Goal: Task Accomplishment & Management: Manage account settings

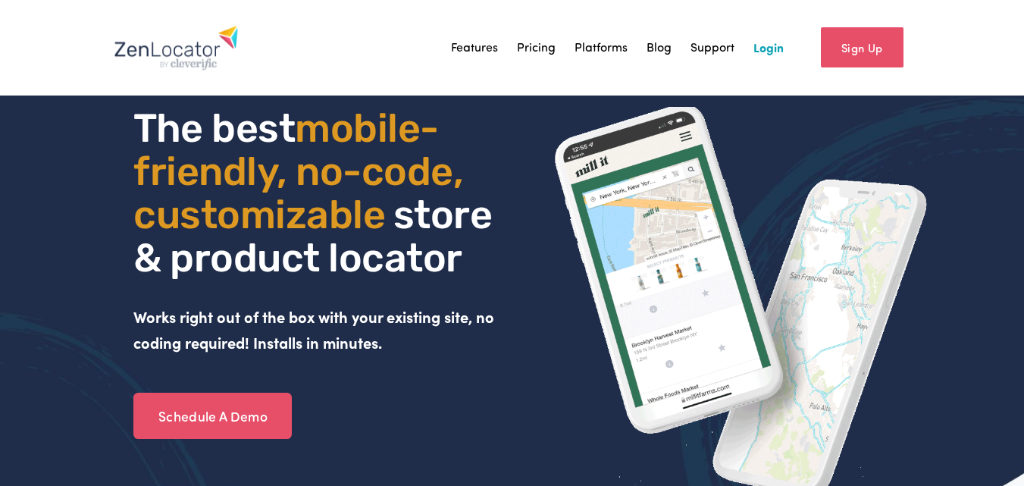
click at [776, 45] on link "Login" at bounding box center [769, 47] width 30 height 23
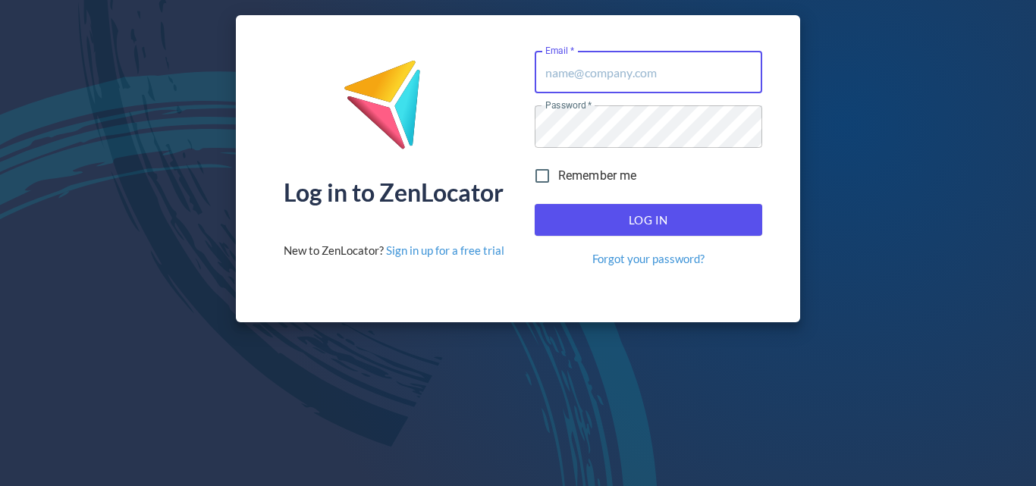
type input "[PERSON_NAME][EMAIL_ADDRESS][DOMAIN_NAME]"
click at [623, 218] on span "Log In" at bounding box center [648, 220] width 194 height 20
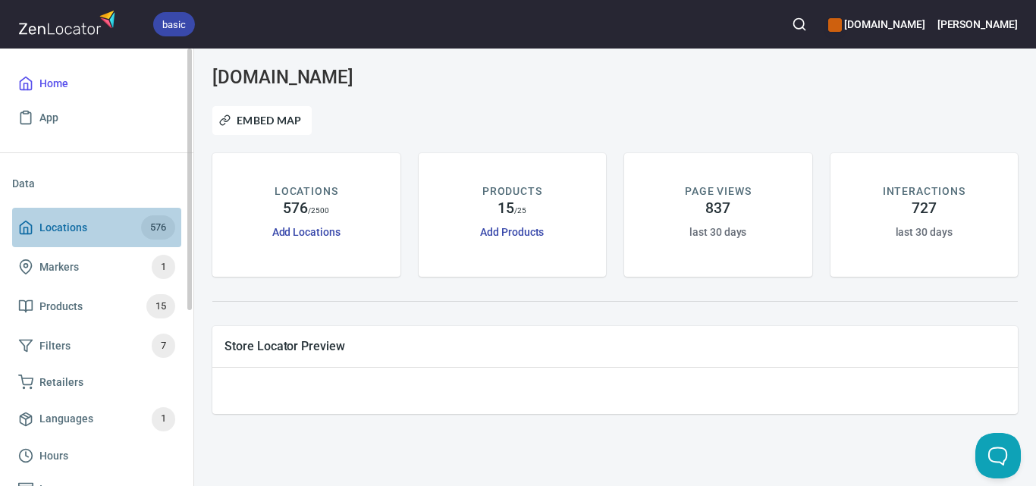
click at [100, 232] on span "Locations 576" at bounding box center [96, 227] width 157 height 24
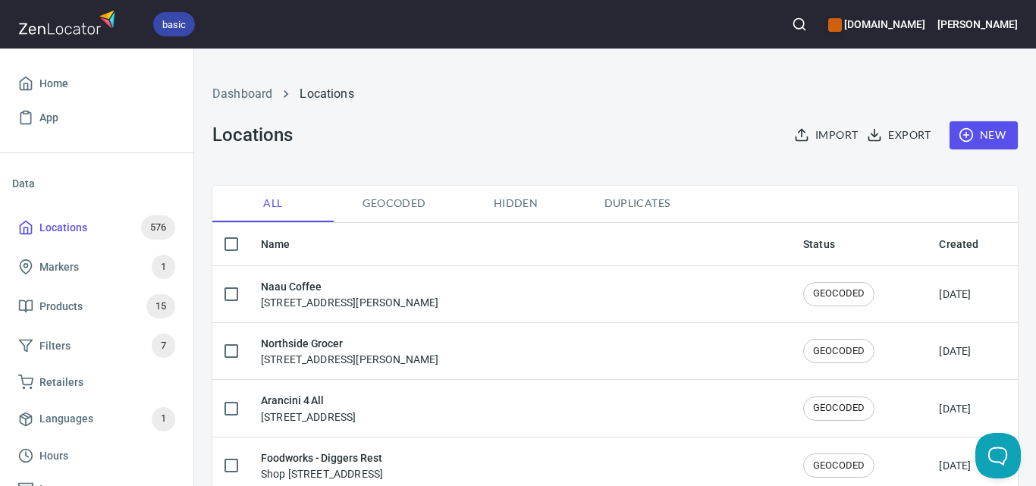
checkbox input "false"
click at [806, 24] on button "button" at bounding box center [798, 24] width 33 height 33
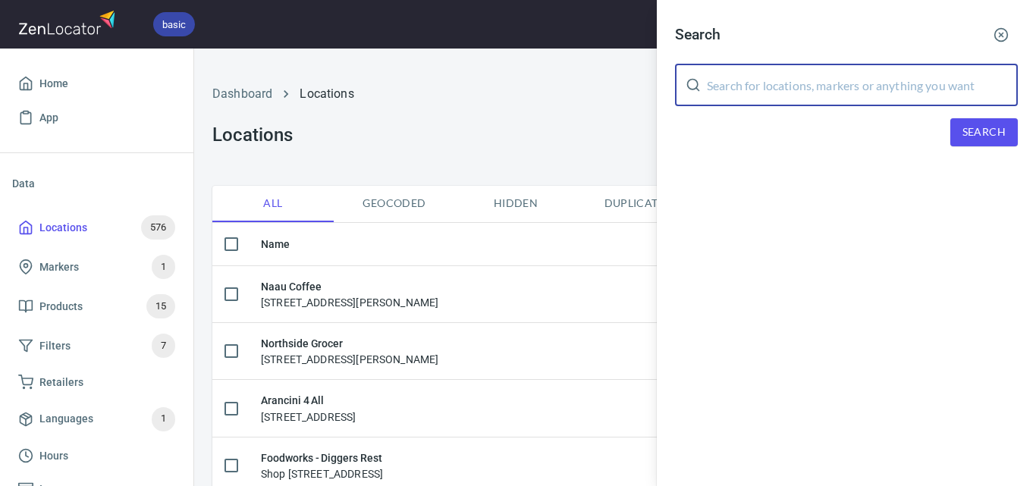
click at [804, 77] on input "text" at bounding box center [862, 85] width 311 height 42
paste input "Kooyong Lawn Tennis Club"
type input "Kooyong Lawn Tennis Club"
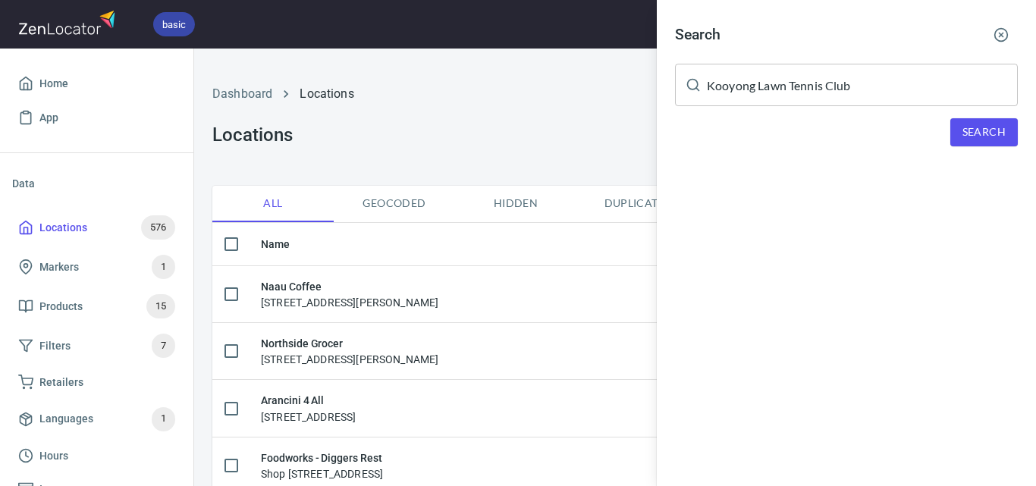
drag, startPoint x: 1027, startPoint y: 126, endPoint x: 1005, endPoint y: 133, distance: 23.3
click at [1028, 127] on div "Search Kooyong Lawn Tennis Club ​ Search" at bounding box center [846, 94] width 379 height 189
click at [1004, 134] on span "Search" at bounding box center [983, 132] width 43 height 19
click at [422, 140] on div at bounding box center [518, 243] width 1036 height 486
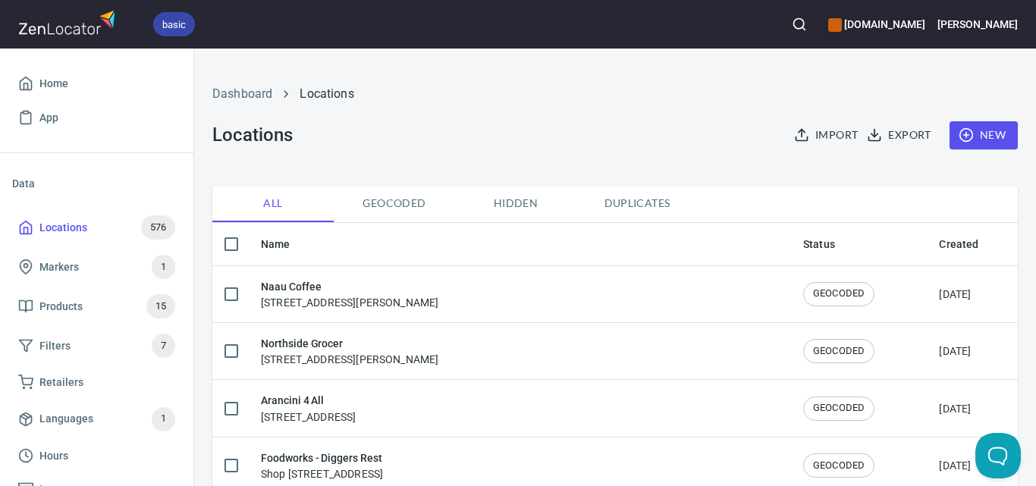
click at [961, 135] on circle "button" at bounding box center [965, 135] width 13 height 13
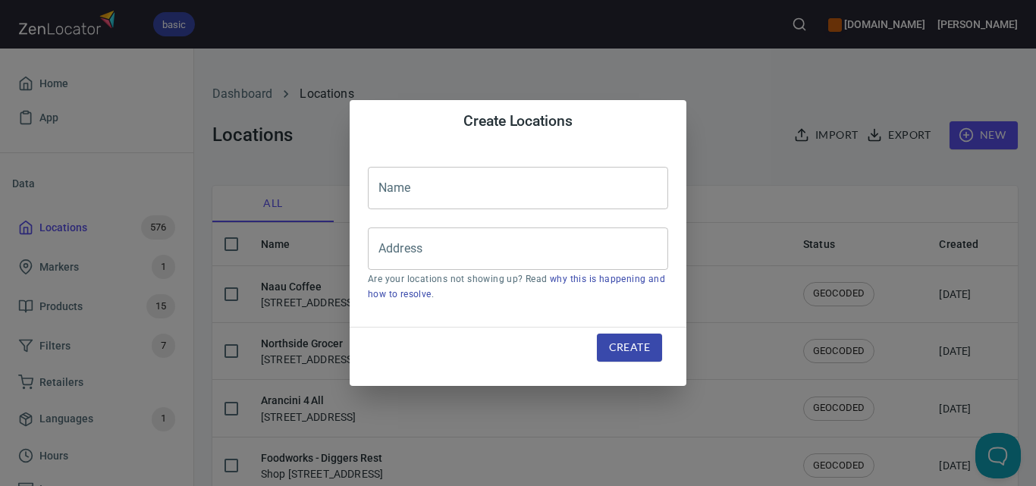
click at [434, 200] on input "text" at bounding box center [518, 188] width 300 height 42
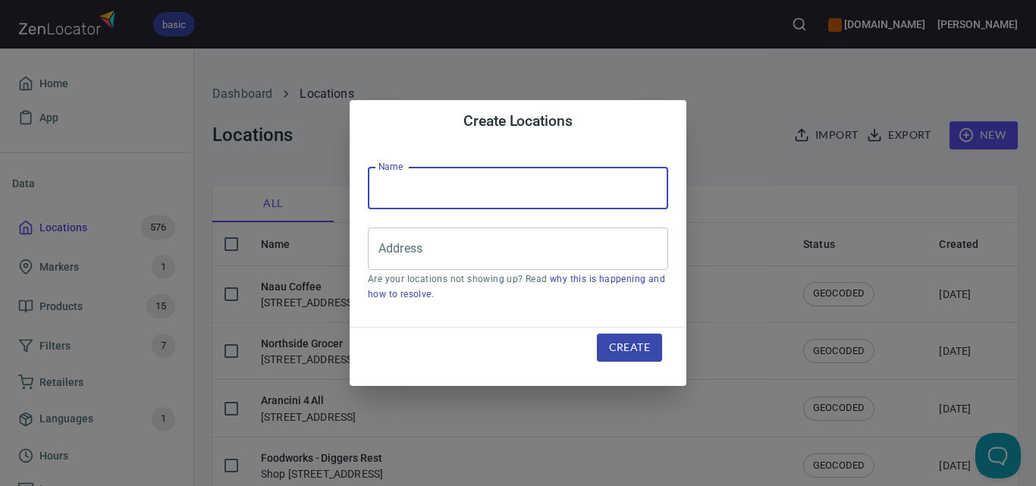
type input "v"
paste input "Kooyong Lawn Tennis Club"
type input "Kooyong Lawn Tennis Club"
click at [516, 253] on input "Address" at bounding box center [507, 248] width 264 height 29
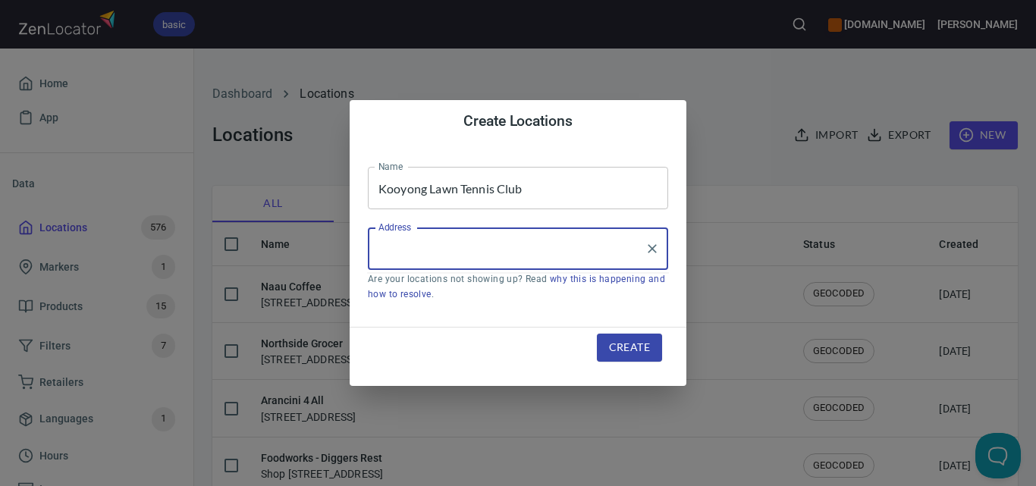
paste input "[STREET_ADDRESS][PERSON_NAME]"
type input "[STREET_ADDRESS][PERSON_NAME]"
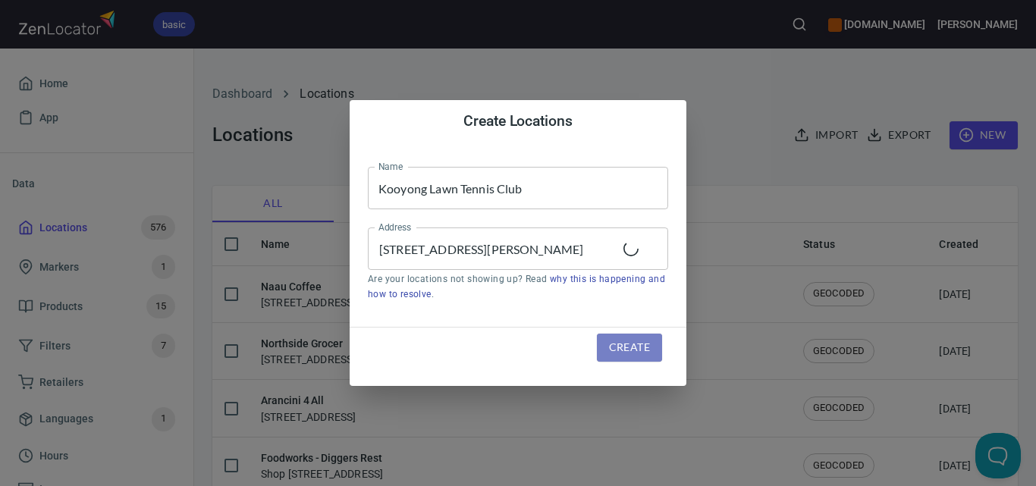
click at [609, 343] on span "Create" at bounding box center [629, 347] width 41 height 19
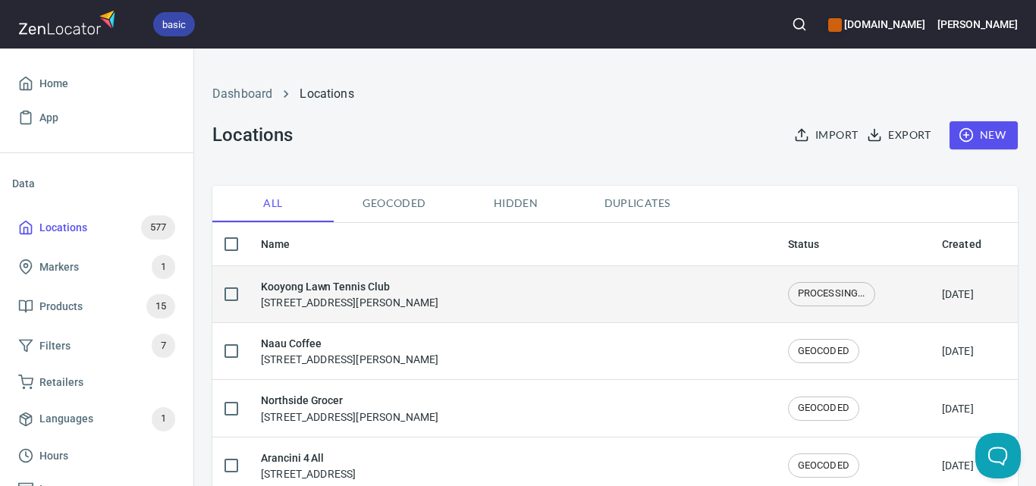
click at [844, 295] on span "PROCESSING..." at bounding box center [831, 294] width 86 height 14
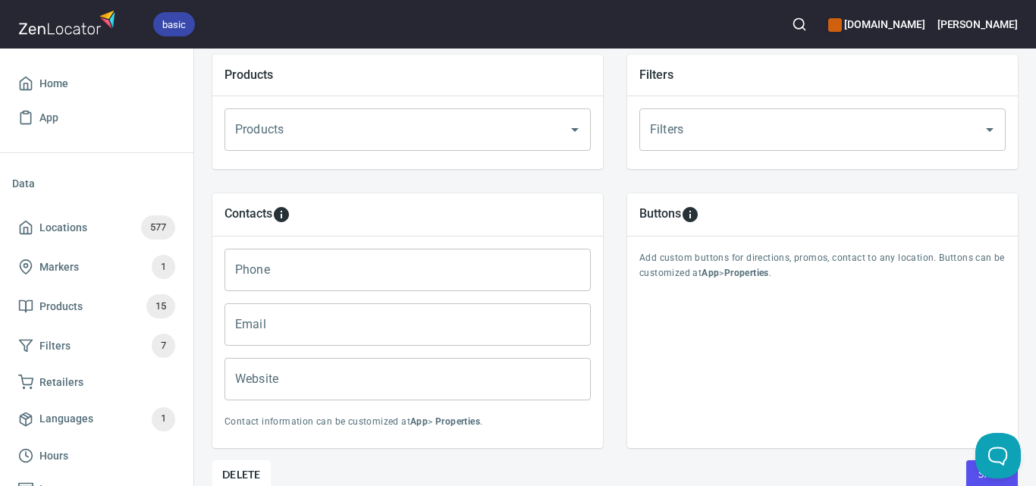
scroll to position [625, 0]
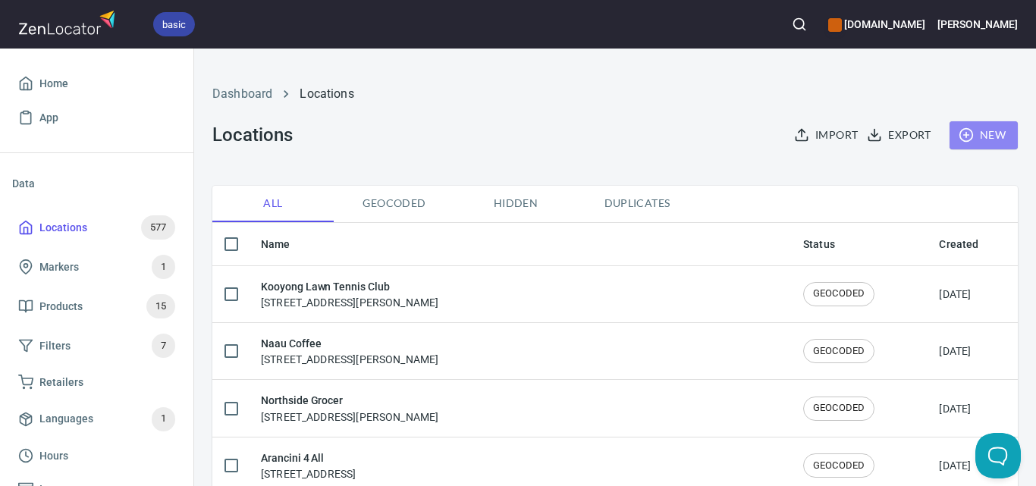
click at [977, 133] on span "New" at bounding box center [983, 135] width 44 height 19
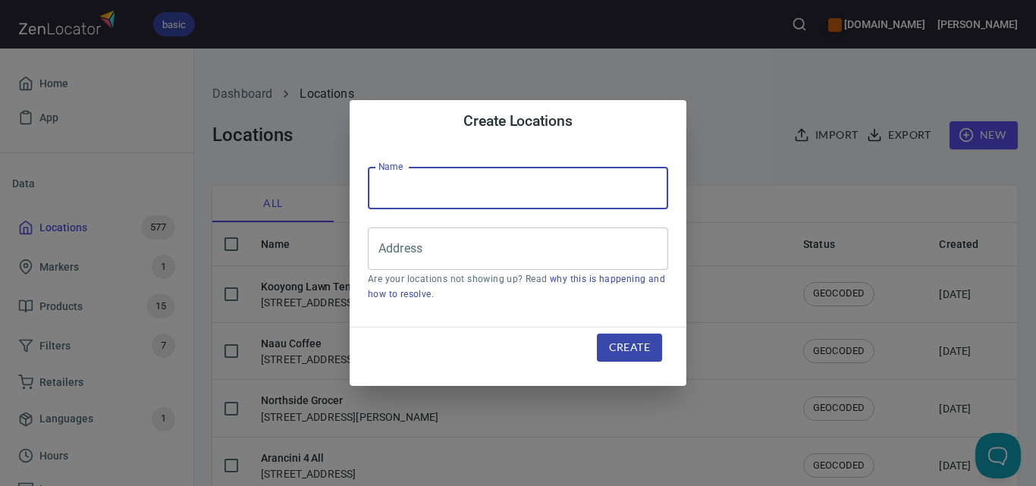
drag, startPoint x: 436, startPoint y: 195, endPoint x: 444, endPoint y: 207, distance: 14.7
click at [436, 195] on input "text" at bounding box center [518, 188] width 300 height 42
click at [748, 143] on div "Create Locations Name Name Address Address Are your locations not showing up? R…" at bounding box center [518, 243] width 1036 height 486
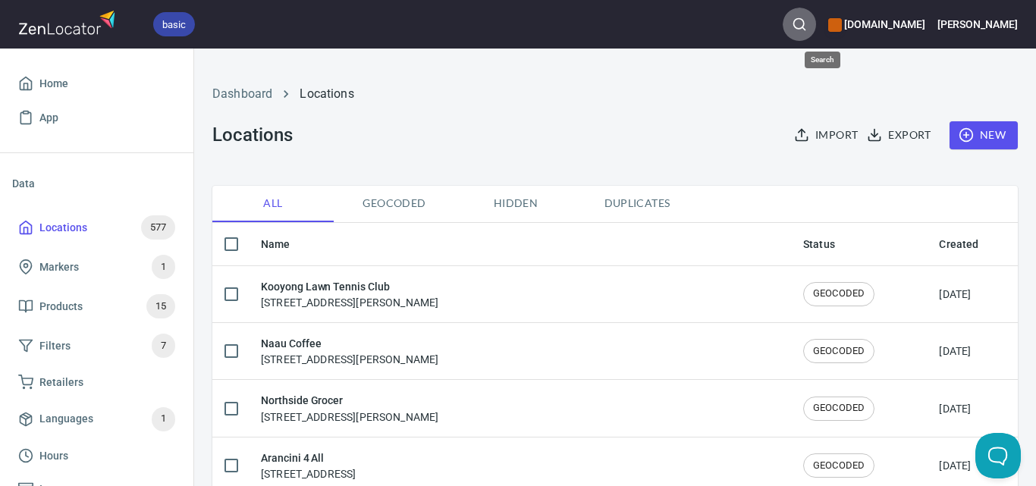
click at [807, 20] on icon "button" at bounding box center [799, 24] width 15 height 15
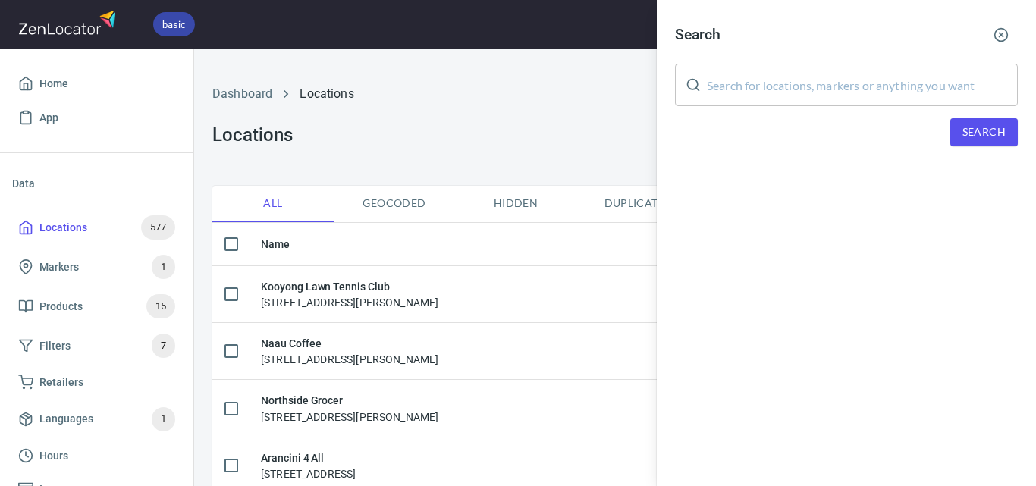
drag, startPoint x: 865, startPoint y: 92, endPoint x: 873, endPoint y: 96, distance: 8.8
click at [867, 92] on input "text" at bounding box center [862, 85] width 311 height 42
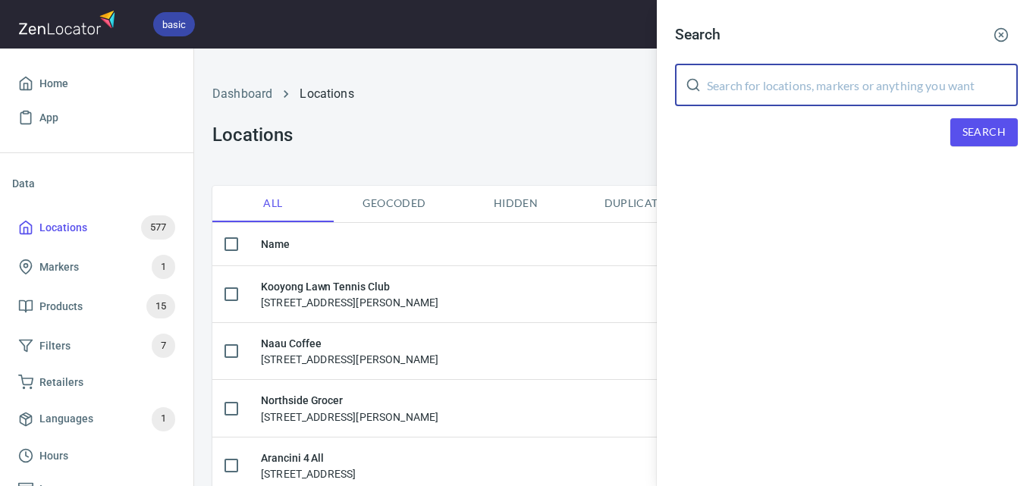
paste input "Maxi Foods"
click at [978, 123] on span "Search" at bounding box center [983, 132] width 43 height 19
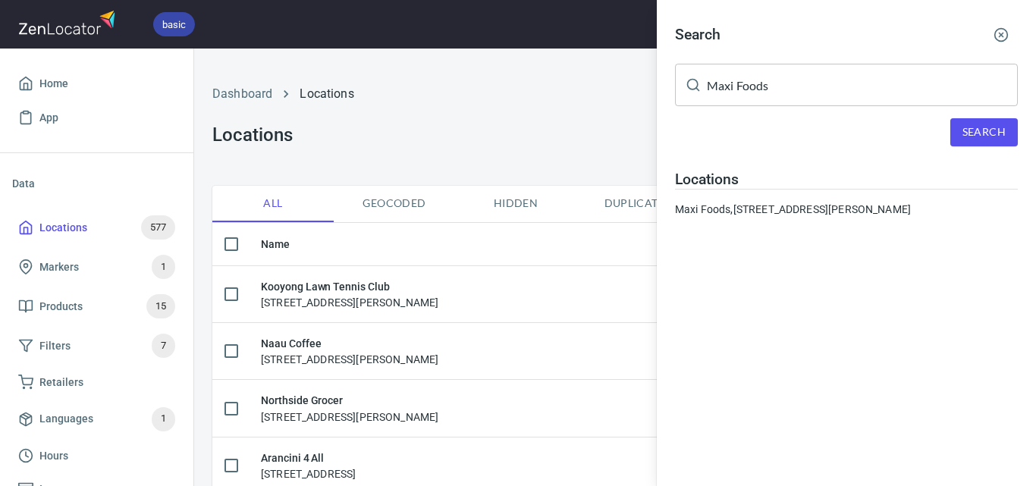
click at [723, 80] on input "Maxi Foods" at bounding box center [862, 85] width 311 height 42
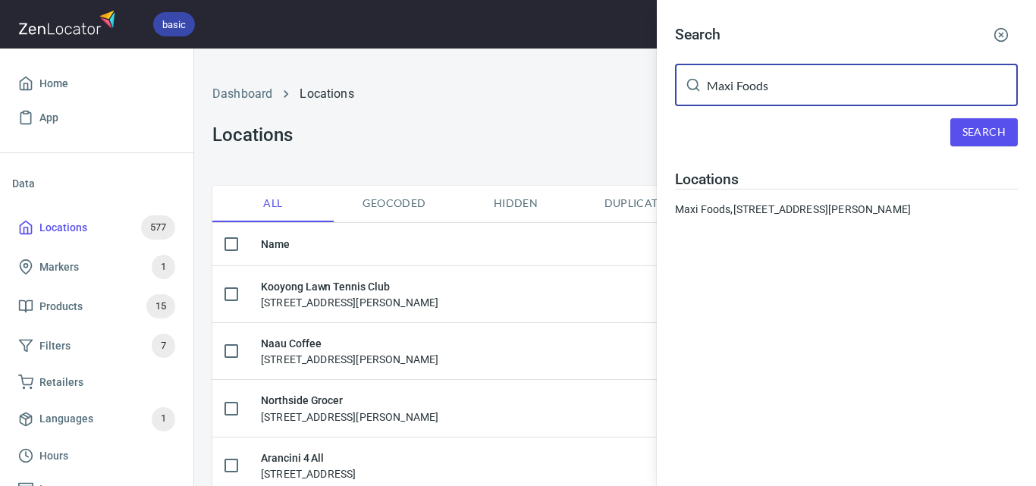
click at [744, 89] on input "Maxi Foods" at bounding box center [862, 85] width 311 height 42
click at [745, 89] on input "Maxi Foods" at bounding box center [862, 85] width 311 height 42
click at [743, 90] on input "Maxi Foods" at bounding box center [862, 85] width 311 height 42
paste input "The Happy Apple"
click at [1010, 136] on button "Search" at bounding box center [983, 132] width 67 height 28
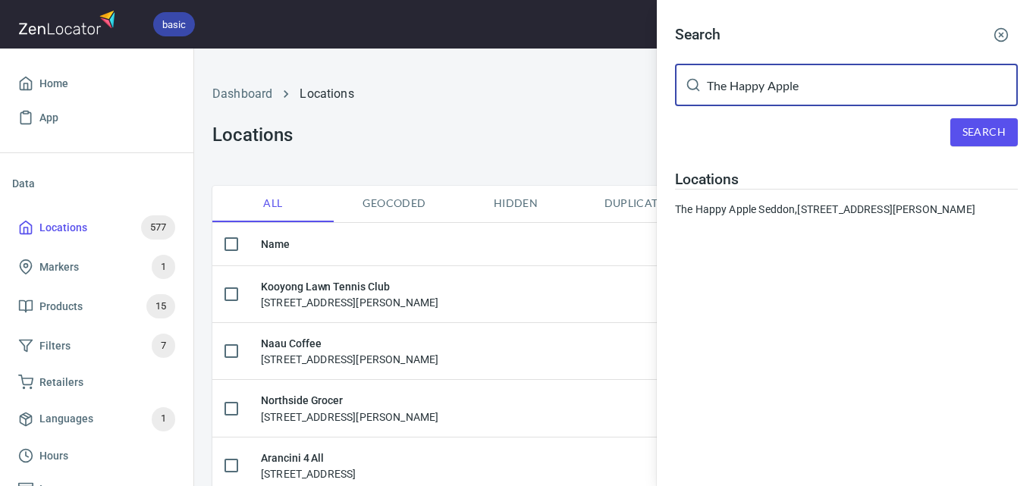
drag, startPoint x: 867, startPoint y: 82, endPoint x: 598, endPoint y: 86, distance: 268.4
click at [598, 86] on div "Search The Happy Apple ​ Search Locations The Happy Apple Seddon, [STREET_ADDRE…" at bounding box center [518, 243] width 1036 height 486
paste input "O3 PLATFORMS PTY LTD"
drag, startPoint x: 859, startPoint y: 86, endPoint x: 801, endPoint y: 86, distance: 57.6
click at [801, 86] on input "O3 PLATFORMS PTY LTD" at bounding box center [862, 85] width 311 height 42
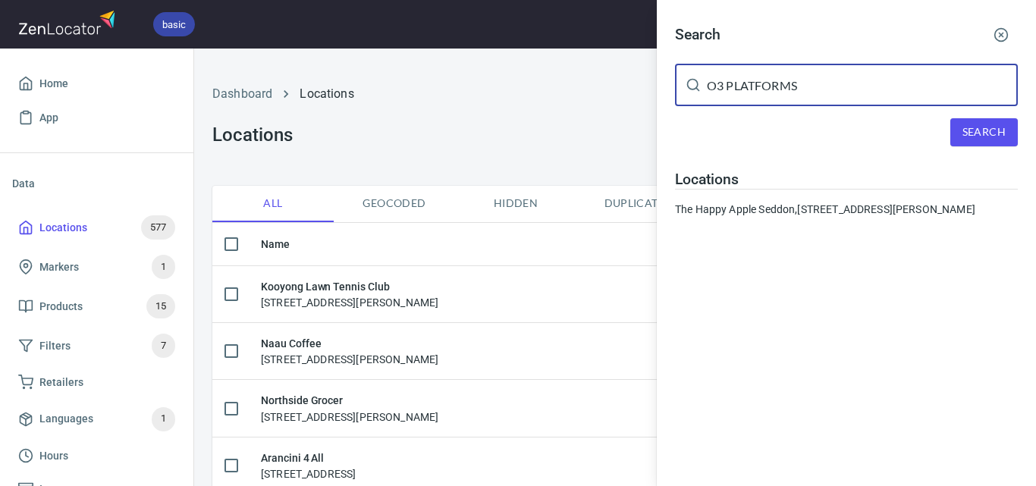
click at [963, 116] on div "Search O3 PLATFORMS ​ Search Locations The Happy Apple Seddon, [STREET_ADDRESS]…" at bounding box center [846, 123] width 379 height 247
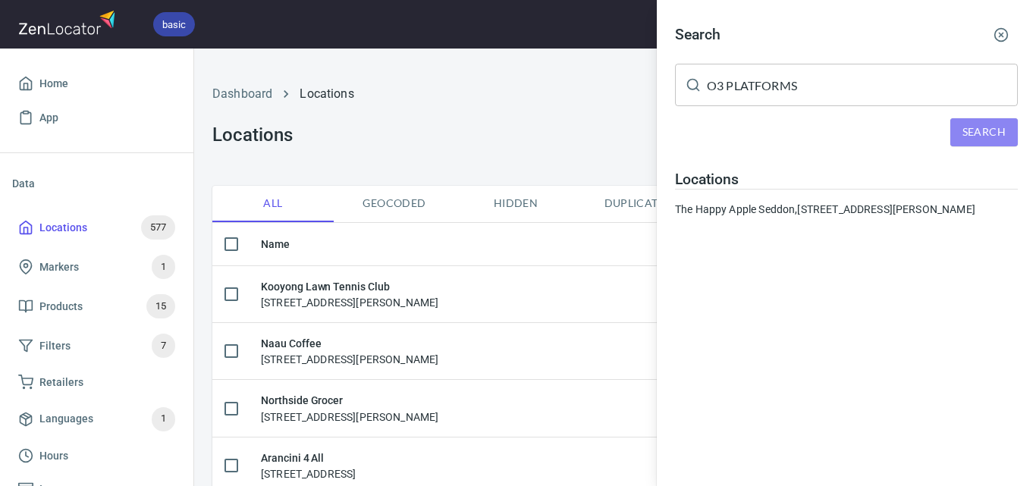
click at [971, 124] on span "Search" at bounding box center [983, 132] width 43 height 19
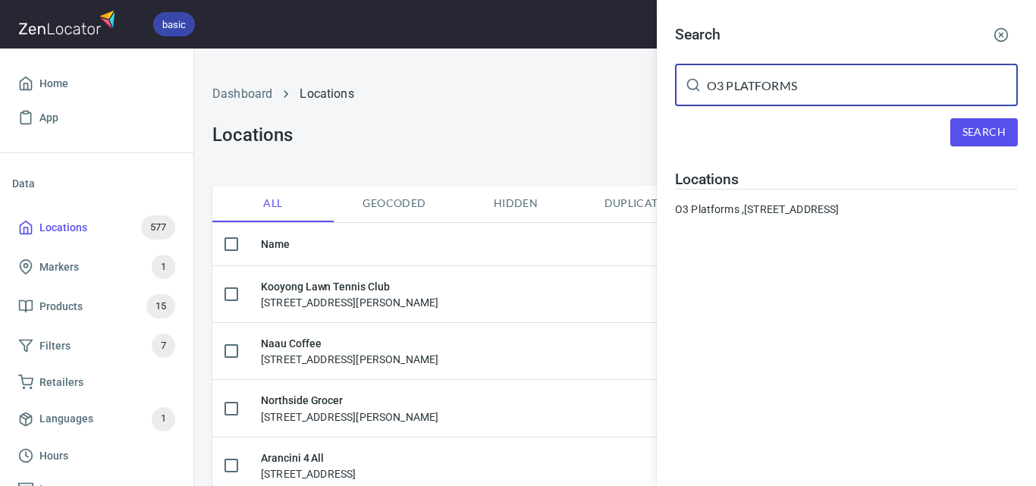
drag, startPoint x: 838, startPoint y: 86, endPoint x: 593, endPoint y: 64, distance: 245.8
click at [593, 64] on div "Search O3 PLATFORMS ​ Search Locations O3 Platforms , [STREET_ADDRESS]" at bounding box center [518, 243] width 1036 height 486
paste input "Gippsland Food & Wine"
click at [980, 130] on span "Search" at bounding box center [983, 132] width 43 height 19
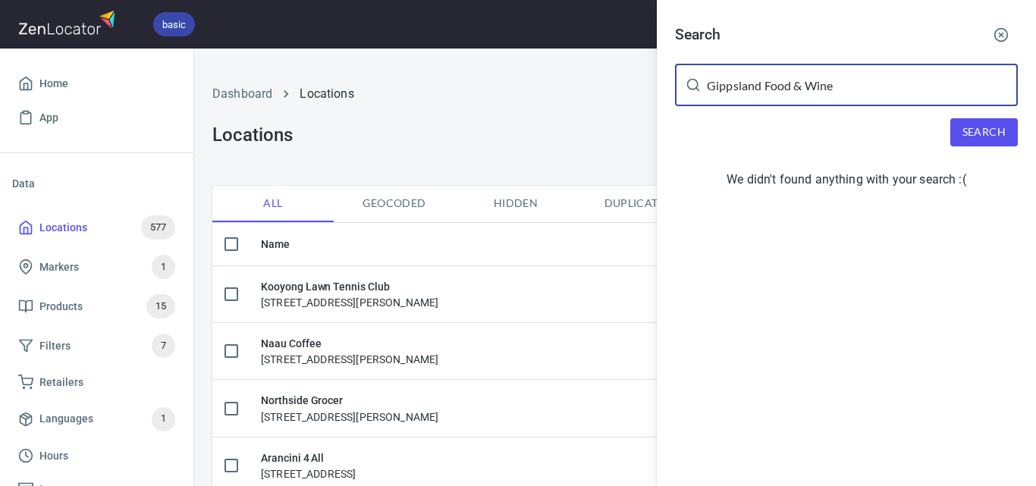
drag, startPoint x: 878, startPoint y: 89, endPoint x: 763, endPoint y: 88, distance: 114.5
click at [762, 86] on input "Gippsland Food & Wine" at bounding box center [862, 85] width 311 height 42
type input "Gippsland"
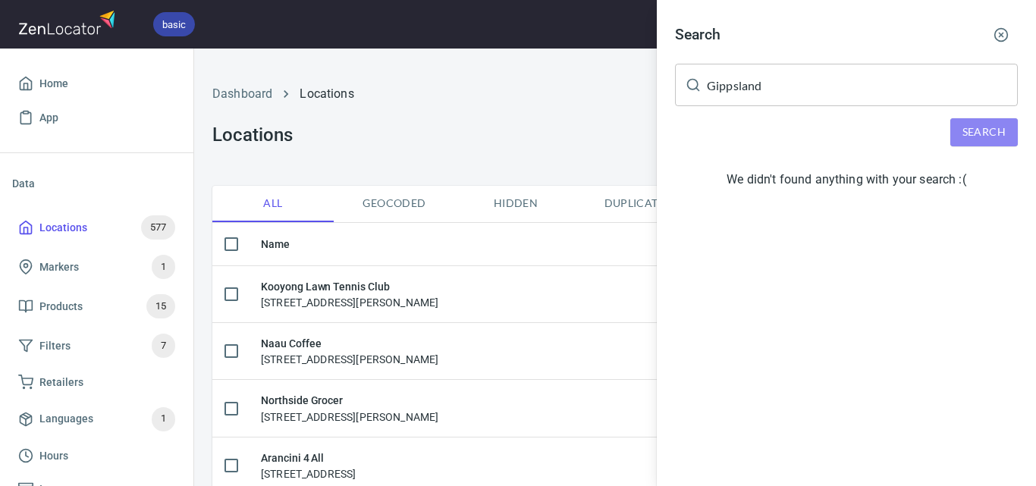
click at [986, 125] on span "Search" at bounding box center [983, 132] width 43 height 19
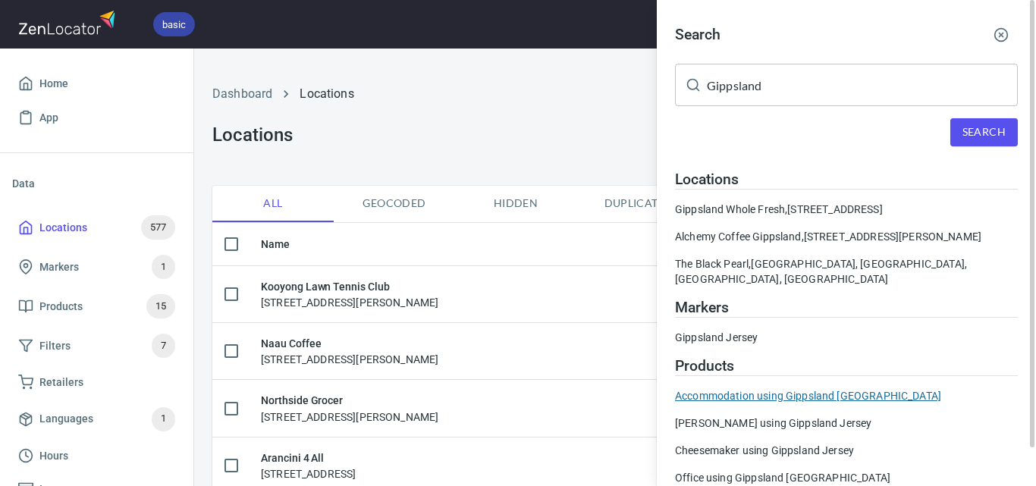
scroll to position [42, 0]
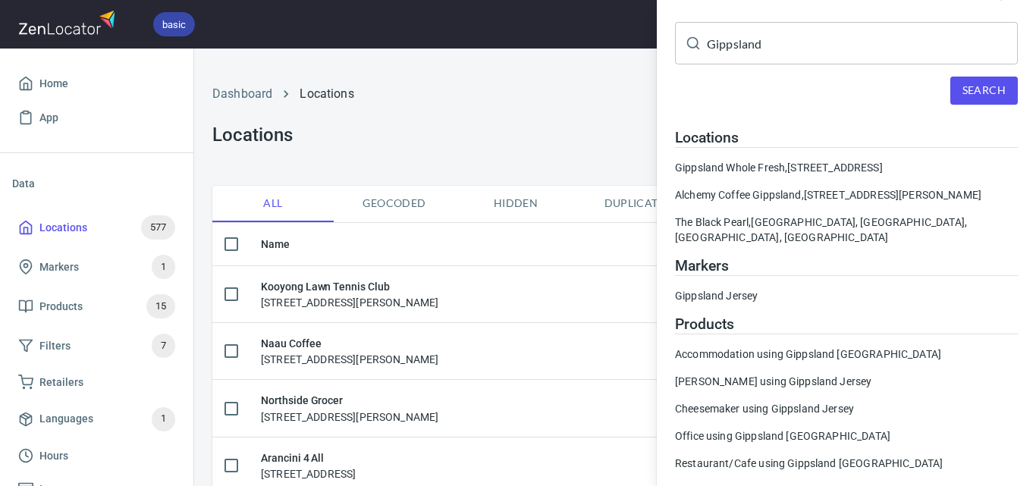
click at [462, 154] on div at bounding box center [518, 243] width 1036 height 486
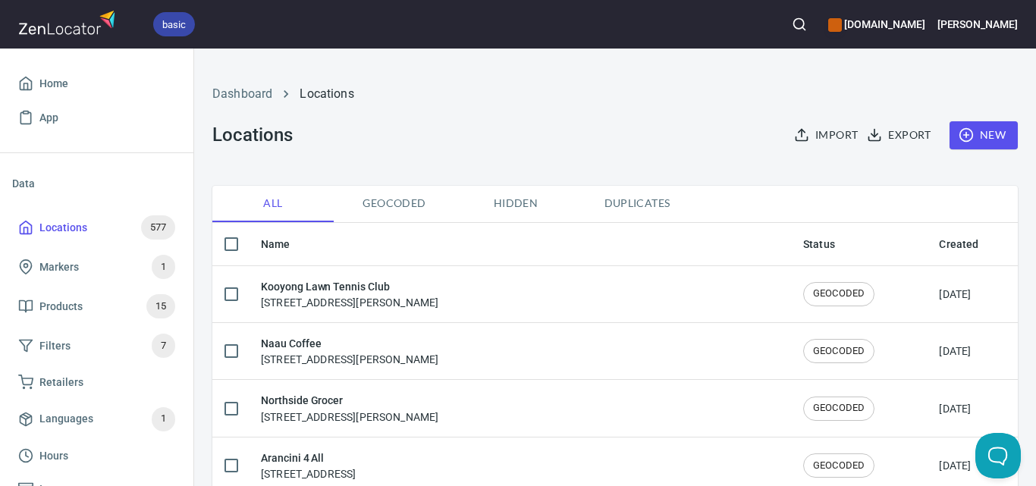
click at [969, 130] on span "New" at bounding box center [983, 135] width 44 height 19
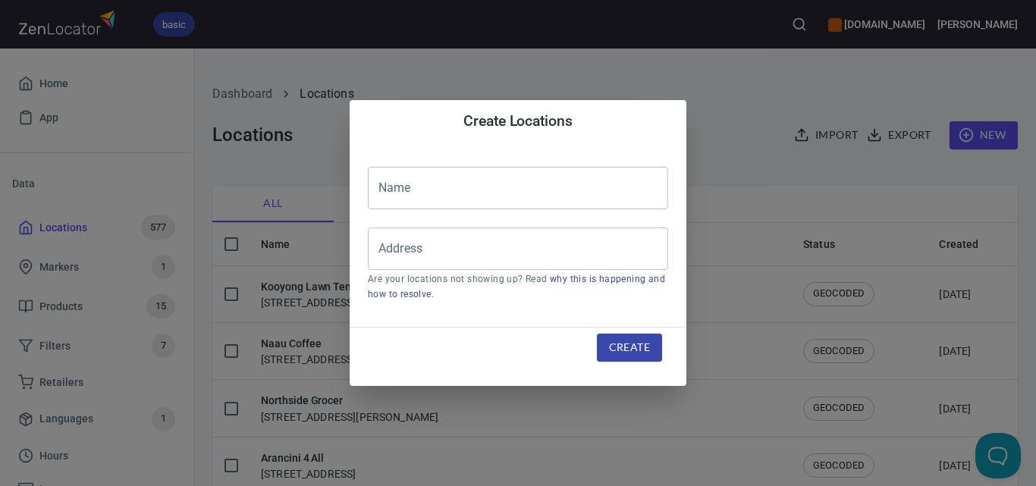
click at [550, 197] on input "text" at bounding box center [518, 188] width 300 height 42
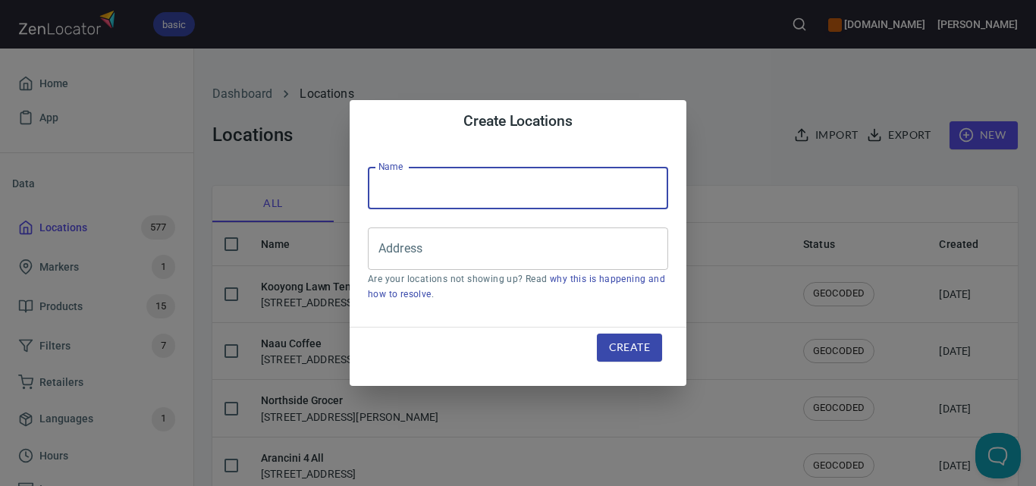
paste input "Gippsland Food & Wine"
type input "Gippsland Food & Wine"
click at [513, 245] on input "Address" at bounding box center [507, 248] width 264 height 29
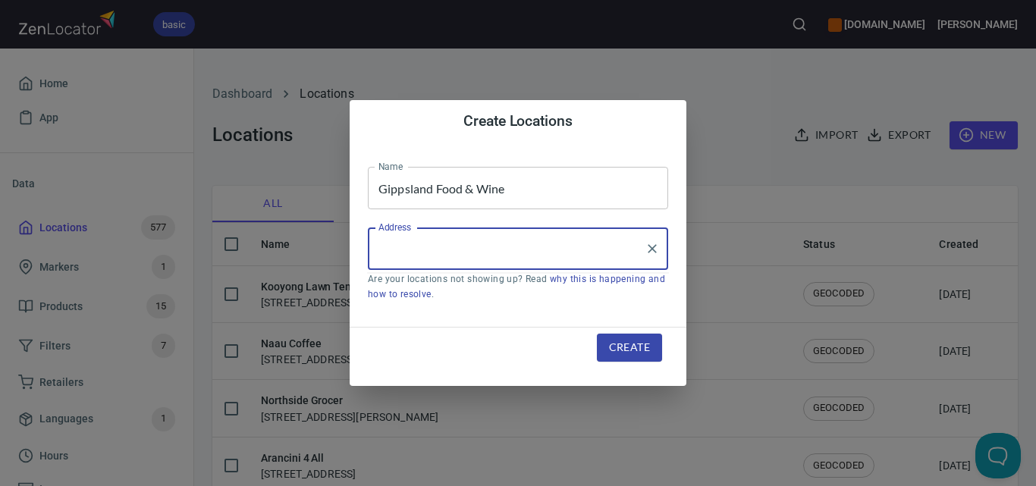
paste input "[STREET_ADDRESS]"
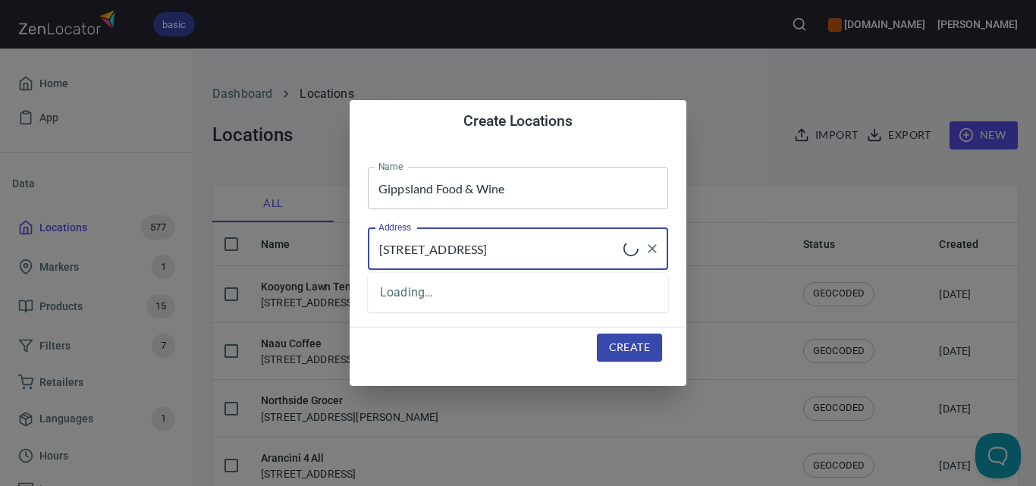
type input "[STREET_ADDRESS]"
click at [643, 345] on span "Create" at bounding box center [629, 347] width 41 height 19
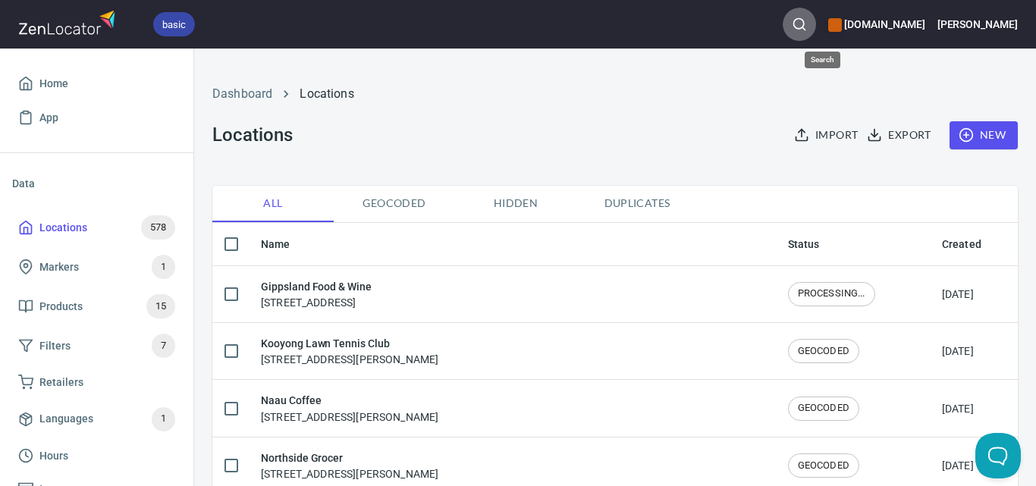
click at [807, 20] on icon "button" at bounding box center [799, 24] width 15 height 15
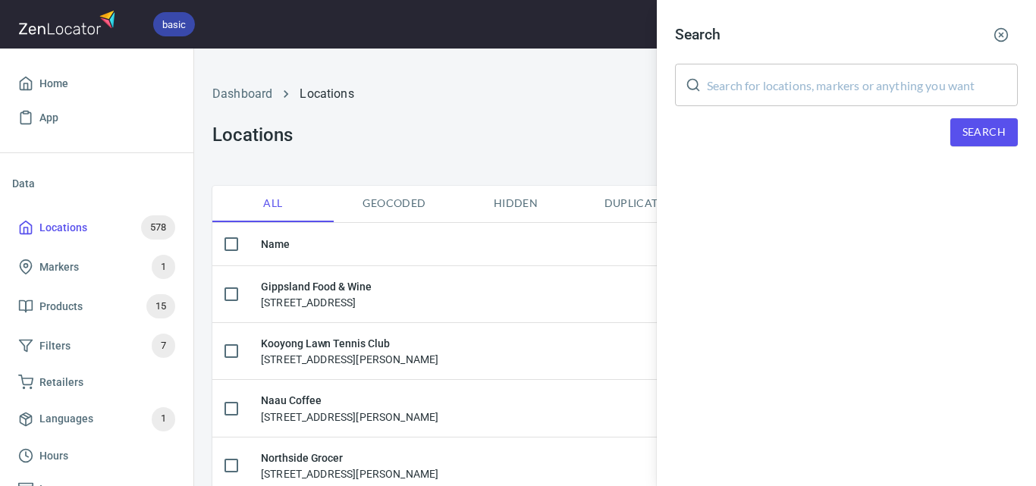
click at [855, 88] on input "text" at bounding box center [862, 85] width 311 height 42
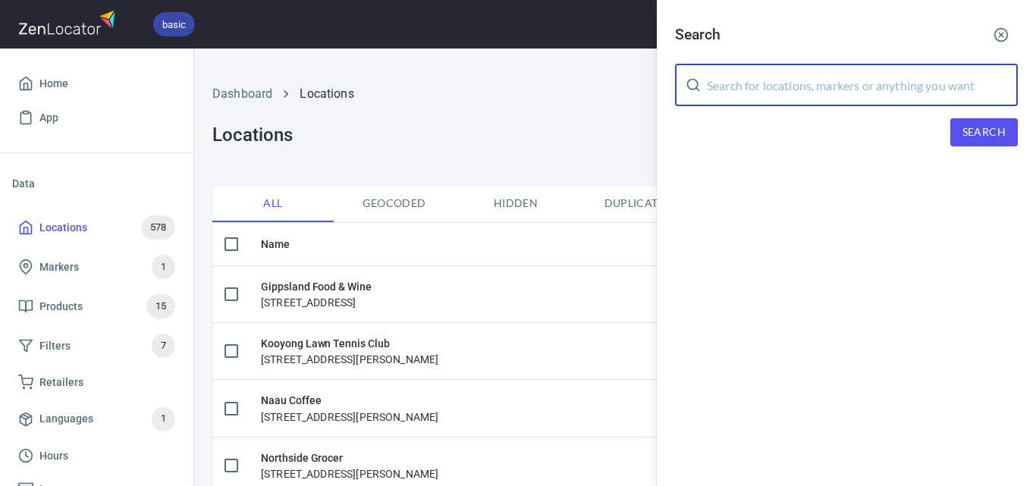
paste input "Fine Dining Catering & Events"
type input "Fine Dining Catering & Events"
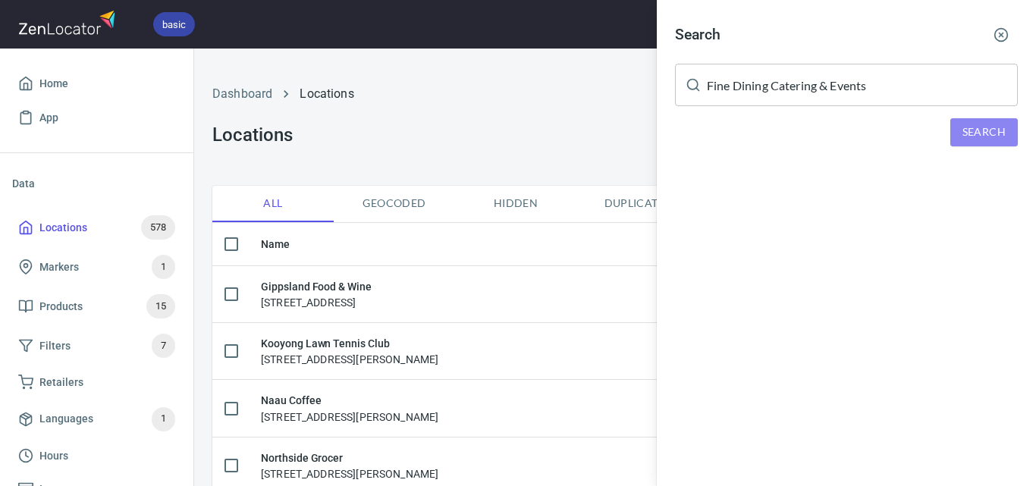
click at [972, 132] on span "Search" at bounding box center [983, 132] width 43 height 19
click at [523, 92] on div at bounding box center [518, 243] width 1036 height 486
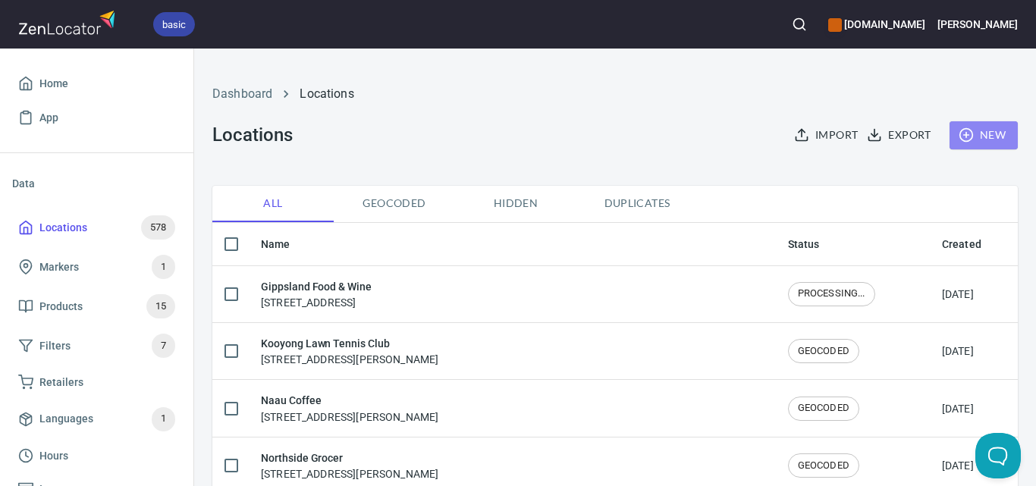
click at [958, 130] on icon "button" at bounding box center [965, 134] width 15 height 15
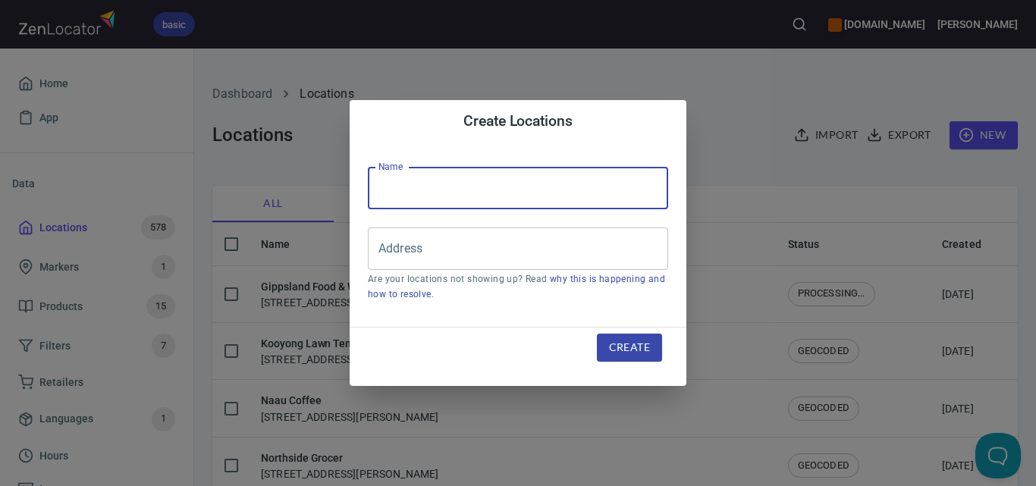
click at [606, 199] on input "text" at bounding box center [518, 188] width 300 height 42
paste input "Fine Dining Catering & Events"
type input "Fine Dining Catering & Events"
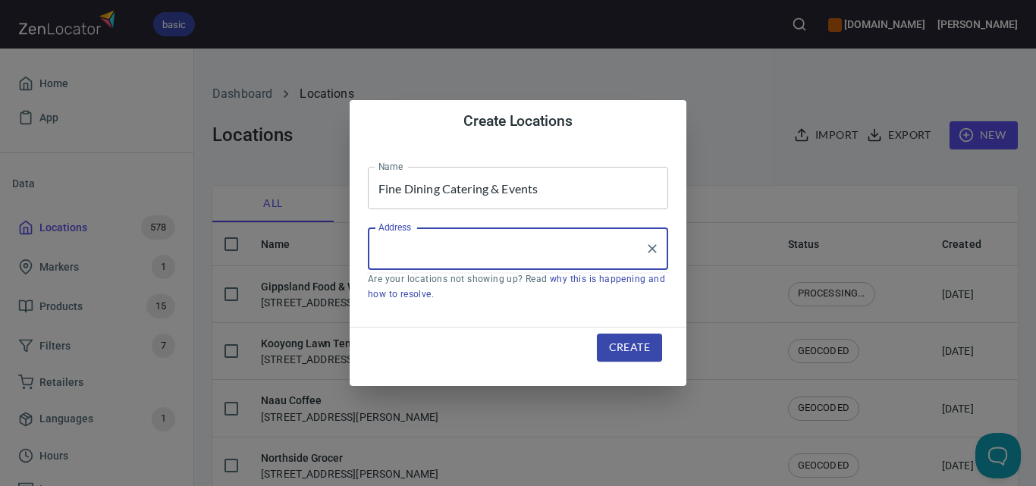
click at [632, 255] on input "Address" at bounding box center [507, 248] width 264 height 29
paste input "[STREET_ADDRESS]"
type input "[STREET_ADDRESS]"
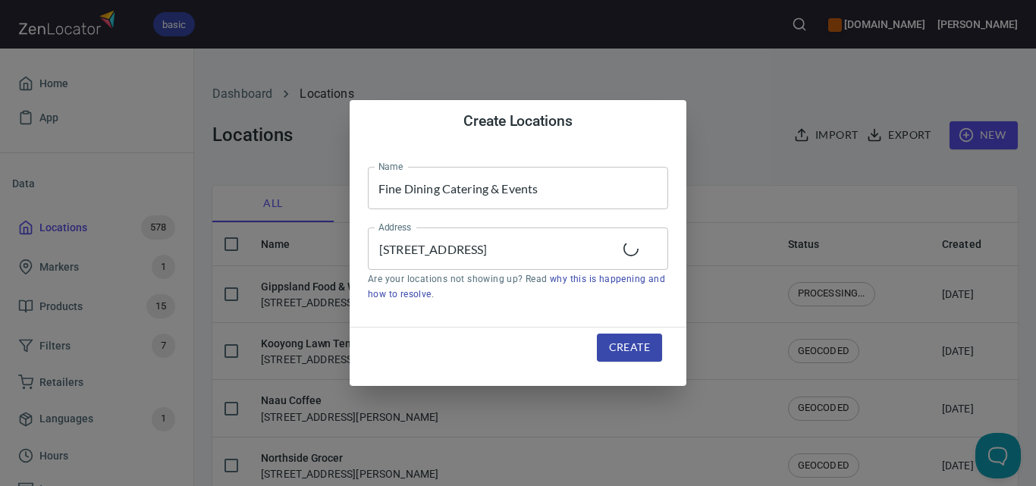
click at [638, 331] on div "Create" at bounding box center [629, 347] width 102 height 64
click at [638, 347] on span "Create" at bounding box center [629, 347] width 41 height 19
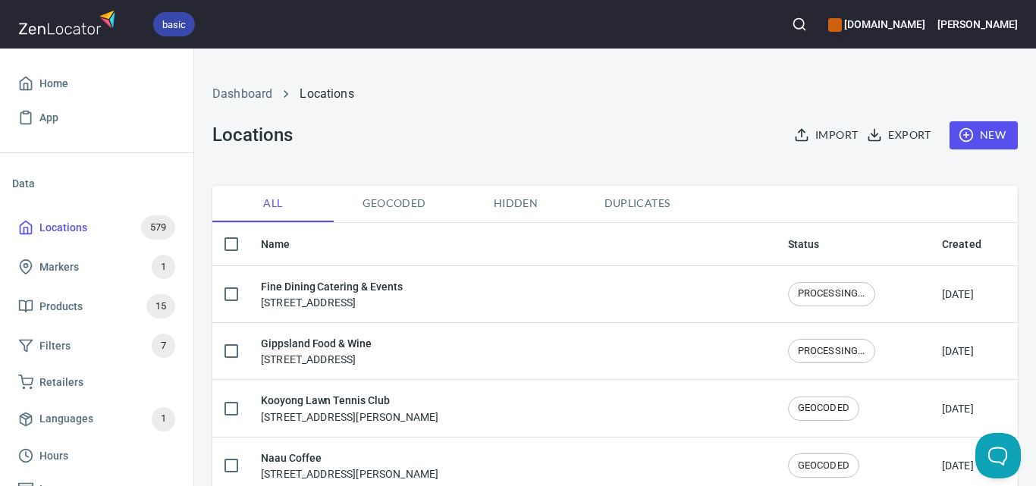
click at [807, 20] on icon "button" at bounding box center [799, 24] width 15 height 15
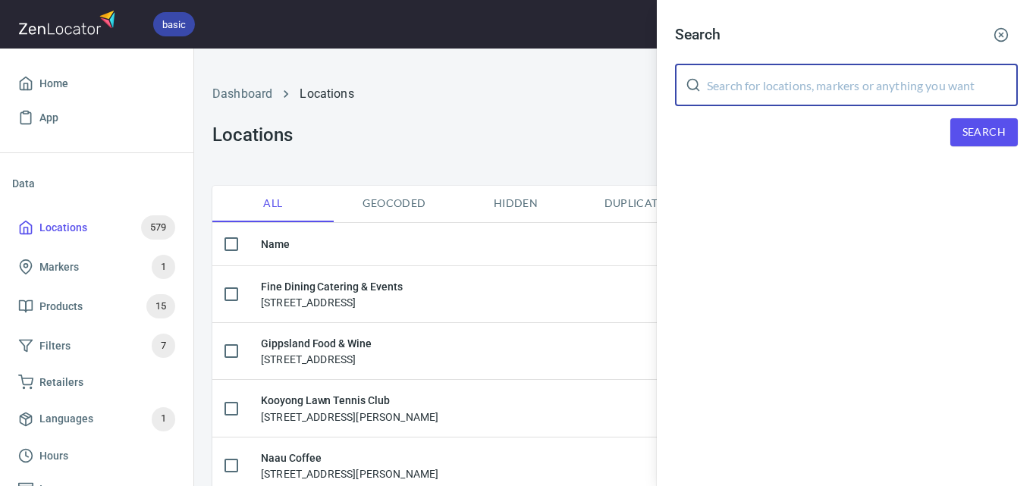
click at [910, 83] on input "text" at bounding box center [862, 85] width 311 height 42
paste input "McCoppins Food & Wine [GEOGRAPHIC_DATA]"
click at [962, 133] on span "Search" at bounding box center [983, 132] width 43 height 19
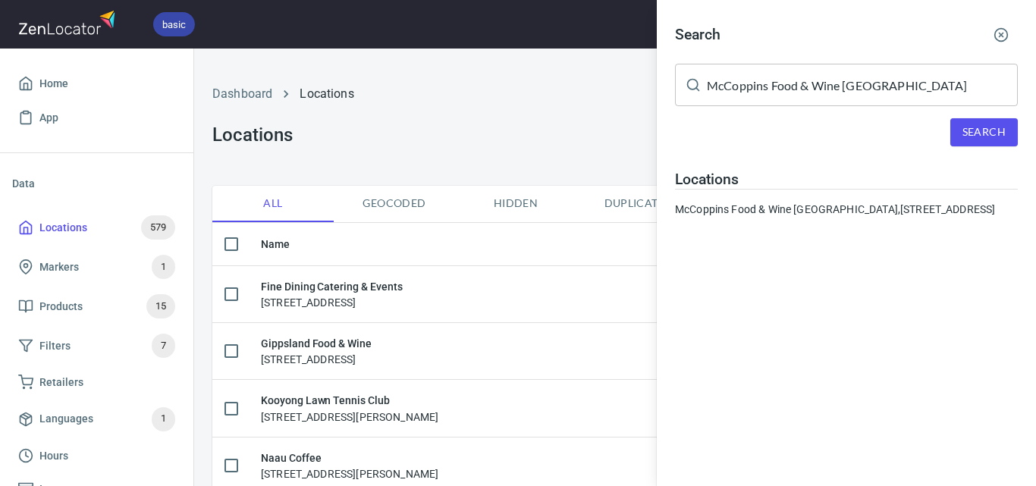
click at [779, 100] on input "McCoppins Food & Wine [GEOGRAPHIC_DATA]" at bounding box center [862, 85] width 311 height 42
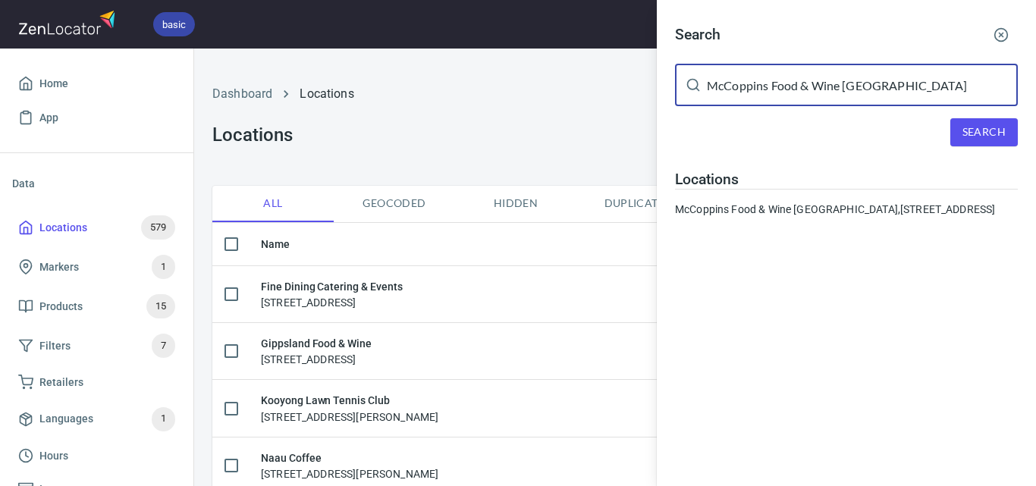
click at [780, 95] on input "McCoppins Food & Wine [GEOGRAPHIC_DATA]" at bounding box center [862, 85] width 311 height 42
paste input "Santhosa Ayurvedic Healing"
type input "Santhosa Ayurvedic Healing"
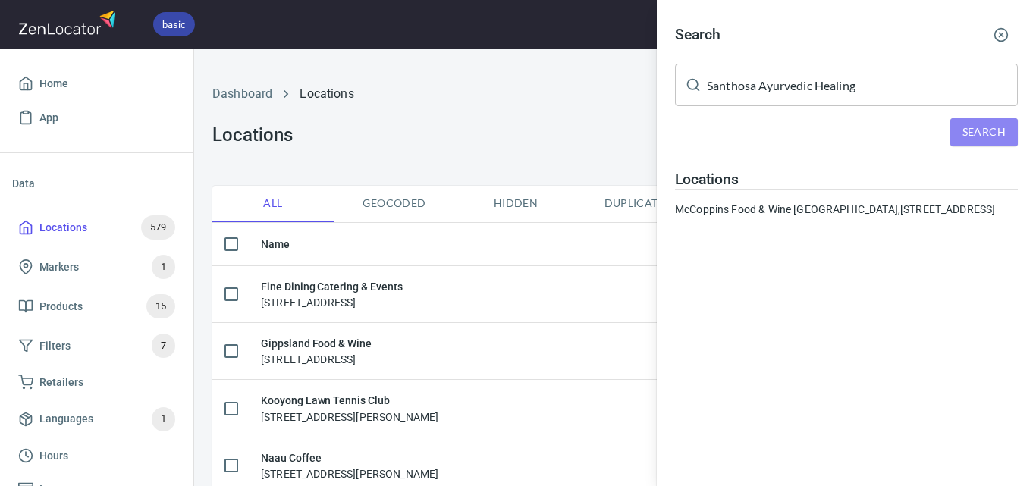
click at [1009, 127] on button "Search" at bounding box center [983, 132] width 67 height 28
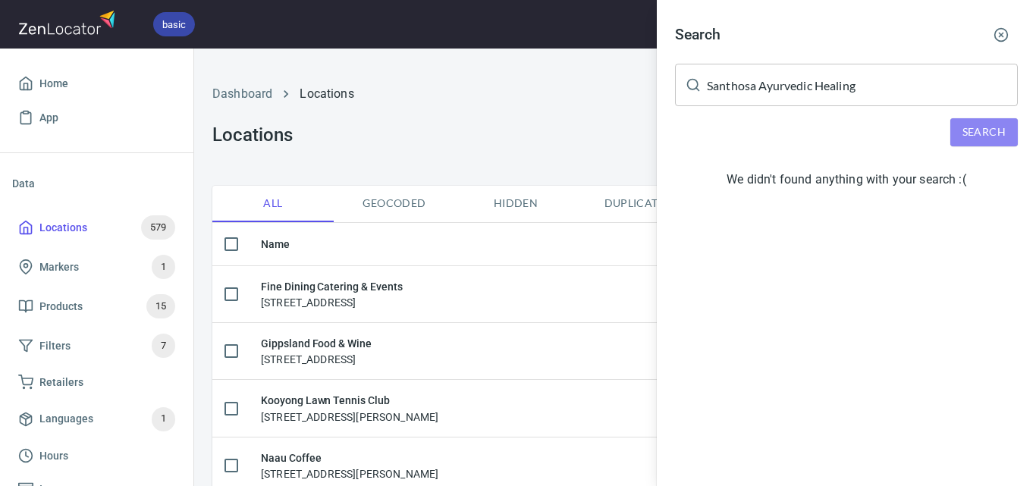
click at [964, 142] on button "Search" at bounding box center [983, 132] width 67 height 28
click at [1011, 30] on button "button" at bounding box center [1000, 34] width 33 height 33
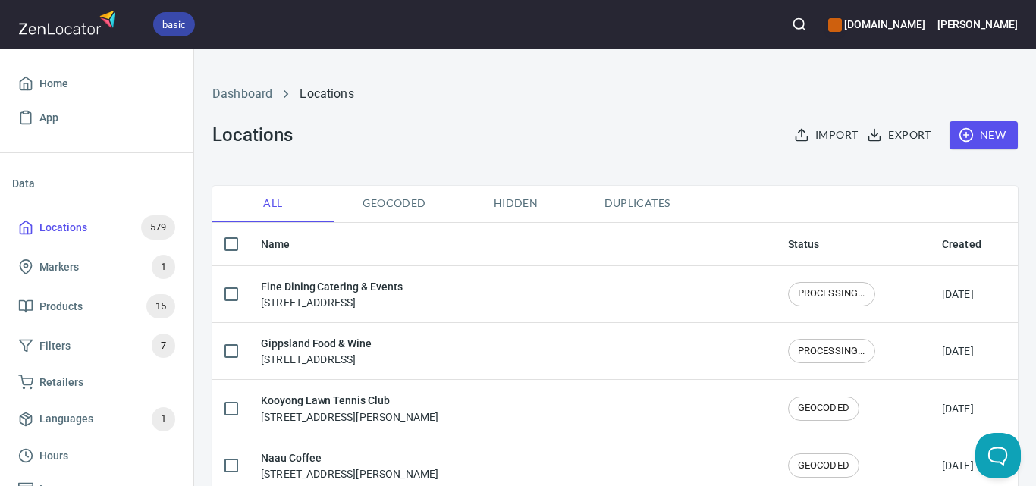
click at [977, 132] on span "New" at bounding box center [983, 135] width 44 height 19
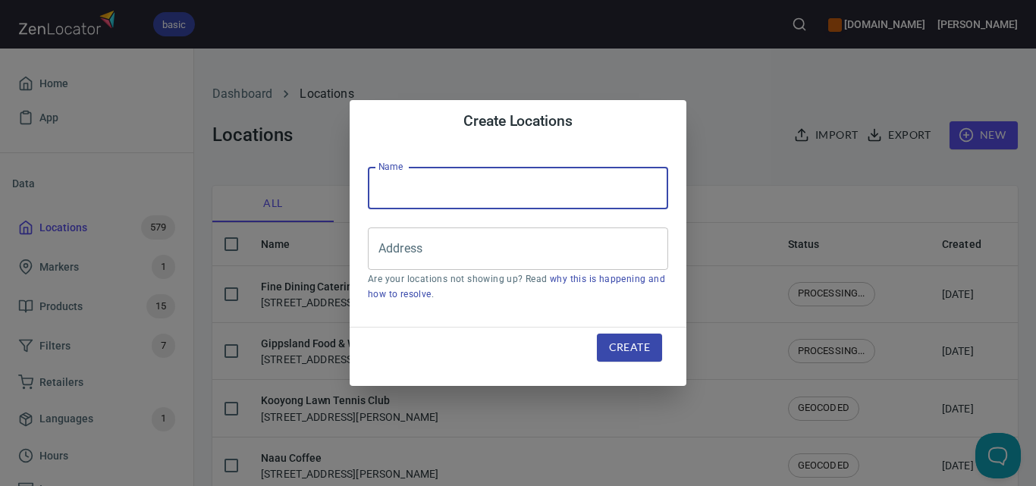
click at [578, 186] on input "text" at bounding box center [518, 188] width 300 height 42
paste input "Santhosa Ayurvedic Healing"
type input "Santhosa Ayurvedic Healing"
click at [456, 258] on input "Address" at bounding box center [507, 248] width 264 height 29
paste input "[STREET_ADDRESS][PERSON_NAME]"
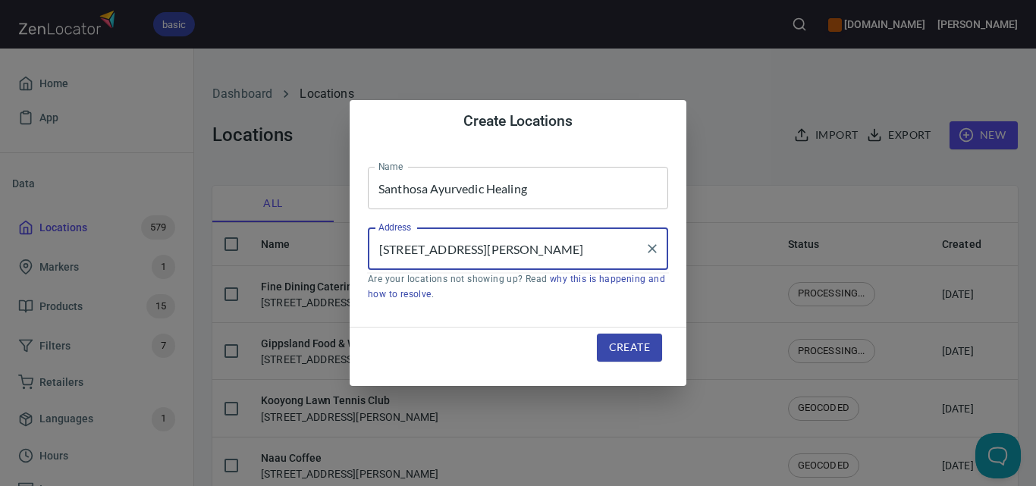
scroll to position [0, 19]
type input "[STREET_ADDRESS][PERSON_NAME]"
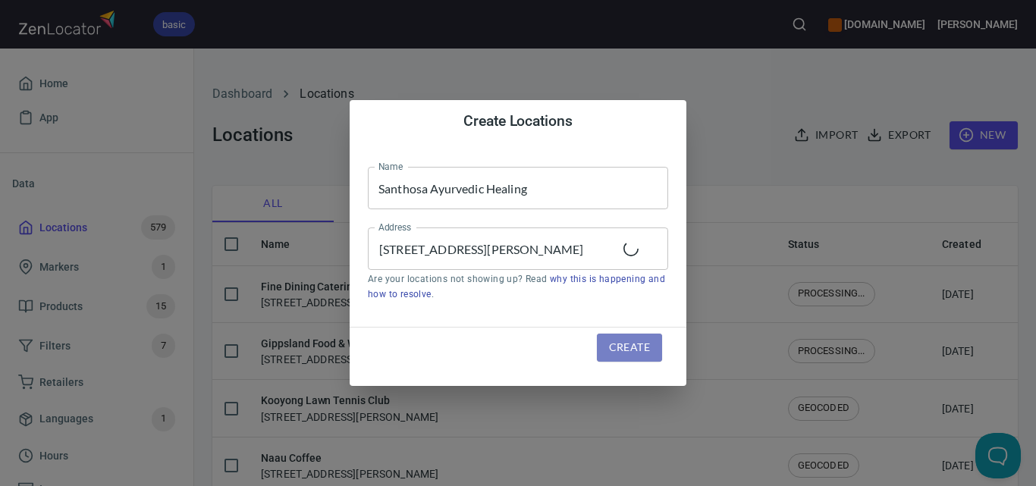
click at [634, 342] on span "Create" at bounding box center [629, 347] width 41 height 19
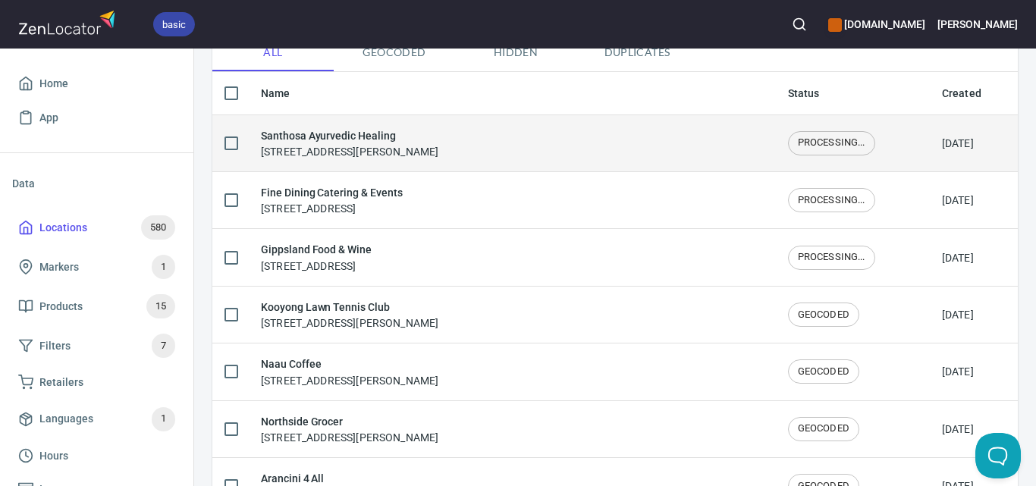
scroll to position [152, 0]
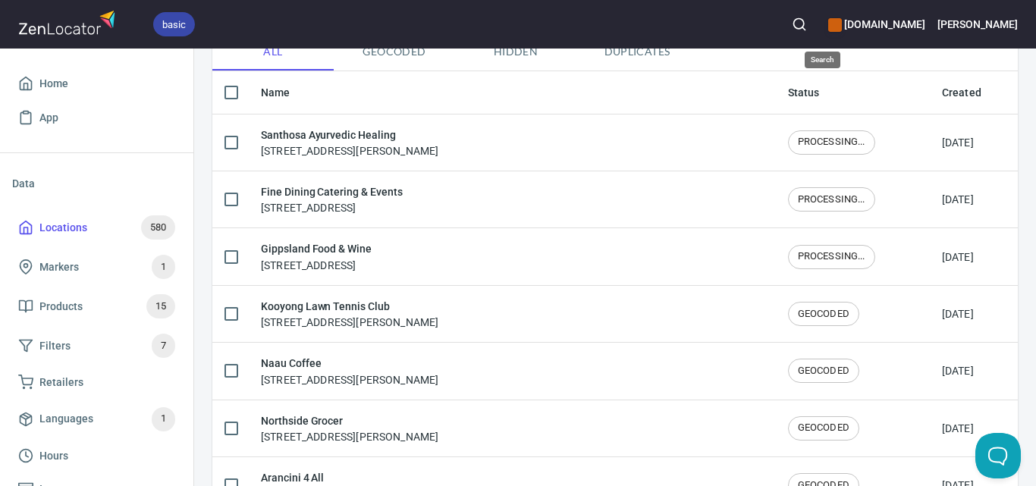
click at [807, 20] on icon "button" at bounding box center [799, 24] width 15 height 15
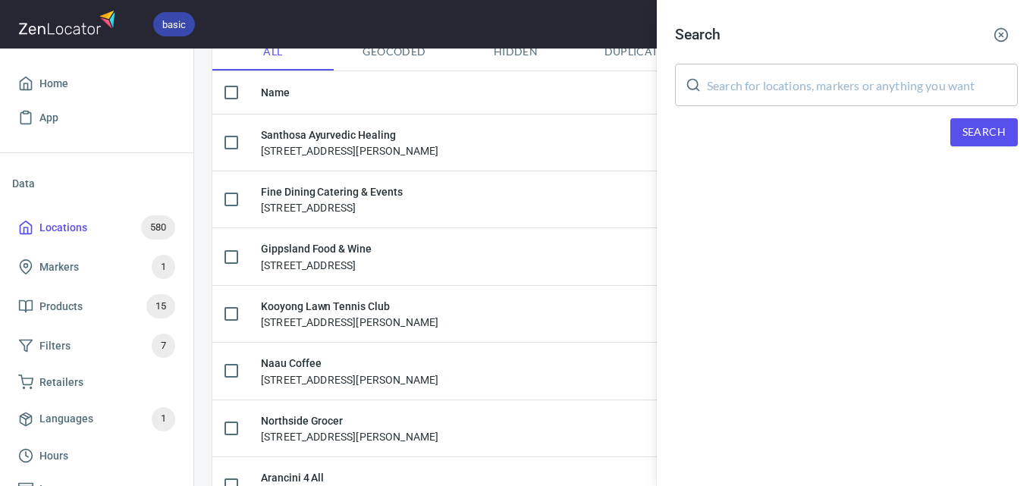
click at [868, 88] on input "text" at bounding box center [862, 85] width 311 height 42
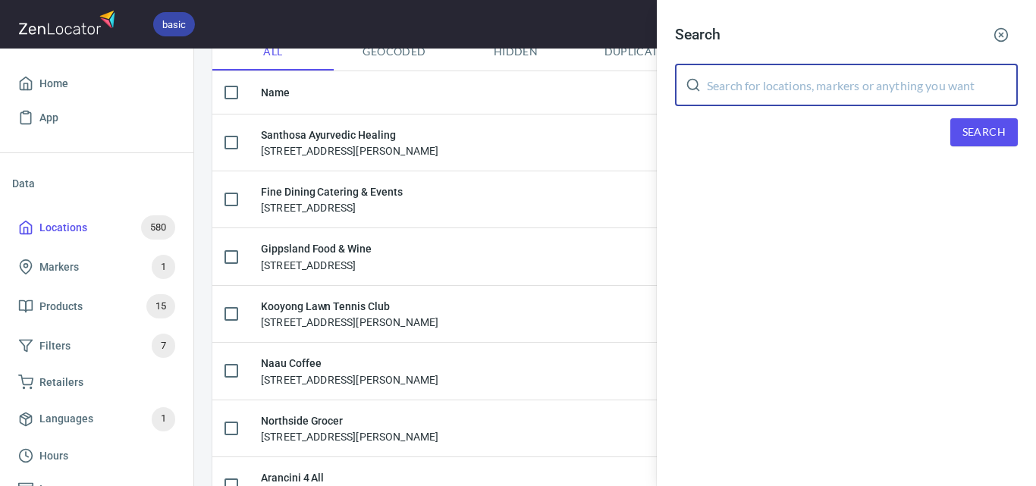
paste input "Public Wine Shop"
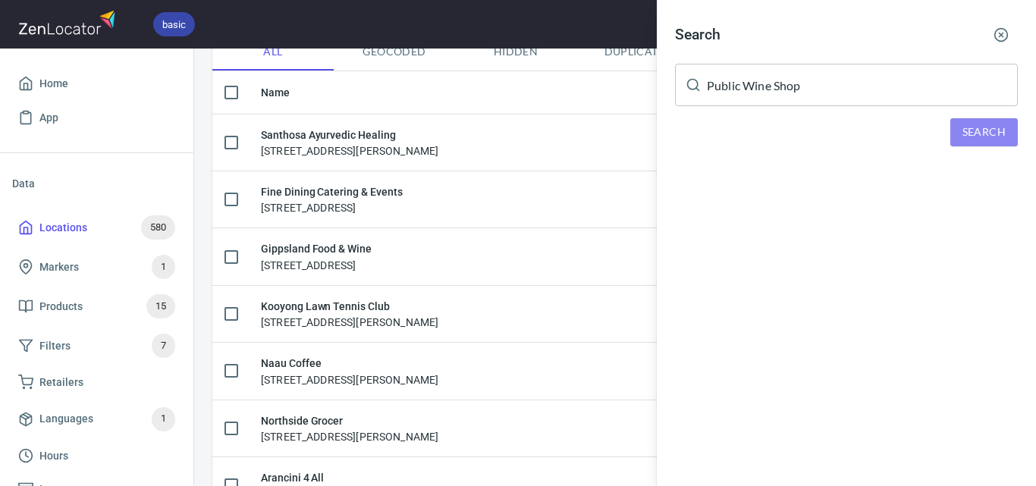
click at [986, 138] on span "Search" at bounding box center [983, 132] width 43 height 19
click at [738, 92] on input "Public Wine Shop" at bounding box center [862, 85] width 311 height 42
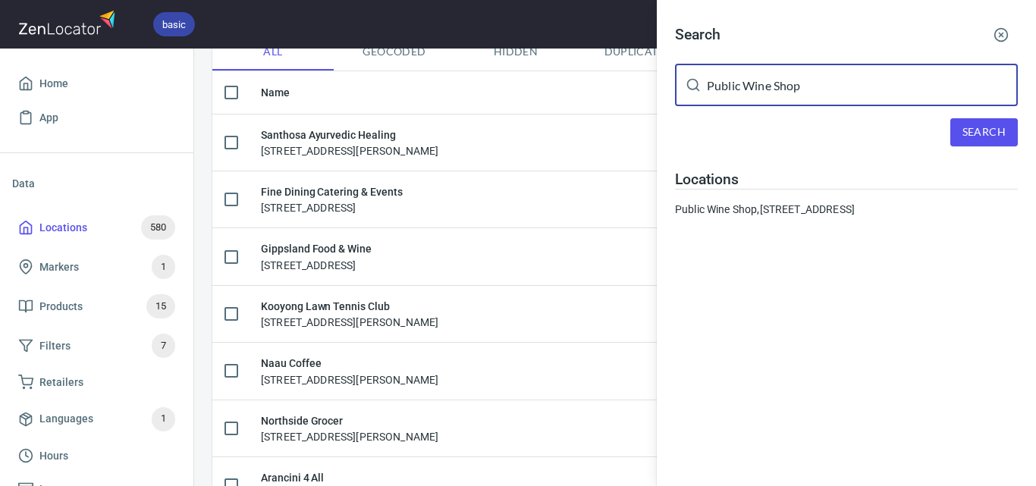
click at [738, 92] on input "Public Wine Shop" at bounding box center [862, 85] width 311 height 42
click at [738, 94] on input "Public Wine Shop" at bounding box center [862, 85] width 311 height 42
click at [737, 97] on input "Public Wine Shop" at bounding box center [862, 85] width 311 height 42
paste input "Wyanga Park Winery"
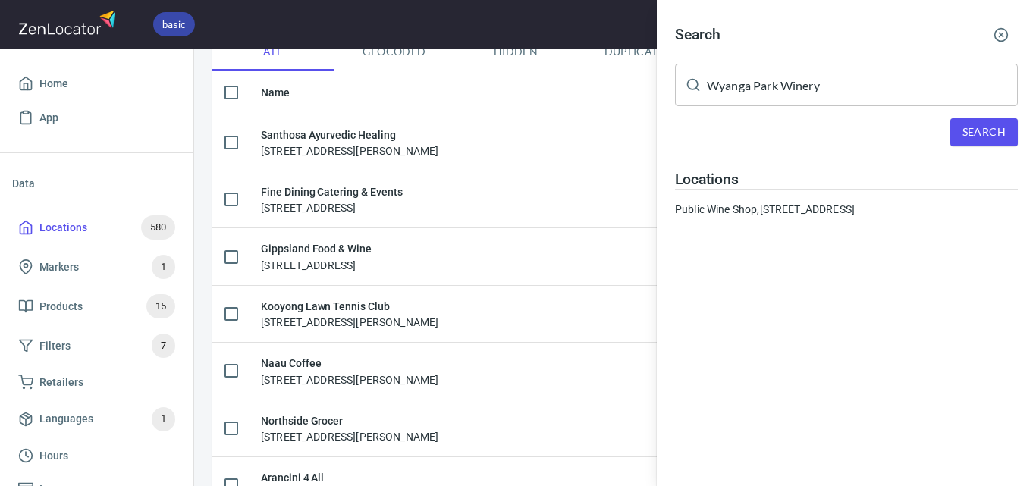
click at [947, 131] on div "Search" at bounding box center [846, 132] width 343 height 28
click at [959, 132] on button "Search" at bounding box center [983, 132] width 67 height 28
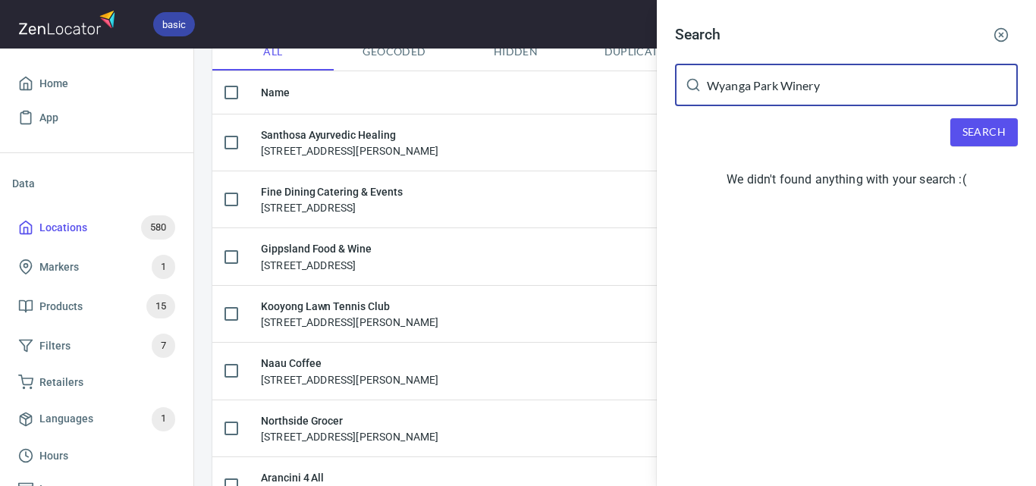
drag, startPoint x: 851, startPoint y: 91, endPoint x: 755, endPoint y: 110, distance: 98.1
click at [755, 110] on div "Search [GEOGRAPHIC_DATA] Winery ​ Search We didn't found anything with your sea…" at bounding box center [846, 109] width 379 height 219
click at [981, 130] on span "Search" at bounding box center [983, 132] width 43 height 19
drag, startPoint x: 934, startPoint y: 83, endPoint x: 632, endPoint y: 88, distance: 301.8
click at [632, 88] on div "Search Wyanga ​ Search We didn't found anything with your search :(" at bounding box center [518, 243] width 1036 height 486
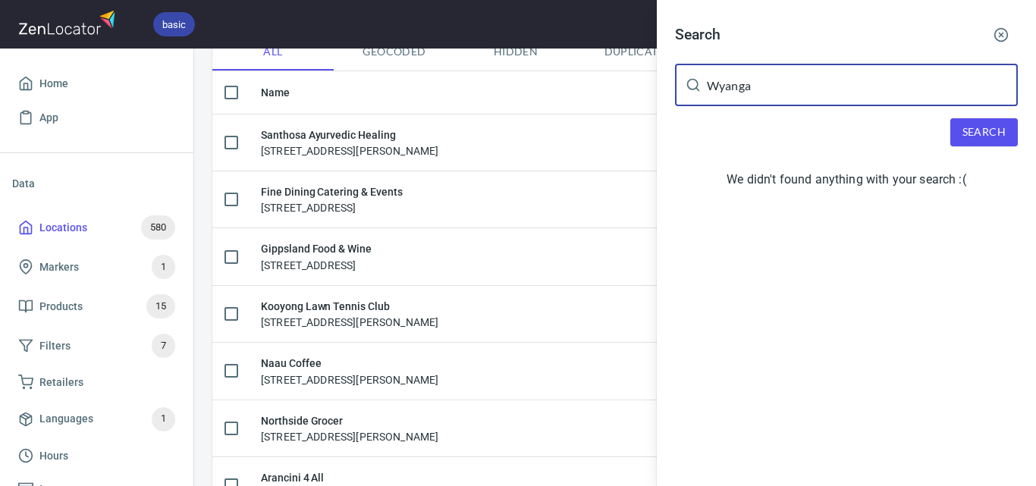
paste input "Park Winery"
drag, startPoint x: 751, startPoint y: 83, endPoint x: 608, endPoint y: 92, distance: 143.6
click at [607, 93] on div "Search [GEOGRAPHIC_DATA] Winery ​ Search We didn't found anything with your sea…" at bounding box center [518, 243] width 1036 height 486
type input "Park Winery"
drag, startPoint x: 998, startPoint y: 149, endPoint x: 996, endPoint y: 135, distance: 13.7
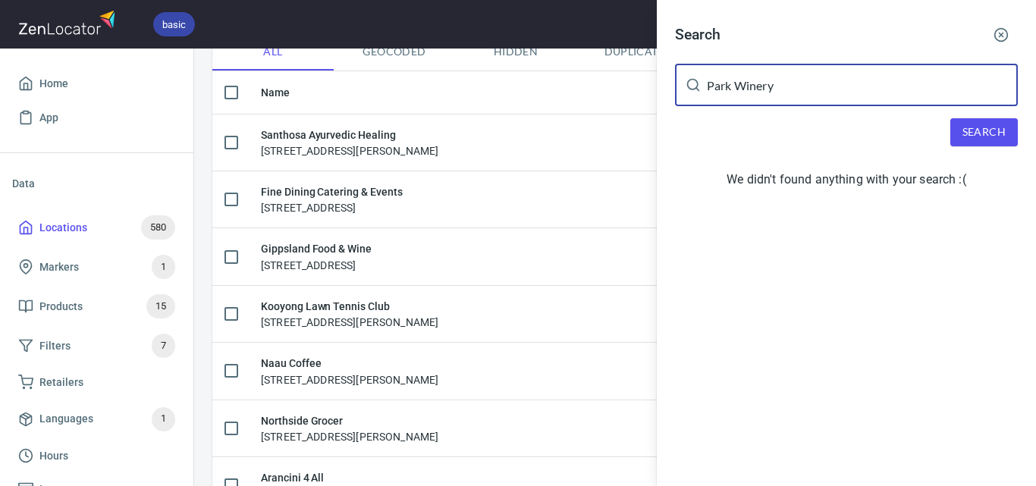
click at [997, 145] on div "Search Park Winery ​ Search We didn't found anything with your search :(" at bounding box center [846, 109] width 379 height 219
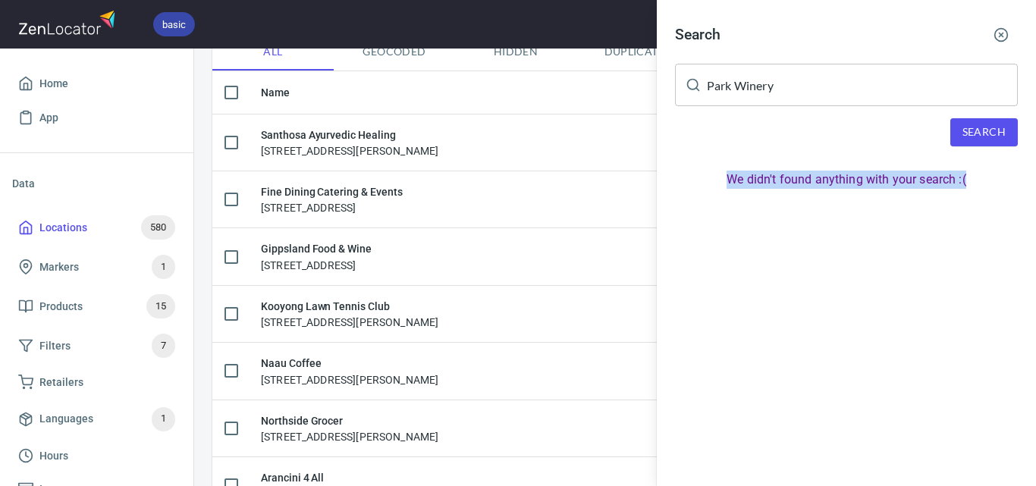
click at [996, 135] on span "Search" at bounding box center [983, 132] width 43 height 19
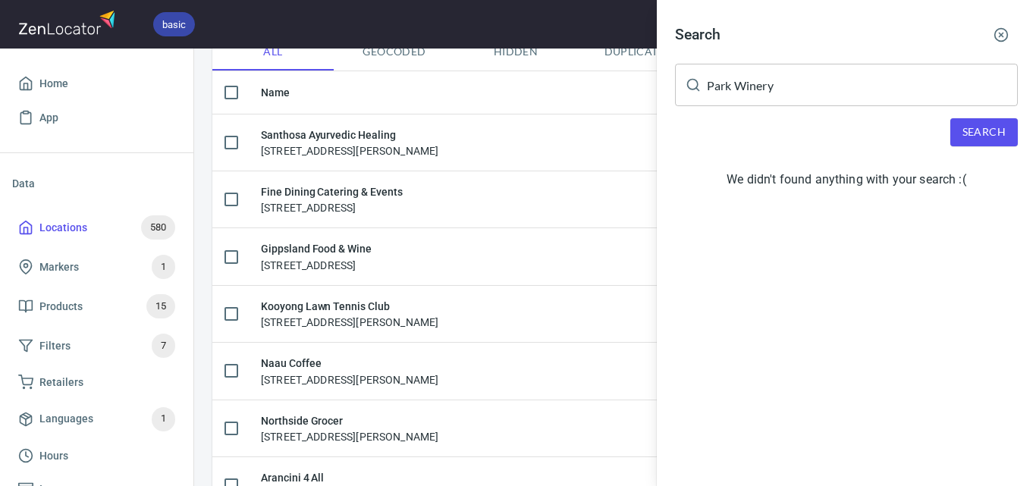
click at [1000, 31] on icon "button" at bounding box center [1000, 34] width 15 height 15
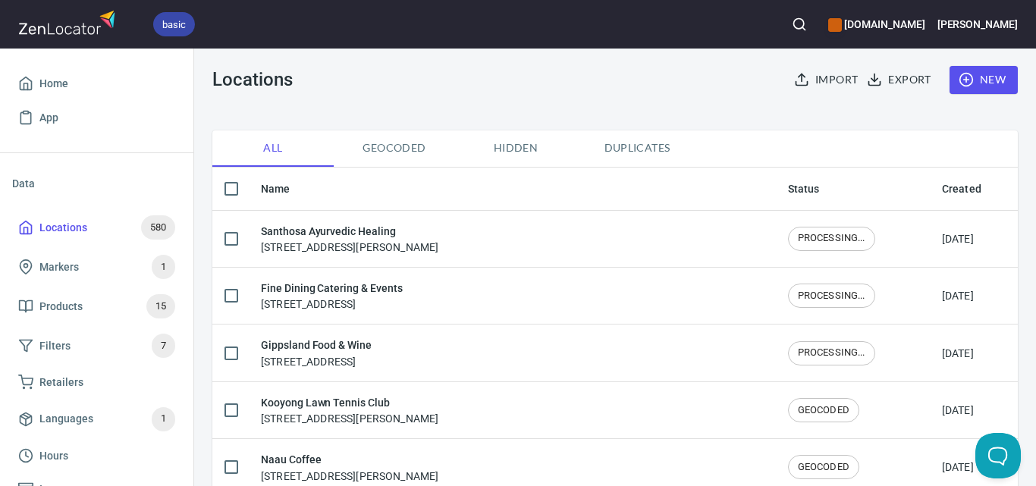
scroll to position [0, 0]
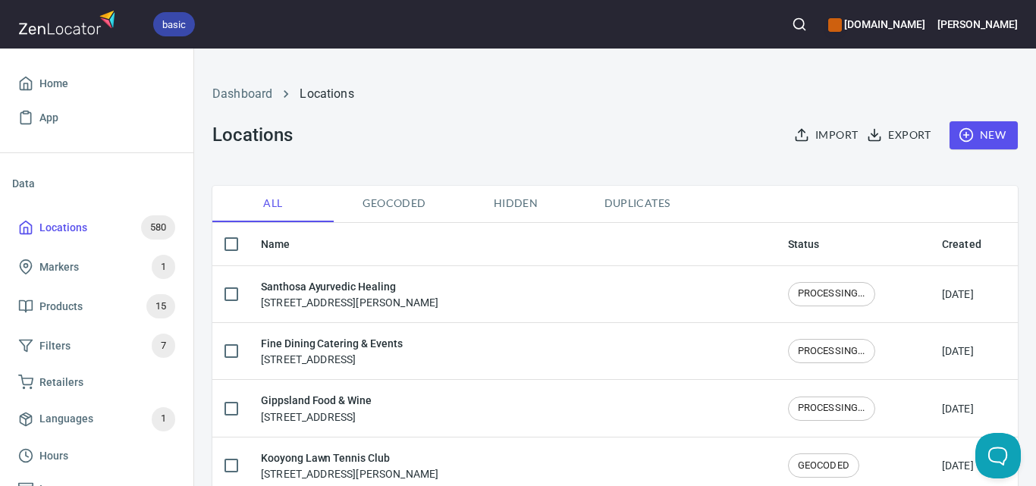
drag, startPoint x: 998, startPoint y: 122, endPoint x: 989, endPoint y: 128, distance: 10.3
click at [995, 124] on div "Import Export New" at bounding box center [898, 135] width 257 height 46
click at [989, 131] on span "New" at bounding box center [983, 135] width 44 height 19
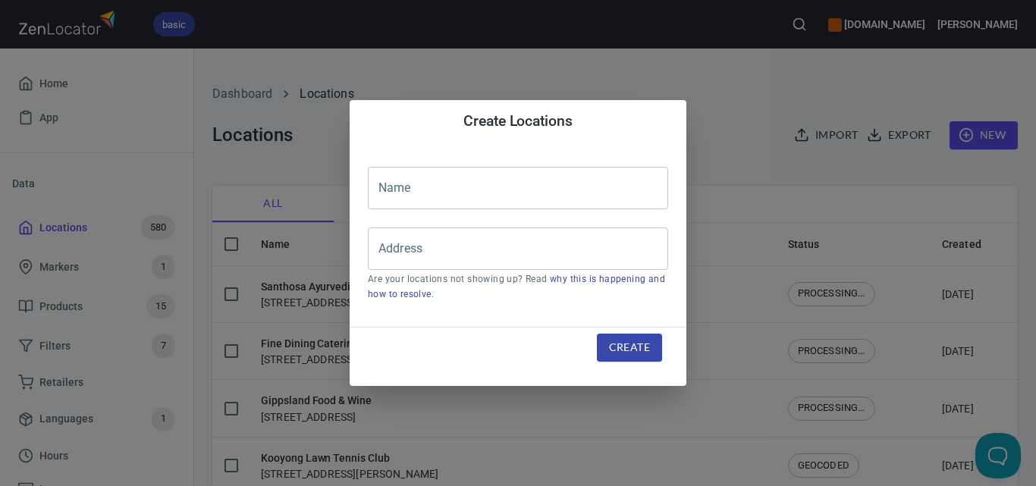
click at [463, 201] on input "text" at bounding box center [518, 188] width 300 height 42
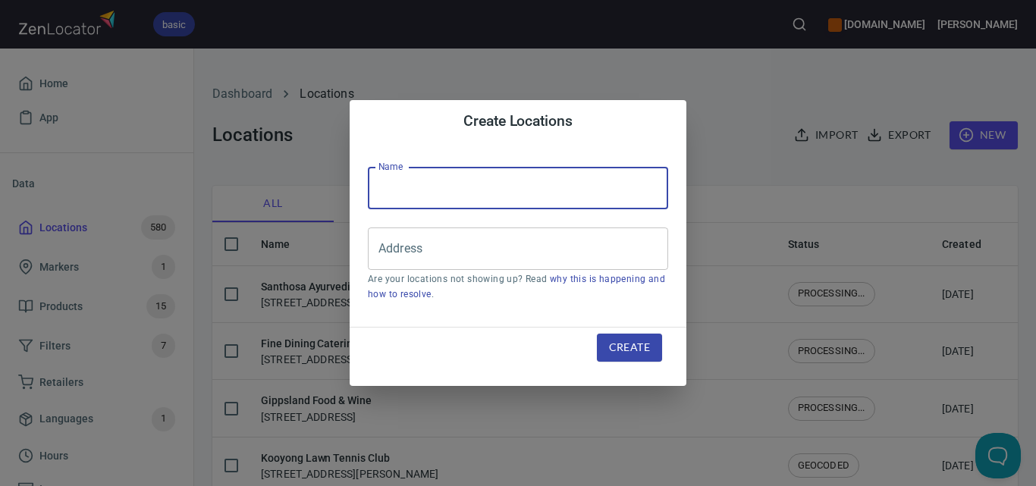
paste input "Wyanga Park Winery"
type input "Wyanga Park Winery"
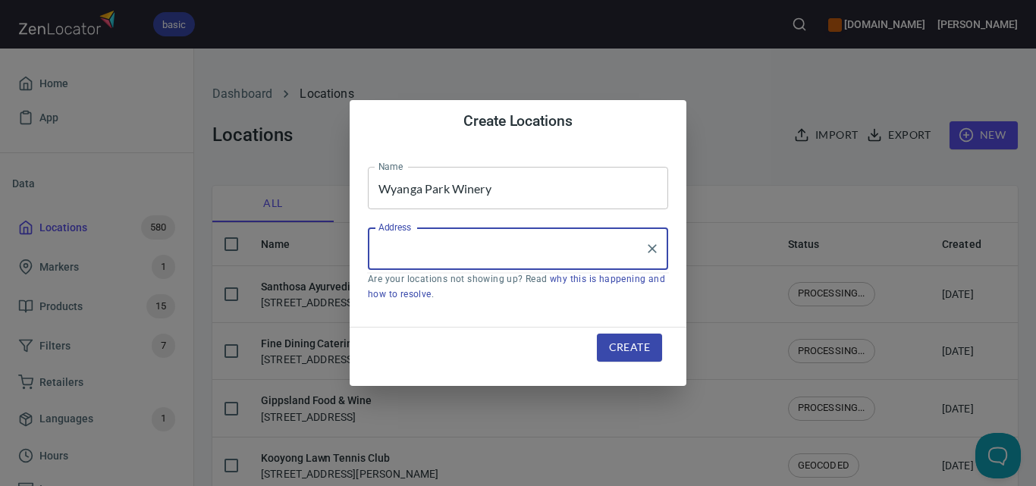
click at [537, 245] on input "Address" at bounding box center [507, 248] width 264 height 29
paste input "[STREET_ADDRESS]"
type input "[STREET_ADDRESS]"
click at [632, 350] on span "Create" at bounding box center [629, 347] width 41 height 19
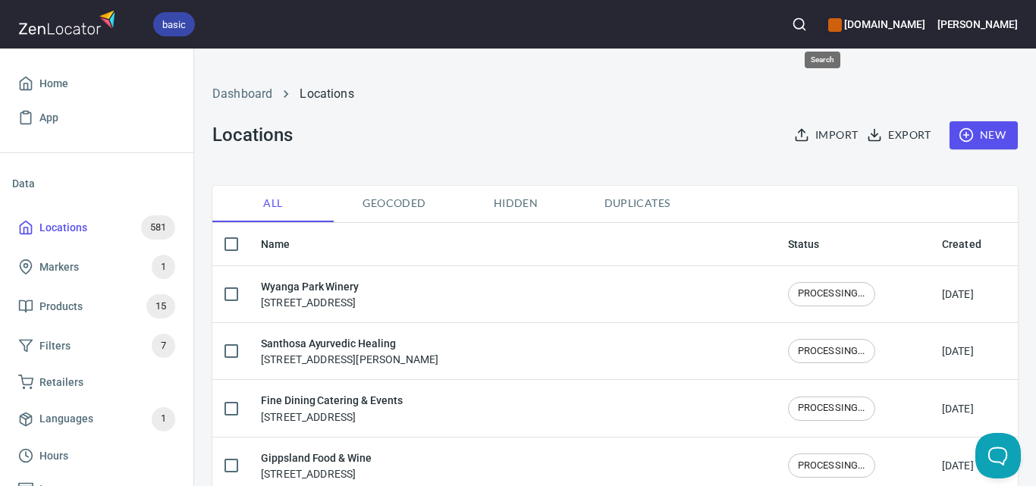
click at [807, 27] on icon "button" at bounding box center [799, 24] width 15 height 15
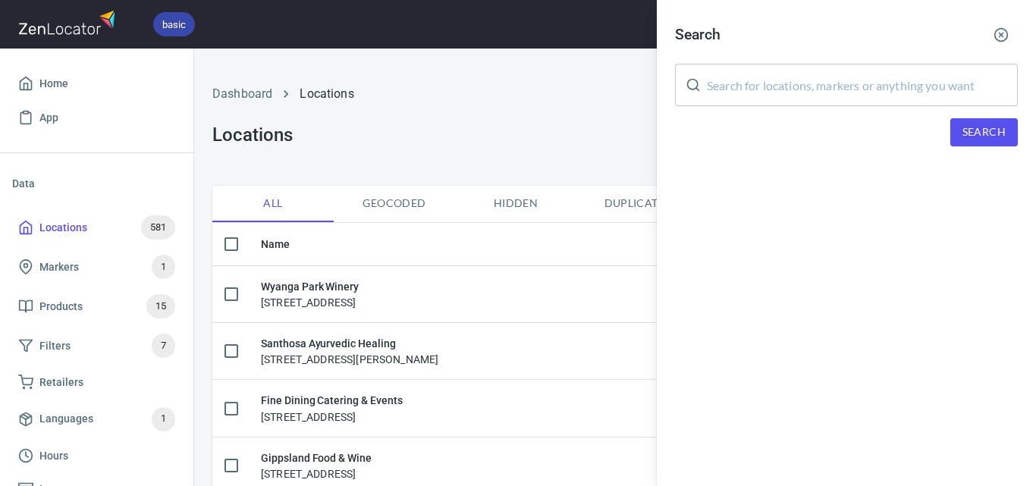
click at [907, 86] on input "text" at bounding box center [862, 85] width 311 height 42
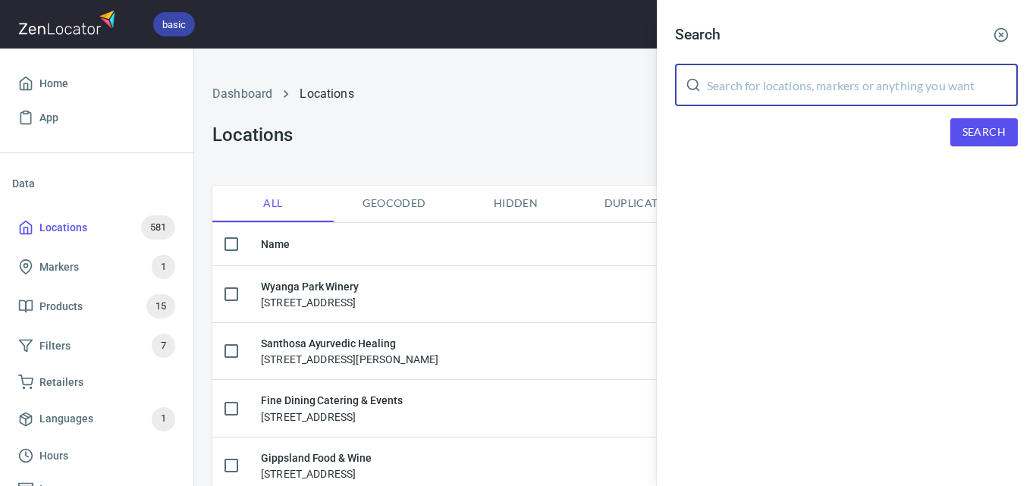
paste input "New Rush Brewhouse"
type input "New Rush Brewhouse"
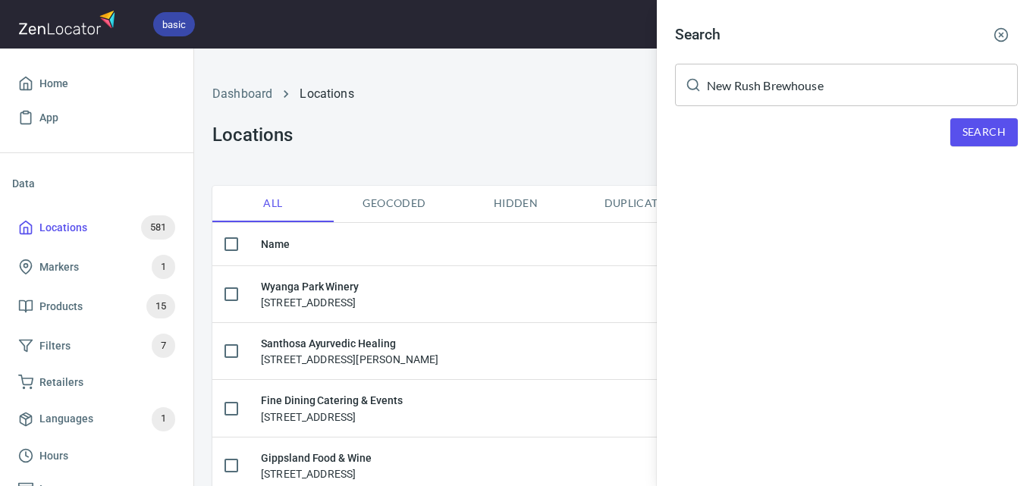
click at [949, 121] on div "Search" at bounding box center [846, 132] width 343 height 28
click at [967, 131] on span "Search" at bounding box center [983, 132] width 43 height 19
click at [1001, 32] on icon "button" at bounding box center [1000, 34] width 15 height 15
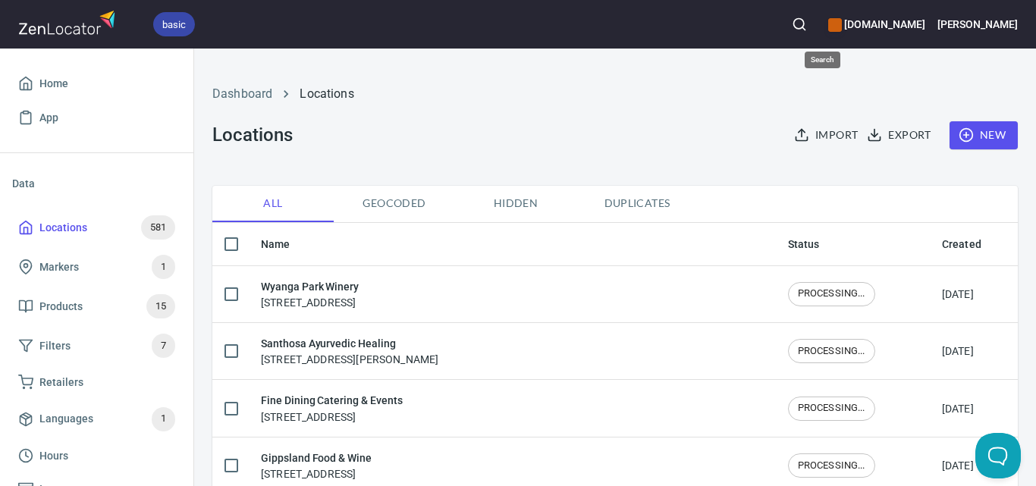
click at [816, 34] on button "button" at bounding box center [798, 24] width 33 height 33
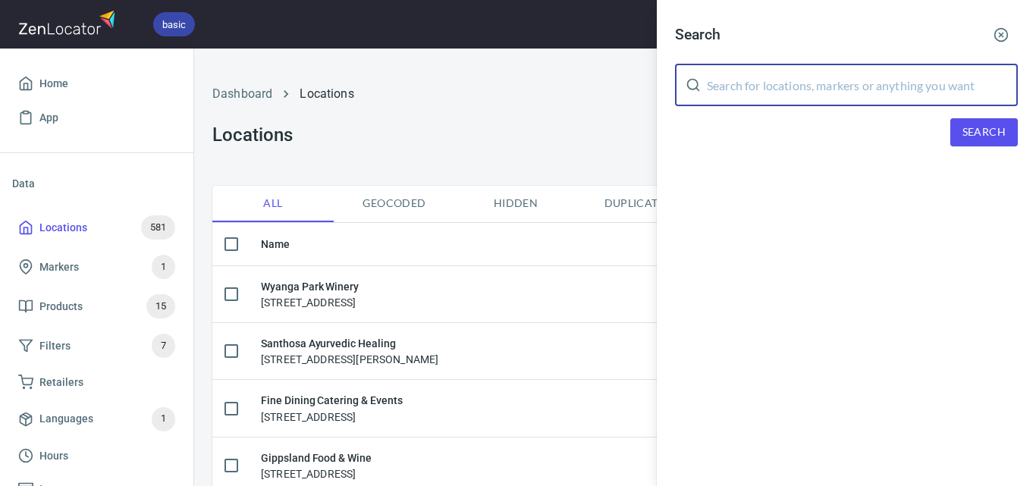
click at [879, 90] on input "text" at bounding box center [862, 85] width 311 height 42
paste input "Lakes Boat Shed"
type input "Lakes Boat Shed"
click at [955, 130] on button "Search" at bounding box center [983, 132] width 67 height 28
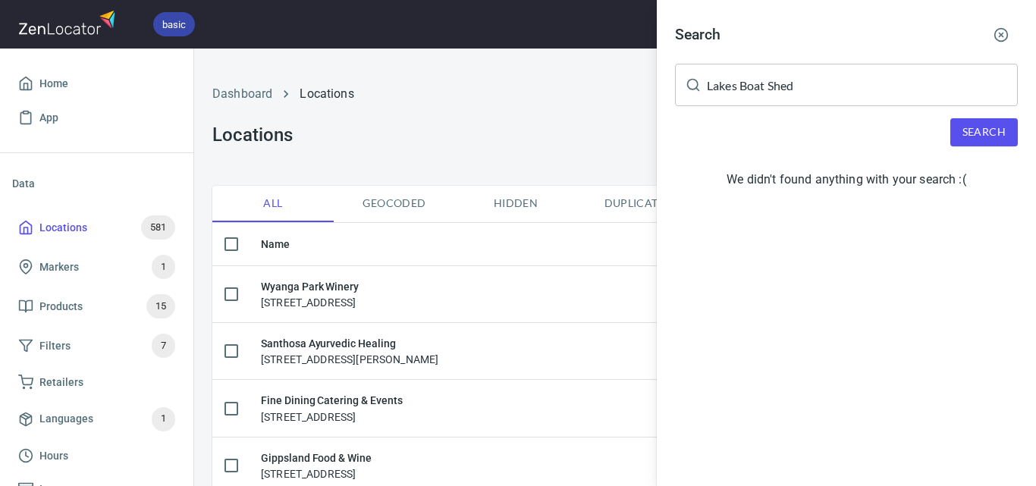
click at [547, 116] on div at bounding box center [518, 243] width 1036 height 486
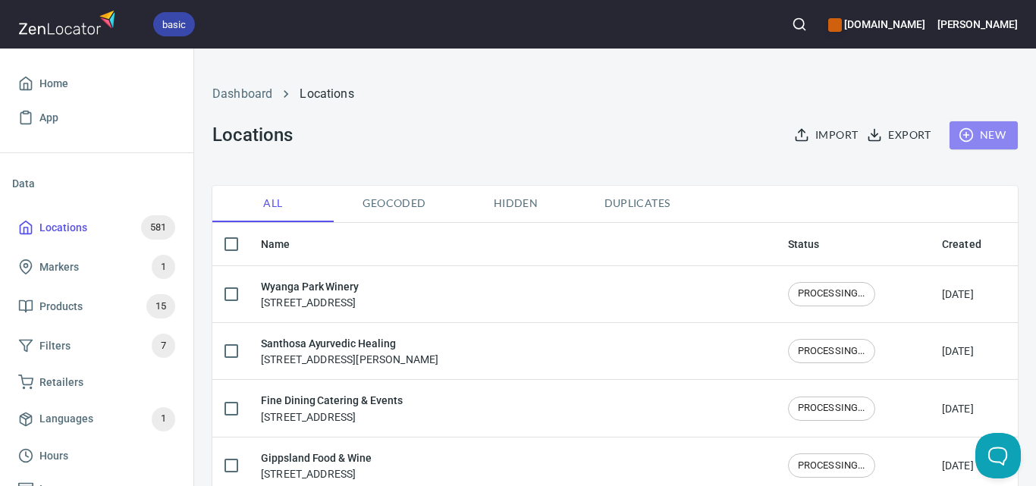
click at [995, 134] on button "New" at bounding box center [983, 135] width 68 height 28
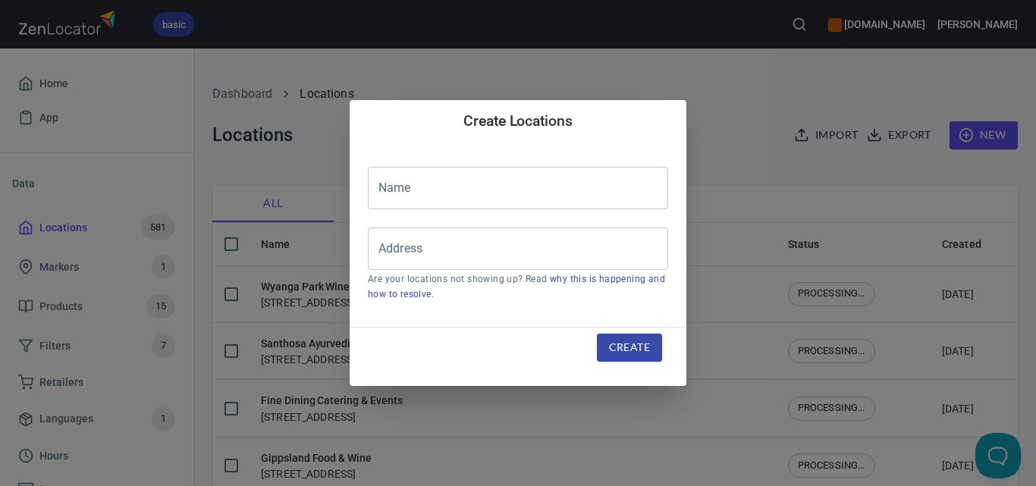
click at [524, 193] on input "text" at bounding box center [518, 188] width 300 height 42
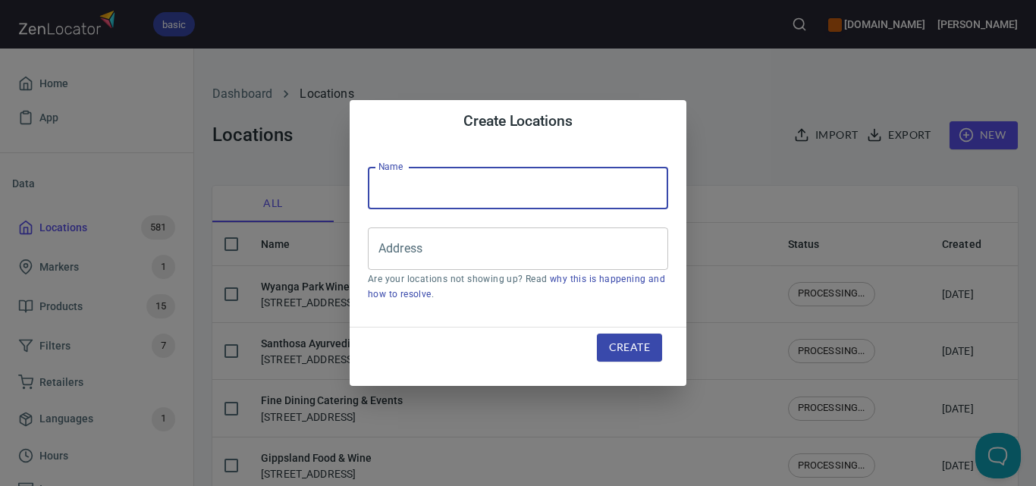
paste input "[URL][DOMAIN_NAME]"
type input "[URL][DOMAIN_NAME]"
paste input "Lakes Boat Shed"
type input "Lakes Boat Shed"
click at [525, 246] on input "Address" at bounding box center [507, 248] width 264 height 29
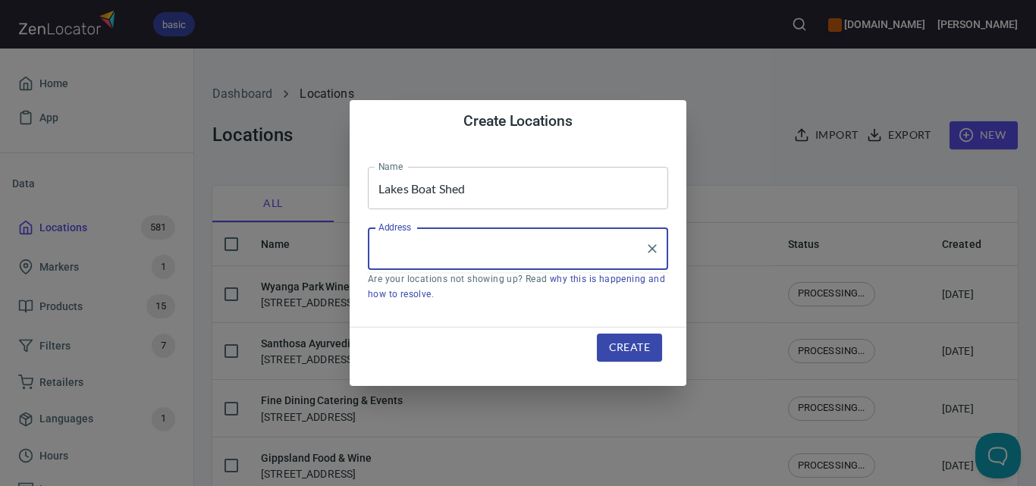
paste input "[STREET_ADDRESS]"
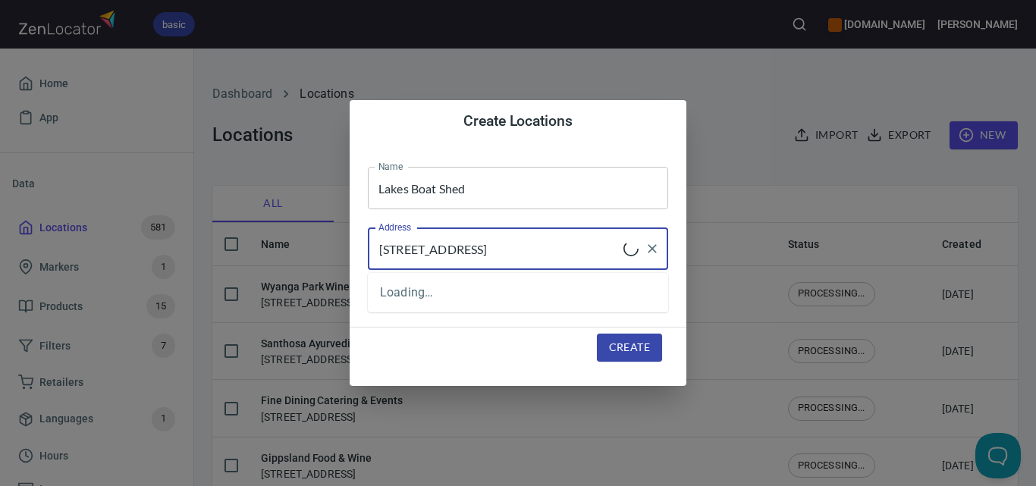
type input "[STREET_ADDRESS]"
click at [632, 348] on span "Create" at bounding box center [629, 347] width 41 height 19
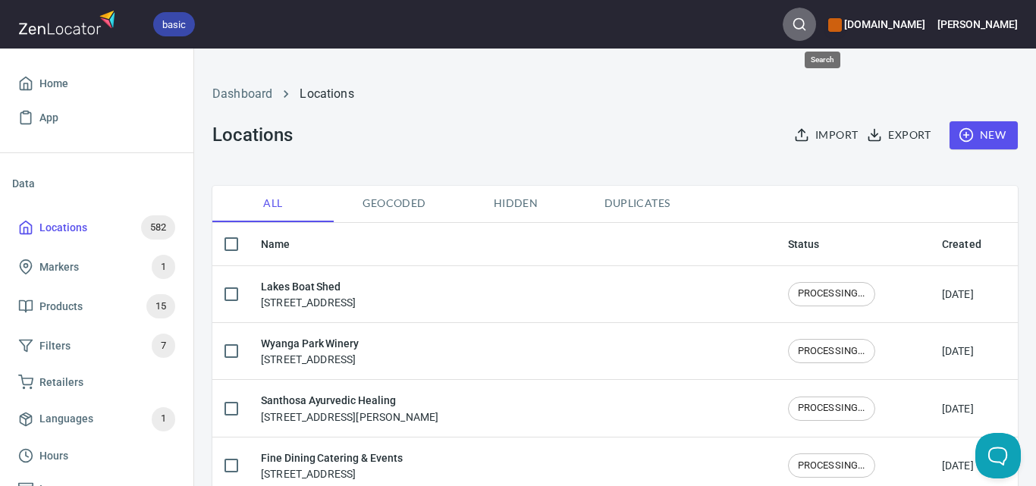
click at [807, 26] on icon "button" at bounding box center [799, 24] width 15 height 15
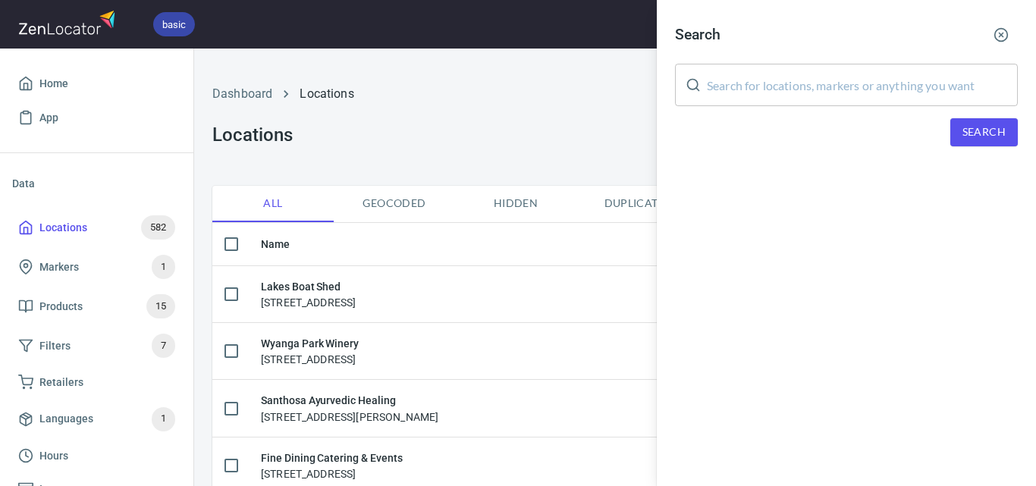
click at [832, 96] on input "text" at bounding box center [862, 85] width 311 height 42
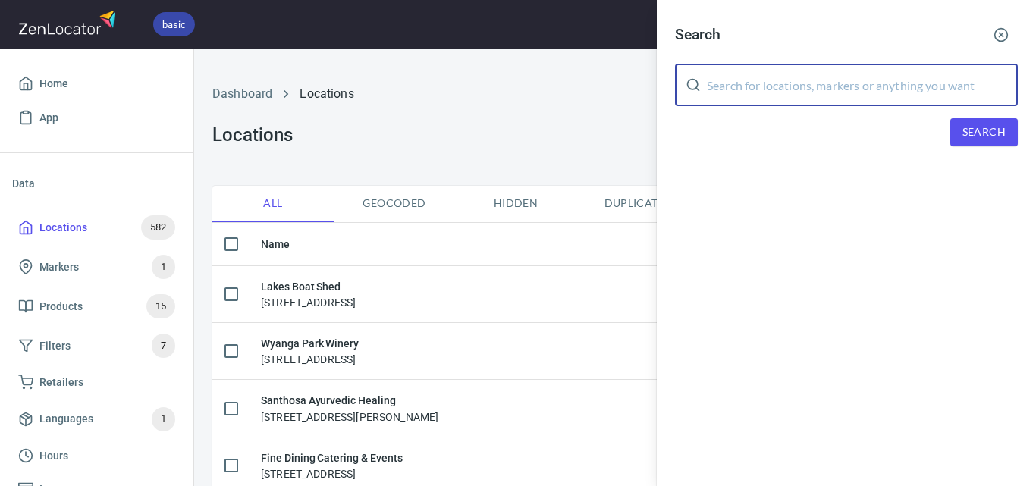
paste input "Tambo Valley Honey"
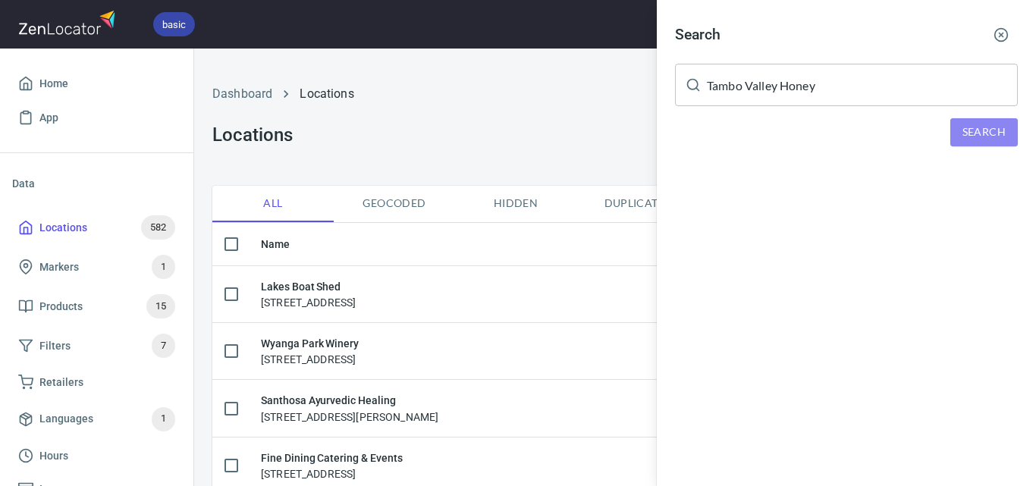
click at [963, 127] on span "Search" at bounding box center [983, 132] width 43 height 19
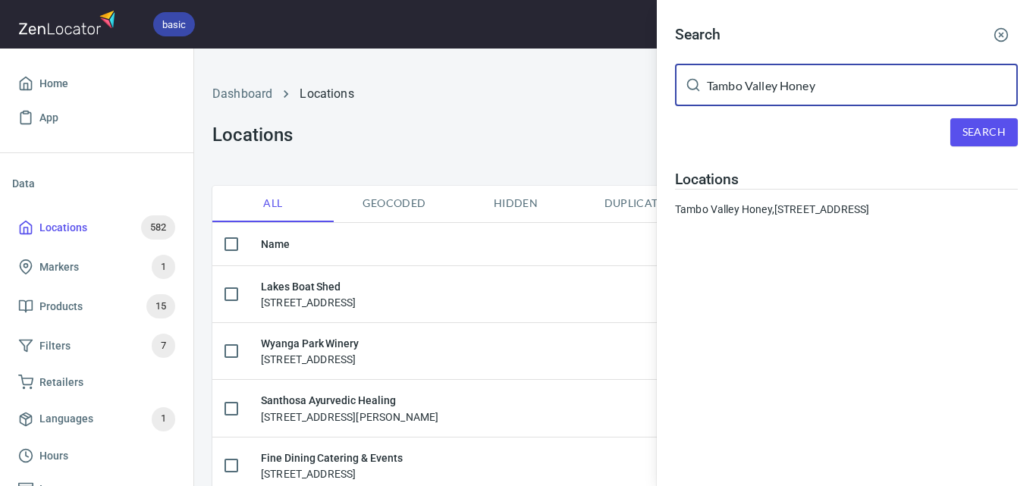
click at [742, 84] on input "Tambo Valley Honey" at bounding box center [862, 85] width 311 height 42
paste input "5ive Canarys"
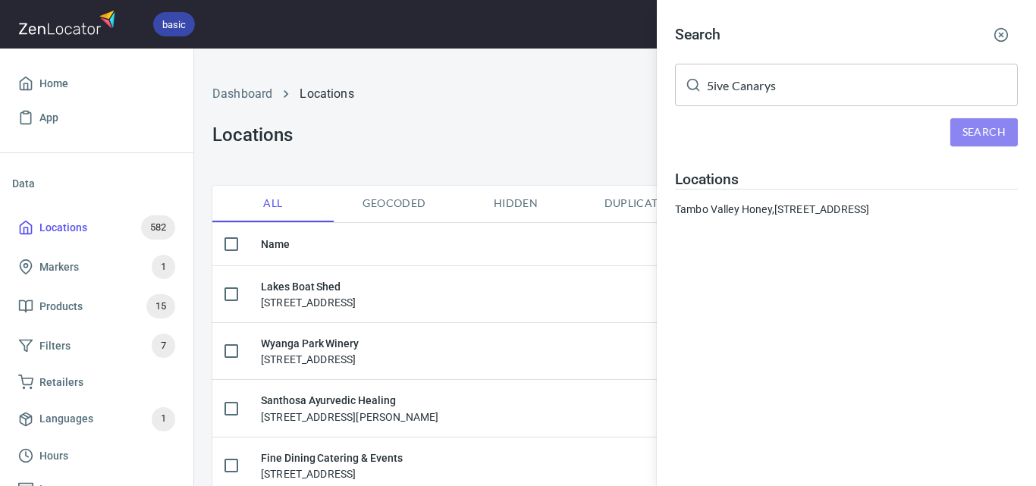
click at [968, 133] on span "Search" at bounding box center [983, 132] width 43 height 19
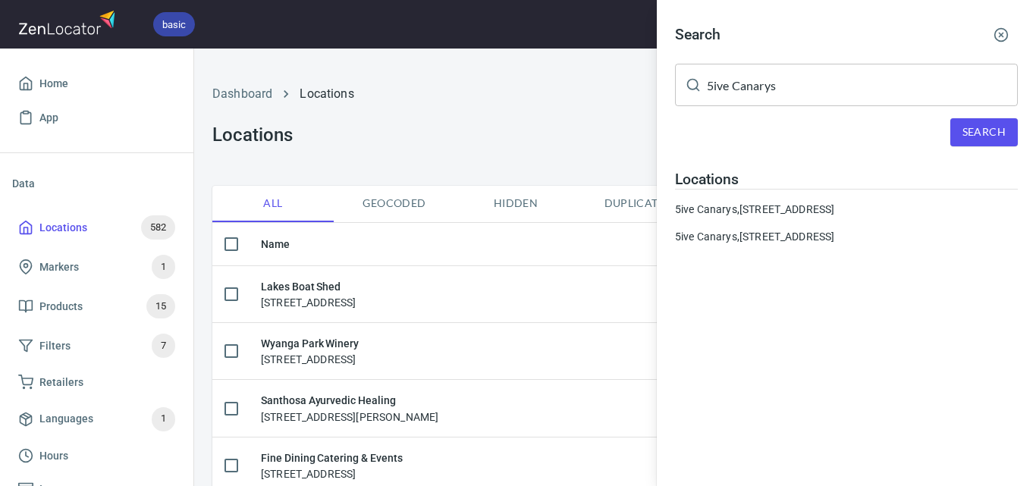
click at [778, 75] on input "5ive Canarys" at bounding box center [862, 85] width 311 height 42
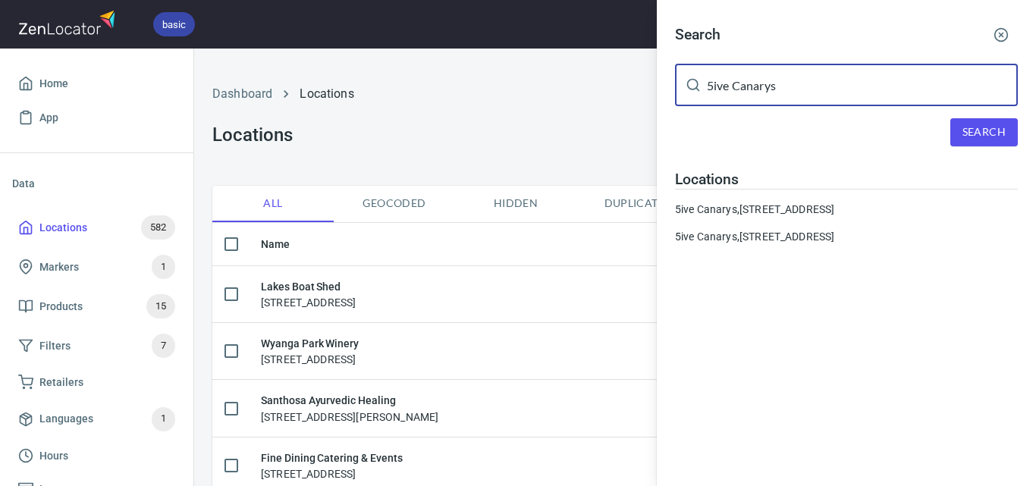
click at [778, 77] on input "5ive Canarys" at bounding box center [862, 85] width 311 height 42
click at [790, 90] on input "5ive Canarys" at bounding box center [862, 85] width 311 height 42
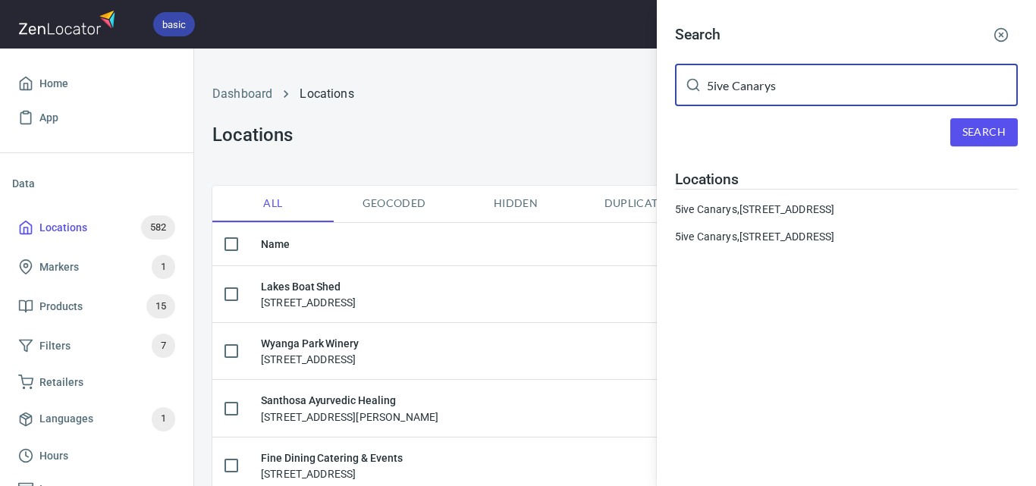
paste input "[PERSON_NAME]'s Fine Food & Wine ([GEOGRAPHIC_DATA])"
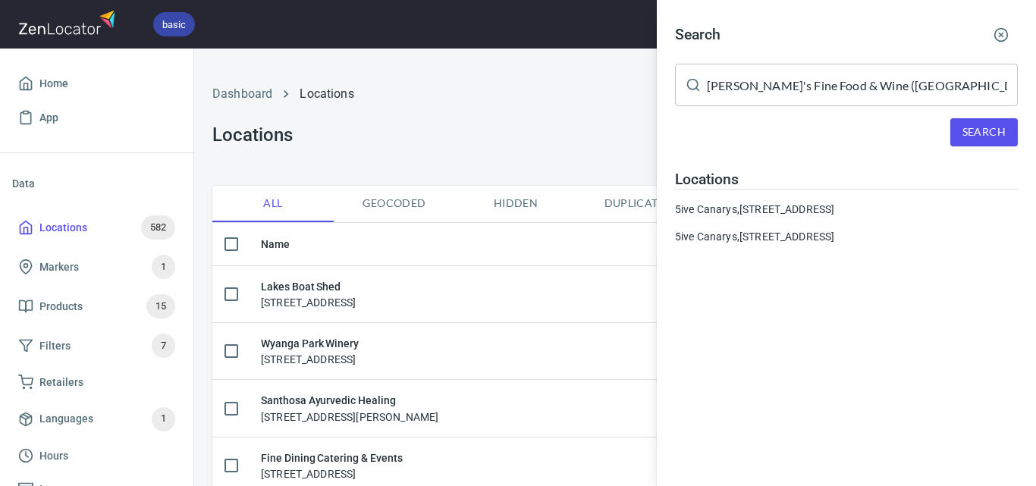
click at [938, 130] on div "Search" at bounding box center [846, 132] width 343 height 28
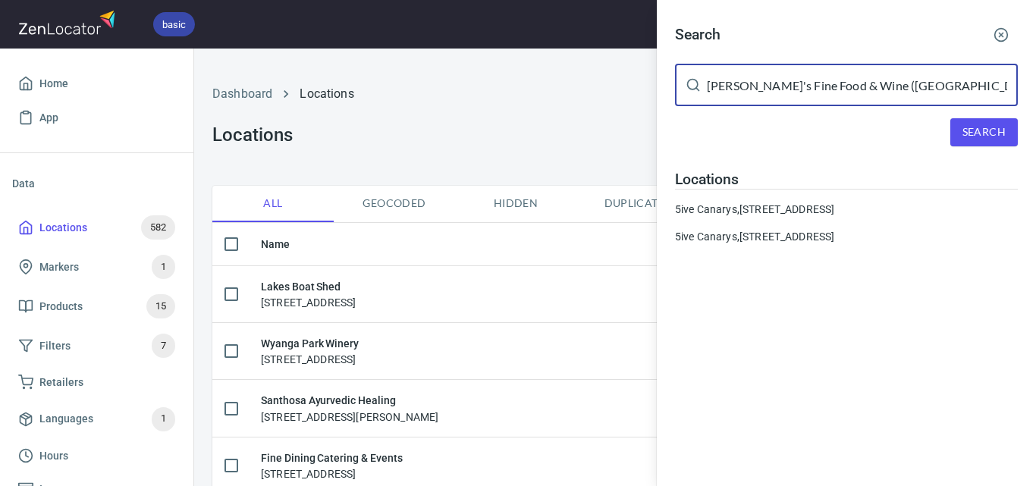
click at [835, 89] on input "[PERSON_NAME]'s Fine Food & Wine ([GEOGRAPHIC_DATA])" at bounding box center [862, 85] width 311 height 42
click at [939, 121] on div "Search" at bounding box center [846, 132] width 343 height 28
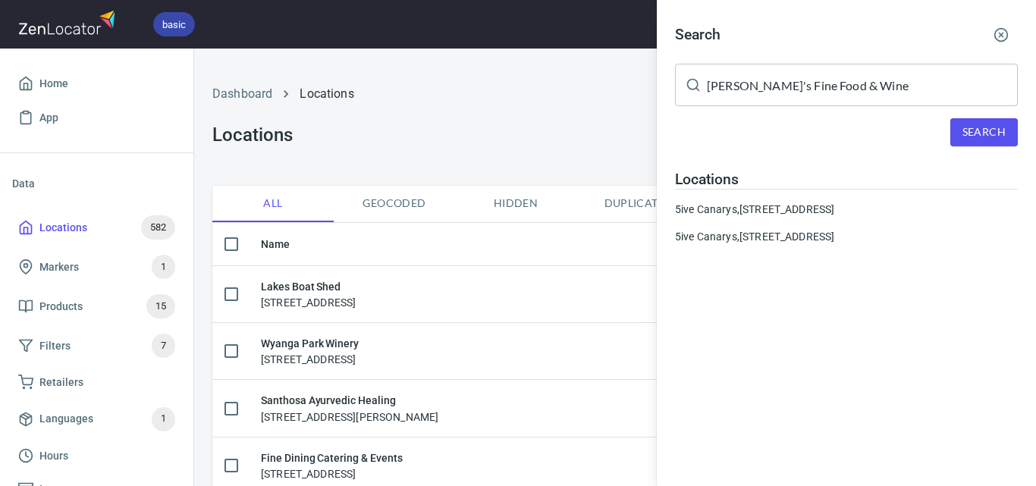
click at [980, 131] on span "Search" at bounding box center [983, 132] width 43 height 19
click at [754, 92] on input "[PERSON_NAME]'s Fine Food & Wine" at bounding box center [862, 85] width 311 height 42
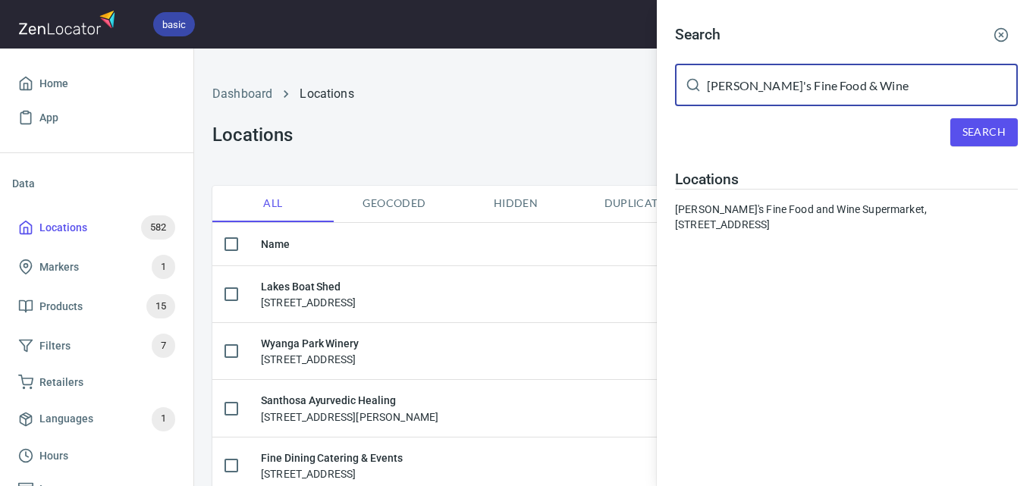
click at [754, 92] on input "[PERSON_NAME]'s Fine Food & Wine" at bounding box center [862, 85] width 311 height 42
paste input "Warragul North Mobil"
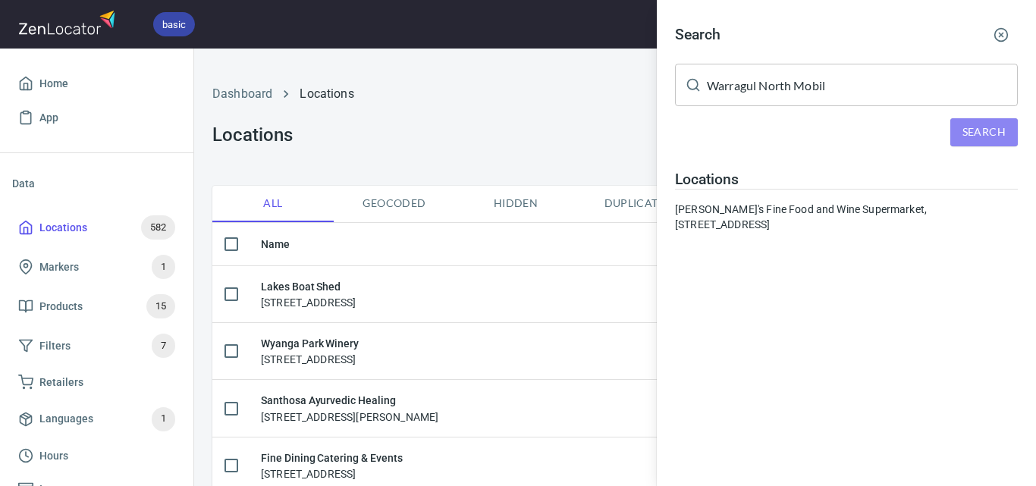
click at [989, 138] on span "Search" at bounding box center [983, 132] width 43 height 19
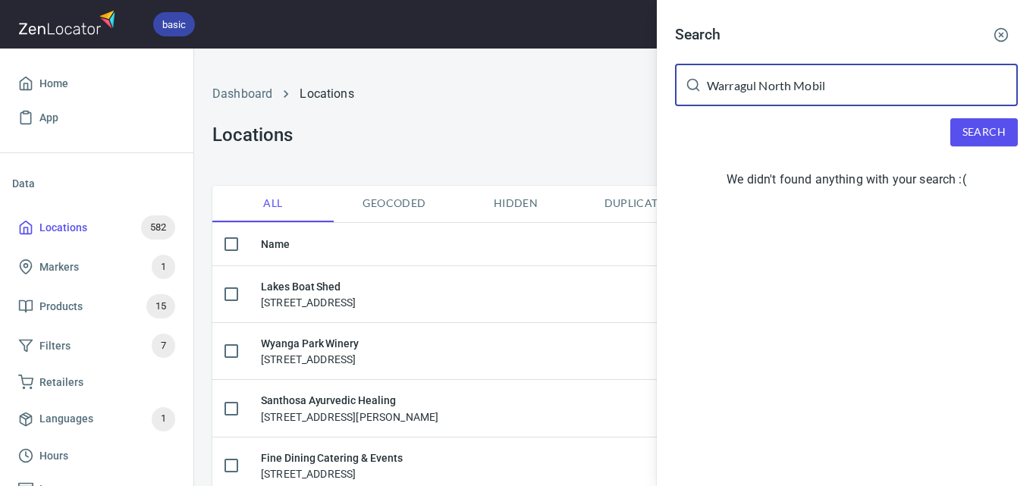
drag, startPoint x: 862, startPoint y: 86, endPoint x: 535, endPoint y: 76, distance: 326.9
click at [535, 76] on div "Search Warragul North Mobil ​ Search We didn't found anything with your search …" at bounding box center [518, 243] width 1036 height 486
click at [967, 118] on div "Search Warragul North Mobil ​ Search We didn't found anything with your search …" at bounding box center [846, 109] width 379 height 219
drag, startPoint x: 839, startPoint y: 92, endPoint x: 759, endPoint y: 88, distance: 79.7
click at [759, 88] on input "Warragul North Mobil" at bounding box center [862, 85] width 311 height 42
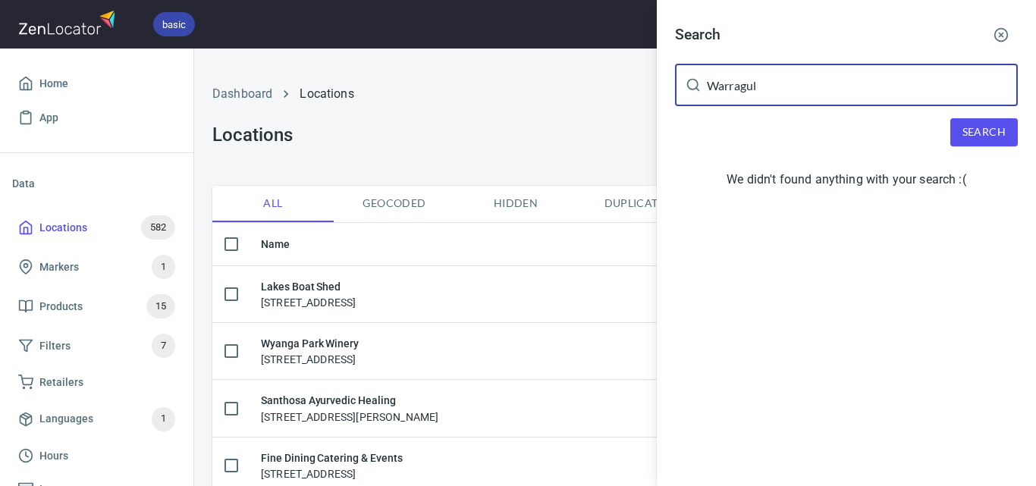
type input "Warragul"
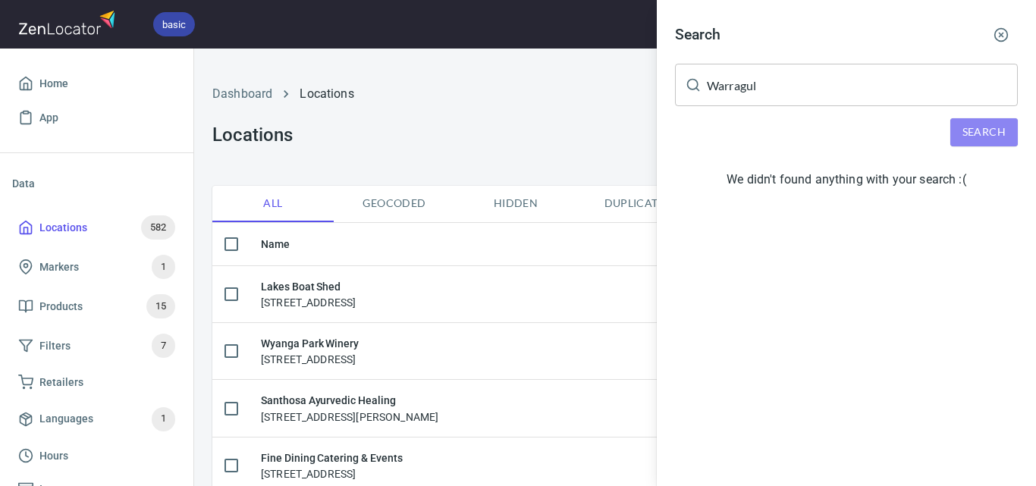
click at [992, 127] on span "Search" at bounding box center [983, 132] width 43 height 19
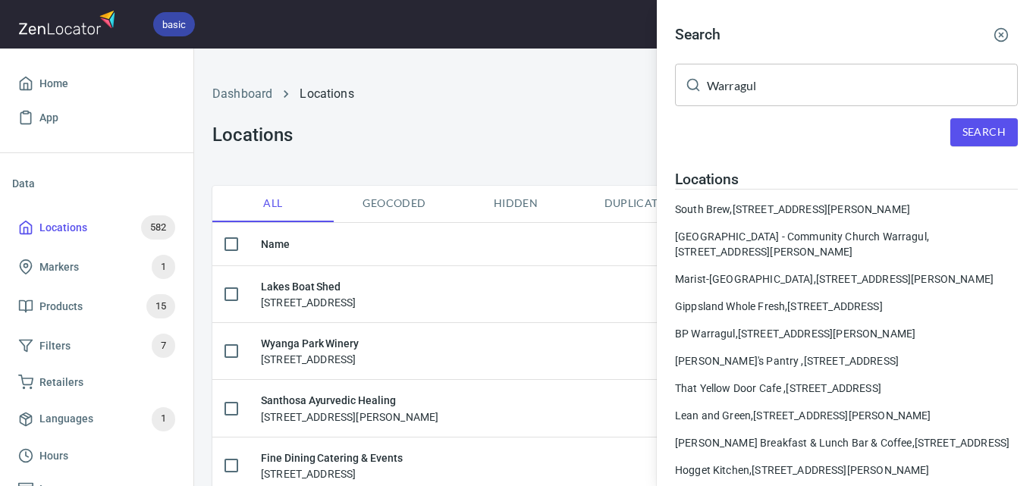
click at [543, 115] on div at bounding box center [518, 243] width 1036 height 486
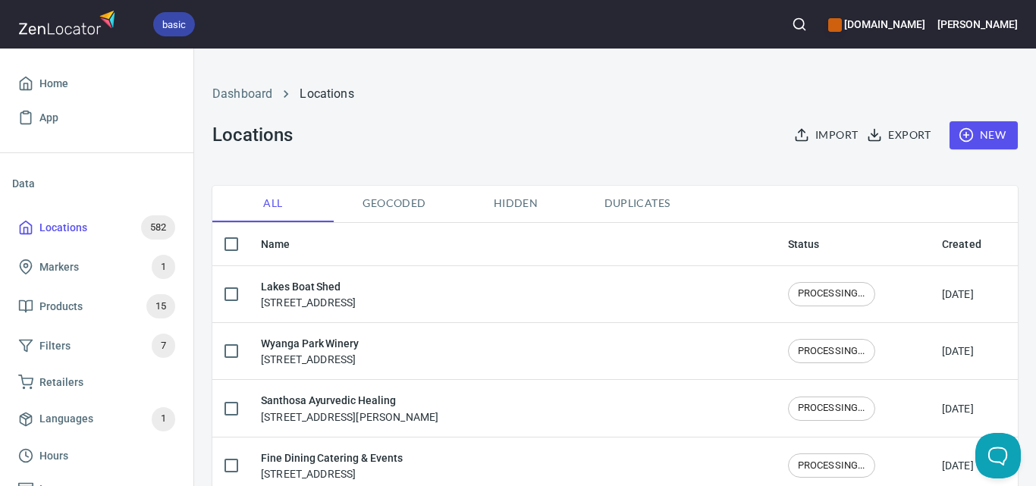
click at [966, 131] on span "New" at bounding box center [983, 135] width 44 height 19
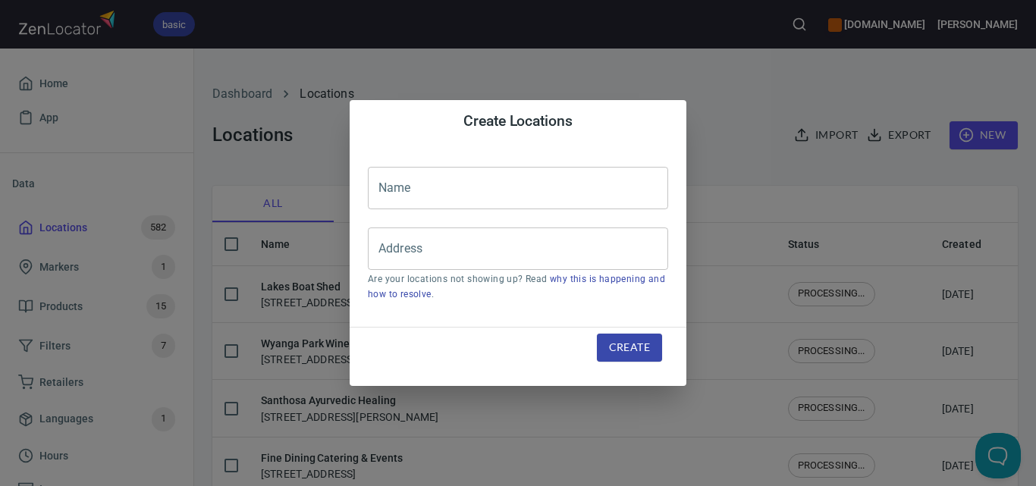
click at [451, 203] on input "text" at bounding box center [518, 188] width 300 height 42
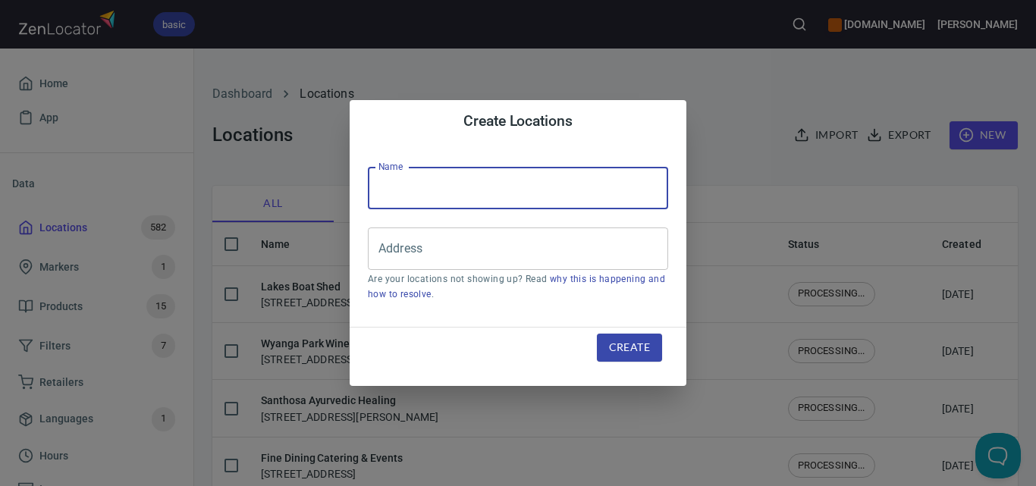
paste input "Warragul North Mobil"
type input "Warragul North Mobil"
click at [483, 249] on input "Address" at bounding box center [507, 248] width 264 height 29
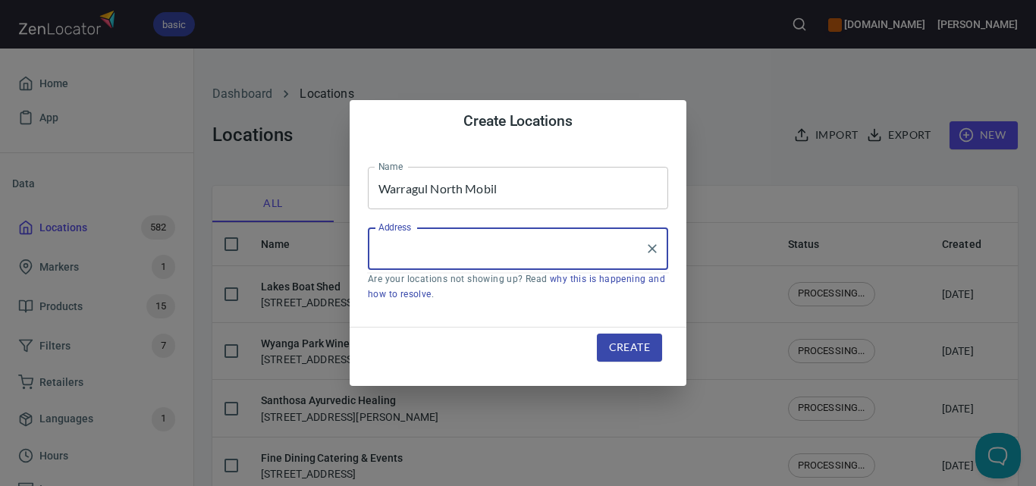
paste input "[STREET_ADDRESS][PERSON_NAME]"
type input "[STREET_ADDRESS][PERSON_NAME]"
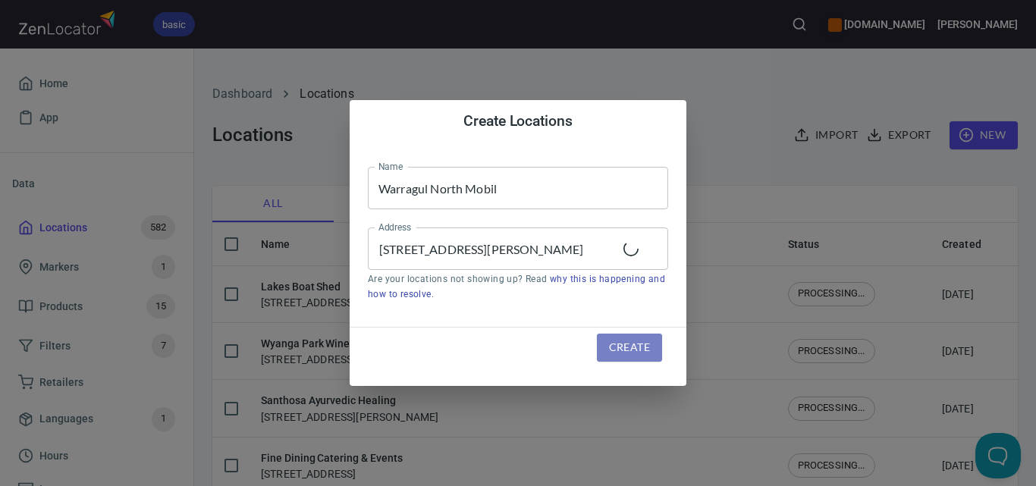
click at [620, 336] on button "Create" at bounding box center [629, 348] width 65 height 28
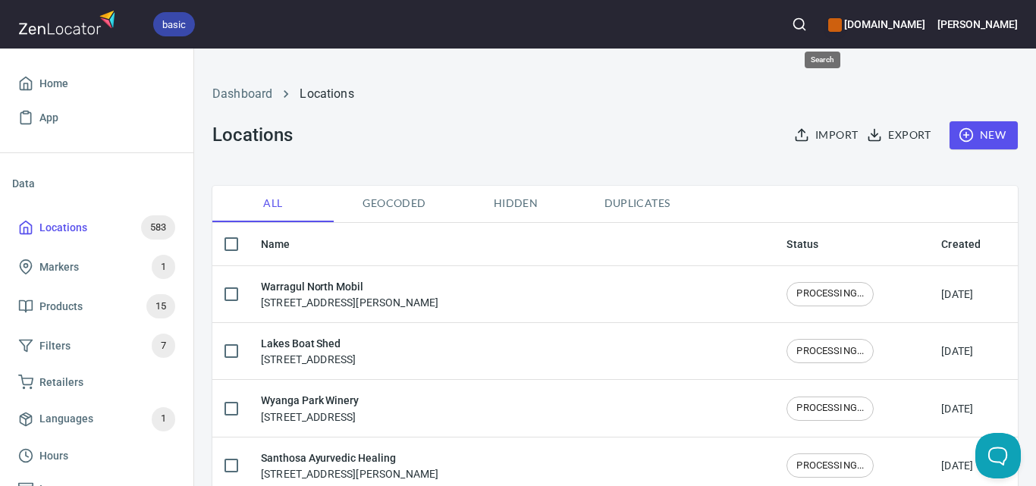
click at [816, 33] on button "button" at bounding box center [798, 24] width 33 height 33
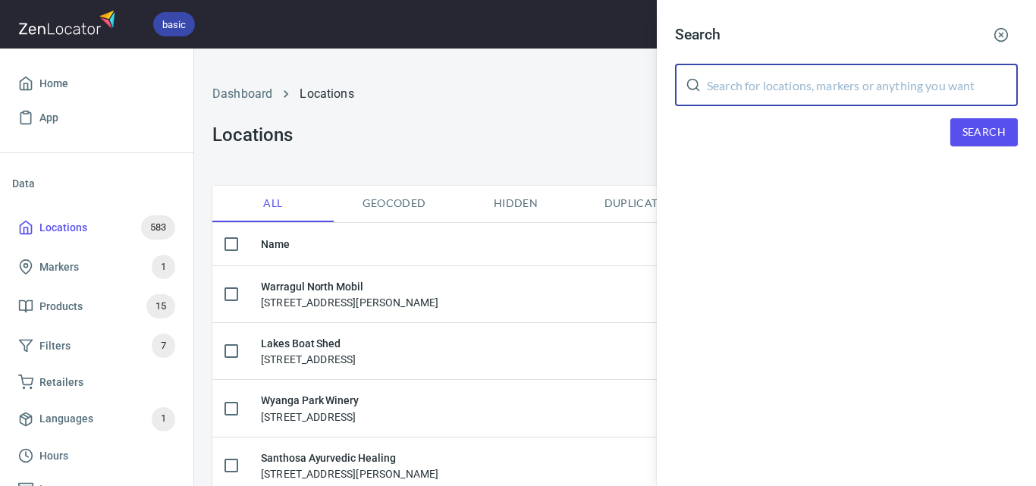
click at [839, 91] on input "text" at bounding box center [862, 85] width 311 height 42
paste input "Foodworks Traralgon [PERSON_NAME][GEOGRAPHIC_DATA]"
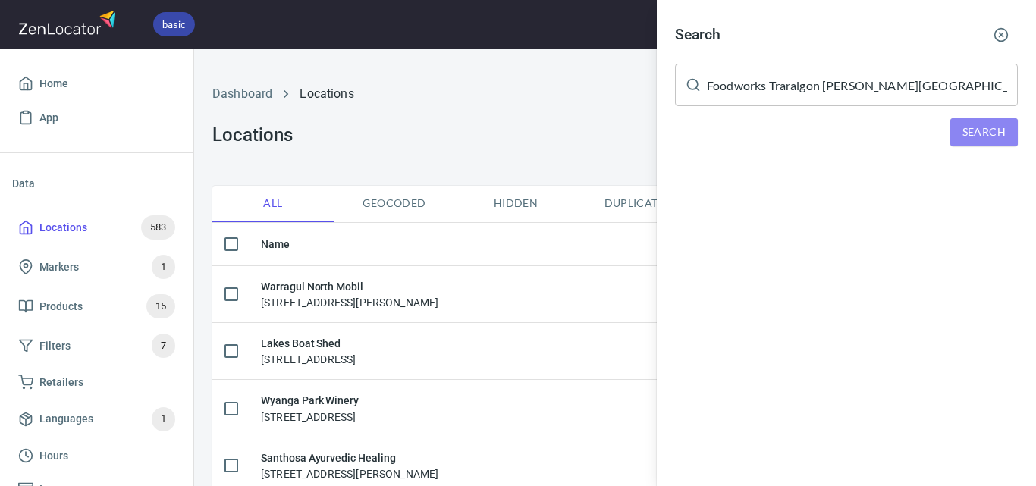
click at [955, 135] on button "Search" at bounding box center [983, 132] width 67 height 28
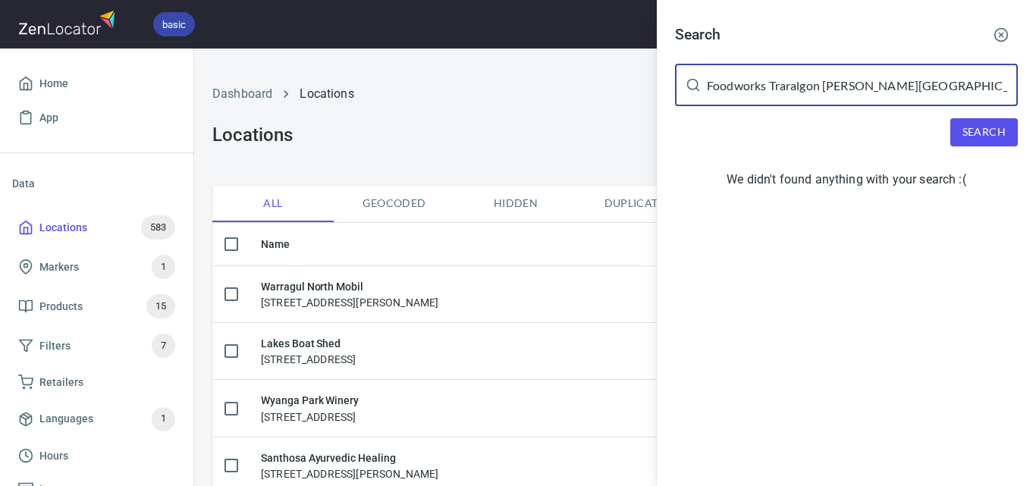
drag, startPoint x: 920, startPoint y: 89, endPoint x: 822, endPoint y: 80, distance: 98.2
click at [822, 80] on input "Foodworks Traralgon [PERSON_NAME][GEOGRAPHIC_DATA]" at bounding box center [862, 85] width 311 height 42
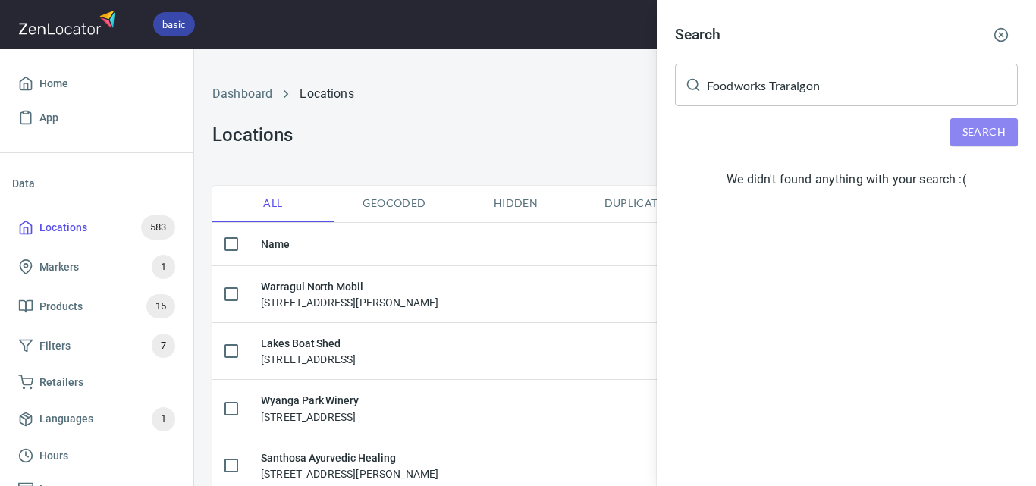
click at [986, 132] on span "Search" at bounding box center [983, 132] width 43 height 19
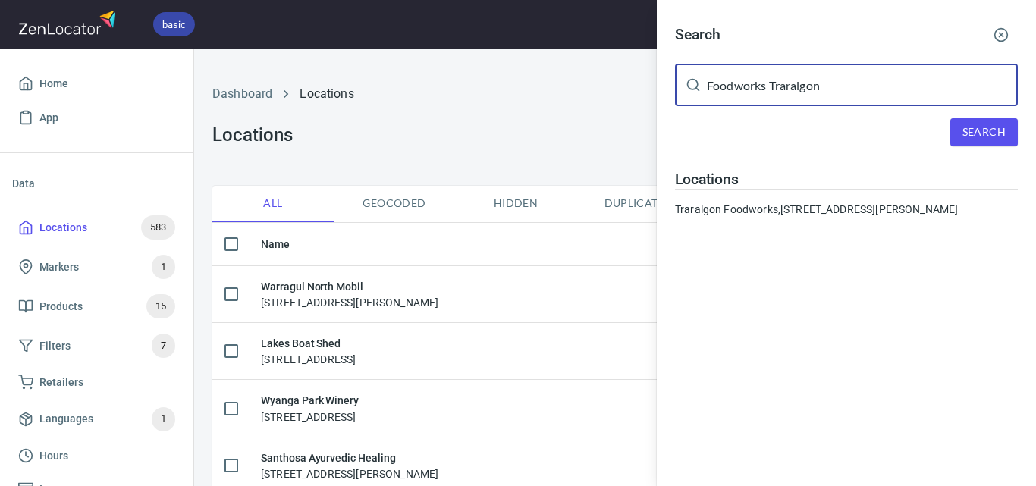
click at [800, 86] on input "Foodworks Traralgon" at bounding box center [862, 85] width 311 height 42
click at [800, 83] on input "Foodworks Traralgon" at bounding box center [862, 85] width 311 height 42
paste input "Woolworth"
click at [966, 129] on span "Search" at bounding box center [983, 132] width 43 height 19
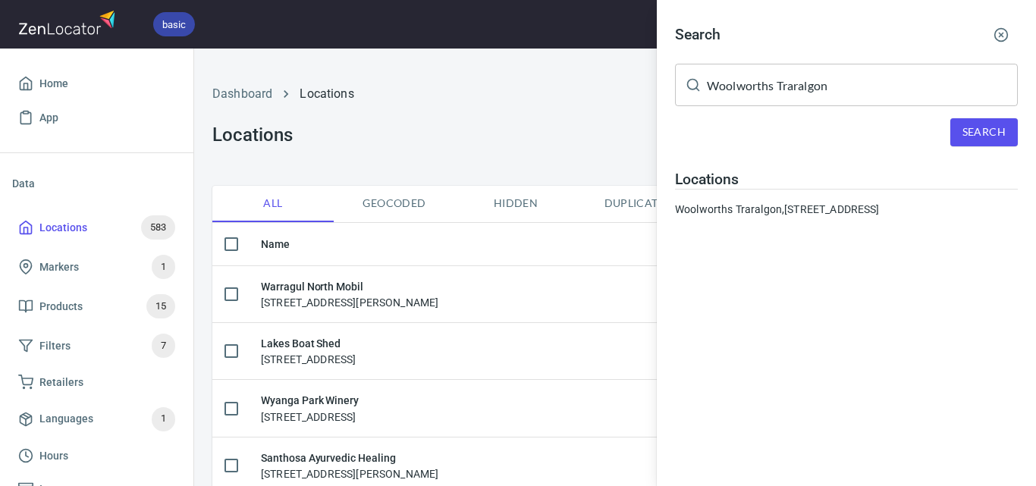
drag, startPoint x: 865, startPoint y: 108, endPoint x: 871, endPoint y: 89, distance: 19.2
click at [866, 108] on div "Search Woolworths Traralgon ​ Search Locations [GEOGRAPHIC_DATA] [GEOGRAPHIC_DA…" at bounding box center [846, 123] width 379 height 247
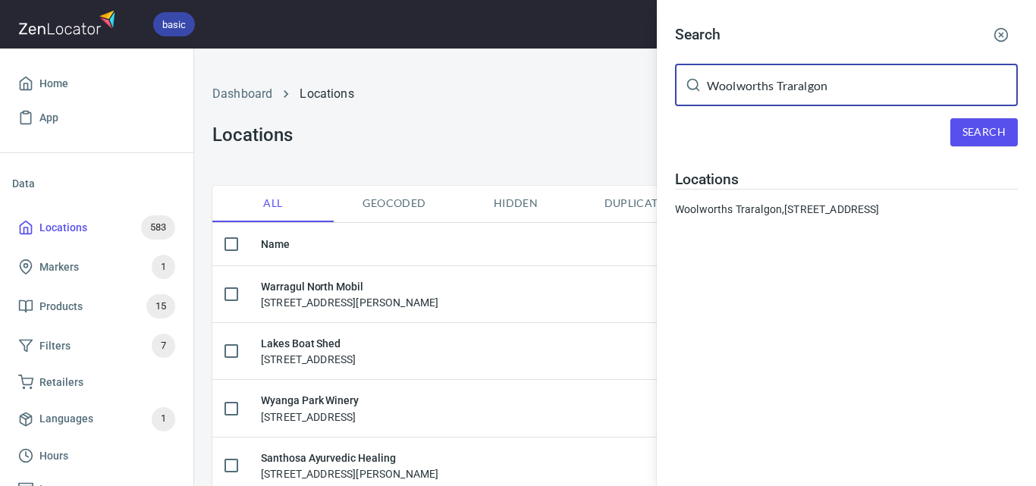
click at [871, 89] on input "Woolworths Traralgon" at bounding box center [862, 85] width 311 height 42
paste input "Champions [PERSON_NAME]"
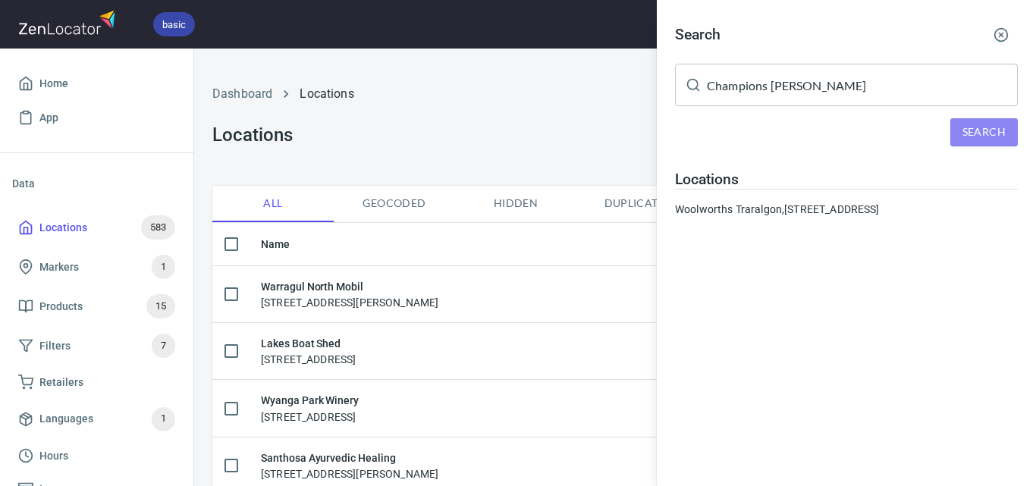
click at [961, 124] on button "Search" at bounding box center [983, 132] width 67 height 28
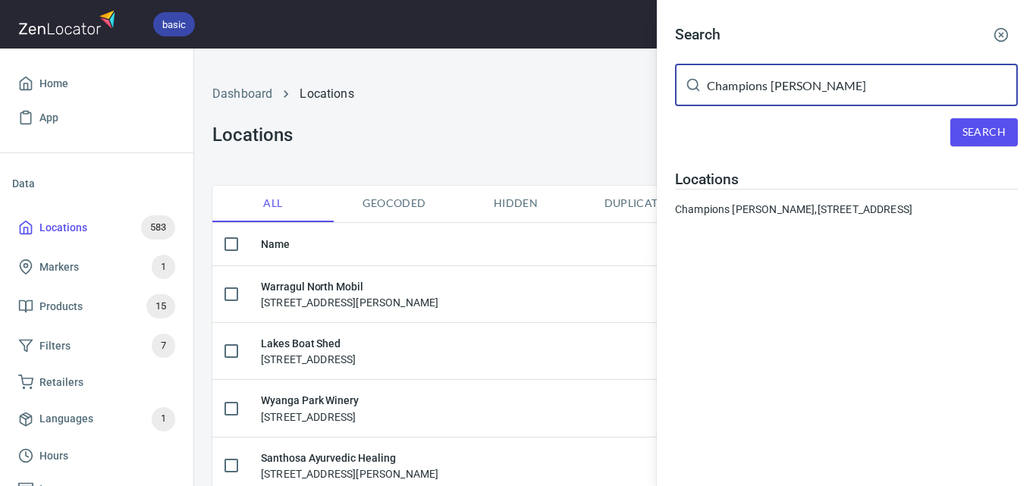
click at [766, 81] on input "Champions [PERSON_NAME]" at bounding box center [862, 85] width 311 height 42
paste input "[PERSON_NAME] Produc"
click at [970, 125] on span "Search" at bounding box center [983, 132] width 43 height 19
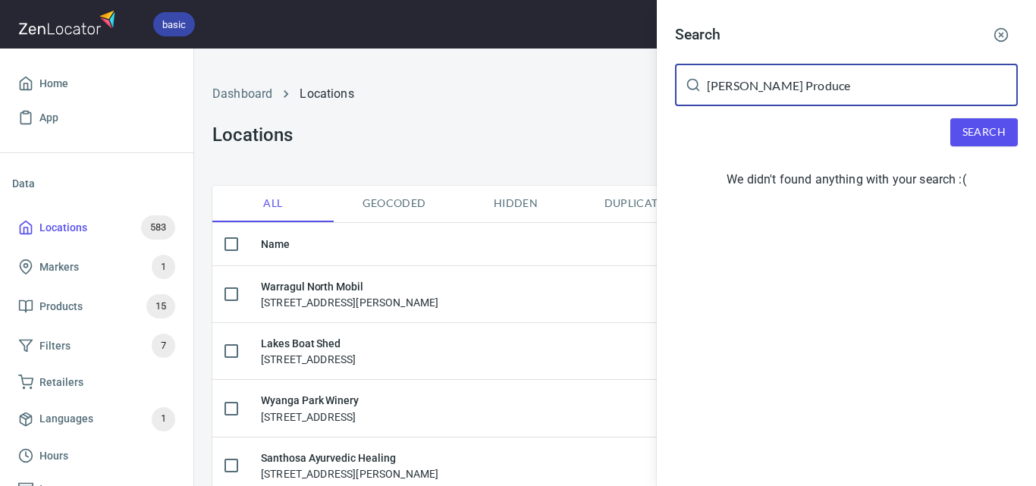
drag, startPoint x: 825, startPoint y: 84, endPoint x: 765, endPoint y: 83, distance: 59.9
click at [765, 83] on input "[PERSON_NAME] Produce" at bounding box center [862, 85] width 311 height 42
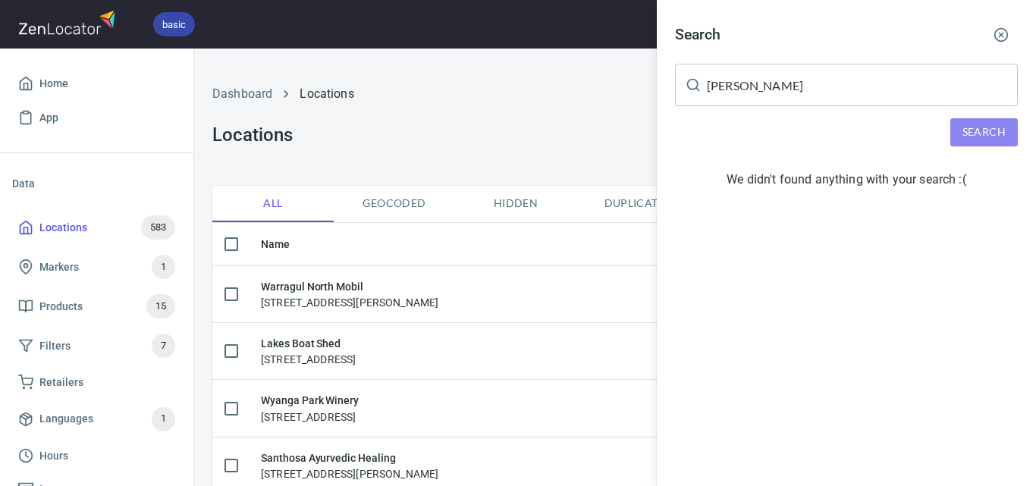
click at [1004, 139] on span "Search" at bounding box center [983, 132] width 43 height 19
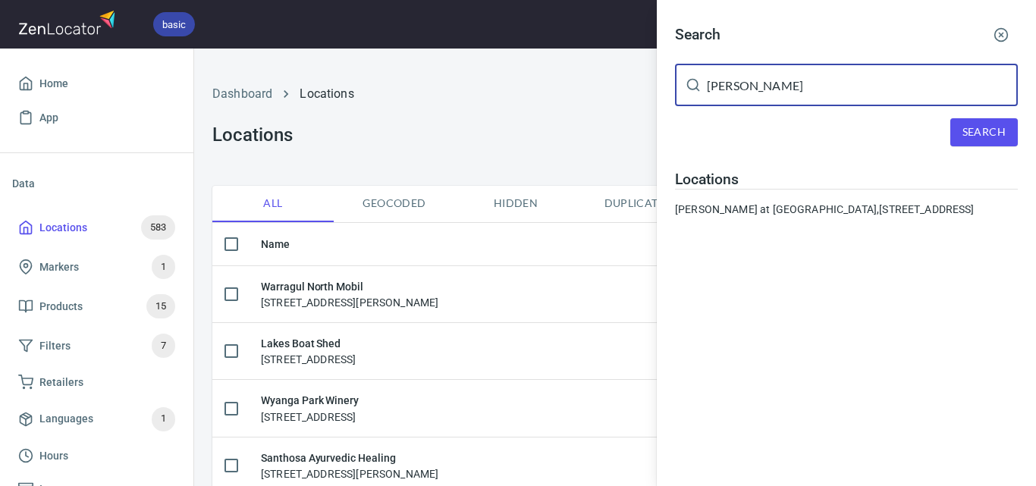
click at [854, 86] on input "[PERSON_NAME]" at bounding box center [862, 85] width 311 height 42
paste input "Dept of Energy, Environment and Climate Action (DEECA)"
click at [977, 128] on span "Search" at bounding box center [983, 132] width 43 height 19
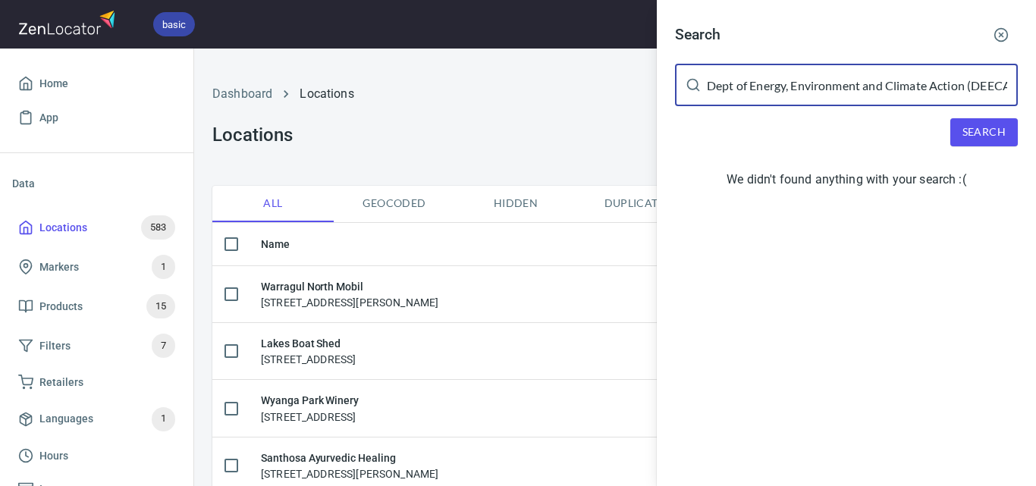
scroll to position [0, 11]
drag, startPoint x: 786, startPoint y: 90, endPoint x: 1035, endPoint y: 132, distance: 252.1
click at [1035, 132] on div "Search Dept of Energy, Environment and Climate Action (DEECA) ​ Search We didn'…" at bounding box center [846, 109] width 379 height 219
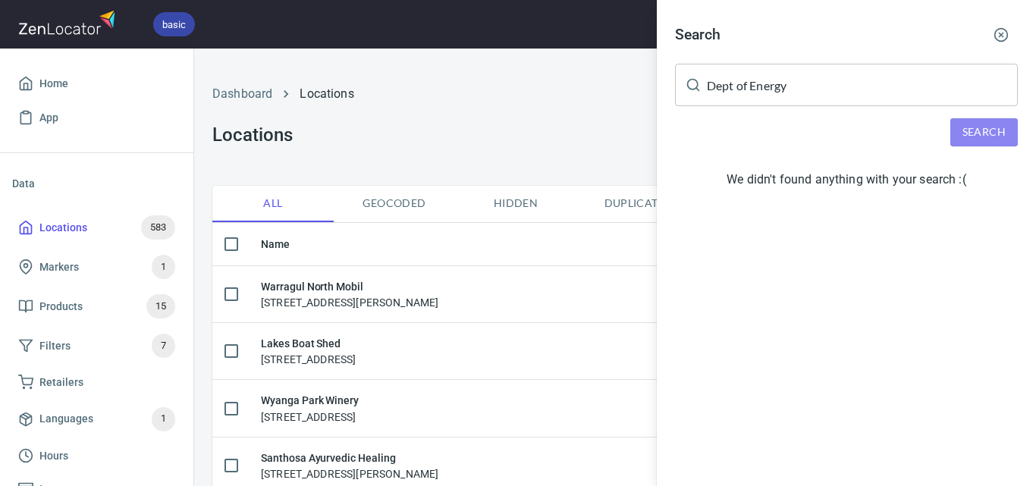
click at [995, 131] on span "Search" at bounding box center [983, 132] width 43 height 19
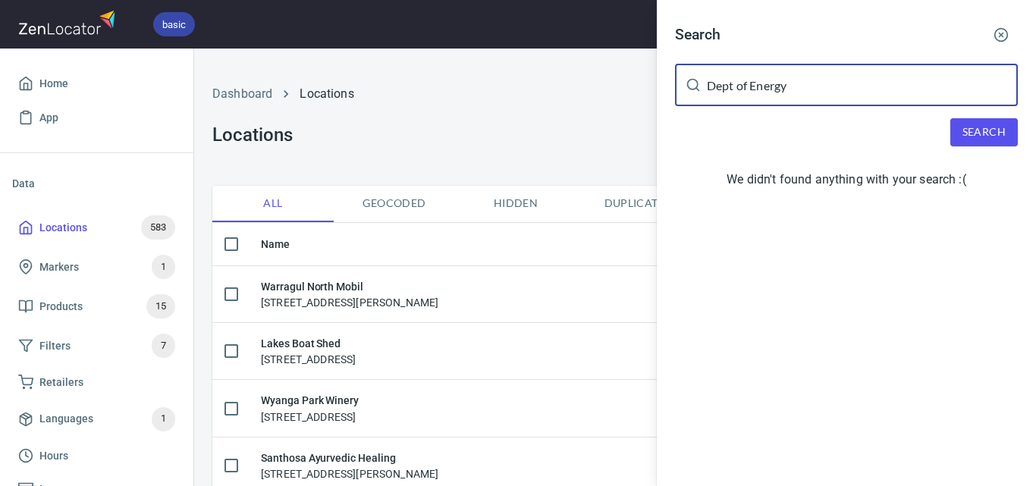
drag, startPoint x: 750, startPoint y: 83, endPoint x: 603, endPoint y: 42, distance: 151.9
click at [601, 58] on div "Search Dept of Energy ​ Search We didn't found anything with your search :(" at bounding box center [518, 243] width 1036 height 486
click at [993, 137] on span "Search" at bounding box center [983, 132] width 43 height 19
click at [765, 96] on input "Energy" at bounding box center [862, 85] width 311 height 42
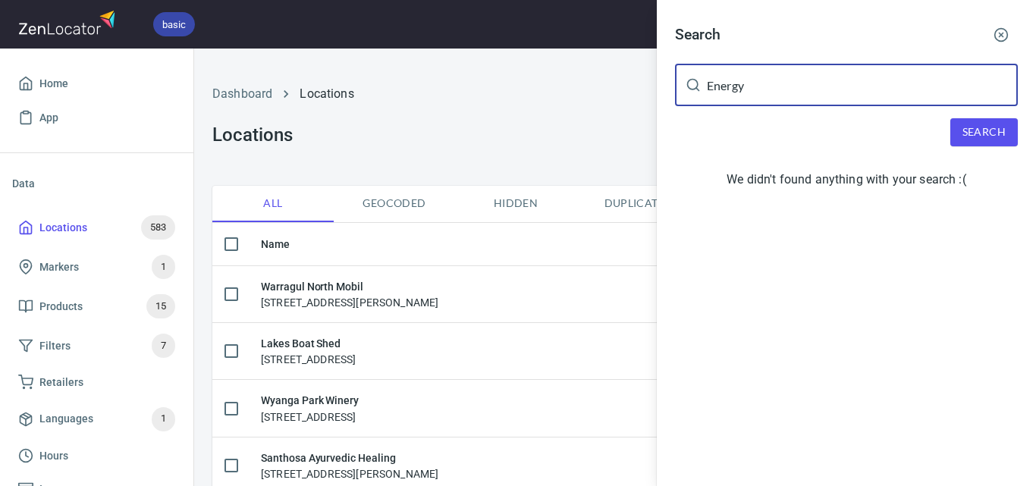
click at [765, 96] on input "Energy" at bounding box center [862, 85] width 311 height 42
paste input "[GEOGRAPHIC_DATA]"
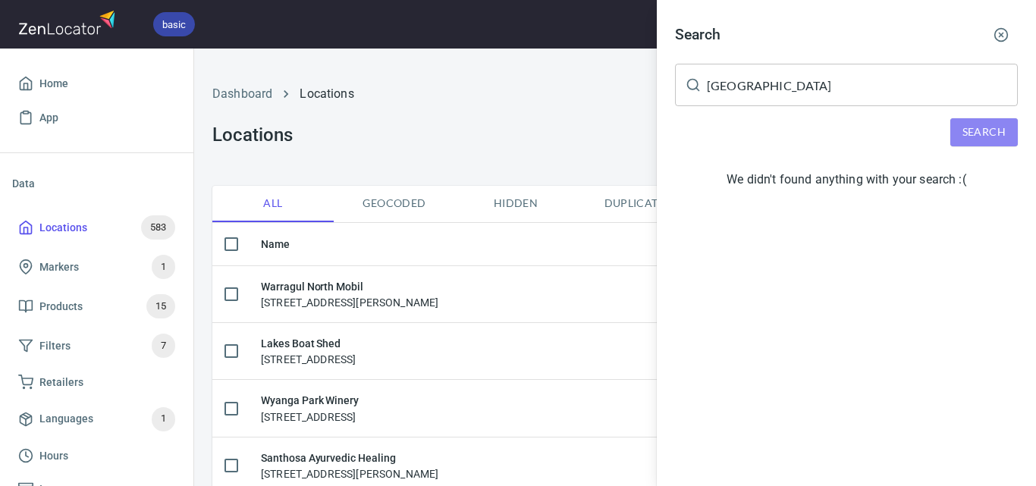
click at [958, 126] on button "Search" at bounding box center [983, 132] width 67 height 28
click at [967, 144] on button "Search" at bounding box center [983, 132] width 67 height 28
click at [974, 127] on span "Search" at bounding box center [983, 132] width 43 height 19
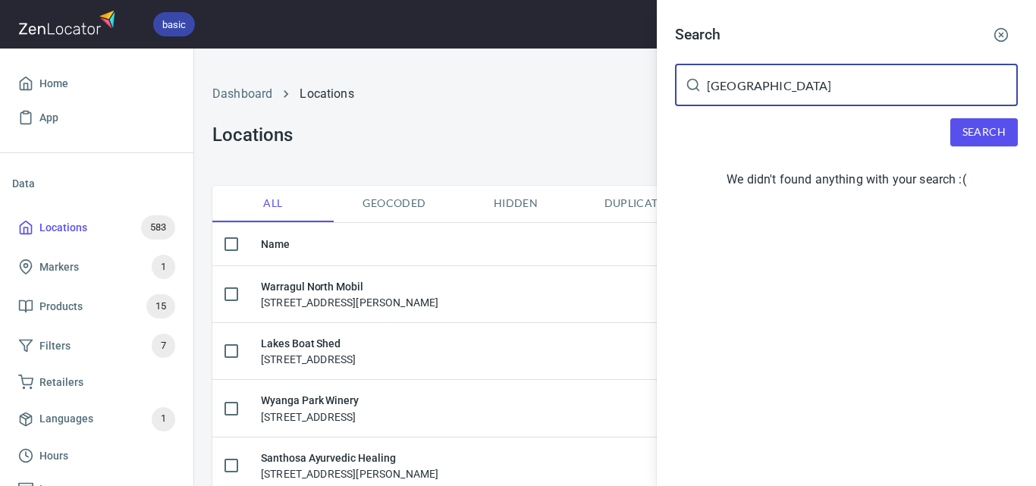
drag, startPoint x: 843, startPoint y: 83, endPoint x: 794, endPoint y: 85, distance: 49.3
click at [794, 85] on input "[GEOGRAPHIC_DATA]" at bounding box center [862, 85] width 311 height 42
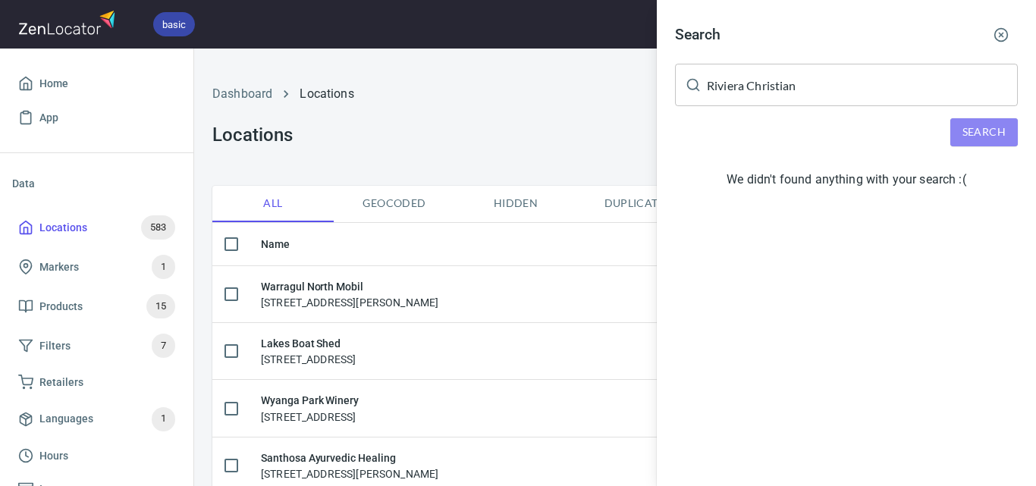
click at [1010, 125] on button "Search" at bounding box center [983, 132] width 67 height 28
click at [763, 92] on input "Riviera Christian" at bounding box center [862, 85] width 311 height 42
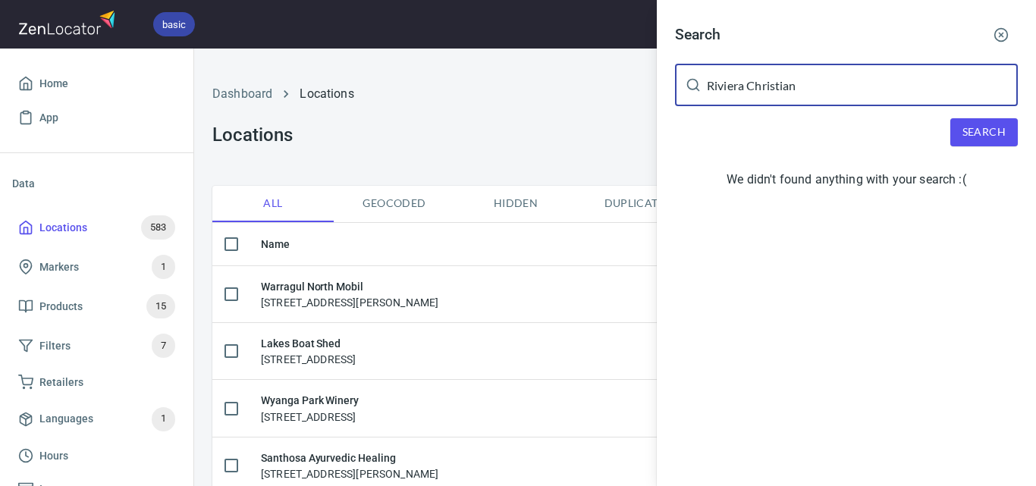
click at [762, 92] on input "Riviera Christian" at bounding box center [862, 85] width 311 height 42
paste input "[GEOGRAPHIC_DATA]"
click at [990, 136] on span "Search" at bounding box center [983, 132] width 43 height 19
drag, startPoint x: 741, startPoint y: 80, endPoint x: 611, endPoint y: 88, distance: 130.6
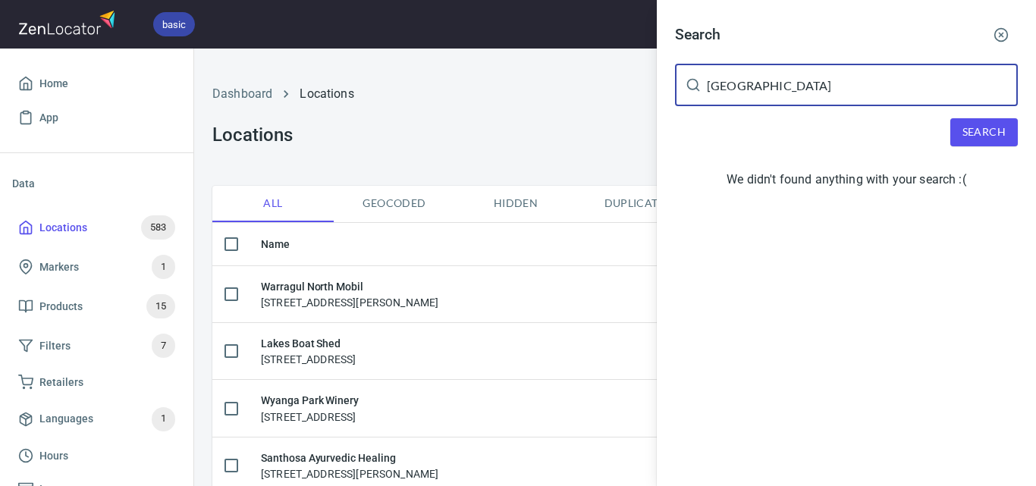
click at [611, 88] on div "Search South Brew Cafe ​ Search We didn't found anything with your search :(" at bounding box center [518, 243] width 1036 height 486
type input "Brew Cafe"
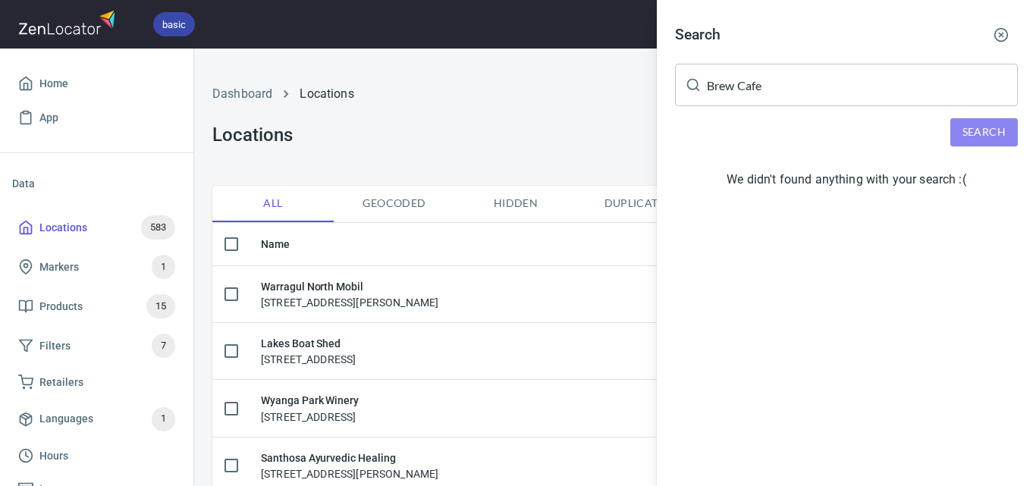
click at [958, 132] on button "Search" at bounding box center [983, 132] width 67 height 28
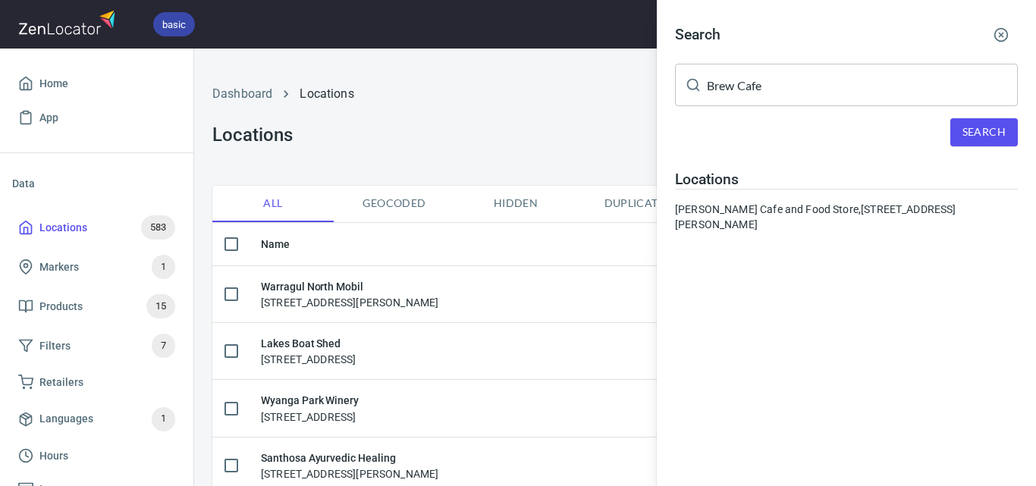
drag, startPoint x: 533, startPoint y: 126, endPoint x: 863, endPoint y: 130, distance: 329.8
click at [538, 124] on div at bounding box center [518, 243] width 1036 height 486
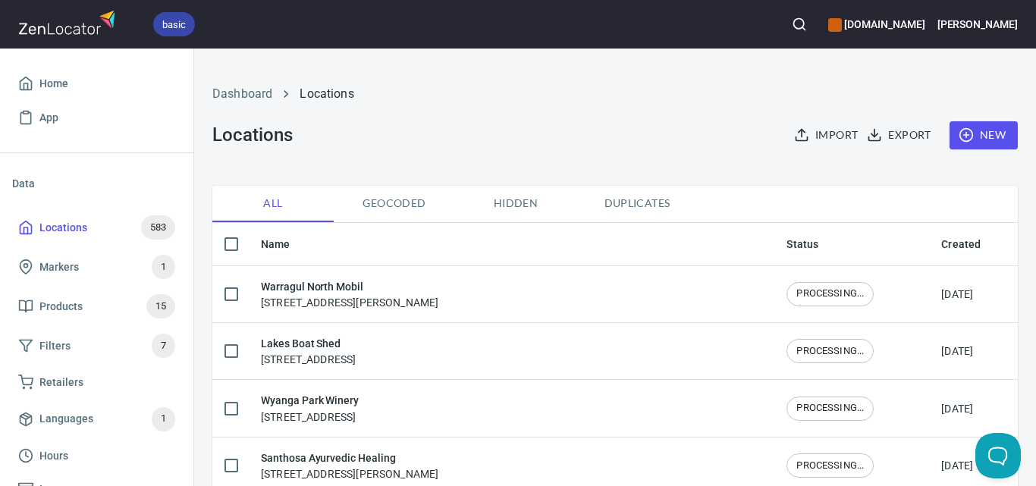
click at [967, 140] on span "New" at bounding box center [983, 135] width 44 height 19
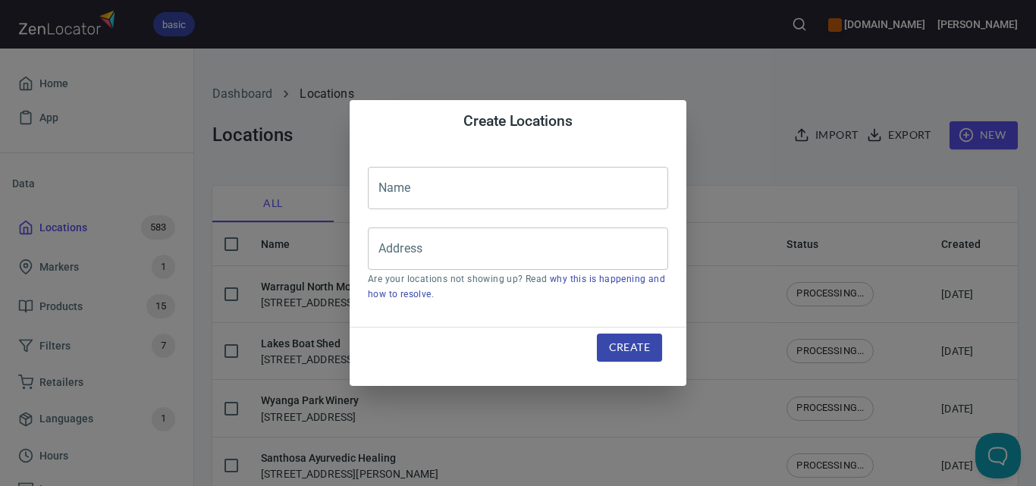
click at [418, 191] on input "text" at bounding box center [518, 188] width 300 height 42
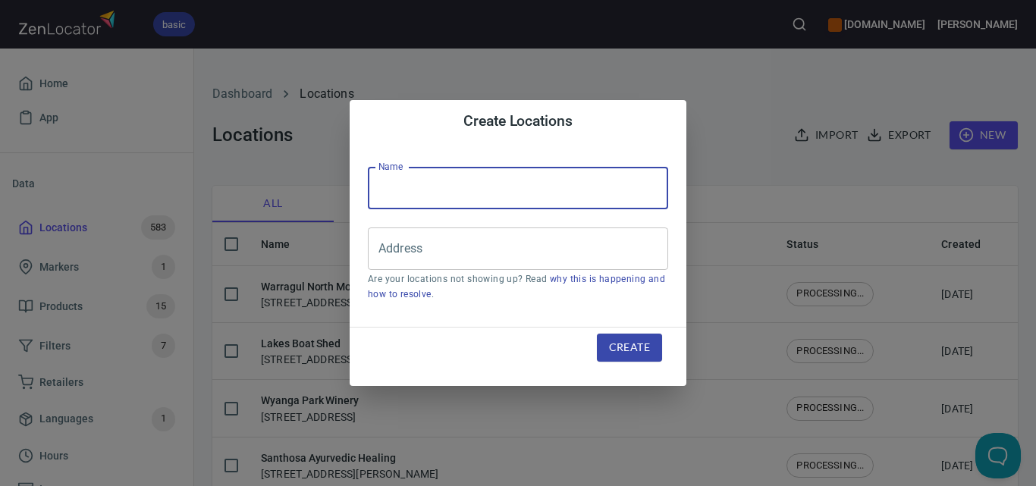
paste input "[GEOGRAPHIC_DATA]"
type input "[GEOGRAPHIC_DATA]"
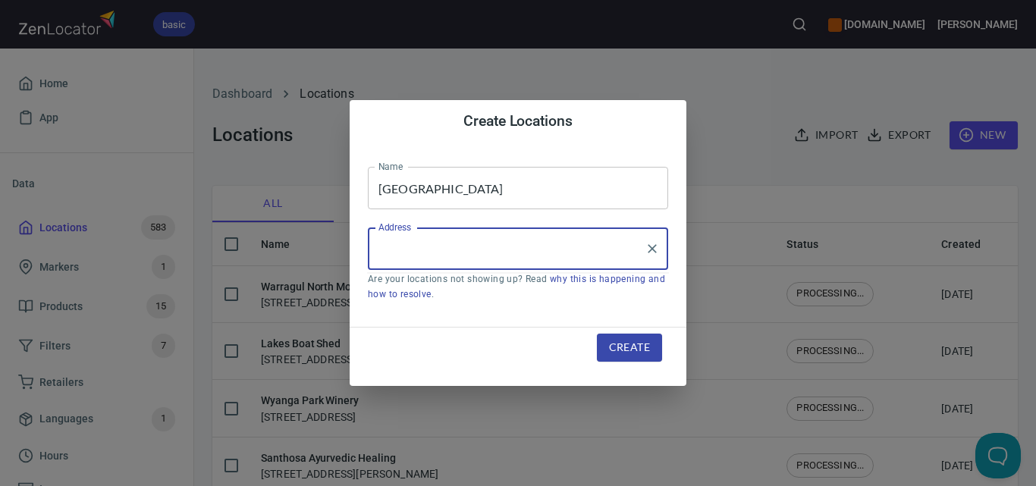
click at [586, 255] on input "Address" at bounding box center [507, 248] width 264 height 29
paste input "[STREET_ADDRESS][PERSON_NAME]"
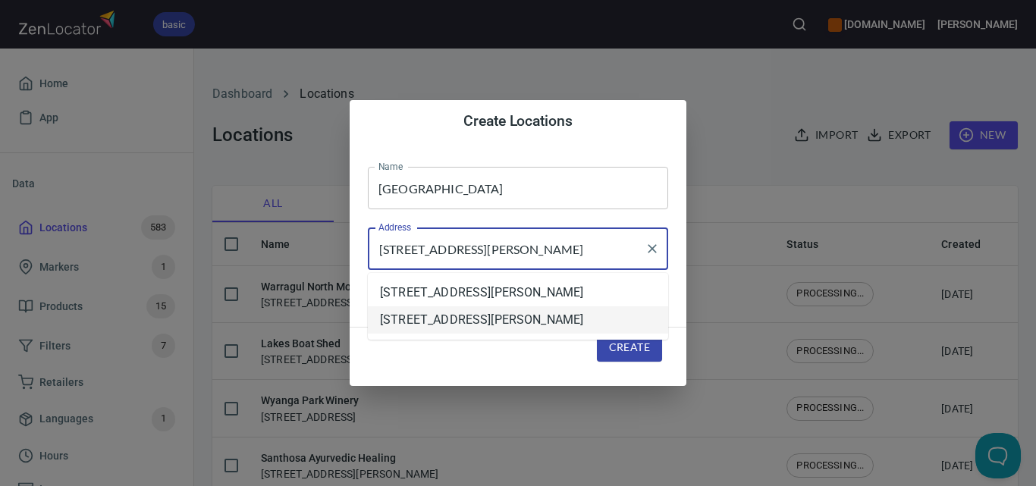
type input "[STREET_ADDRESS][PERSON_NAME]"
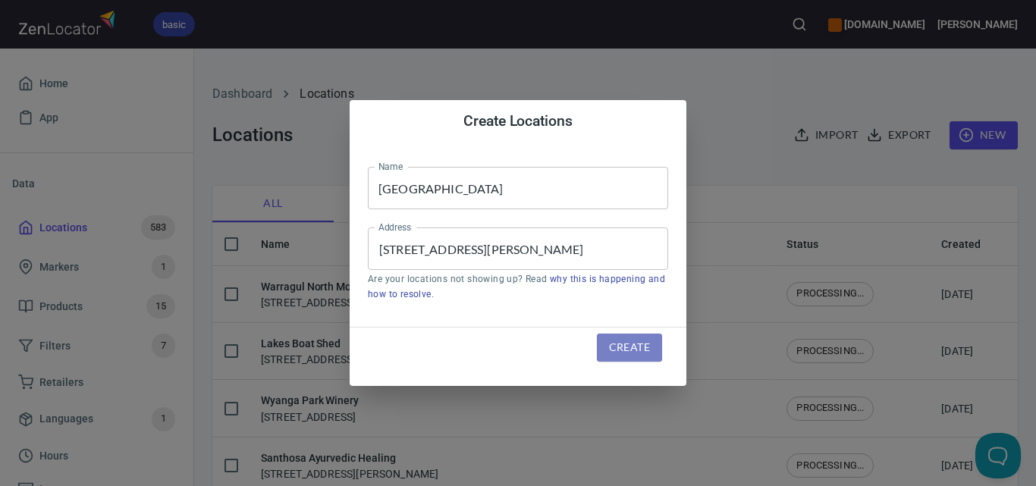
click at [623, 342] on span "Create" at bounding box center [629, 347] width 41 height 19
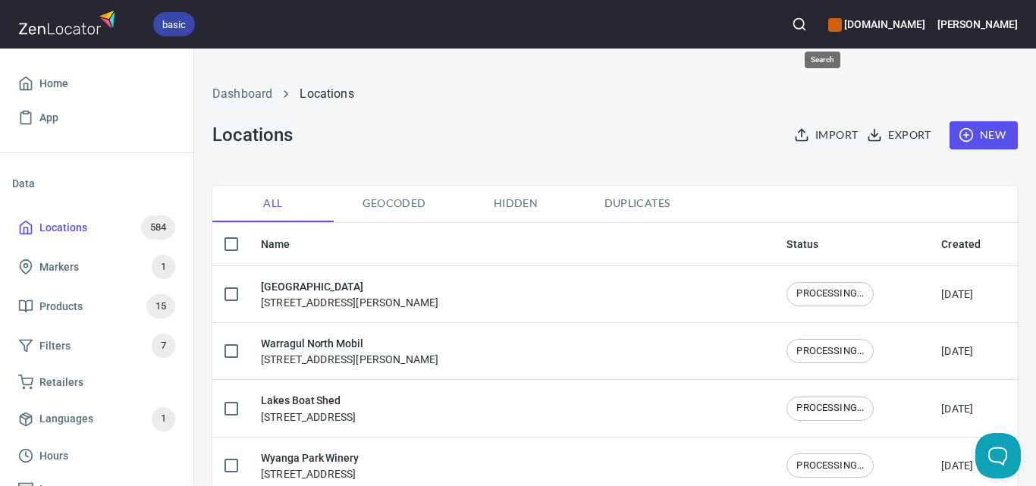
click at [807, 18] on icon "button" at bounding box center [799, 24] width 15 height 15
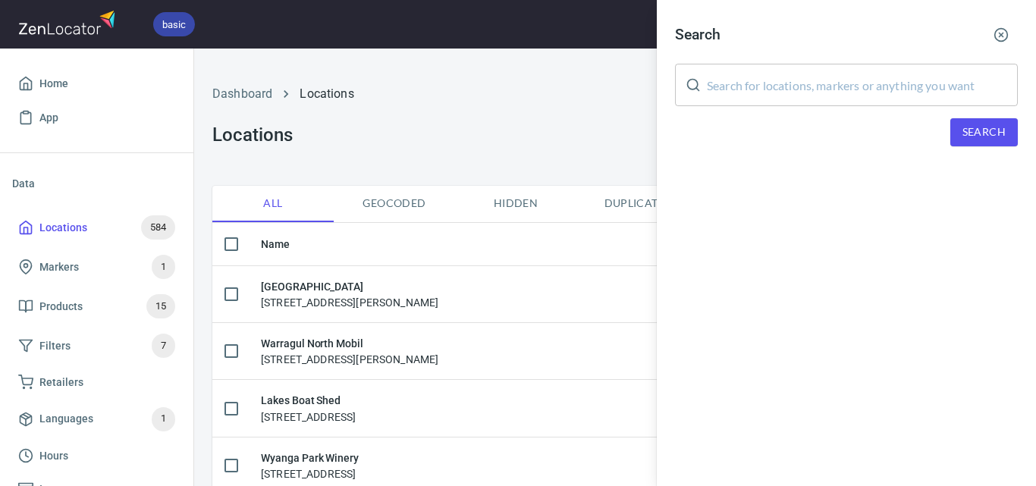
click at [827, 96] on input "text" at bounding box center [862, 85] width 311 height 42
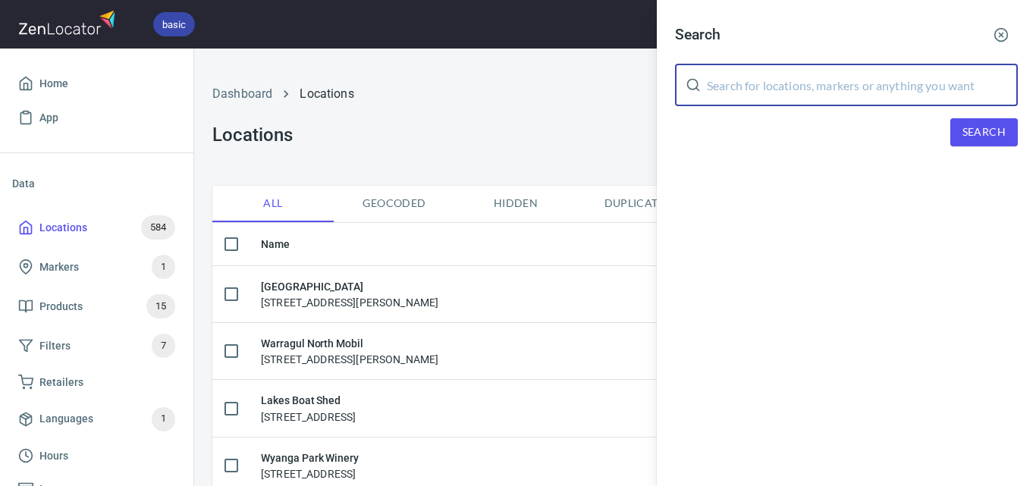
paste input "Warragul Little Saints ELC"
click at [995, 127] on span "Search" at bounding box center [983, 132] width 43 height 19
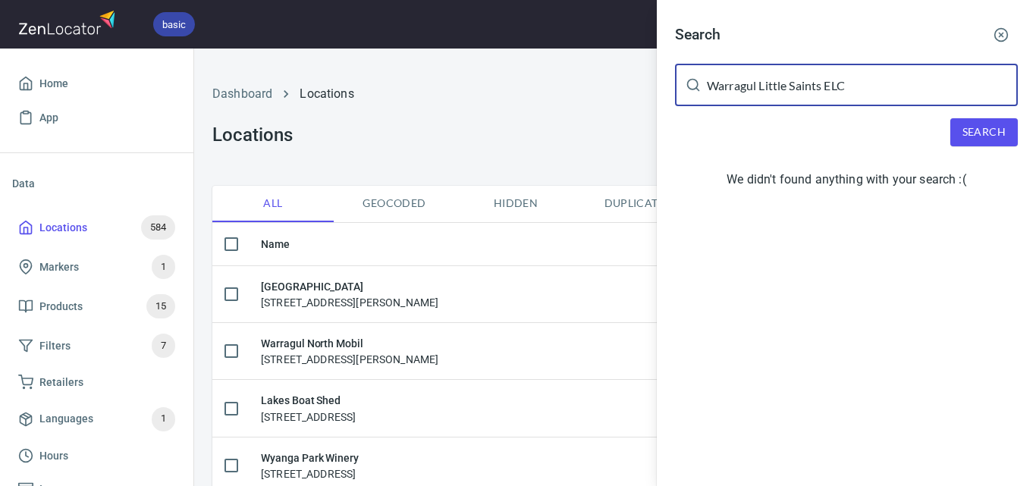
drag, startPoint x: 895, startPoint y: 98, endPoint x: 867, endPoint y: 96, distance: 28.9
click at [867, 96] on input "Warragul Little Saints ELC" at bounding box center [862, 85] width 311 height 42
drag, startPoint x: 758, startPoint y: 84, endPoint x: 585, endPoint y: 82, distance: 173.6
click at [585, 82] on div "Search Warragul Little Saints ELC ​ Search We didn't found anything with your s…" at bounding box center [518, 243] width 1036 height 486
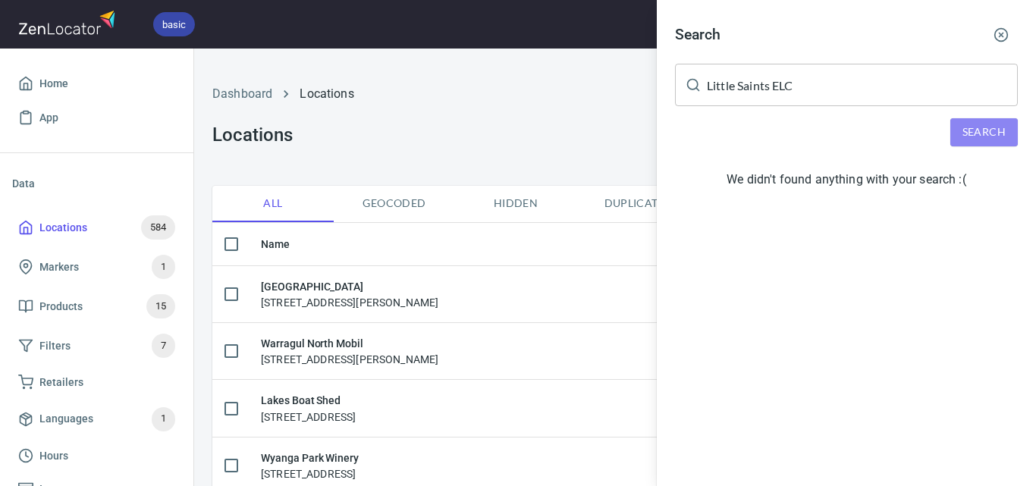
click at [989, 136] on span "Search" at bounding box center [983, 132] width 43 height 19
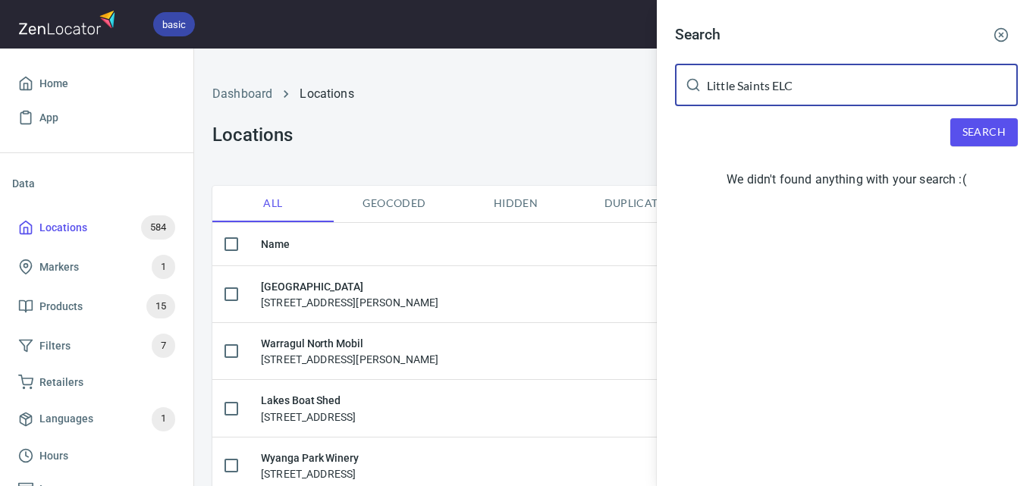
drag, startPoint x: 829, startPoint y: 88, endPoint x: 774, endPoint y: 83, distance: 55.6
click at [774, 83] on input "Little Saints ELC" at bounding box center [862, 85] width 311 height 42
type input "Little Saints"
click at [986, 130] on span "Search" at bounding box center [983, 132] width 43 height 19
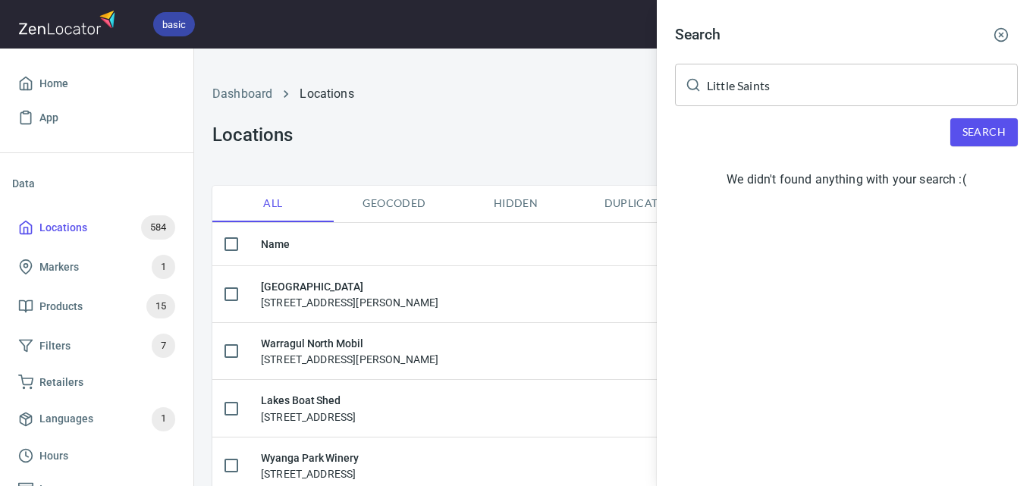
click at [496, 115] on div at bounding box center [518, 243] width 1036 height 486
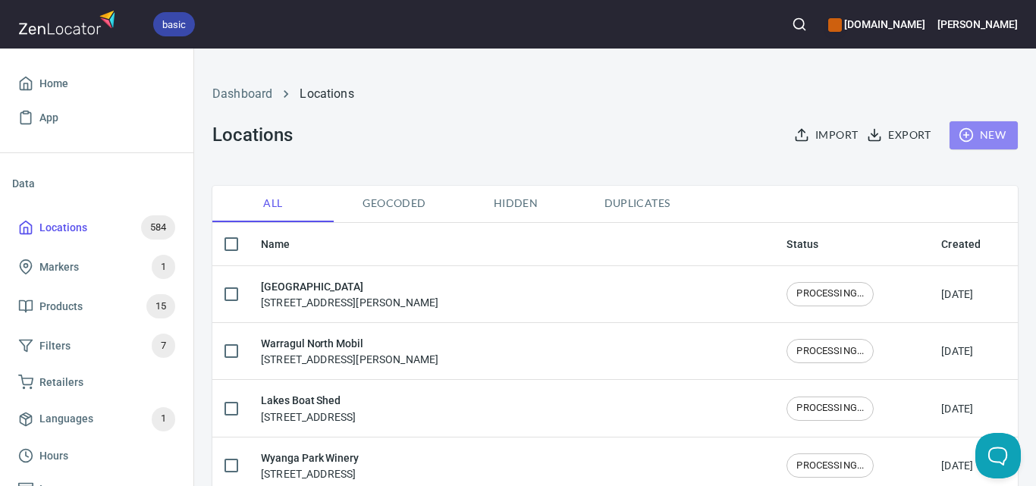
click at [999, 132] on button "New" at bounding box center [983, 135] width 68 height 28
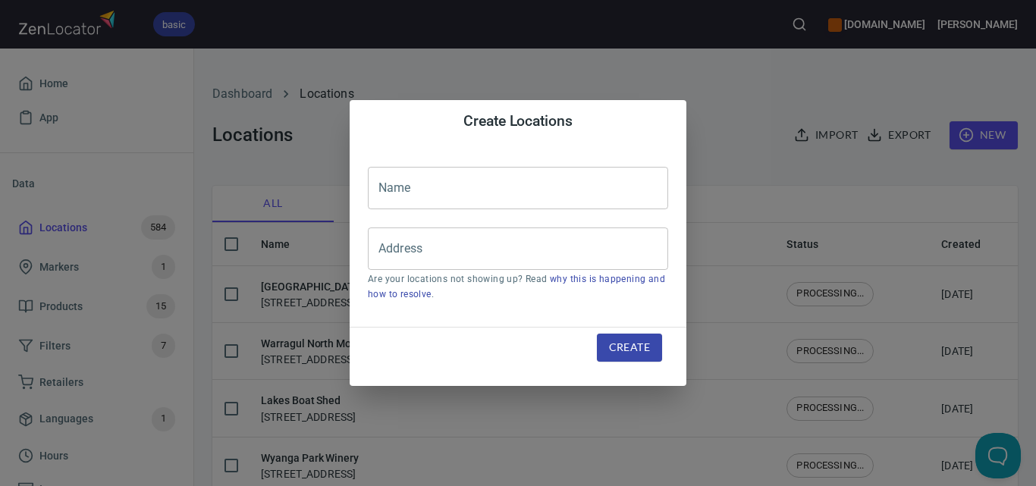
click at [497, 183] on input "text" at bounding box center [518, 188] width 300 height 42
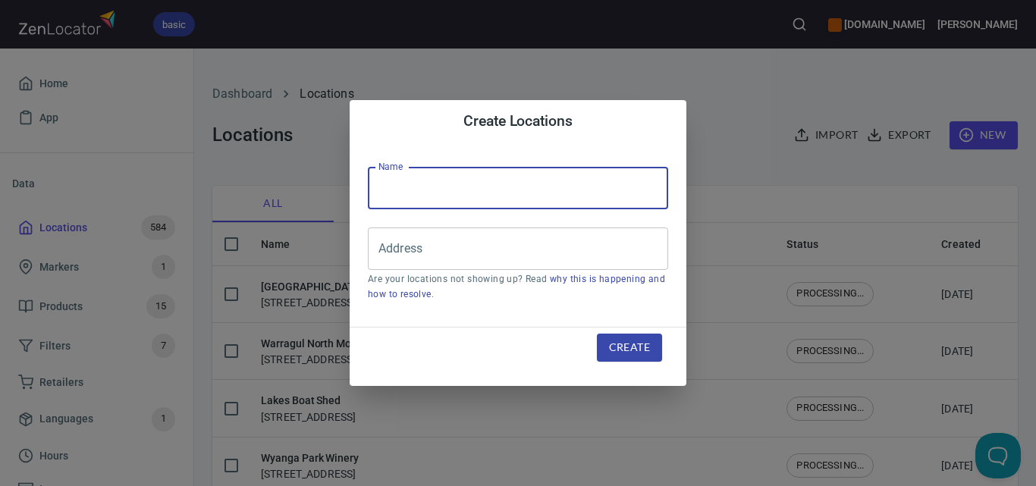
paste input "Warragul Little Saints ELC"
type input "Warragul Little Saints ELC"
click at [402, 243] on input "Address" at bounding box center [507, 248] width 264 height 29
paste input "[STREET_ADDRESS][PERSON_NAME]"
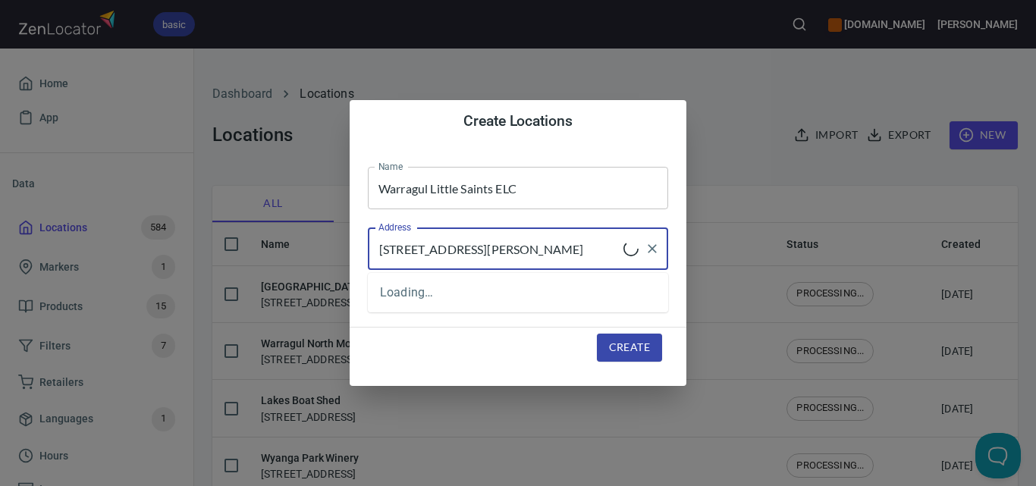
type input "[STREET_ADDRESS][PERSON_NAME]"
click at [618, 337] on button "Create" at bounding box center [629, 348] width 65 height 28
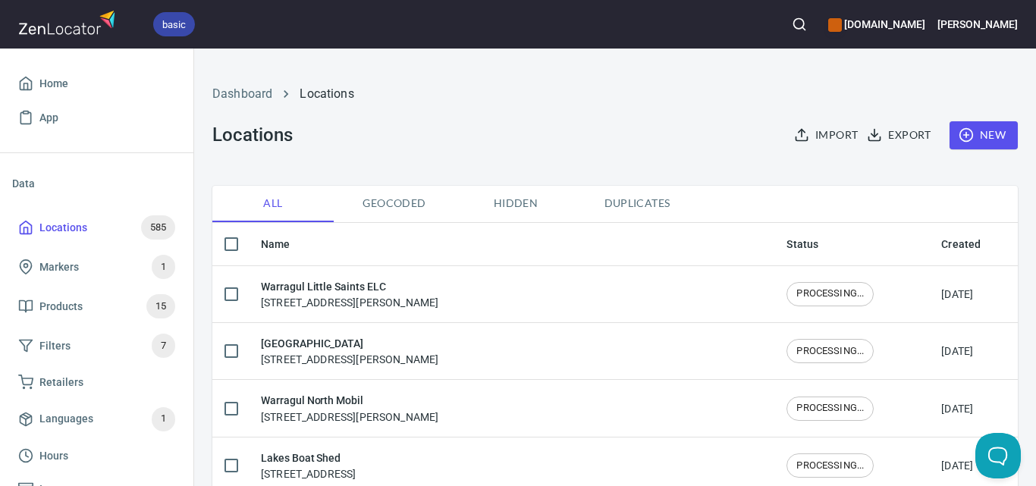
click at [804, 23] on circle "button" at bounding box center [799, 24] width 10 height 10
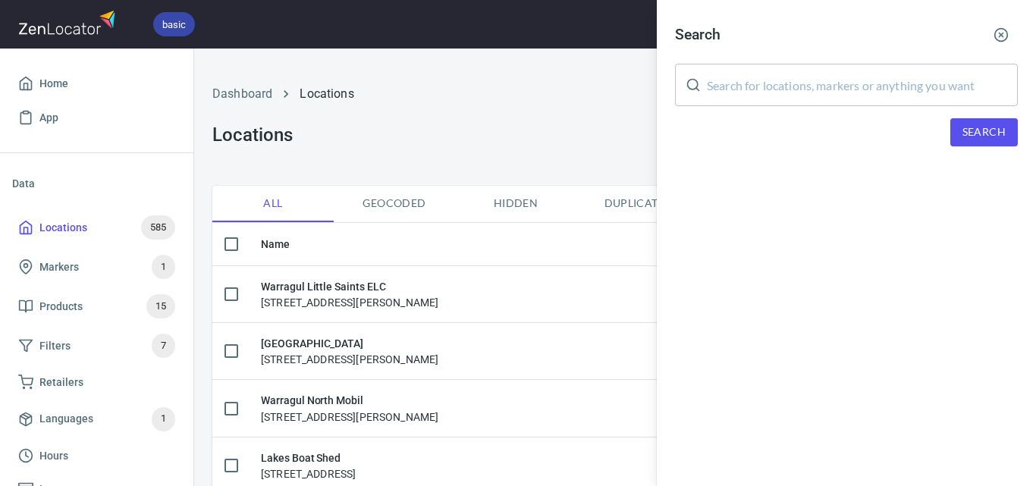
click at [898, 80] on input "text" at bounding box center [862, 85] width 311 height 42
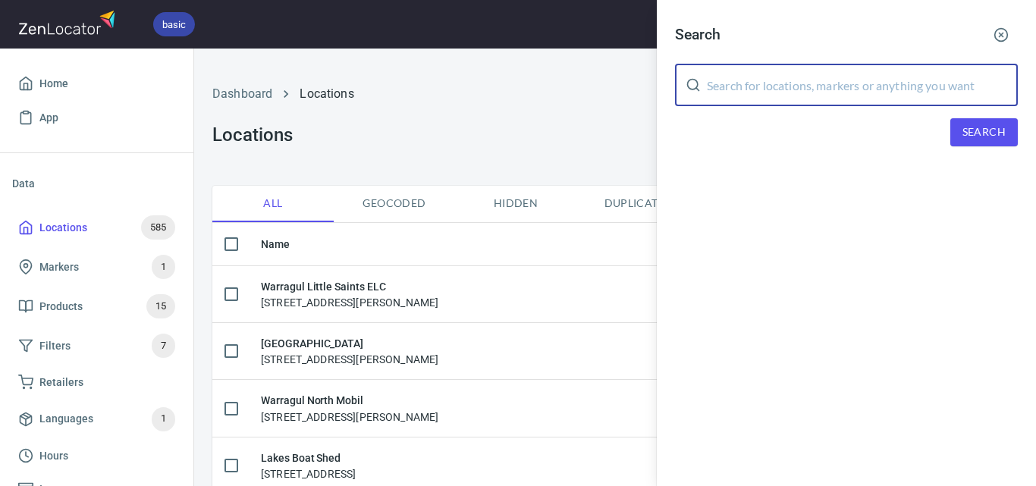
click at [898, 80] on input "text" at bounding box center [862, 85] width 311 height 42
paste input "Tambo Valley Honey"
click at [968, 143] on button "Search" at bounding box center [983, 132] width 67 height 28
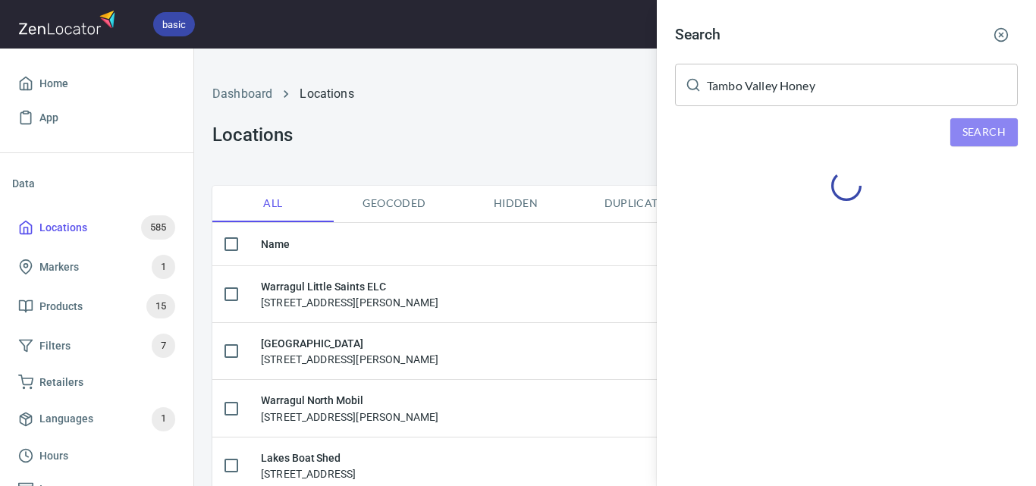
click at [970, 131] on span "Search" at bounding box center [983, 132] width 43 height 19
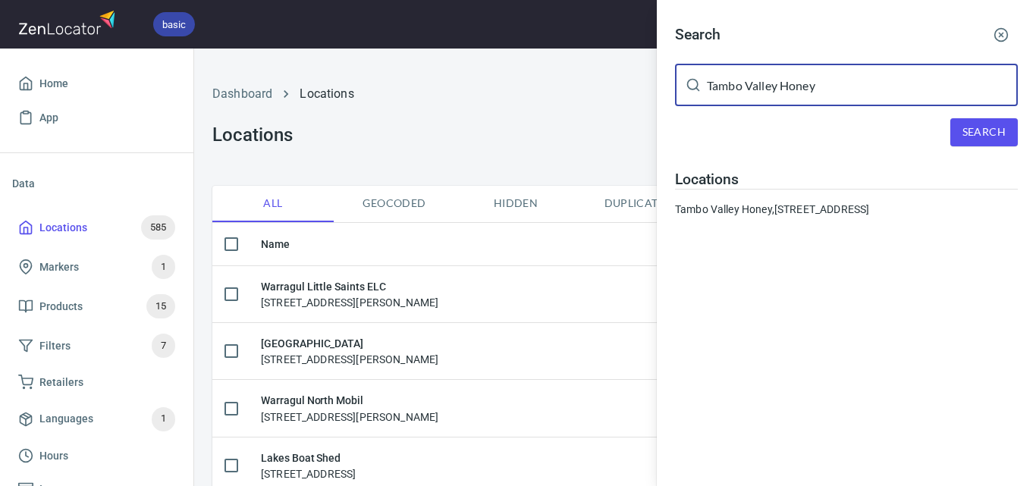
click at [776, 87] on input "Tambo Valley Honey" at bounding box center [862, 85] width 311 height 42
paste input "[PERSON_NAME] Bakehouse"
type input "[PERSON_NAME] Bakehouse"
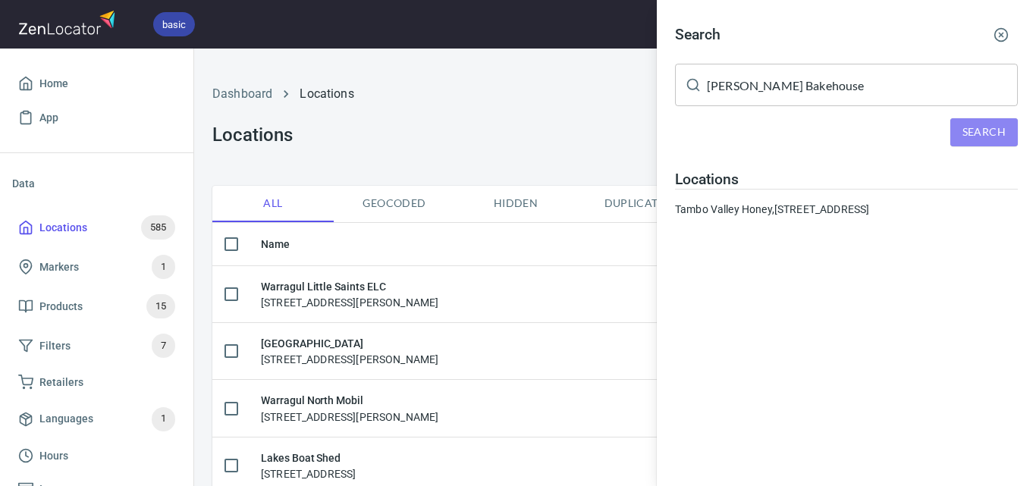
click at [973, 129] on span "Search" at bounding box center [983, 132] width 43 height 19
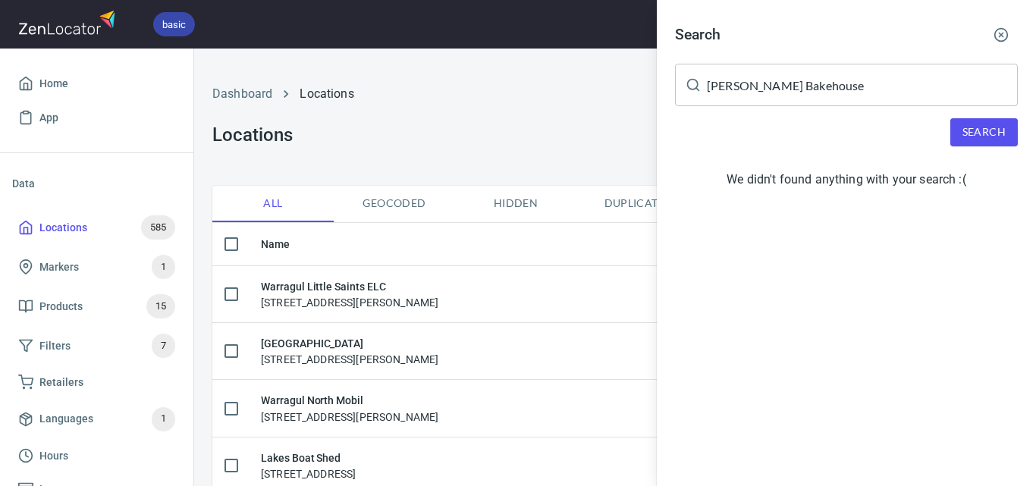
drag, startPoint x: 390, startPoint y: 69, endPoint x: 438, endPoint y: 89, distance: 51.7
click at [402, 73] on div at bounding box center [518, 243] width 1036 height 486
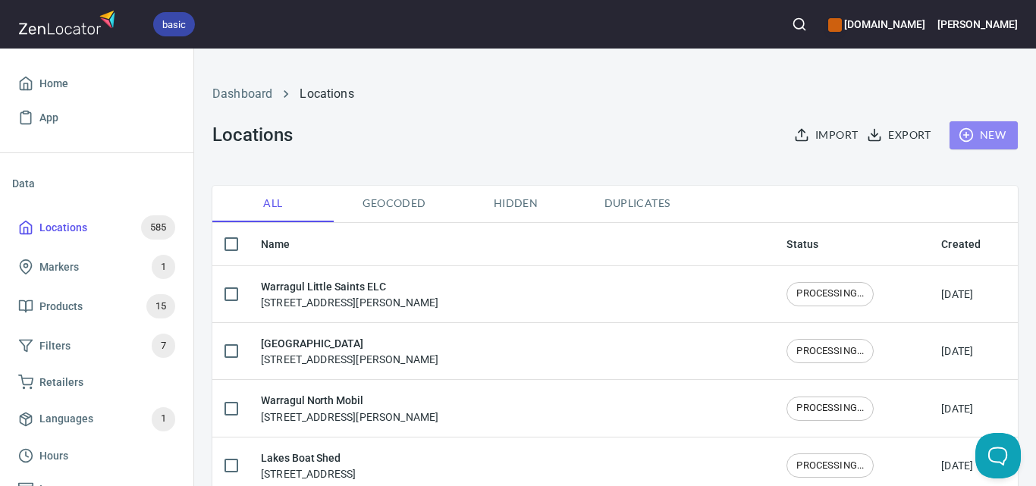
click at [979, 138] on span "New" at bounding box center [983, 135] width 44 height 19
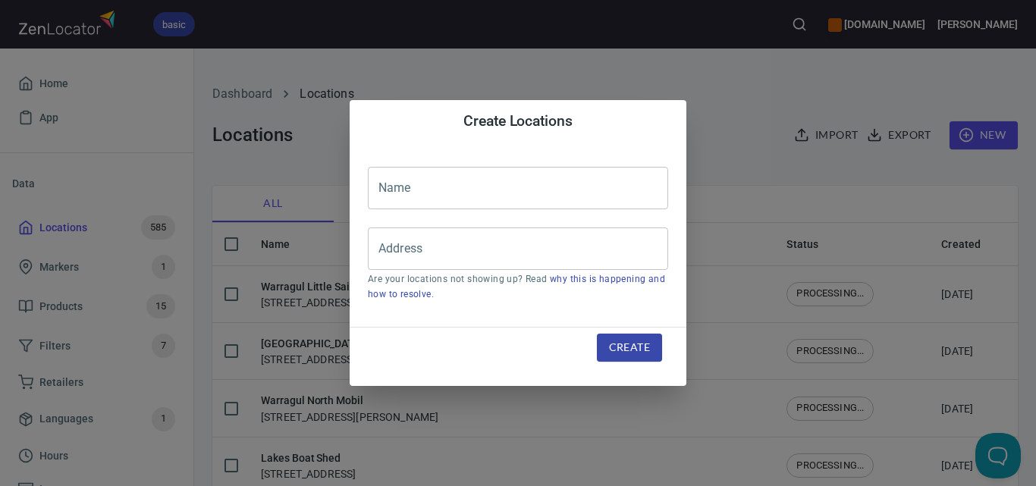
click at [550, 193] on input "text" at bounding box center [518, 188] width 300 height 42
paste input "[PERSON_NAME] Bakehouse"
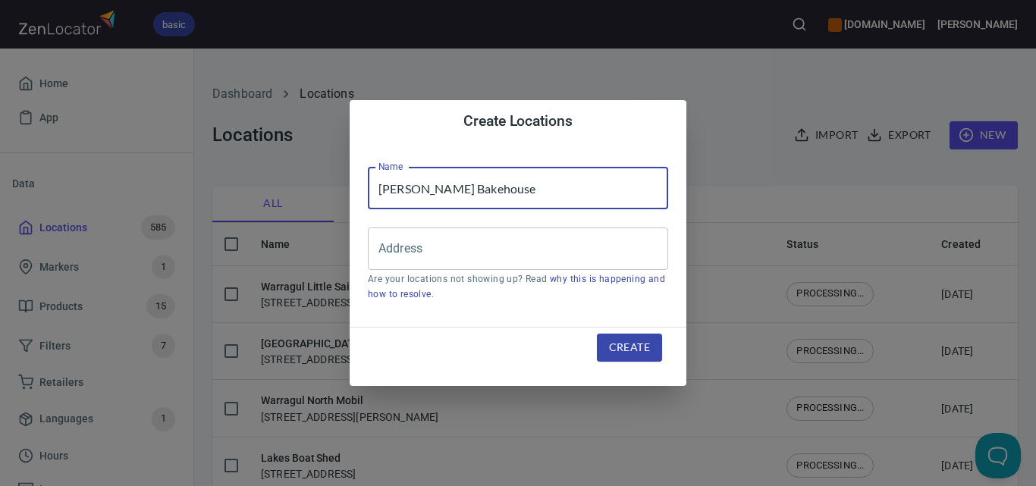
type input "[PERSON_NAME] Bakehouse"
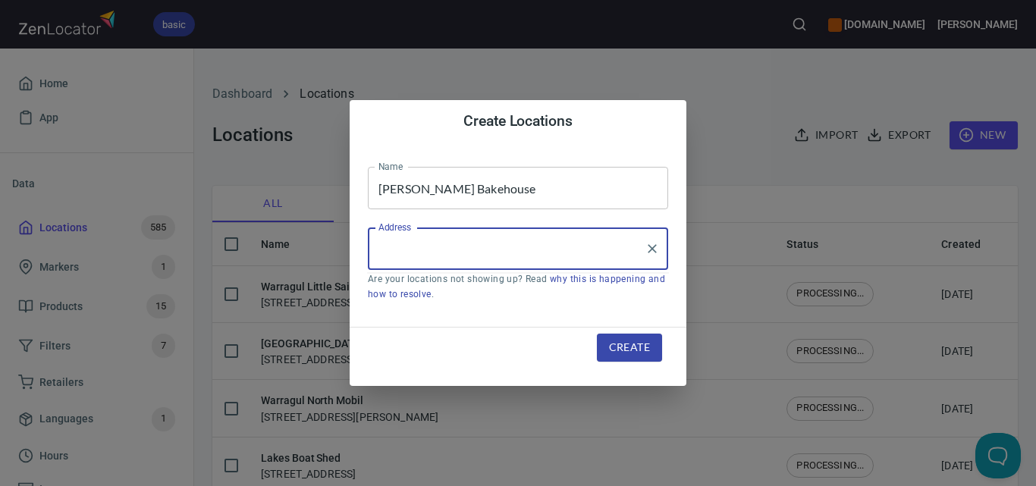
click at [583, 245] on input "Address" at bounding box center [507, 248] width 264 height 29
paste input "[STREET_ADDRESS][PERSON_NAME]"
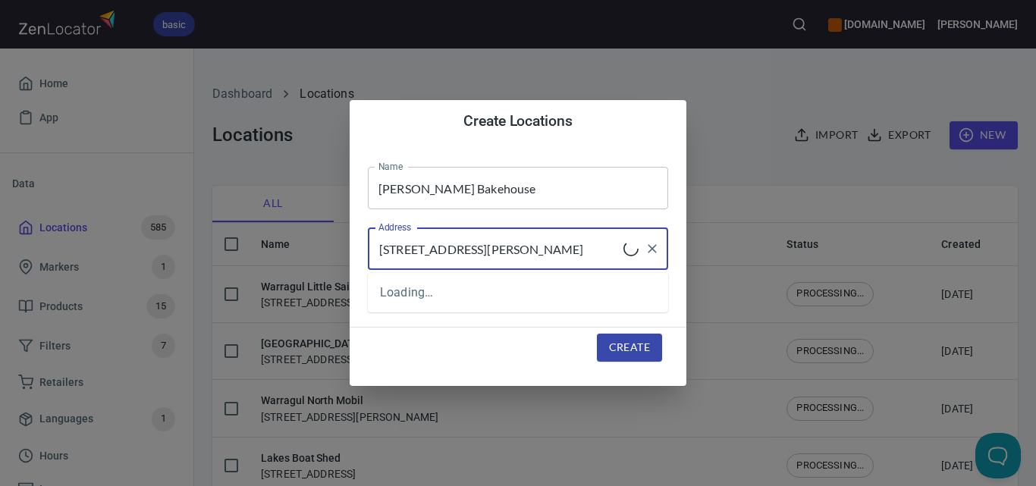
type input "[STREET_ADDRESS][PERSON_NAME]"
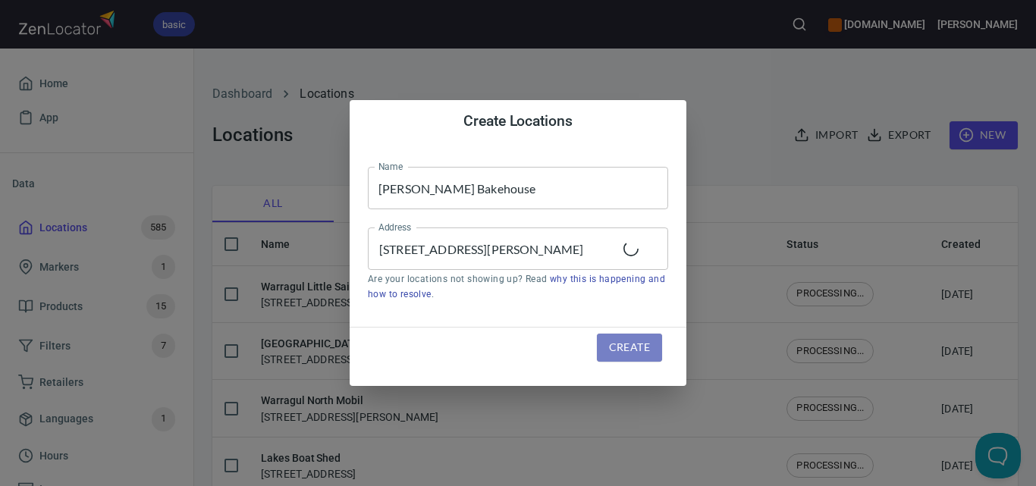
click at [615, 353] on span "Create" at bounding box center [629, 347] width 41 height 19
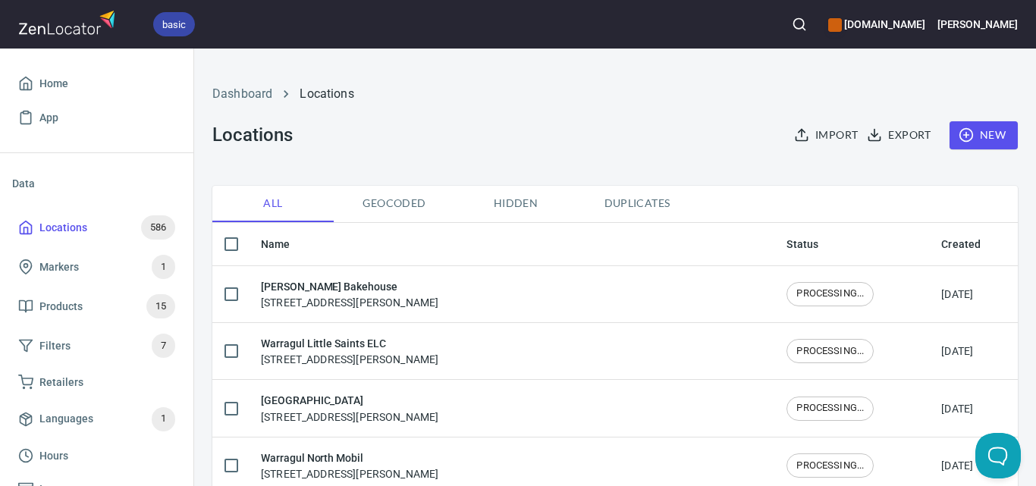
click at [807, 31] on icon "button" at bounding box center [799, 24] width 15 height 15
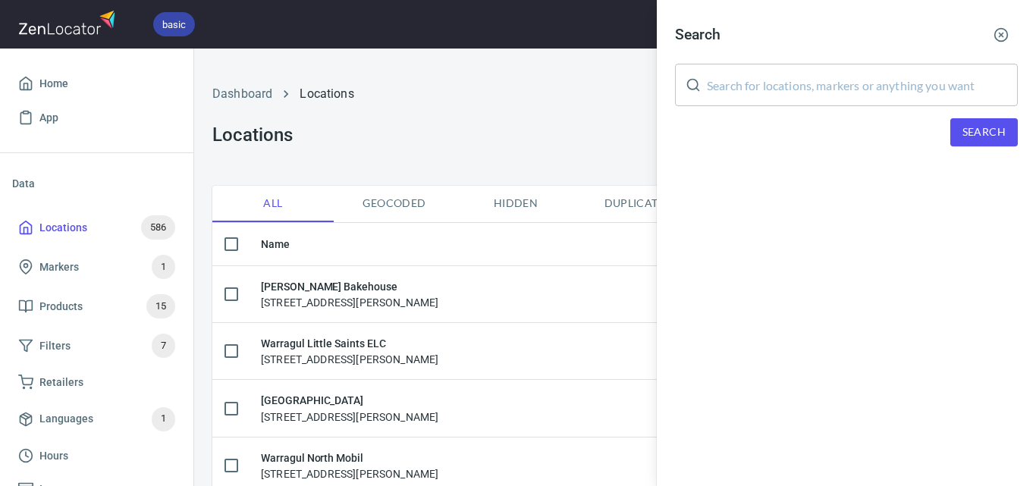
click at [854, 90] on input "text" at bounding box center [862, 85] width 311 height 42
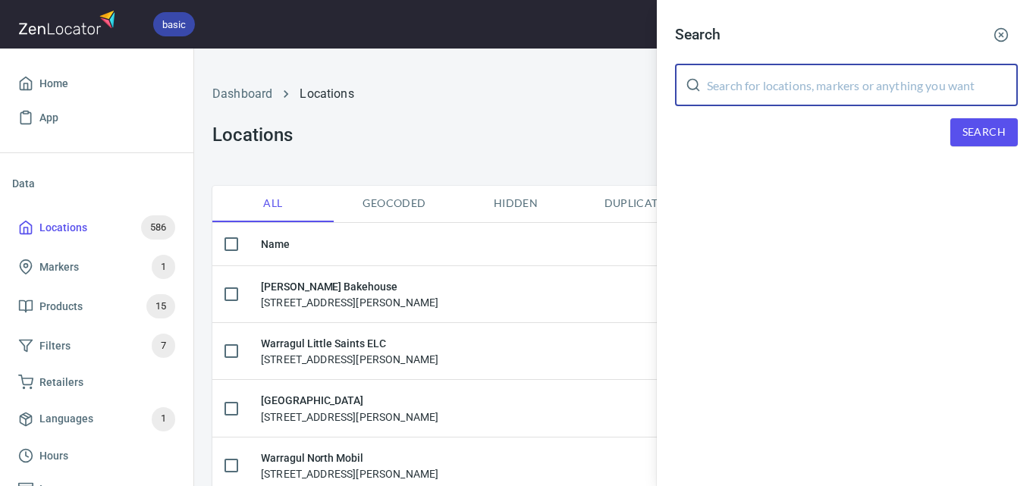
paste input "Bairnsdale Golf Club"
click at [983, 140] on span "Search" at bounding box center [983, 132] width 43 height 19
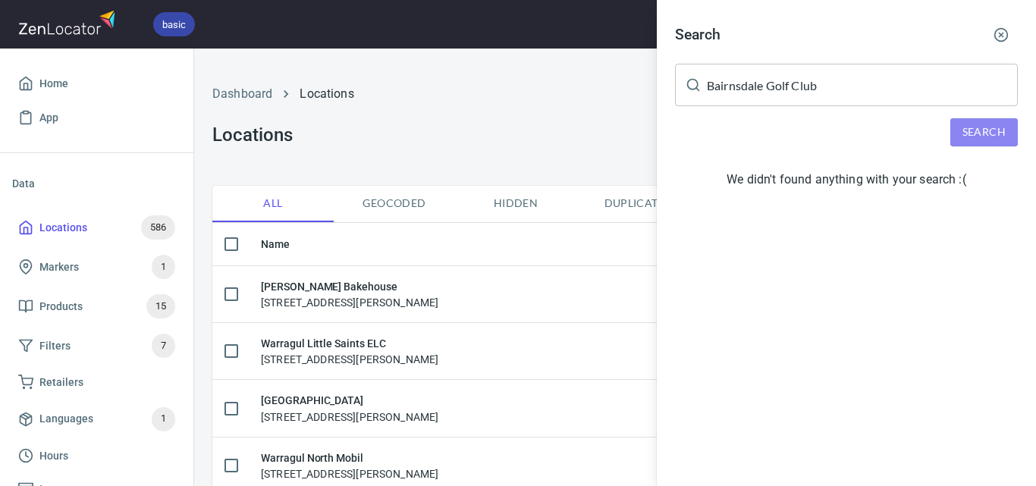
click at [973, 136] on span "Search" at bounding box center [983, 132] width 43 height 19
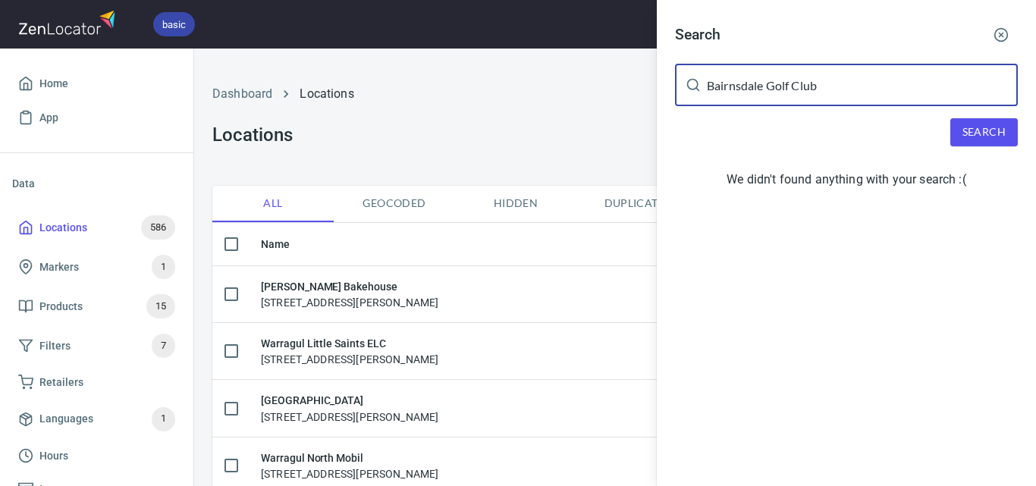
drag, startPoint x: 844, startPoint y: 92, endPoint x: 790, endPoint y: 92, distance: 53.8
click at [790, 92] on input "Bairnsdale Golf Club" at bounding box center [862, 85] width 311 height 42
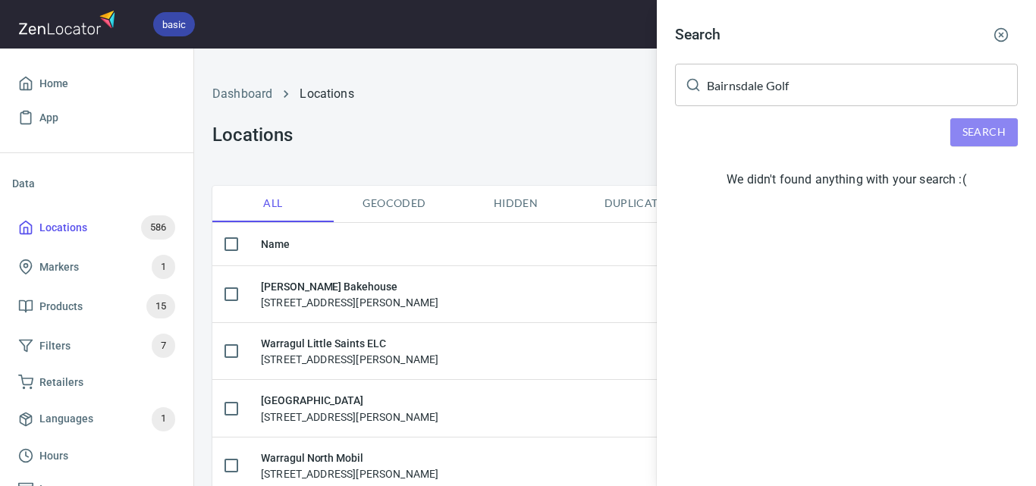
click at [1003, 124] on span "Search" at bounding box center [983, 132] width 43 height 19
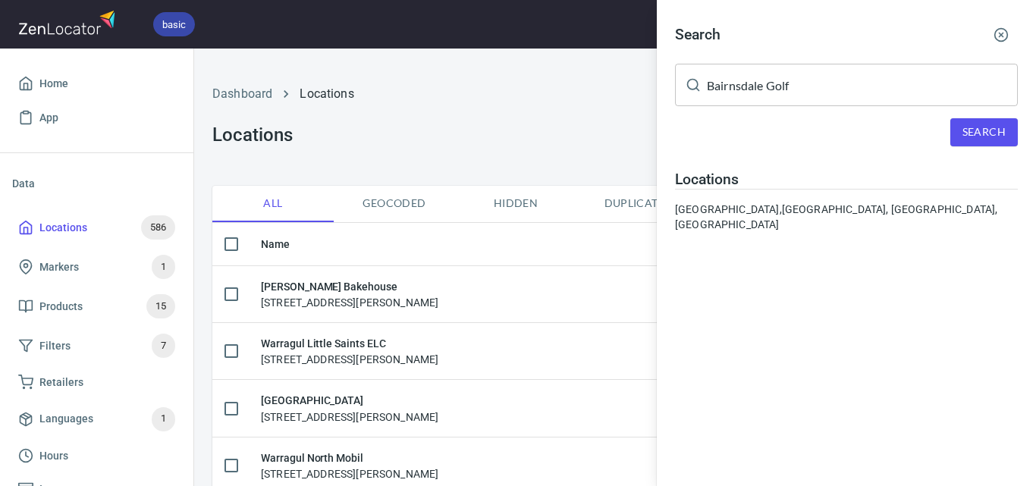
click at [774, 79] on input "Bairnsdale Golf" at bounding box center [862, 85] width 311 height 42
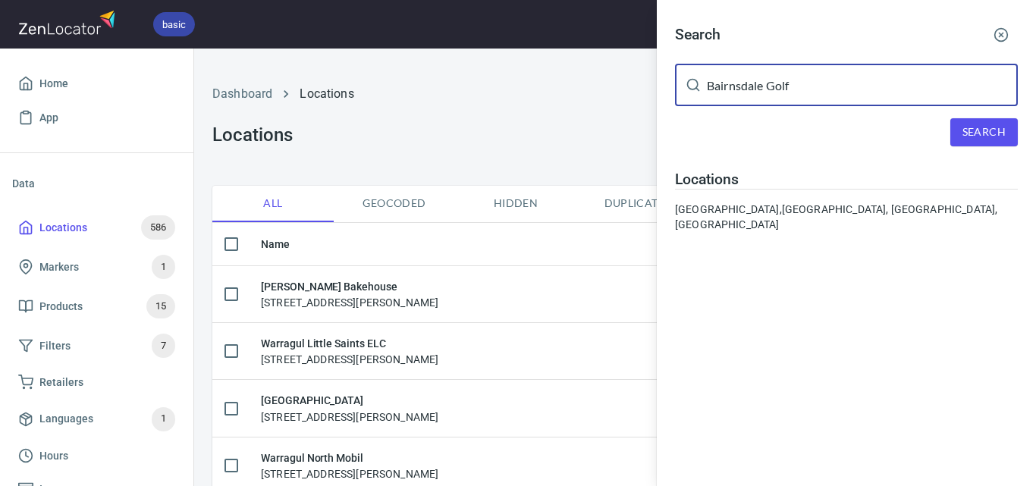
click at [774, 79] on input "Bairnsdale Golf" at bounding box center [862, 85] width 311 height 42
click at [774, 83] on input "Bairnsdale Golf" at bounding box center [862, 85] width 311 height 42
paste input "[GEOGRAPHIC_DATA]"
click at [774, 83] on input "[GEOGRAPHIC_DATA]" at bounding box center [862, 85] width 311 height 42
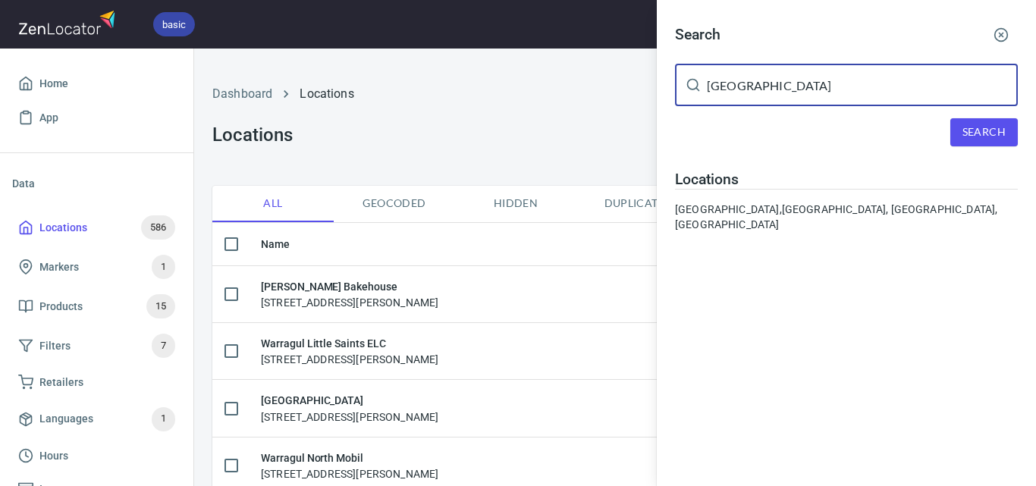
click at [774, 83] on input "[GEOGRAPHIC_DATA]" at bounding box center [862, 85] width 311 height 42
paste input "text"
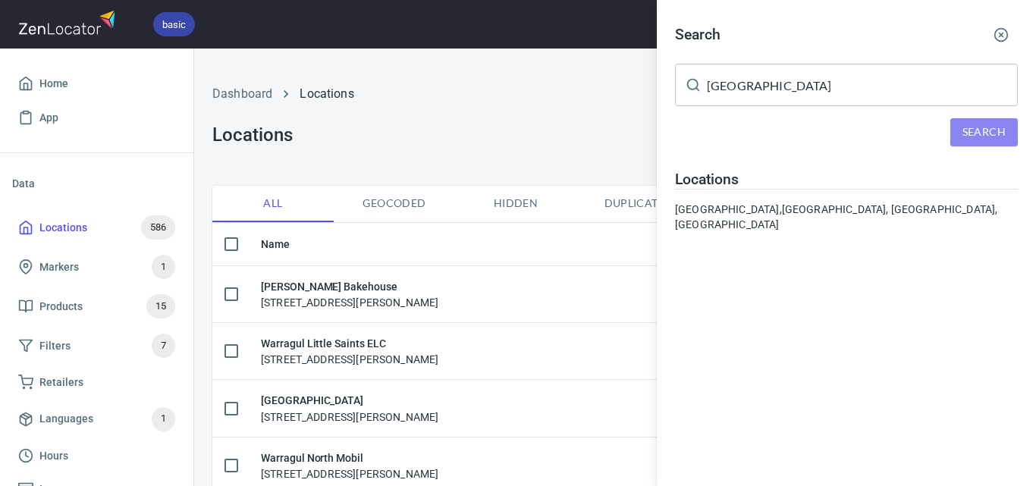
click at [967, 137] on span "Search" at bounding box center [983, 132] width 43 height 19
click at [723, 78] on input "[GEOGRAPHIC_DATA]" at bounding box center [862, 85] width 311 height 42
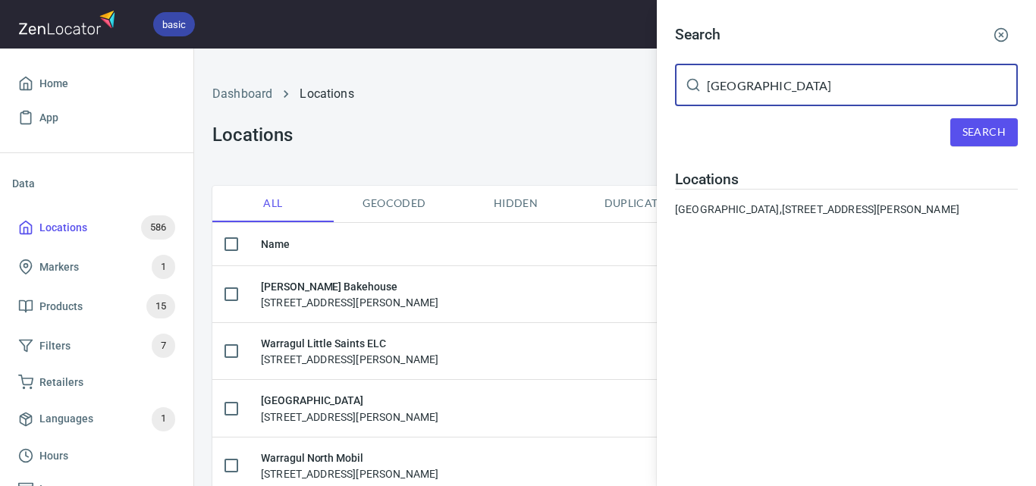
click at [725, 78] on input "[GEOGRAPHIC_DATA]" at bounding box center [862, 85] width 311 height 42
click at [723, 85] on input "[GEOGRAPHIC_DATA]" at bounding box center [862, 85] width 311 height 42
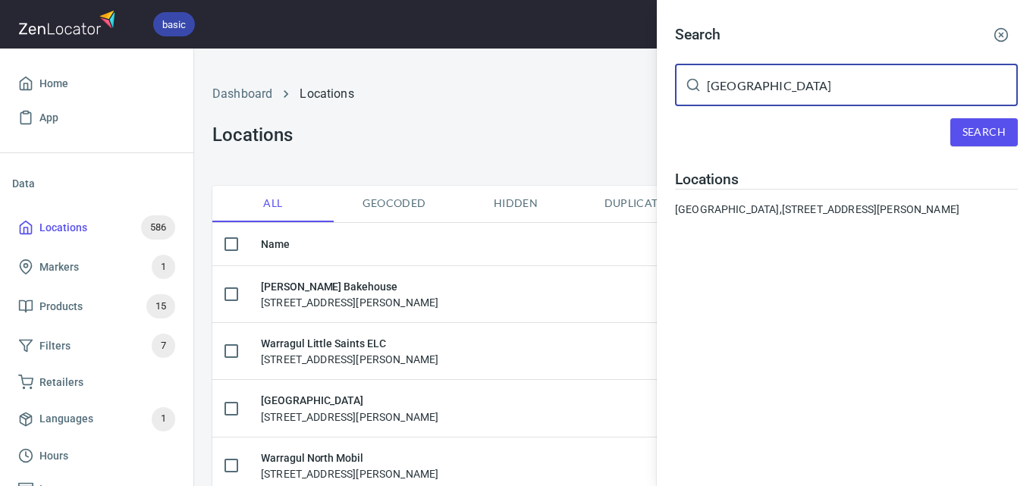
paste input "Himalayan Herbs and Teas"
type input "Himalayan Herbs and Teas"
click at [975, 124] on span "Search" at bounding box center [983, 132] width 43 height 19
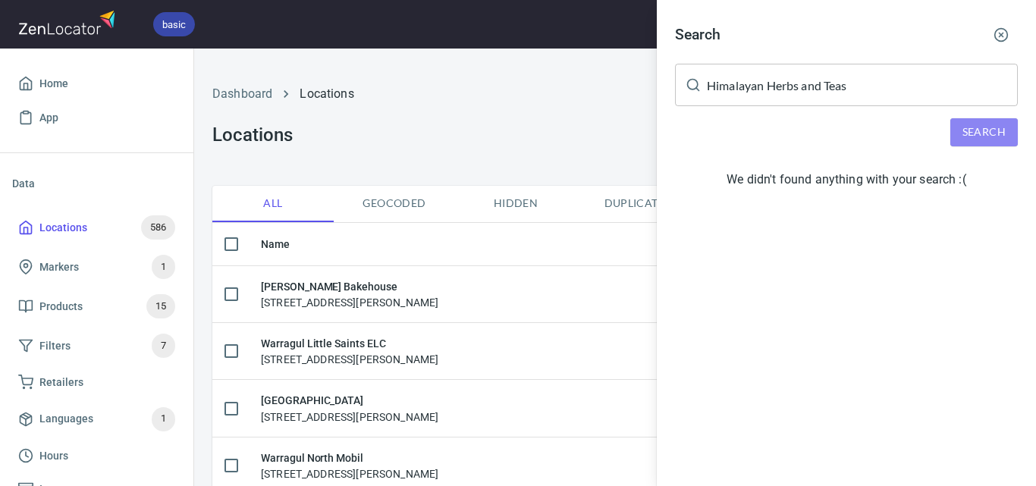
click at [983, 129] on span "Search" at bounding box center [983, 132] width 43 height 19
drag, startPoint x: 503, startPoint y: 145, endPoint x: 691, endPoint y: 139, distance: 188.9
click at [509, 140] on div at bounding box center [518, 243] width 1036 height 486
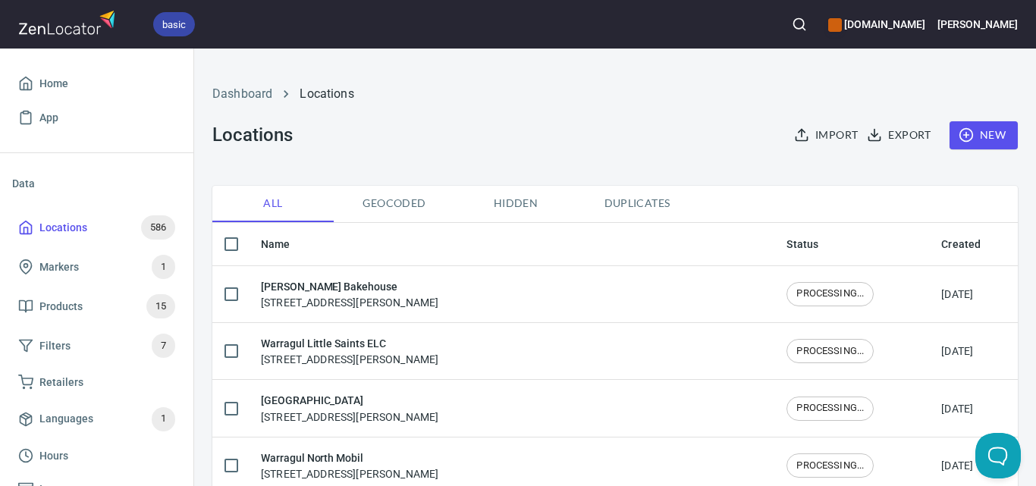
click at [985, 128] on span "New" at bounding box center [983, 135] width 44 height 19
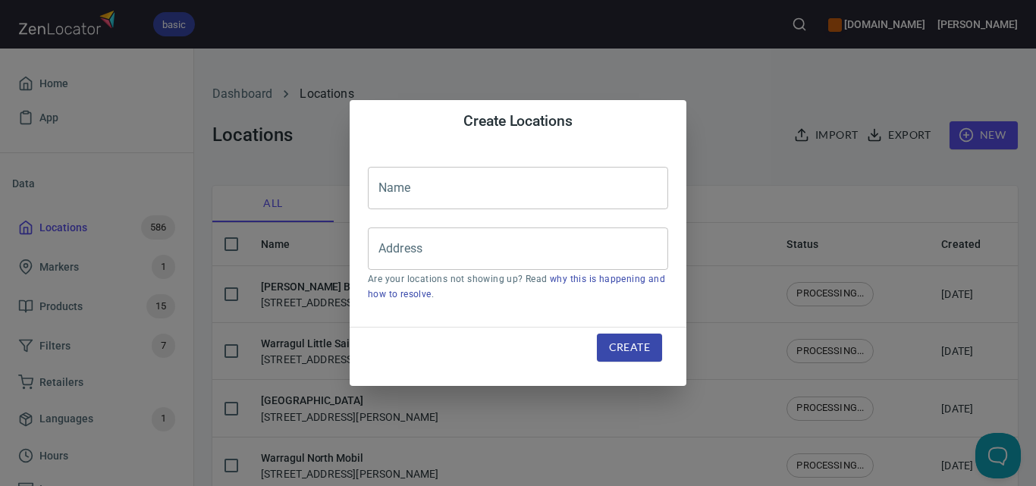
click at [607, 192] on input "text" at bounding box center [518, 188] width 300 height 42
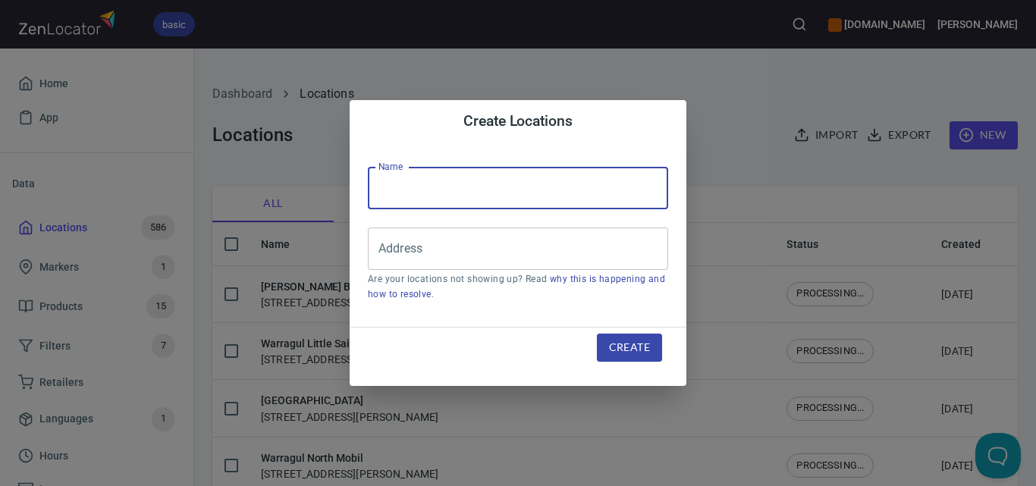
paste input "Himalayan Herbs and Teas"
type input "Himalayan Herbs and Teas"
click at [527, 264] on div "Address" at bounding box center [518, 248] width 300 height 42
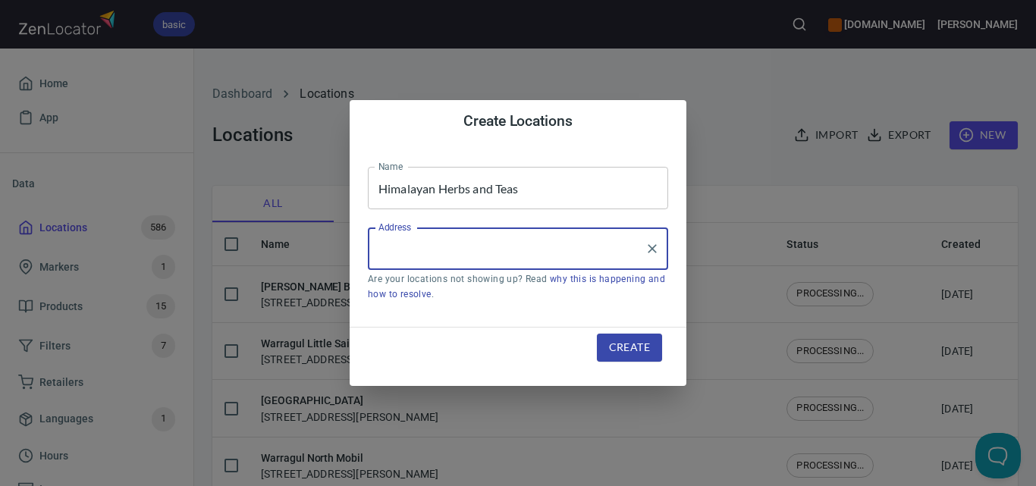
paste input "TBC, [GEOGRAPHIC_DATA], [GEOGRAPHIC_DATA] 3001"
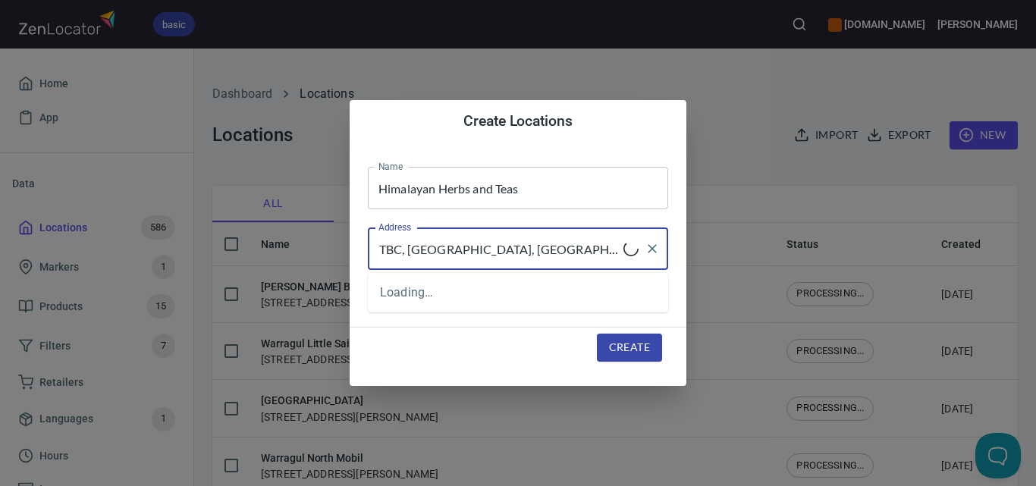
type input "TBC, [GEOGRAPHIC_DATA], [GEOGRAPHIC_DATA] 3001"
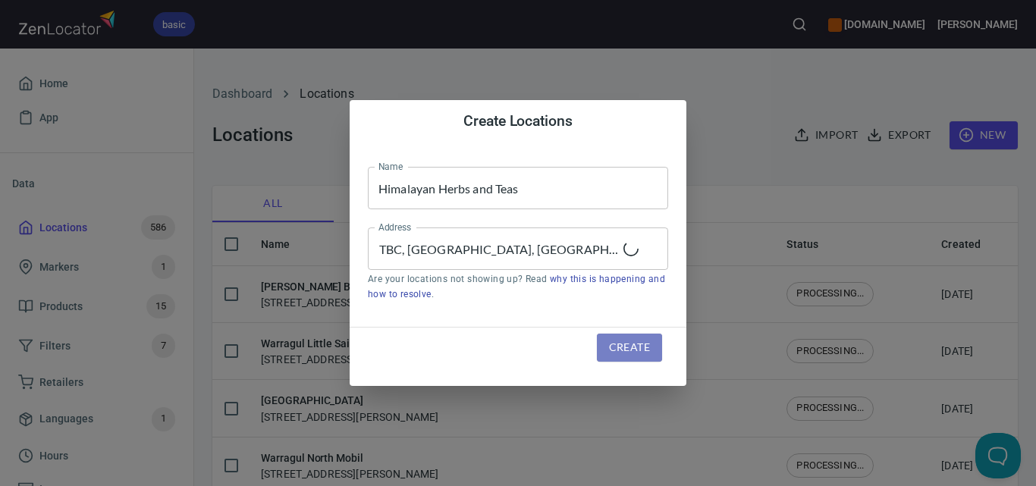
click at [629, 351] on span "Create" at bounding box center [629, 347] width 41 height 19
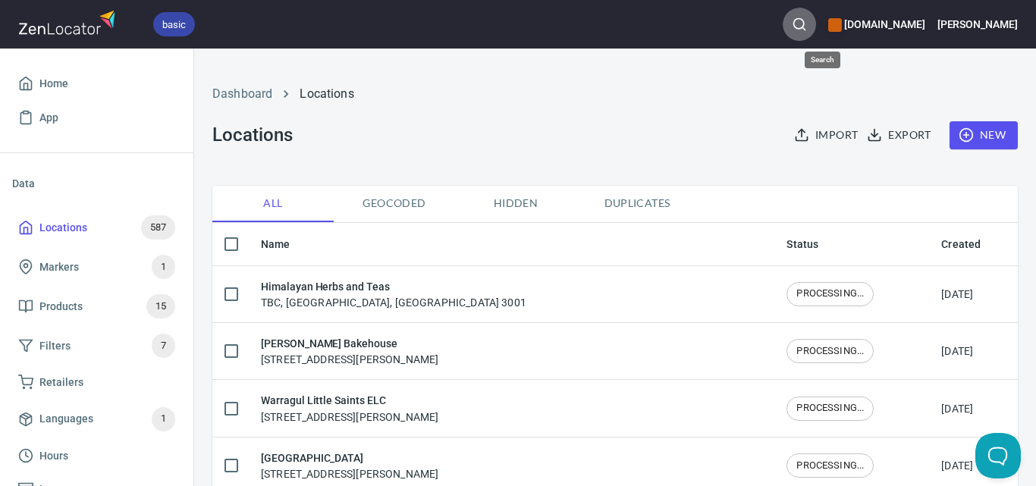
click at [804, 19] on circle "button" at bounding box center [799, 24] width 10 height 10
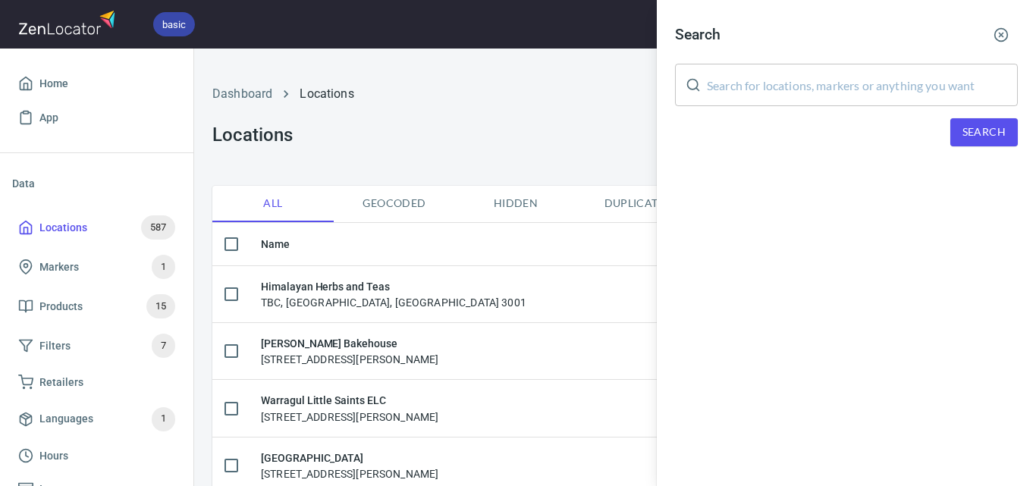
click at [852, 83] on input "text" at bounding box center [862, 85] width 311 height 42
paste input "[PERSON_NAME] Cafe & Food Store"
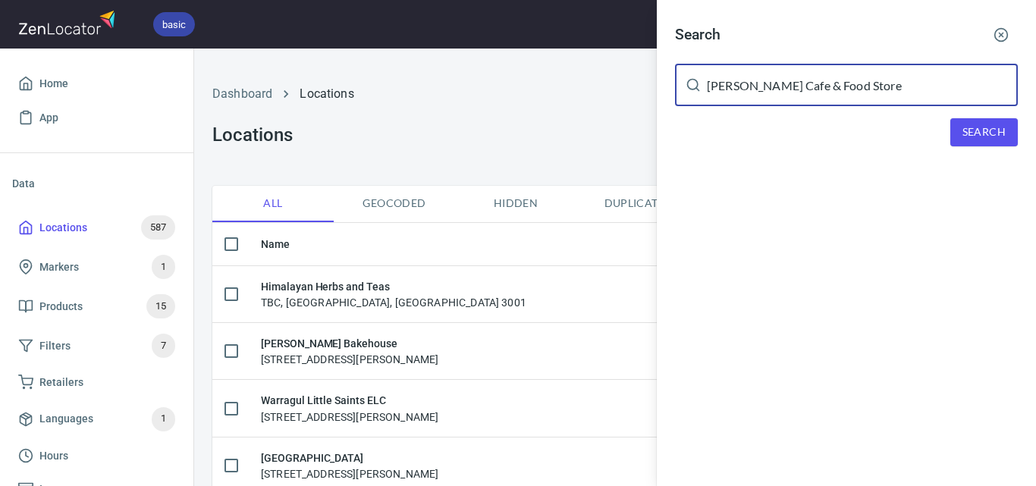
click at [980, 140] on span "Search" at bounding box center [983, 132] width 43 height 19
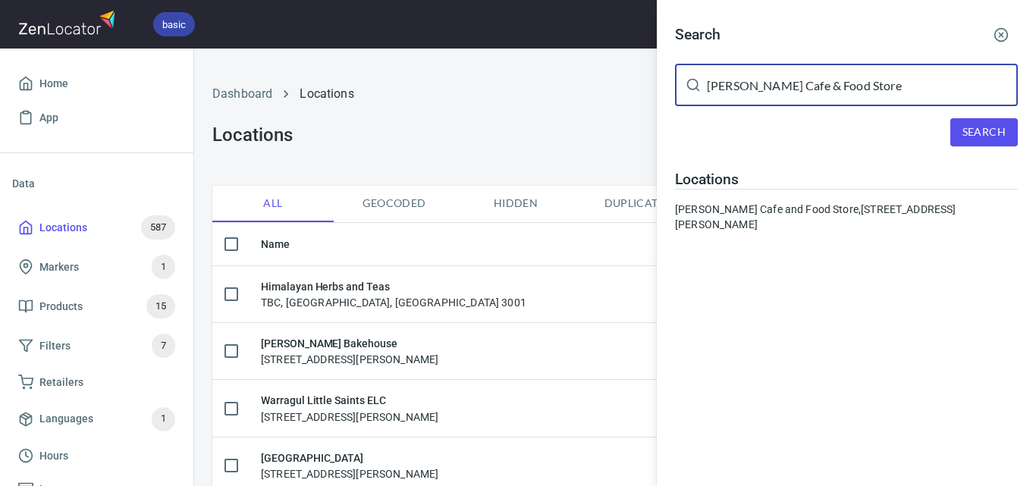
click at [797, 92] on input "[PERSON_NAME] Cafe & Food Store" at bounding box center [862, 85] width 311 height 42
click at [796, 91] on input "[PERSON_NAME] Cafe & Food Store" at bounding box center [862, 85] width 311 height 42
paste input "Naau Coffe"
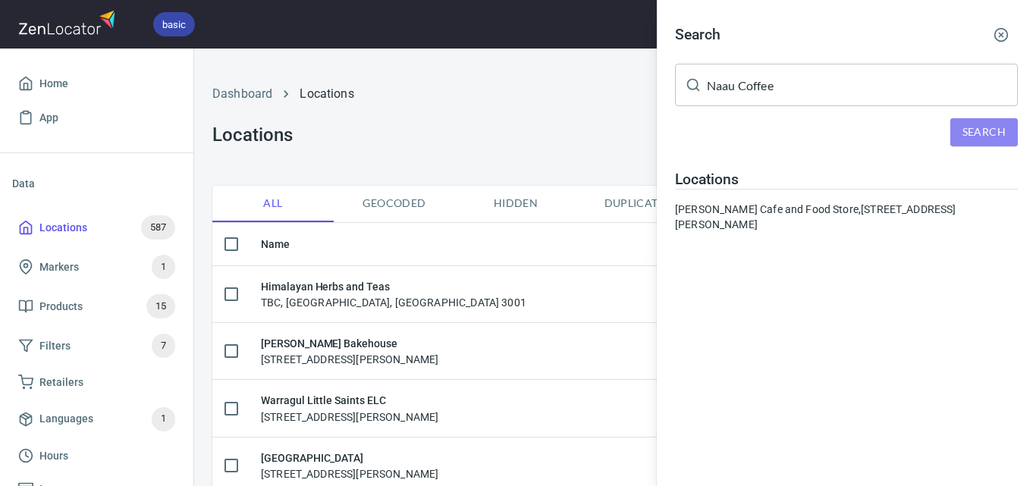
click at [967, 130] on span "Search" at bounding box center [983, 132] width 43 height 19
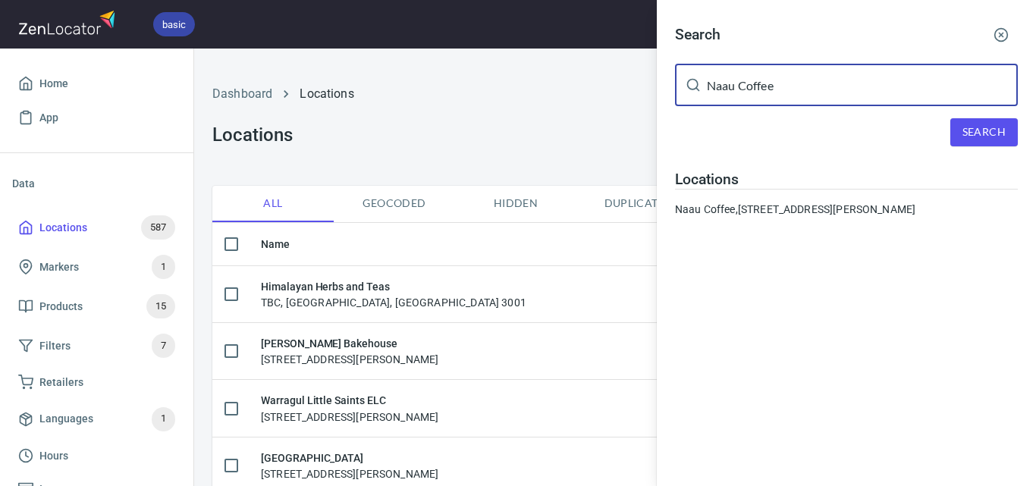
click at [715, 83] on input "Naau Coffee" at bounding box center [862, 85] width 311 height 42
paste input "That Yellow Door Caf"
click at [966, 142] on button "Search" at bounding box center [983, 132] width 67 height 28
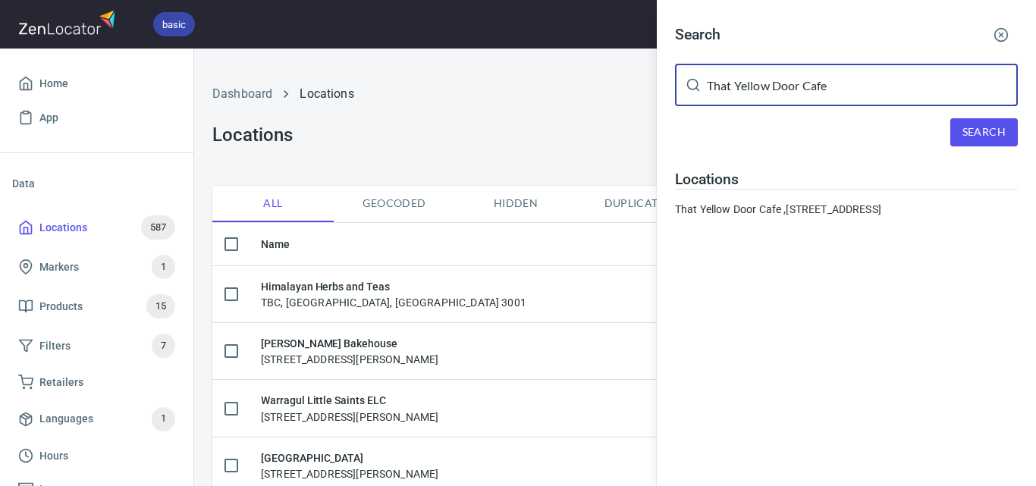
click at [793, 97] on input "That Yellow Door Cafe" at bounding box center [862, 85] width 311 height 42
click at [792, 97] on input "That Yellow Door Cafe" at bounding box center [862, 85] width 311 height 42
paste input "Finally Mine Coffee Hous"
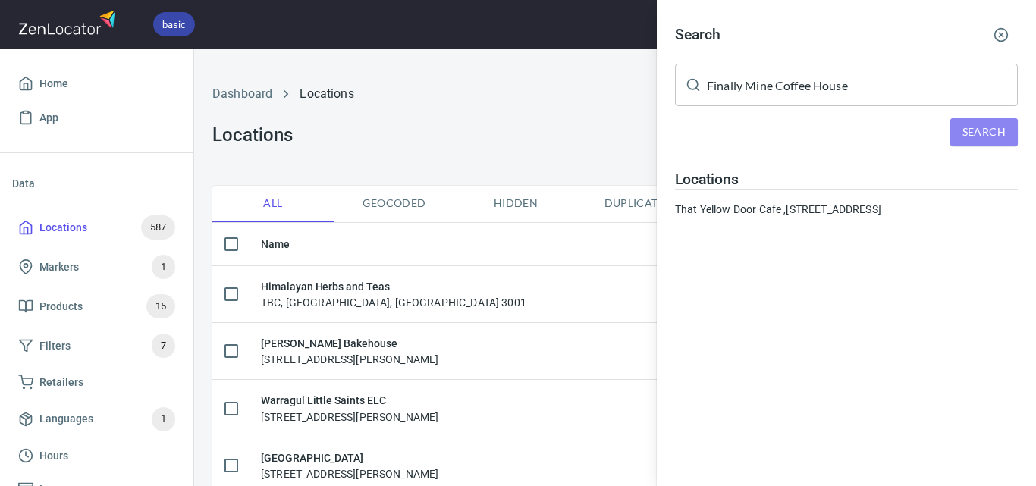
click at [964, 136] on span "Search" at bounding box center [983, 132] width 43 height 19
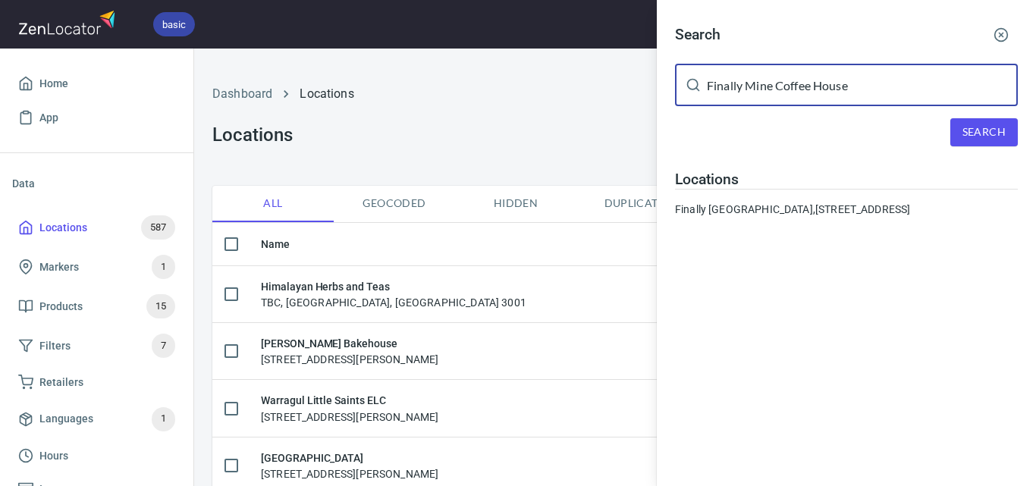
click at [851, 94] on input "Finally Mine Coffee House" at bounding box center [862, 85] width 311 height 42
paste input "Country Style Meats"
click at [977, 135] on span "Search" at bounding box center [983, 132] width 43 height 19
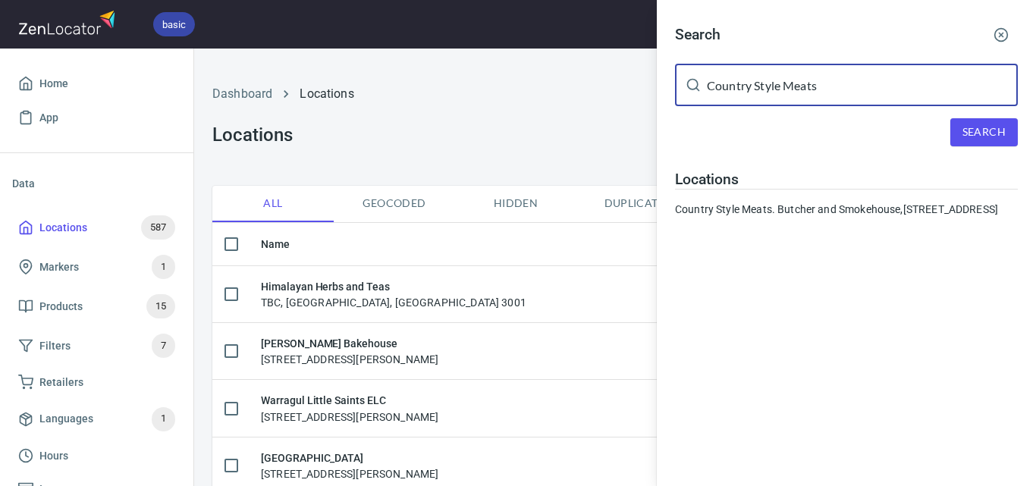
click at [867, 96] on input "Country Style Meats" at bounding box center [862, 85] width 311 height 42
click at [866, 96] on input "Country Style Meats" at bounding box center [862, 85] width 311 height 42
paste input "Swifts Creek General Store IGA"
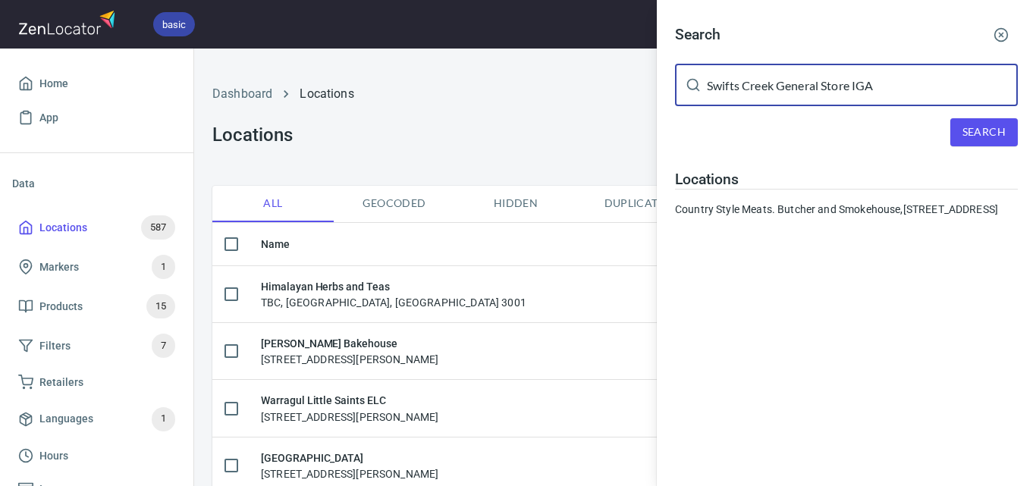
click at [971, 137] on span "Search" at bounding box center [983, 132] width 43 height 19
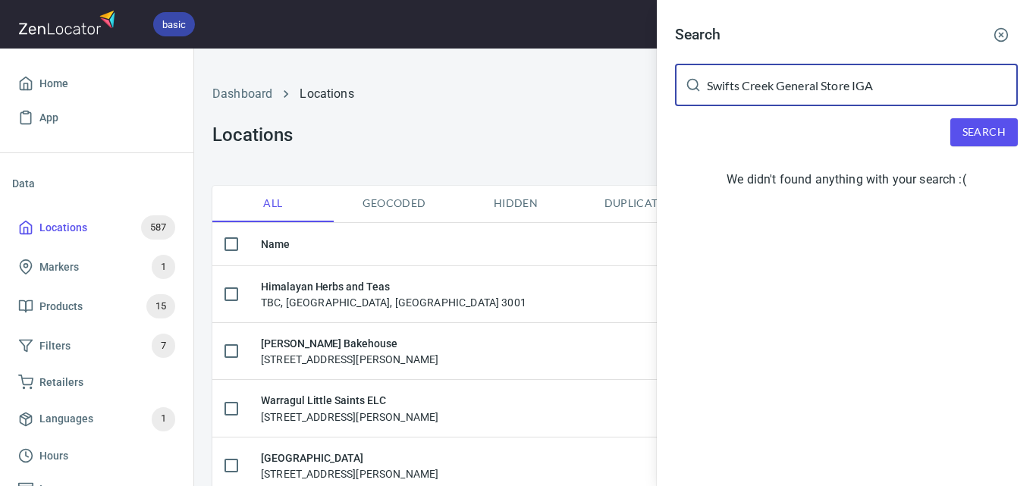
click at [876, 91] on input "Swifts Creek General Store IGA" at bounding box center [862, 85] width 311 height 42
drag, startPoint x: 779, startPoint y: 86, endPoint x: 974, endPoint y: 74, distance: 195.9
click at [974, 74] on input "Swifts Creek General Store IGA" at bounding box center [862, 85] width 311 height 42
click at [988, 133] on span "Search" at bounding box center [983, 132] width 43 height 19
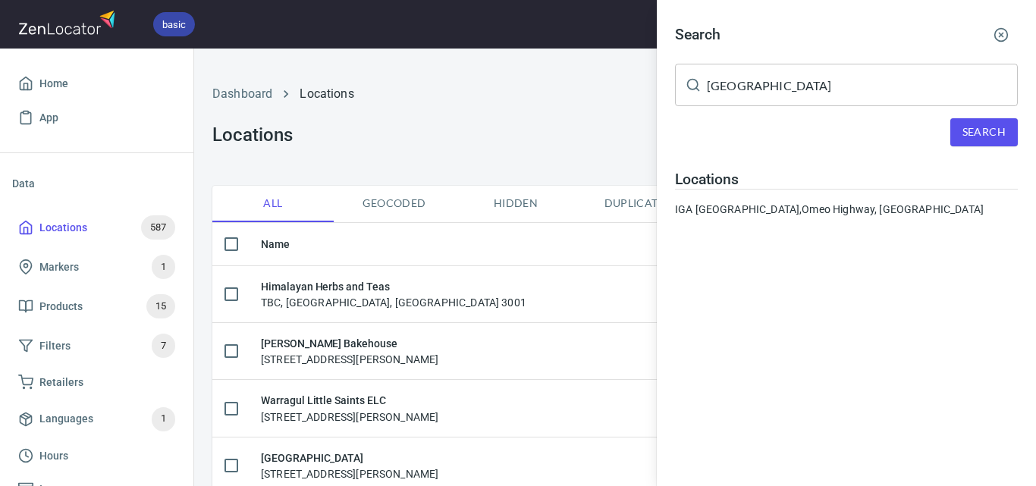
click at [805, 88] on input "[GEOGRAPHIC_DATA]" at bounding box center [862, 85] width 311 height 42
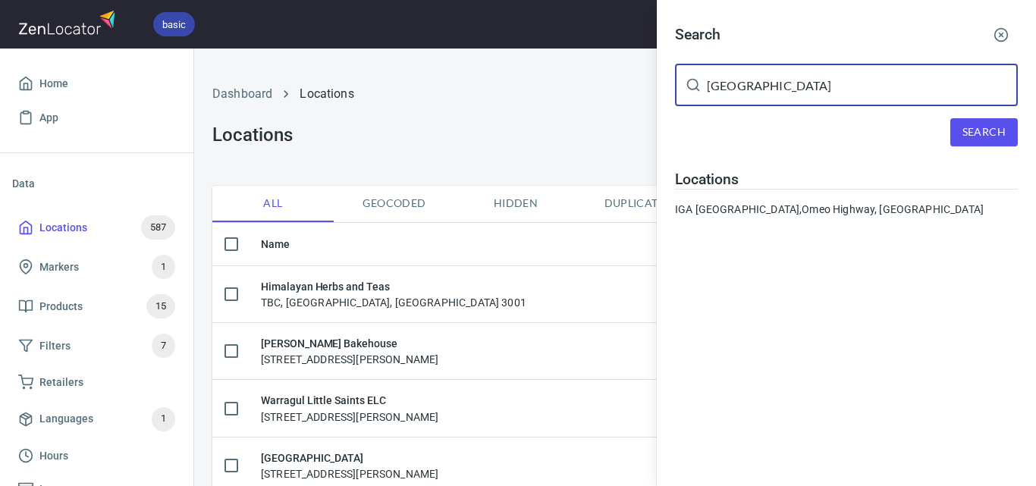
click at [805, 88] on input "[GEOGRAPHIC_DATA]" at bounding box center [862, 85] width 311 height 42
click at [805, 89] on input "[GEOGRAPHIC_DATA]" at bounding box center [862, 85] width 311 height 42
paste input "Quick Cuppa & More"
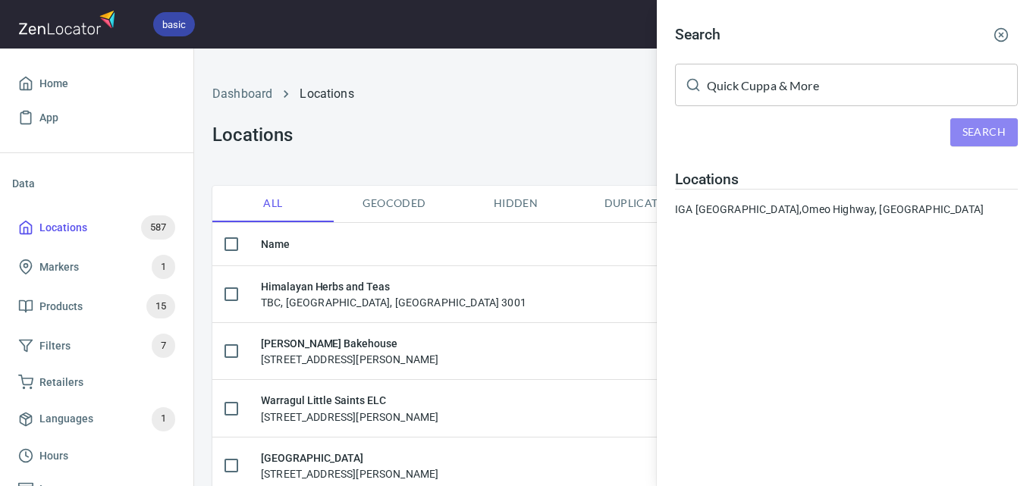
click at [964, 122] on button "Search" at bounding box center [983, 132] width 67 height 28
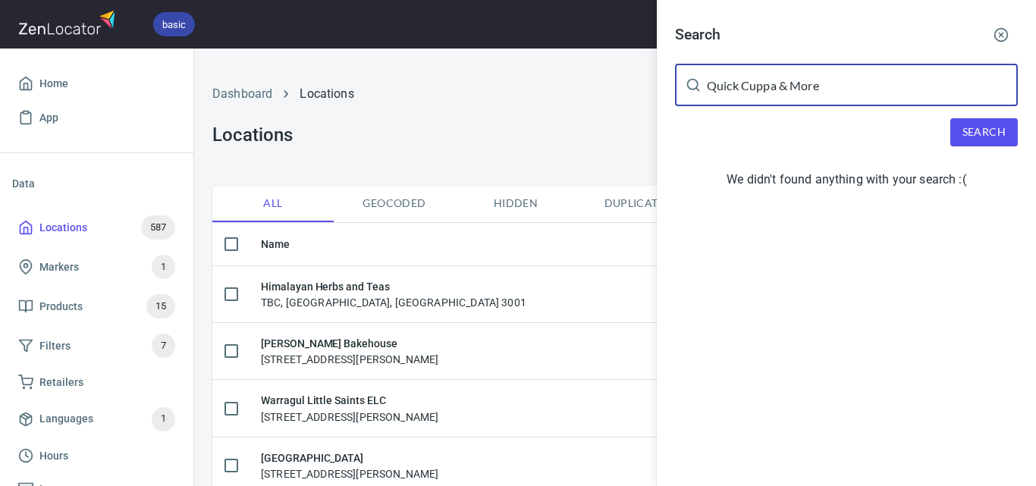
drag, startPoint x: 854, startPoint y: 87, endPoint x: 780, endPoint y: 90, distance: 74.4
click at [780, 90] on input "Quick Cuppa & More" at bounding box center [862, 85] width 311 height 42
type input "Quick Cuppa"
click at [974, 131] on span "Search" at bounding box center [983, 132] width 43 height 19
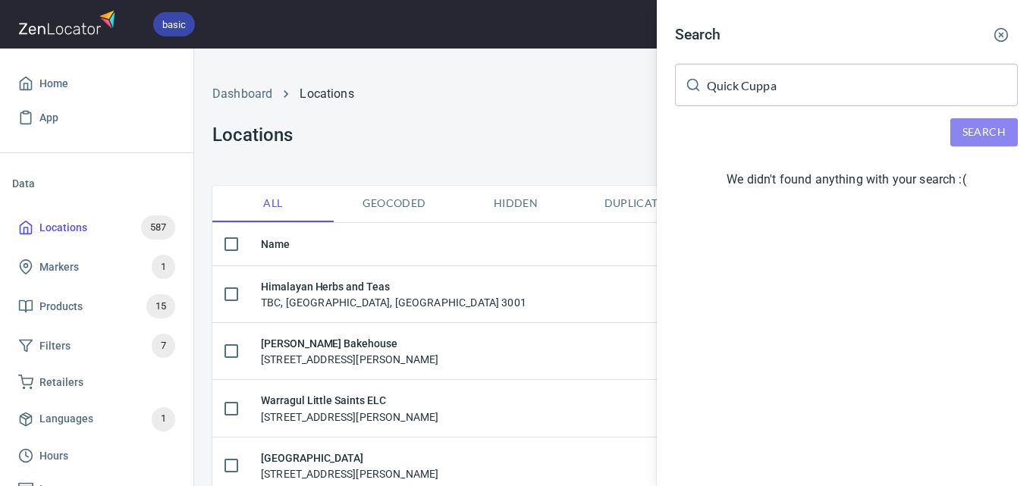
click at [979, 143] on button "Search" at bounding box center [983, 132] width 67 height 28
click at [622, 94] on div at bounding box center [518, 243] width 1036 height 486
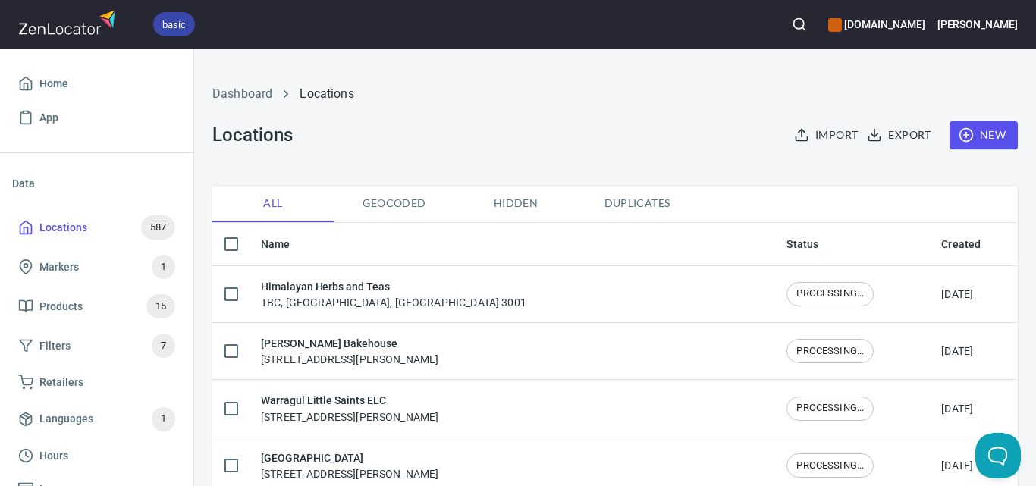
click at [980, 133] on span "New" at bounding box center [983, 135] width 44 height 19
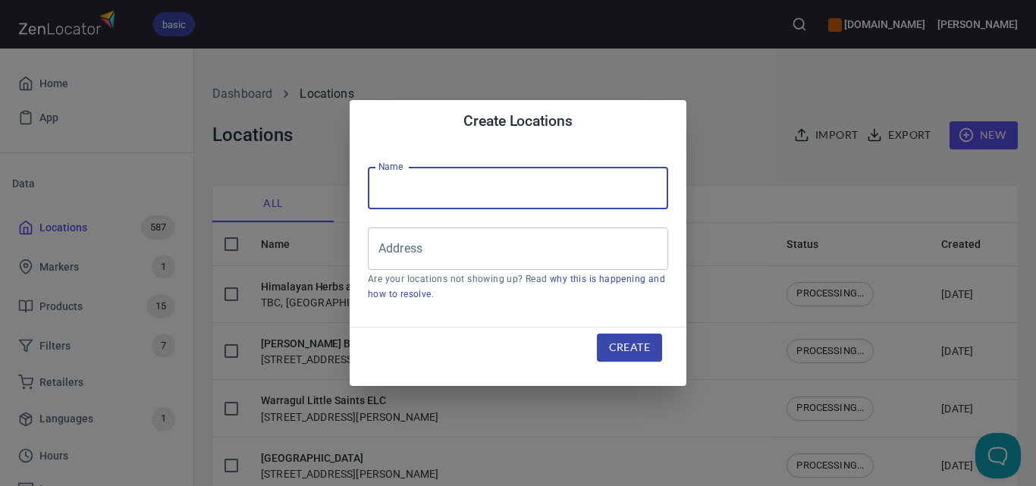
click at [611, 188] on input "text" at bounding box center [518, 188] width 300 height 42
paste input "Quick Cuppa & More"
type input "Quick Cuppa & More"
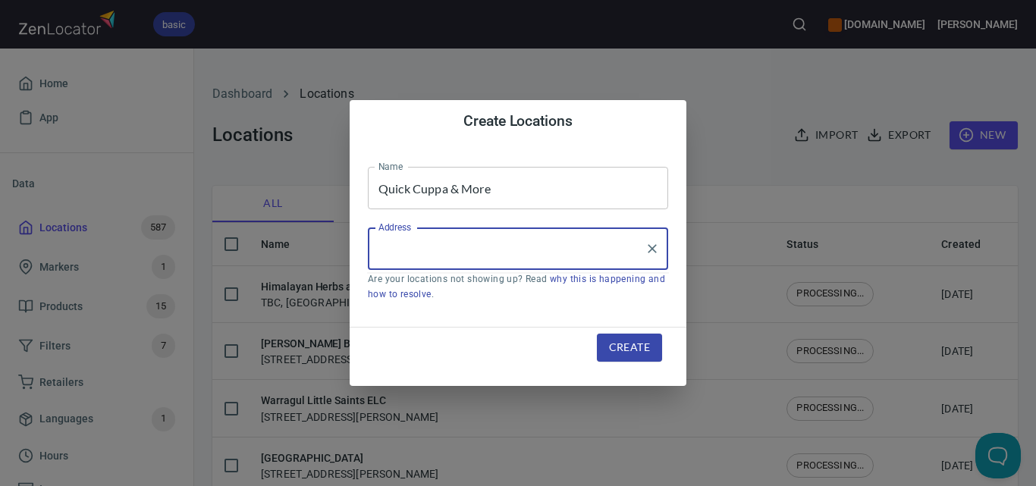
click at [588, 243] on input "Address" at bounding box center [507, 248] width 264 height 29
paste input "[STREET_ADDRESS][PERSON_NAME]"
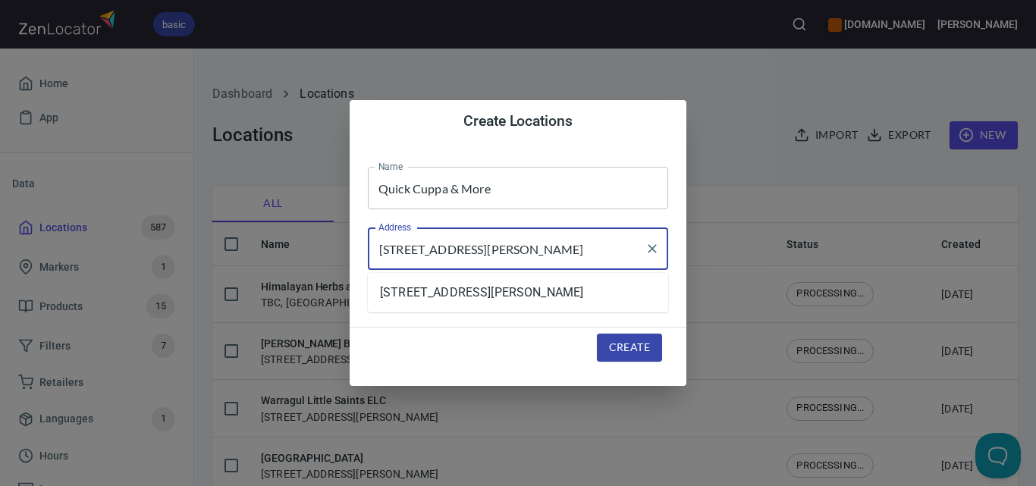
type input "[STREET_ADDRESS][PERSON_NAME]"
click at [621, 339] on span "Create" at bounding box center [629, 347] width 41 height 19
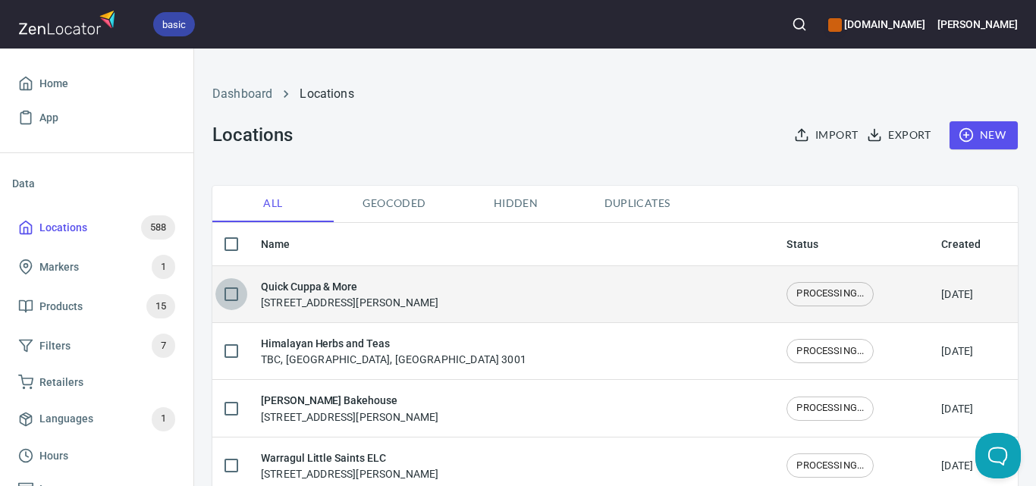
click at [238, 288] on input "checkbox" at bounding box center [231, 294] width 32 height 32
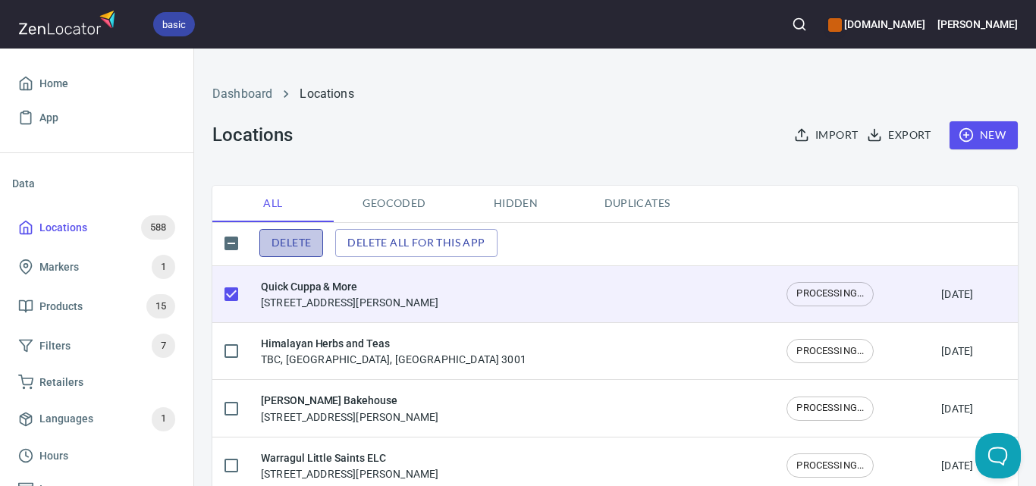
click at [295, 239] on span "Delete" at bounding box center [290, 243] width 39 height 19
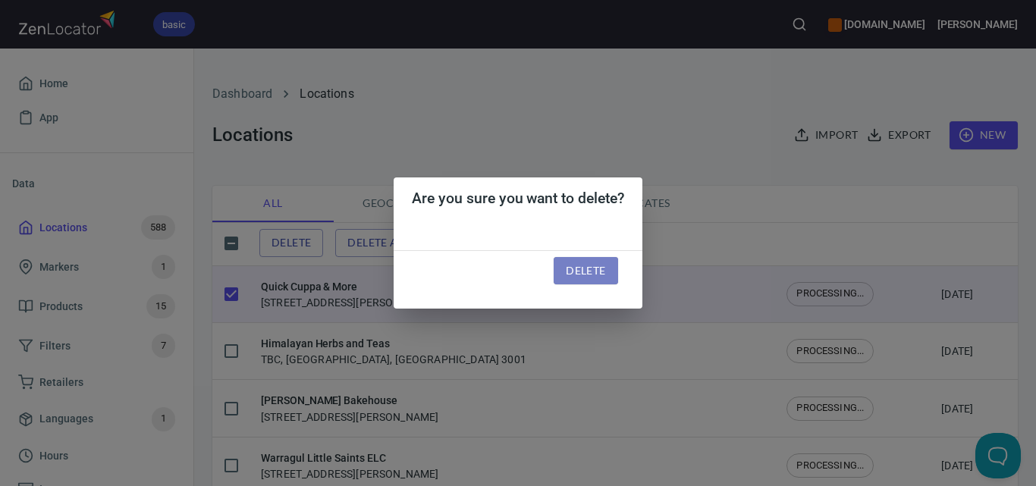
click at [602, 276] on span "Delete" at bounding box center [585, 271] width 39 height 19
checkbox input "false"
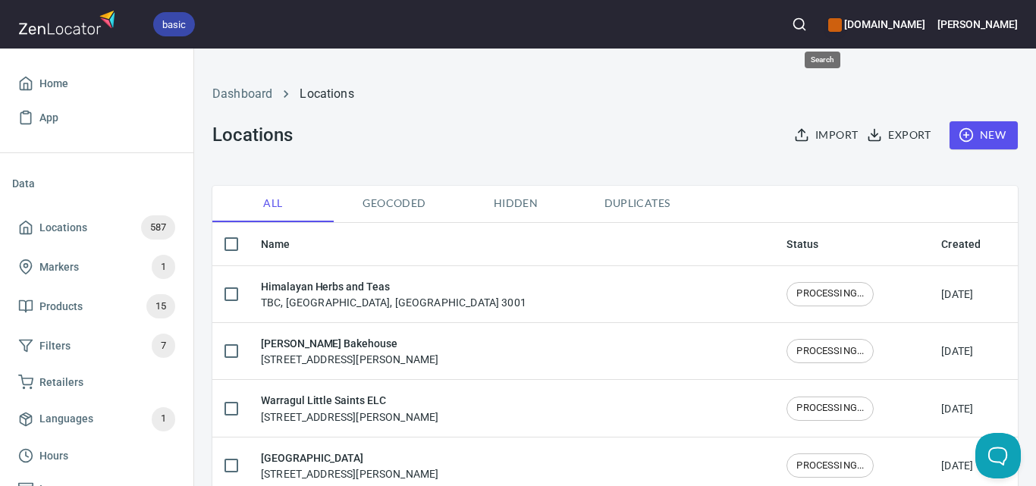
click at [808, 30] on button "button" at bounding box center [798, 24] width 33 height 33
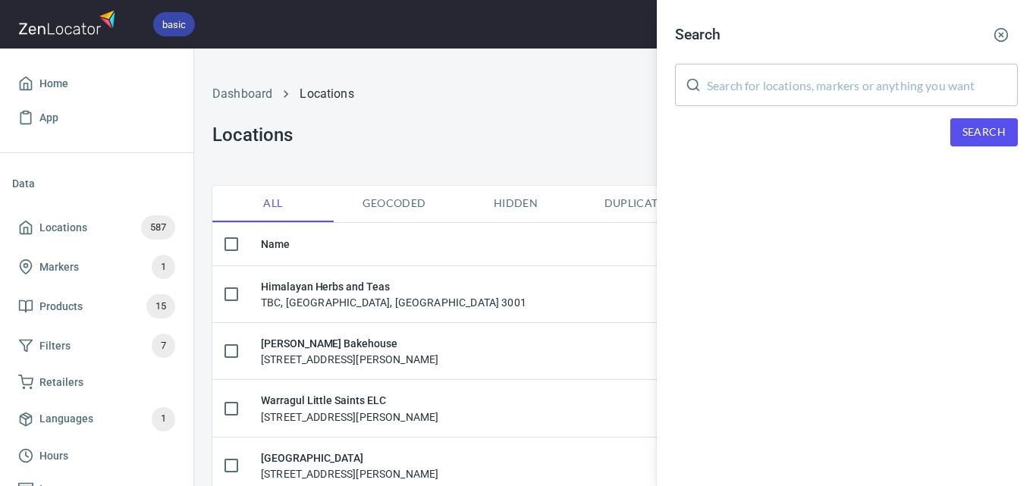
click at [821, 93] on input "text" at bounding box center [862, 85] width 311 height 42
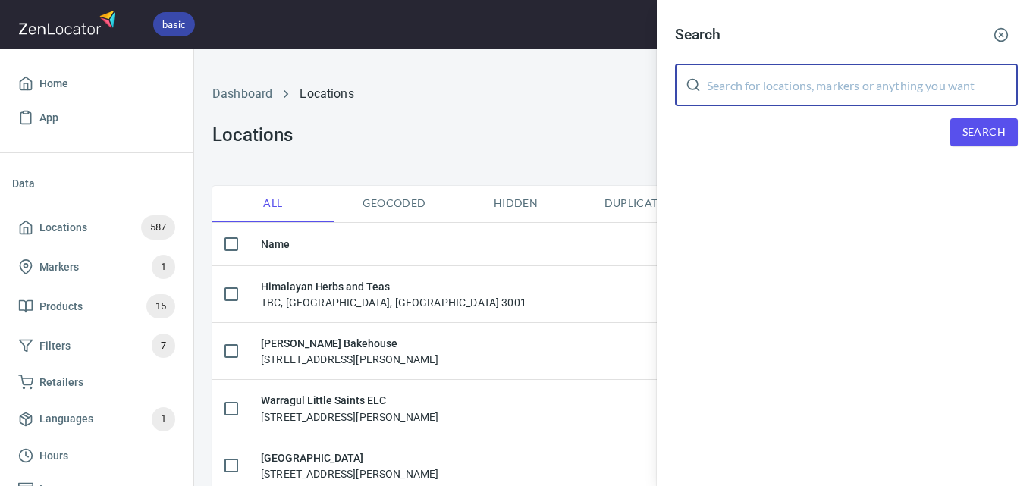
paste input "Beatts Coffee"
type input "Beatts Coffee"
click at [983, 140] on span "Search" at bounding box center [983, 132] width 43 height 19
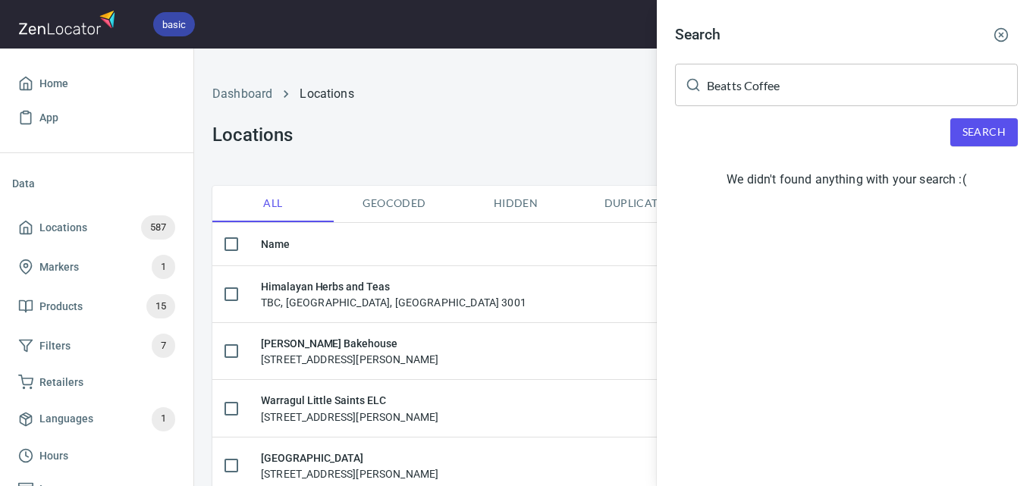
click at [563, 136] on div at bounding box center [518, 243] width 1036 height 486
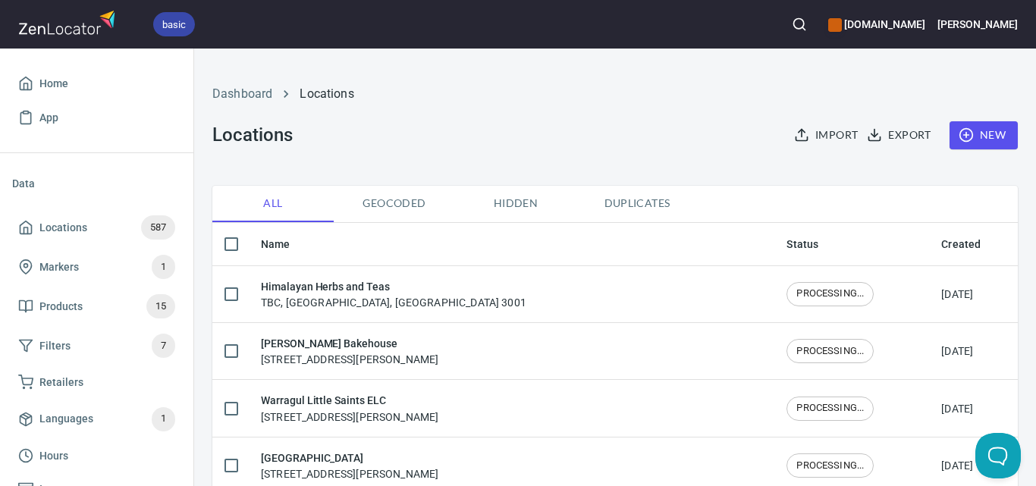
drag, startPoint x: 848, startPoint y: 17, endPoint x: 830, endPoint y: 20, distance: 18.3
click at [830, 20] on div "basic [DOMAIN_NAME] [PERSON_NAME]" at bounding box center [518, 24] width 1036 height 49
click at [816, 20] on button "button" at bounding box center [798, 24] width 33 height 33
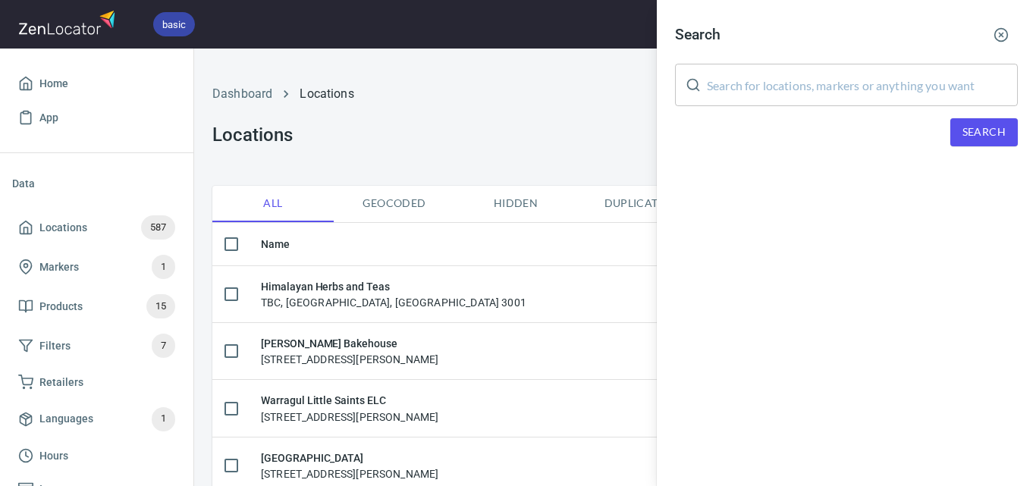
click at [798, 95] on input "text" at bounding box center [862, 85] width 311 height 42
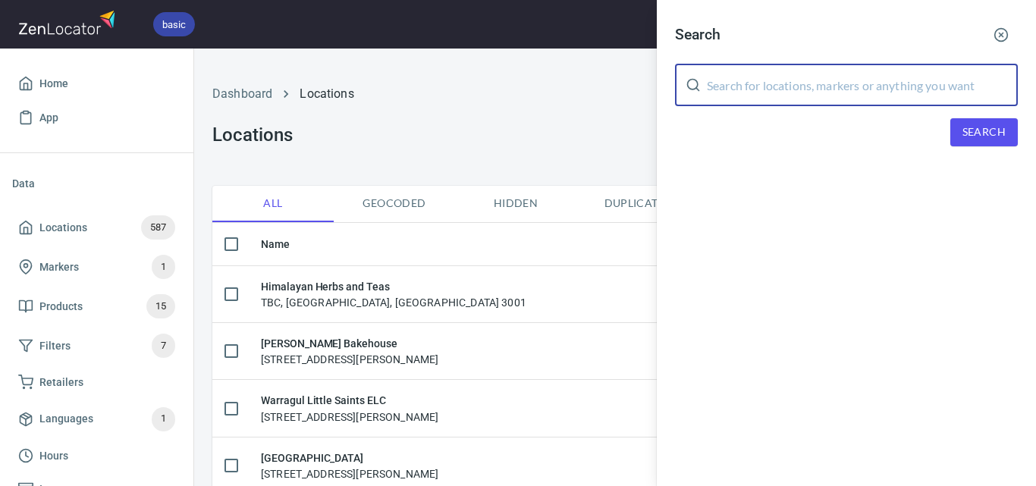
paste input "Beatts Coffee"
type input "Beatts Coffee"
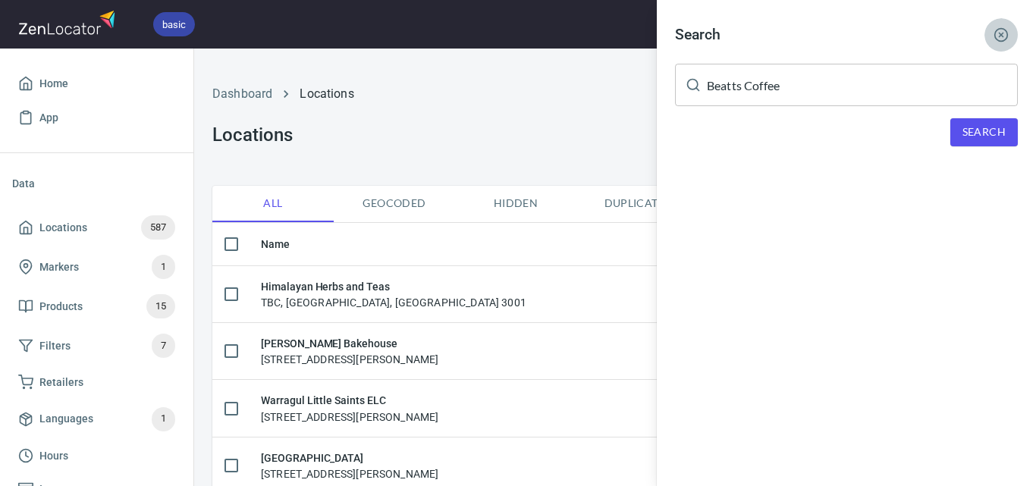
click at [989, 34] on button "button" at bounding box center [1000, 34] width 33 height 33
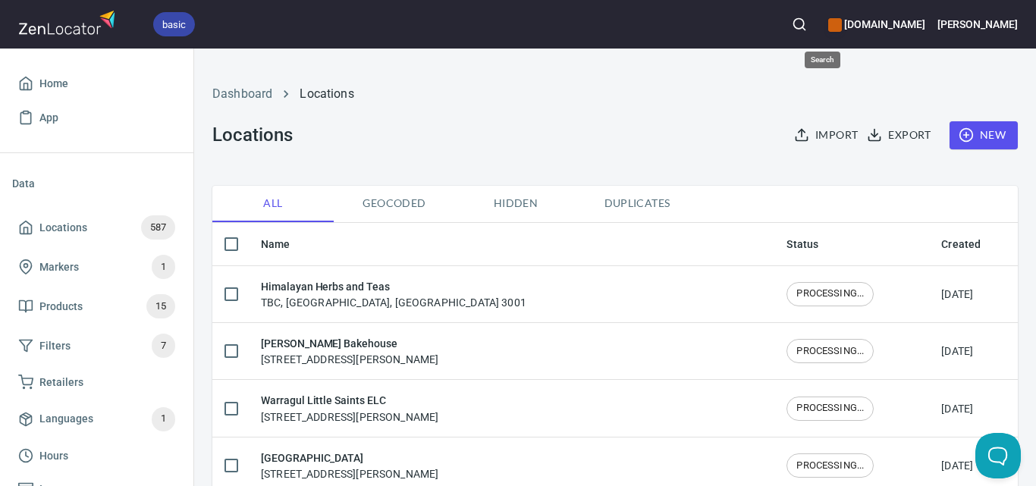
click at [816, 14] on button "button" at bounding box center [798, 24] width 33 height 33
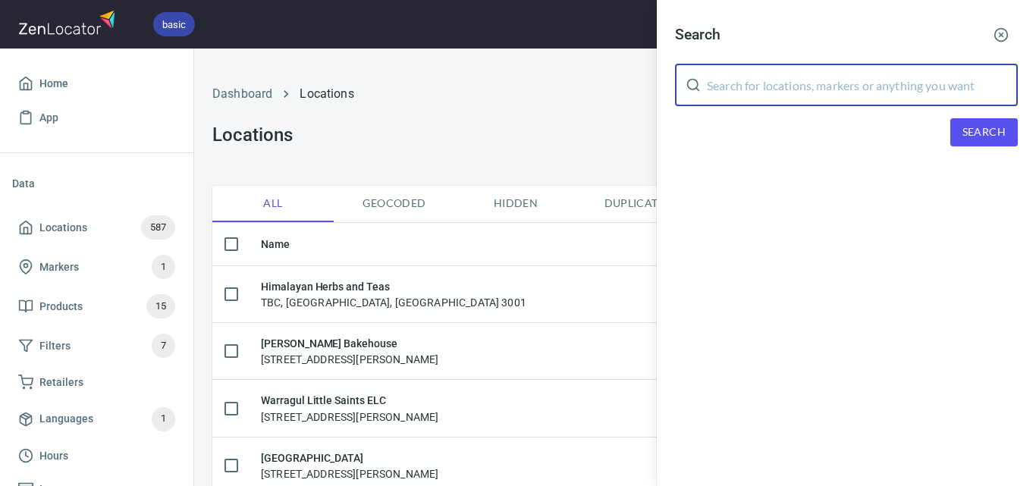
click at [729, 92] on input "text" at bounding box center [862, 85] width 311 height 42
paste input "Beatts Coffee"
type input "Beatts Coffee"
click at [967, 132] on span "Search" at bounding box center [983, 132] width 43 height 19
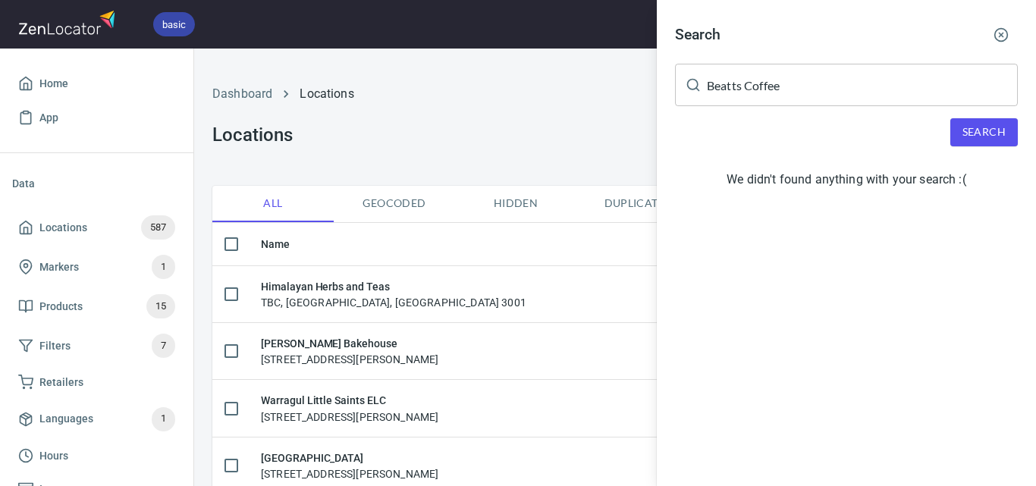
click at [557, 146] on div at bounding box center [518, 243] width 1036 height 486
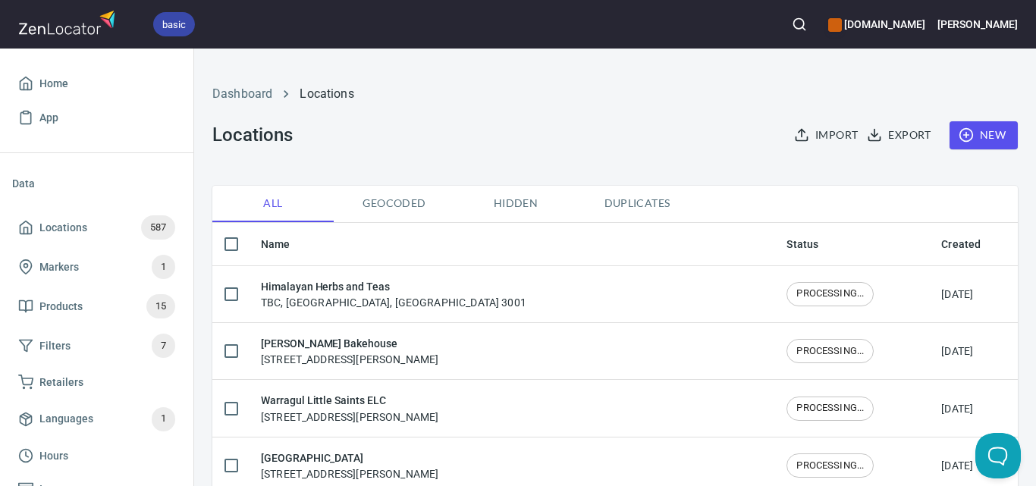
click at [983, 134] on span "New" at bounding box center [983, 135] width 44 height 19
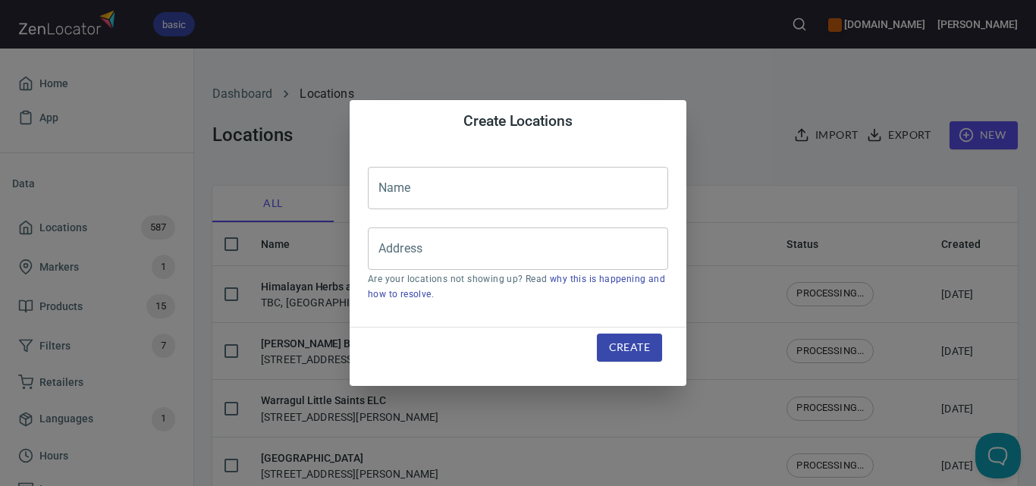
click at [623, 190] on input "text" at bounding box center [518, 188] width 300 height 42
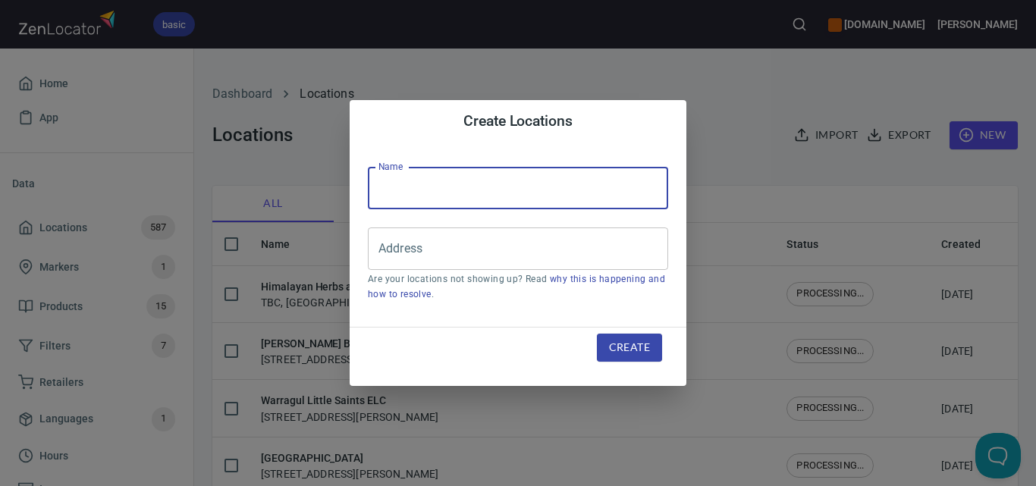
paste input "Beatts Coffee"
type input "Beatts Coffee"
click at [608, 241] on input "Address" at bounding box center [507, 248] width 264 height 29
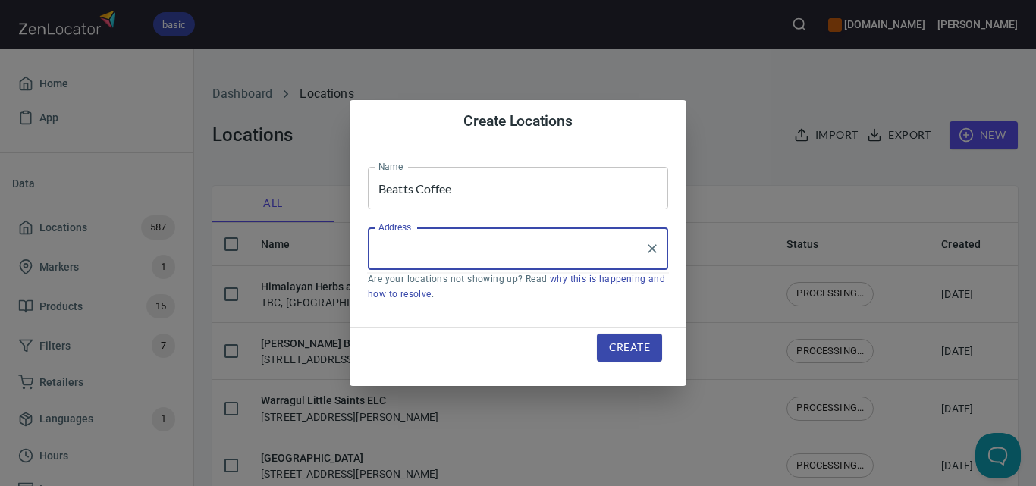
paste input "[STREET_ADDRESS]"
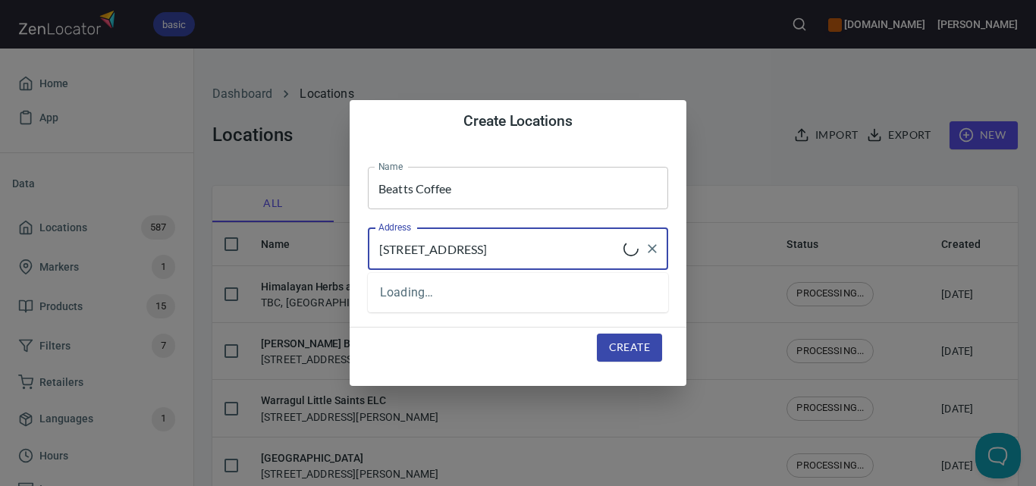
type input "[STREET_ADDRESS]"
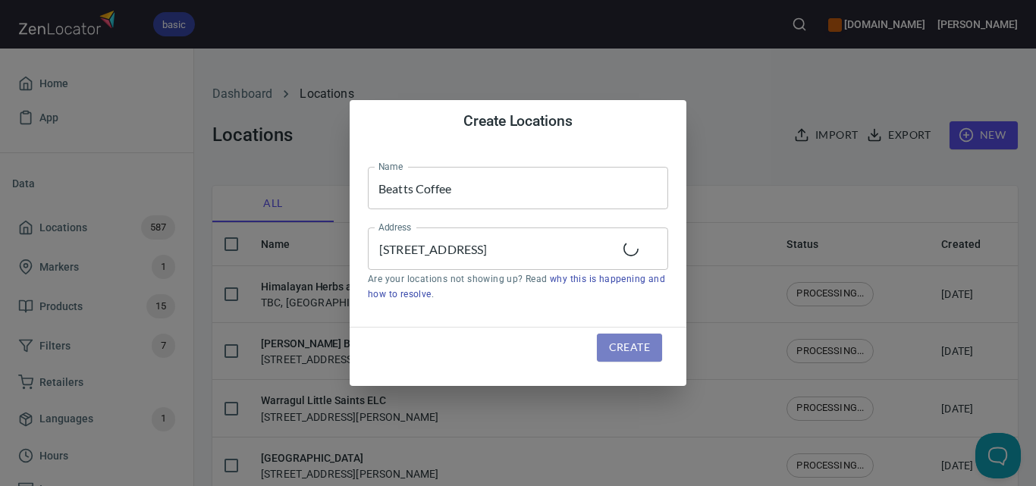
click at [648, 350] on span "Create" at bounding box center [629, 347] width 41 height 19
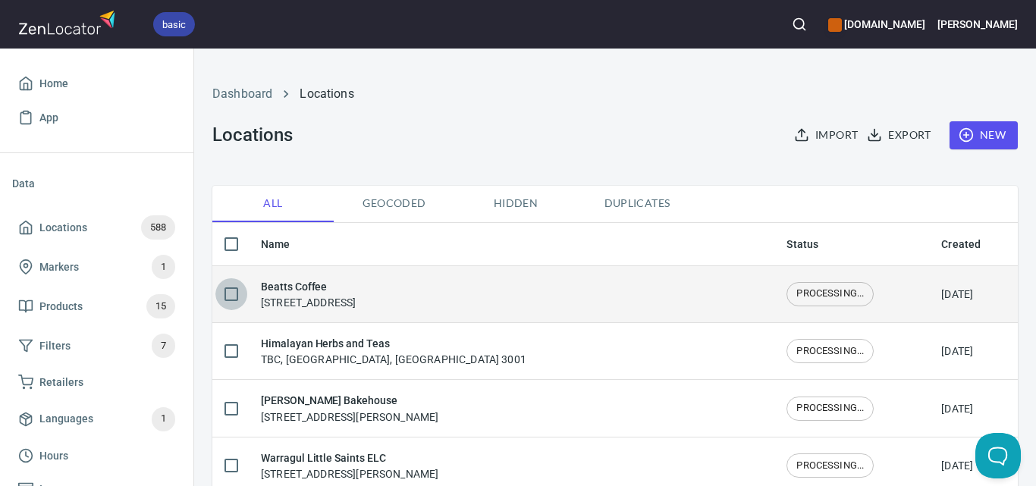
click at [233, 291] on input "checkbox" at bounding box center [231, 294] width 32 height 32
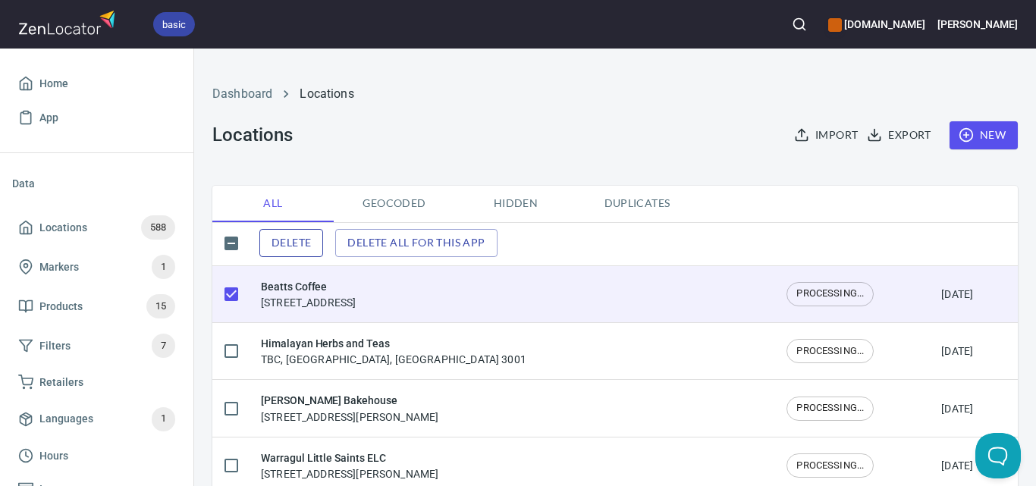
click at [281, 243] on span "Delete" at bounding box center [290, 243] width 39 height 19
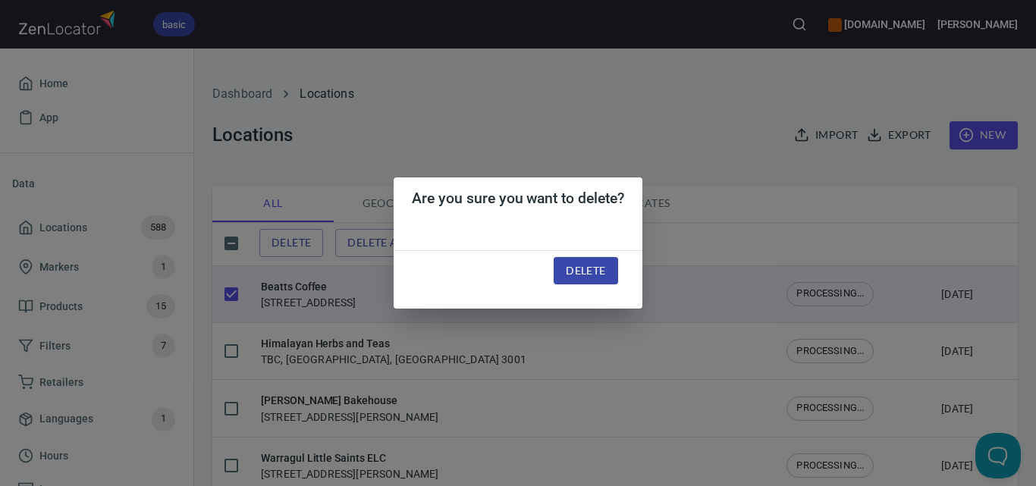
click at [573, 264] on span "Delete" at bounding box center [585, 271] width 39 height 19
checkbox input "false"
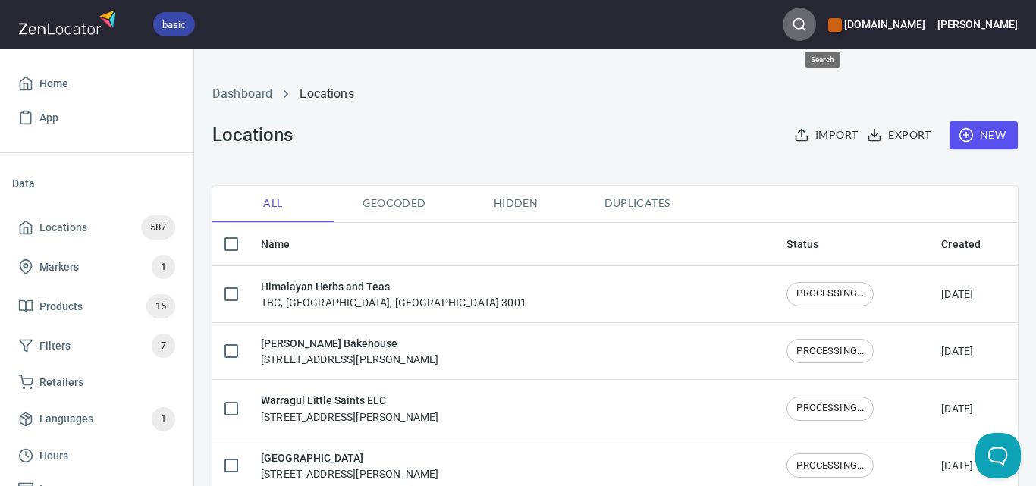
click at [807, 30] on icon "button" at bounding box center [799, 24] width 15 height 15
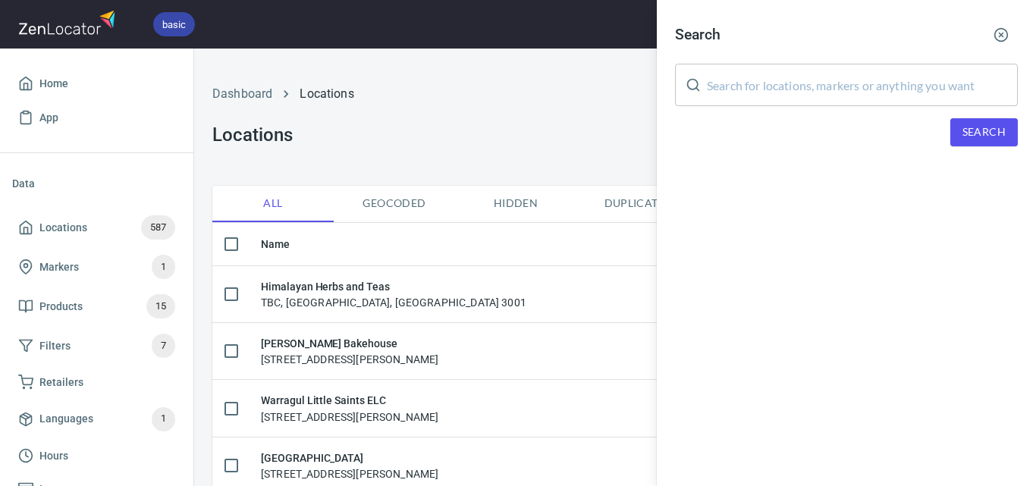
click at [879, 102] on input "text" at bounding box center [862, 85] width 311 height 42
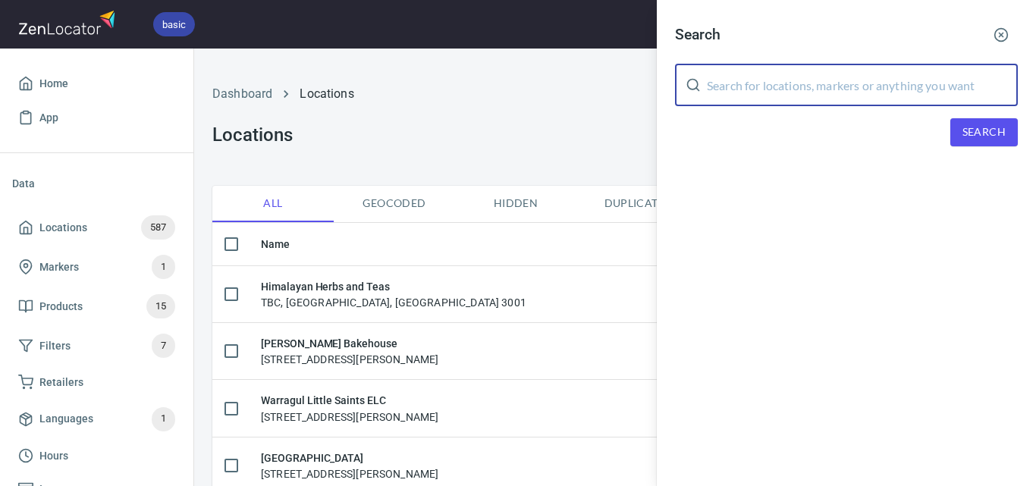
paste input "Inverloch Foodworks"
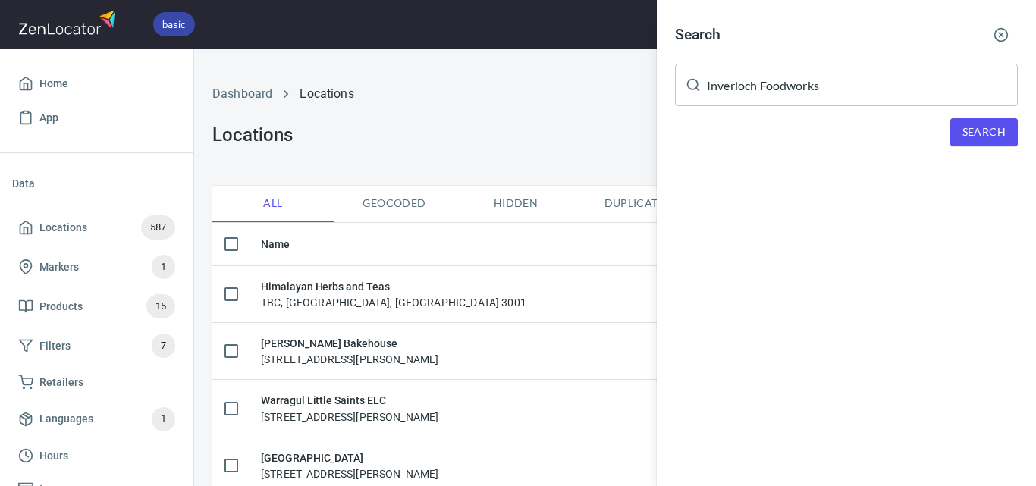
drag, startPoint x: 944, startPoint y: 133, endPoint x: 959, endPoint y: 132, distance: 15.2
click at [944, 132] on div "Search" at bounding box center [846, 132] width 343 height 28
click at [963, 134] on span "Search" at bounding box center [983, 132] width 43 height 19
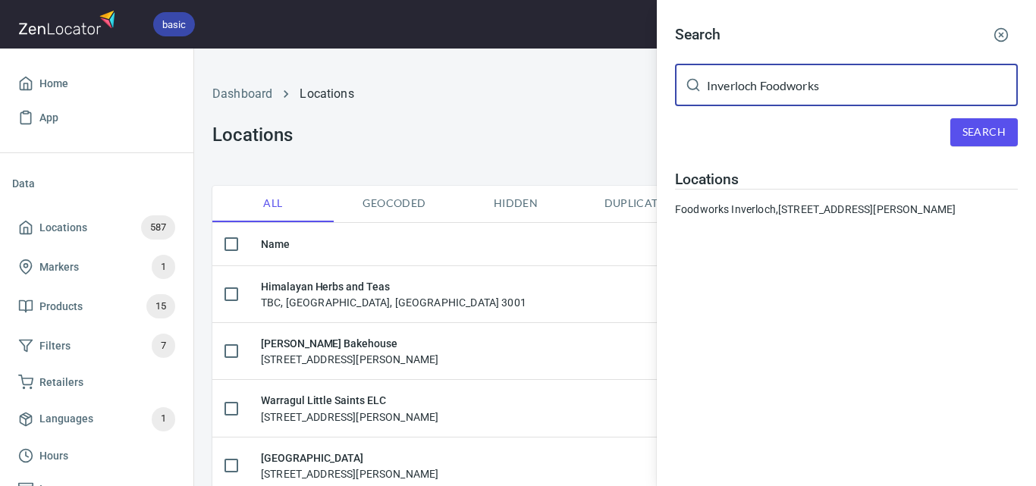
click at [785, 89] on input "Inverloch Foodworks" at bounding box center [862, 85] width 311 height 42
paste input "Pakenham - GJ Shop"
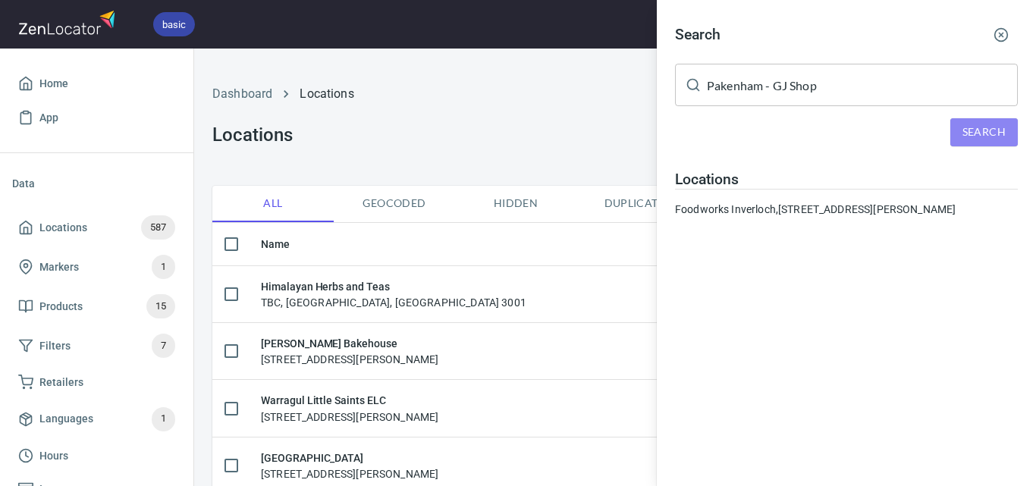
click at [980, 137] on span "Search" at bounding box center [983, 132] width 43 height 19
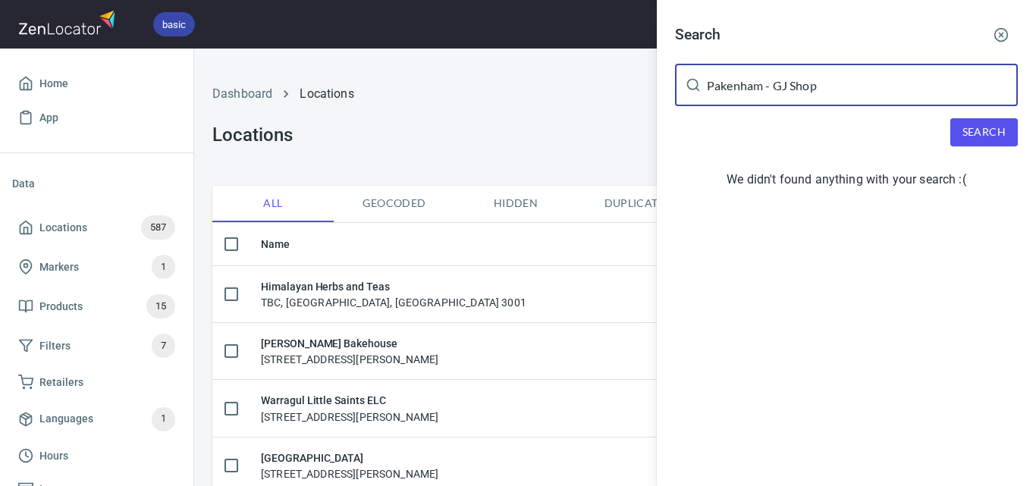
click at [735, 86] on input "Pakenham - GJ Shop" at bounding box center [862, 85] width 311 height 42
click at [735, 88] on input "Pakenham - GJ Shop" at bounding box center [862, 85] width 311 height 42
paste input "[PERSON_NAME] IGA Leongatha"
click at [734, 88] on input "PakeMichaels IGA Leongathanham - GJ Shop" at bounding box center [862, 85] width 311 height 42
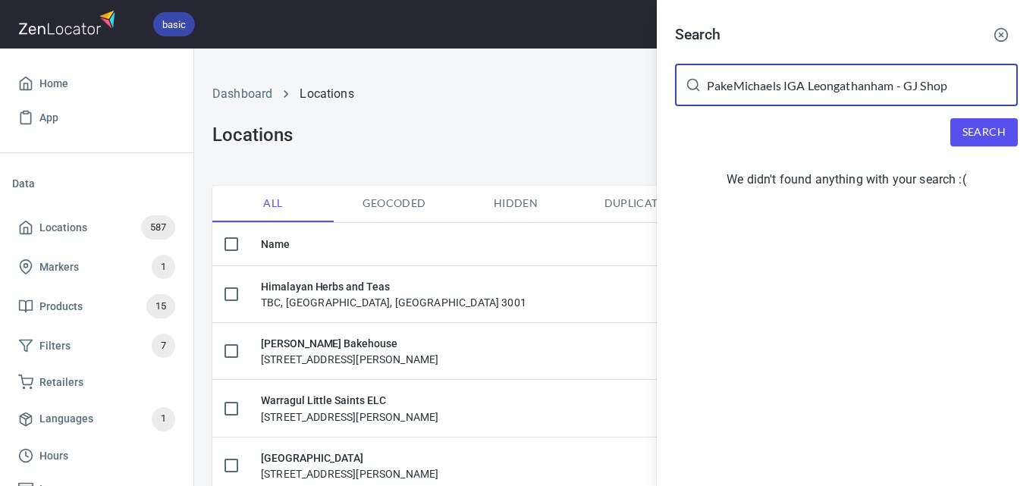
click at [734, 88] on input "PakeMichaels IGA Leongathanham - GJ Shop" at bounding box center [862, 85] width 311 height 42
paste input "[PERSON_NAME] IGA Leongatha"
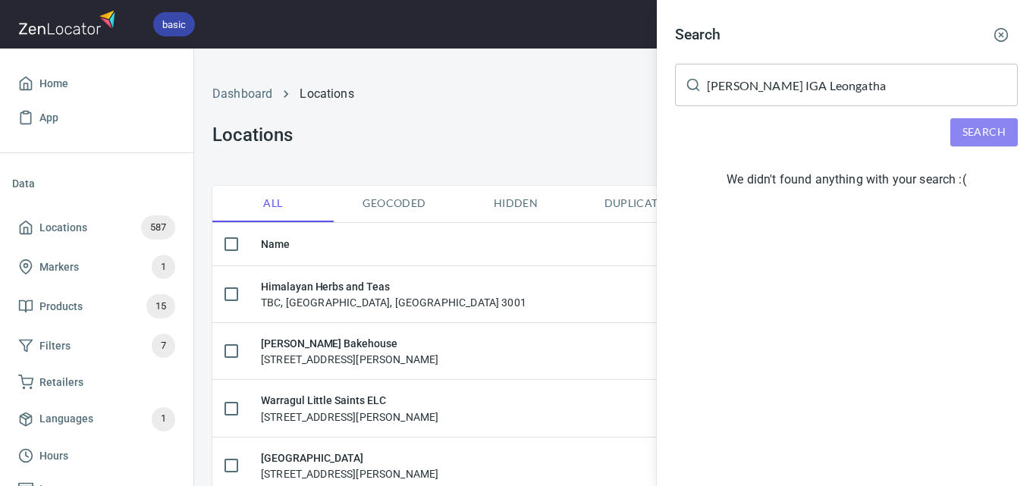
click at [985, 130] on span "Search" at bounding box center [983, 132] width 43 height 19
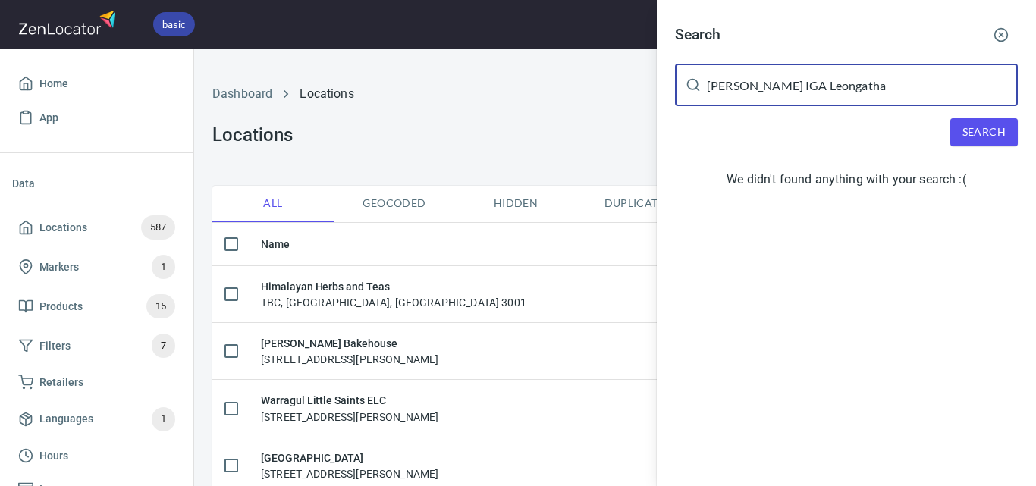
drag, startPoint x: 902, startPoint y: 93, endPoint x: 755, endPoint y: 87, distance: 147.2
click at [755, 87] on input "[PERSON_NAME] IGA Leongatha" at bounding box center [862, 85] width 311 height 42
type input "[PERSON_NAME]"
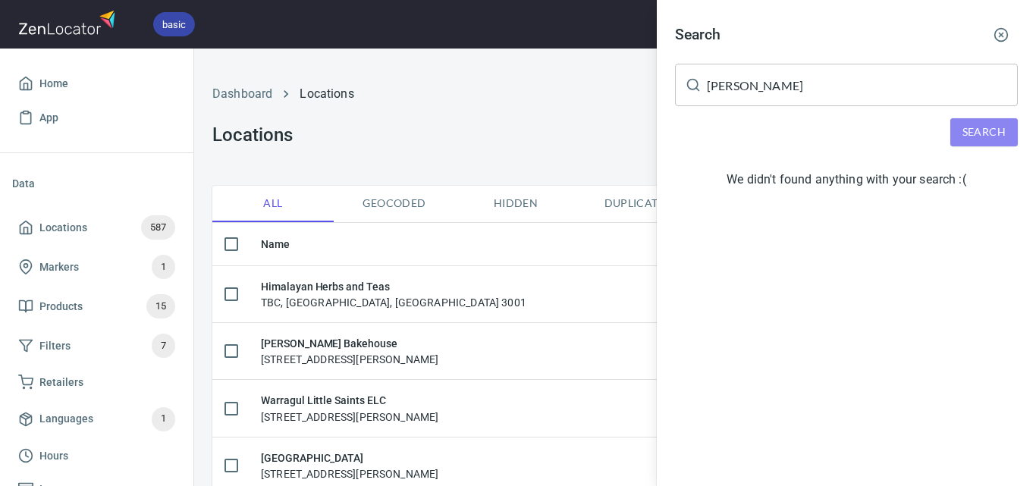
drag, startPoint x: 977, startPoint y: 136, endPoint x: 969, endPoint y: 139, distance: 7.9
click at [977, 136] on span "Search" at bounding box center [983, 132] width 43 height 19
click at [778, 86] on input "[PERSON_NAME]" at bounding box center [862, 85] width 311 height 42
click at [999, 30] on icon "button" at bounding box center [1000, 34] width 15 height 15
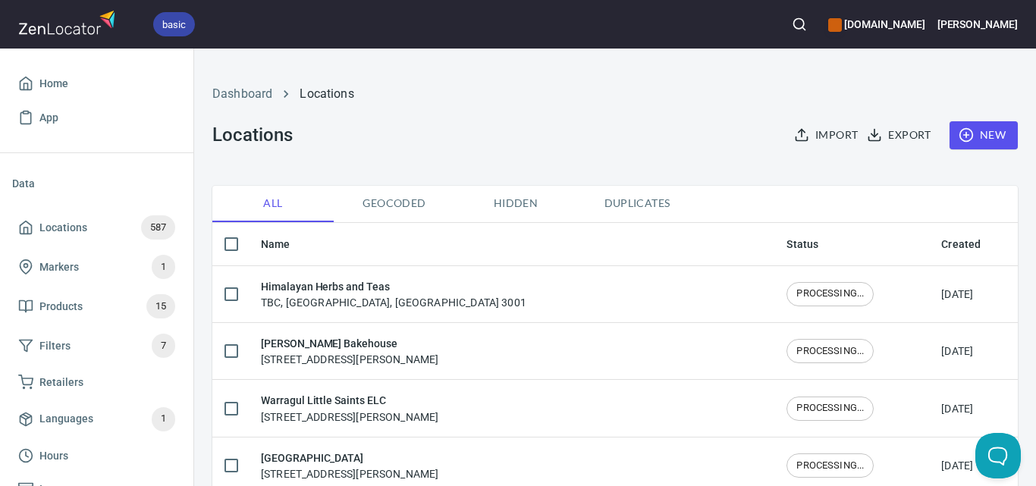
click at [970, 127] on span "New" at bounding box center [983, 135] width 44 height 19
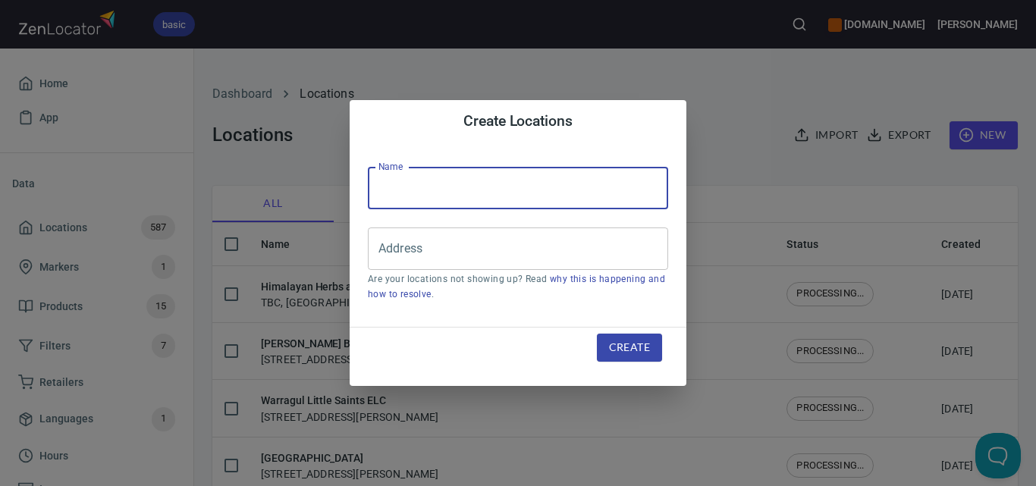
click at [520, 194] on input "text" at bounding box center [518, 188] width 300 height 42
paste input "[PERSON_NAME] IGA Leongatha"
type input "[PERSON_NAME] IGA Leongatha"
click at [572, 243] on input "Address" at bounding box center [507, 248] width 264 height 29
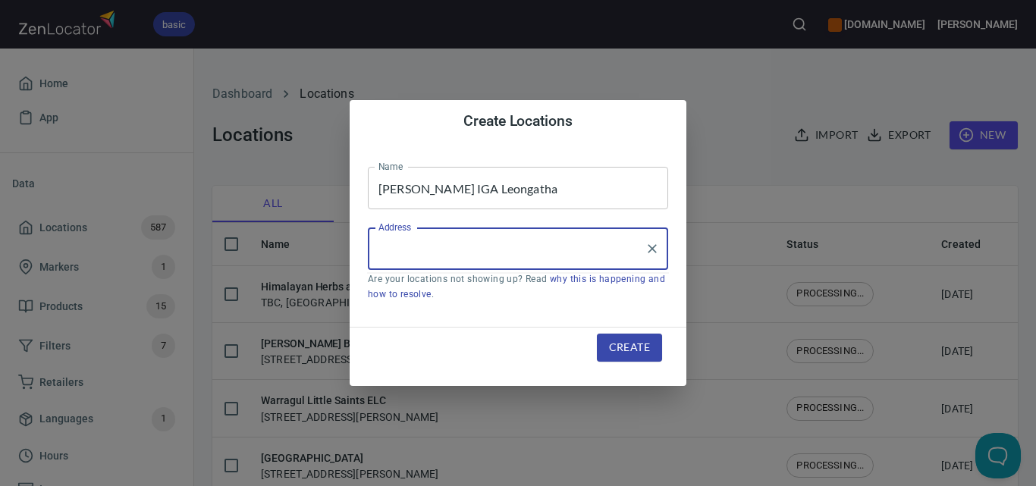
paste input "Cnr Church and [PERSON_NAME][GEOGRAPHIC_DATA], [GEOGRAPHIC_DATA]"
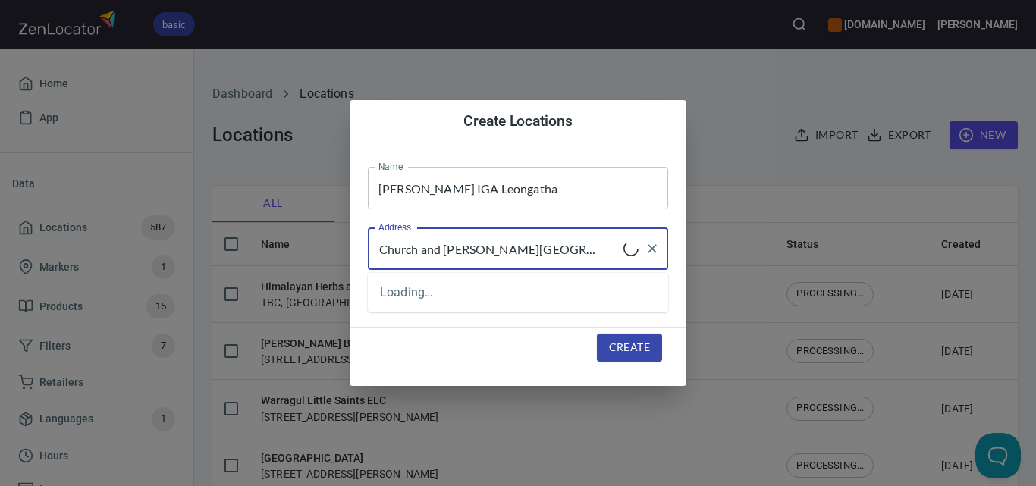
type input "Cnr Church and [PERSON_NAME][GEOGRAPHIC_DATA], [GEOGRAPHIC_DATA]"
click at [652, 343] on button "Create" at bounding box center [629, 348] width 65 height 28
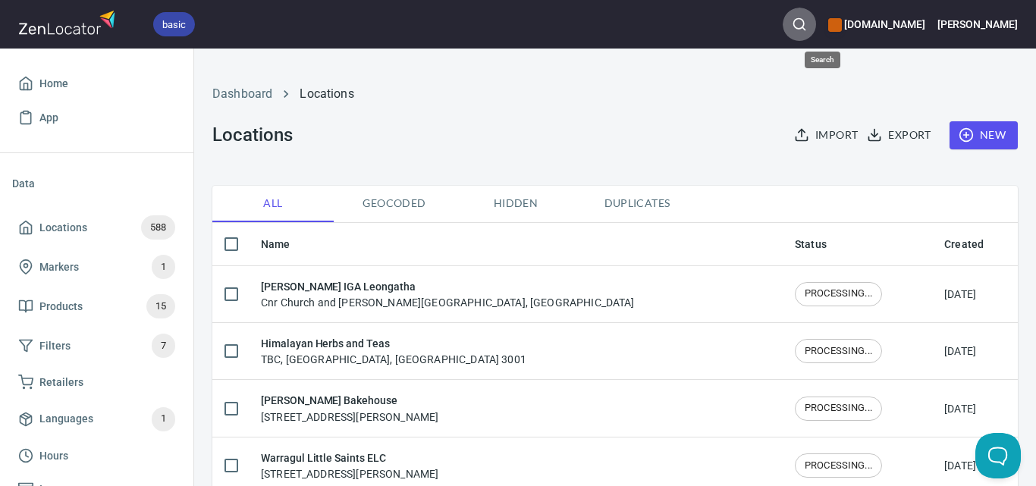
click at [807, 24] on icon "button" at bounding box center [799, 24] width 15 height 15
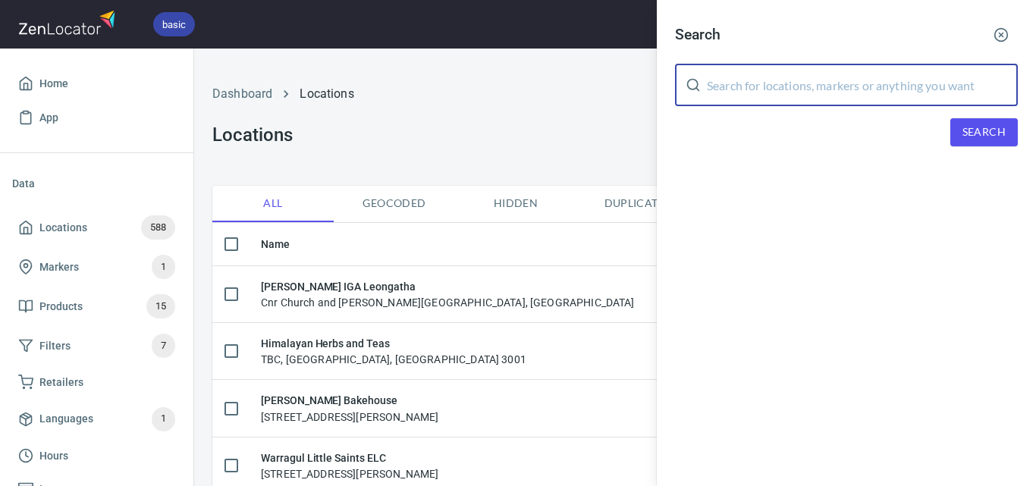
click at [877, 89] on input "text" at bounding box center [862, 85] width 311 height 42
paste input "Metung General Store"
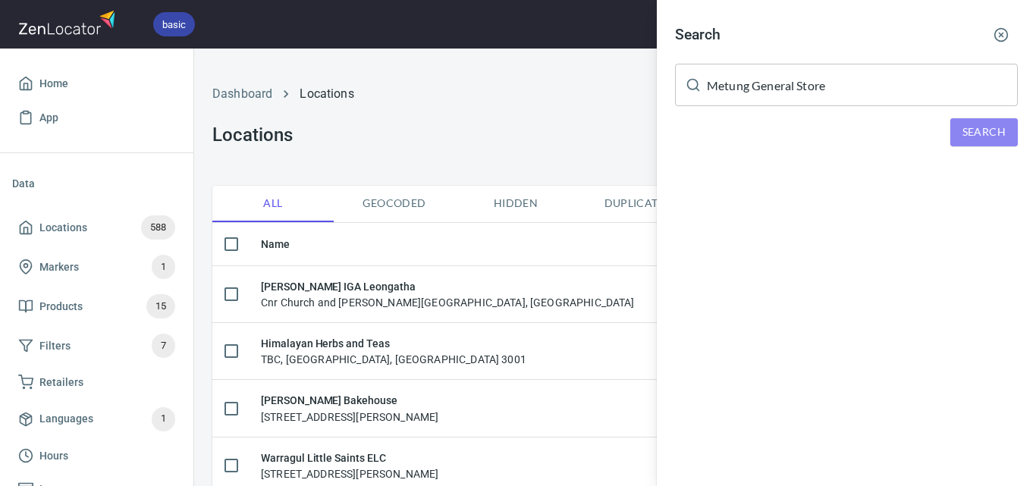
click at [983, 135] on span "Search" at bounding box center [983, 132] width 43 height 19
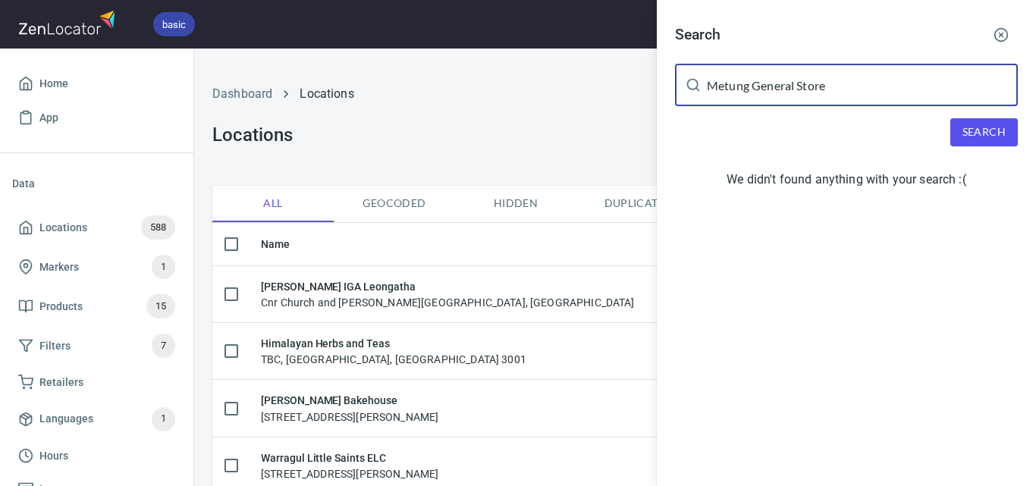
drag, startPoint x: 839, startPoint y: 92, endPoint x: 755, endPoint y: 87, distance: 83.5
click at [755, 87] on input "Metung General Store" at bounding box center [862, 85] width 311 height 42
click at [994, 121] on button "Search" at bounding box center [983, 132] width 67 height 28
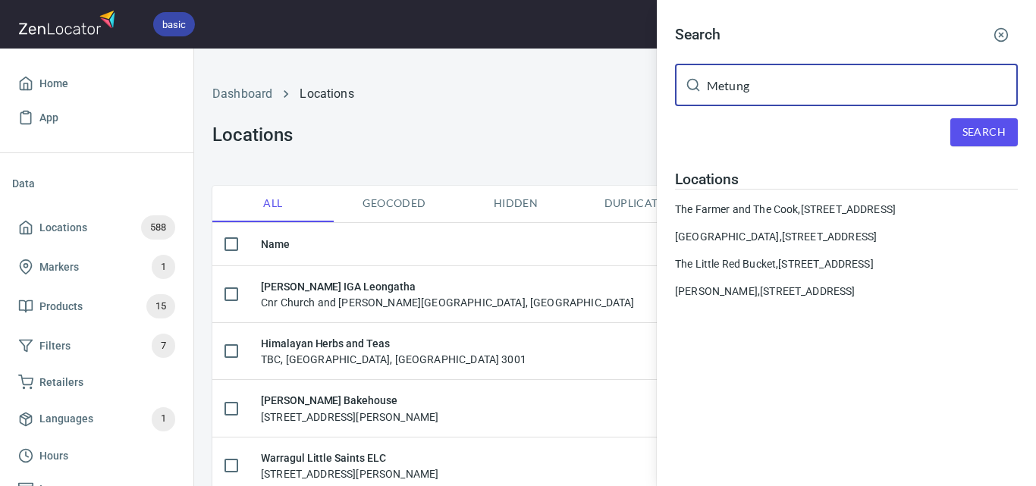
drag, startPoint x: 771, startPoint y: 102, endPoint x: 576, endPoint y: 91, distance: 195.2
click at [576, 91] on div "Search Metung ​ Search Locations The Farmer and The Cook, [STREET_ADDRESS][GEOG…" at bounding box center [518, 243] width 1036 height 486
paste input "General Store"
type input "Metung General Store"
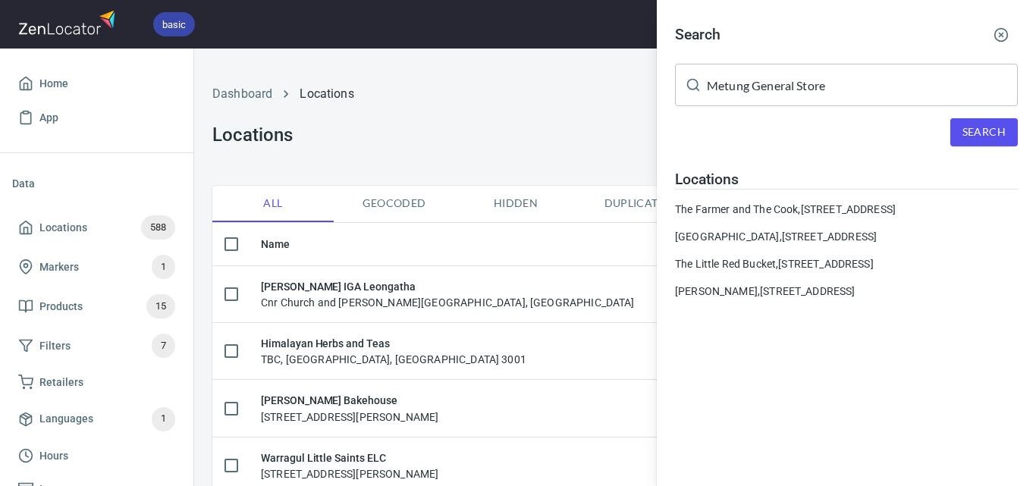
click at [546, 92] on div at bounding box center [518, 243] width 1036 height 486
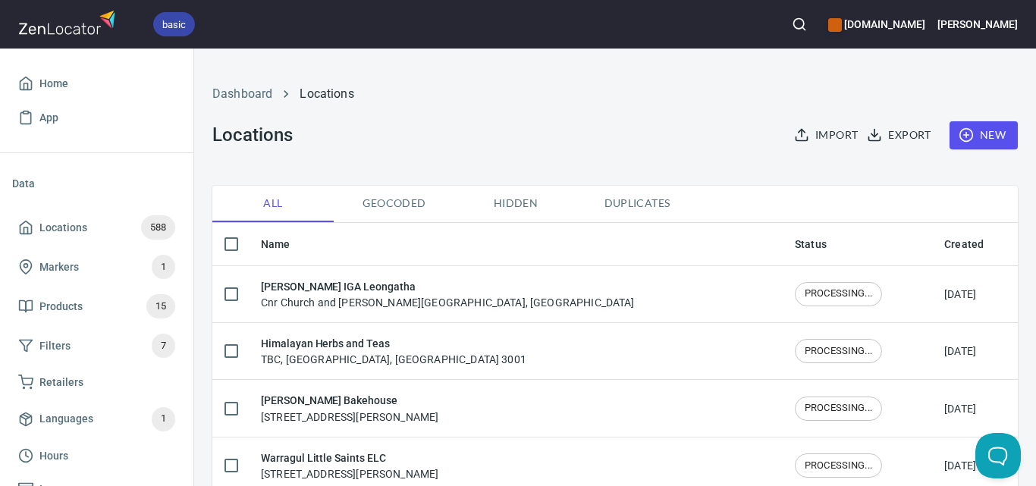
click at [979, 140] on span "New" at bounding box center [983, 135] width 44 height 19
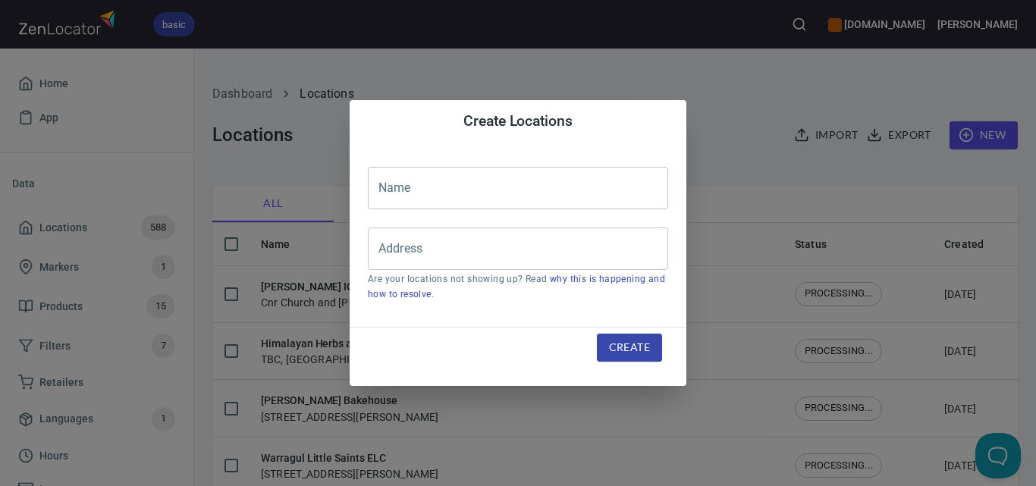
click at [576, 195] on input "text" at bounding box center [518, 188] width 300 height 42
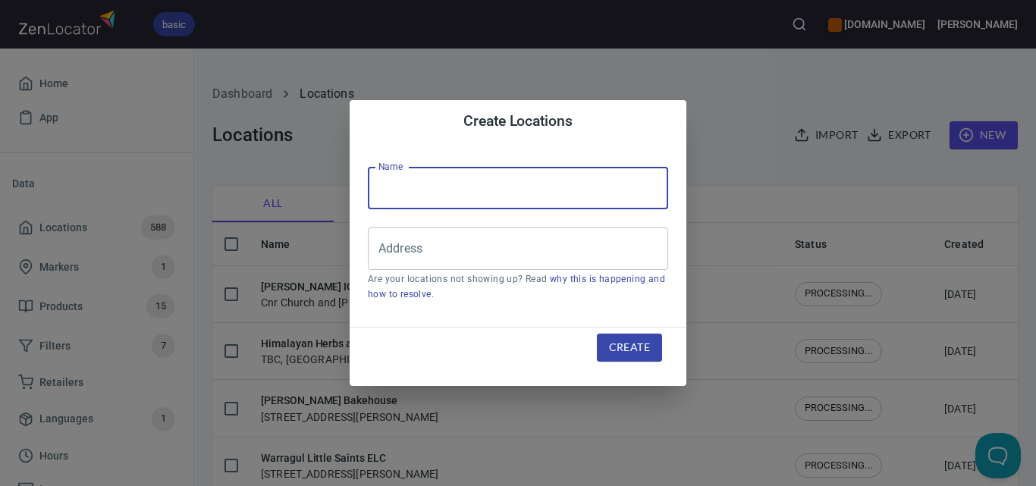
paste input "Metung General Store"
type input "Metung General Store"
click at [567, 249] on input "Address" at bounding box center [507, 248] width 264 height 29
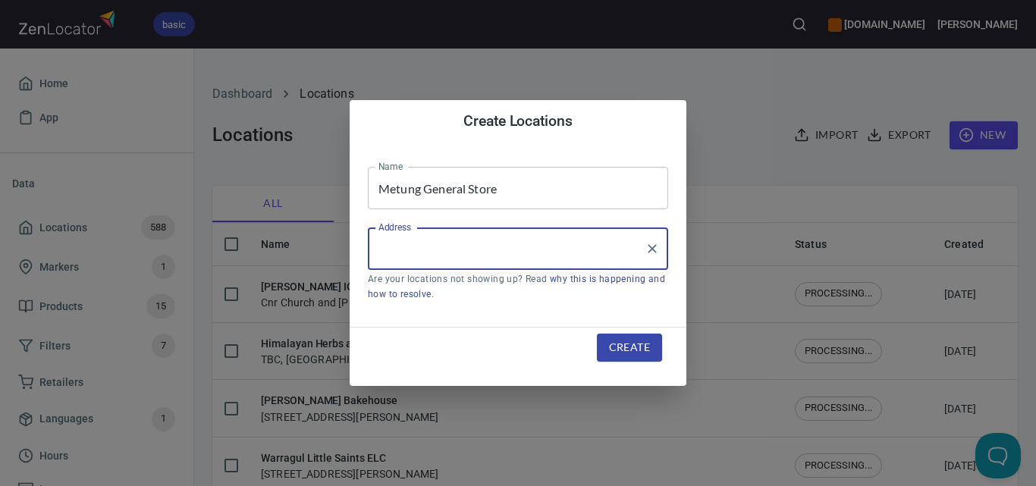
paste input "[STREET_ADDRESS]"
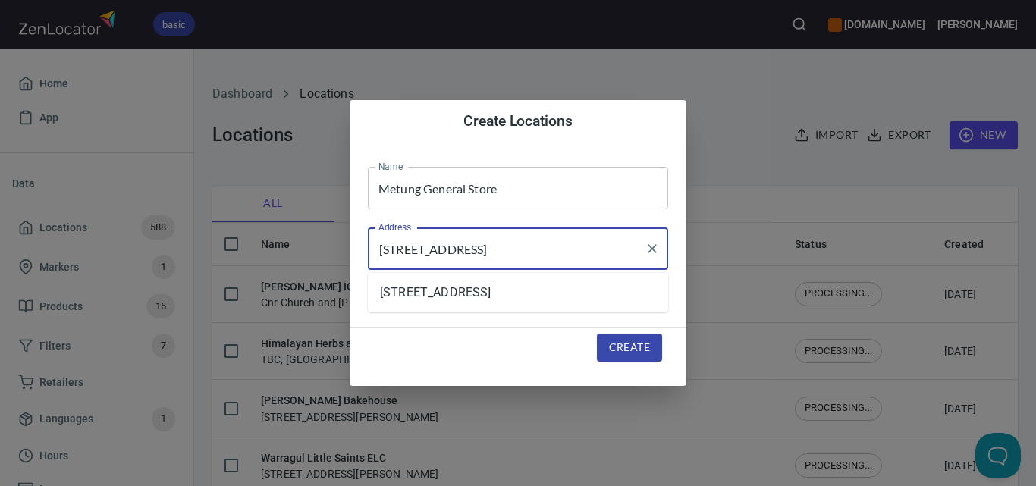
type input "[STREET_ADDRESS]"
click at [635, 346] on span "Create" at bounding box center [629, 347] width 41 height 19
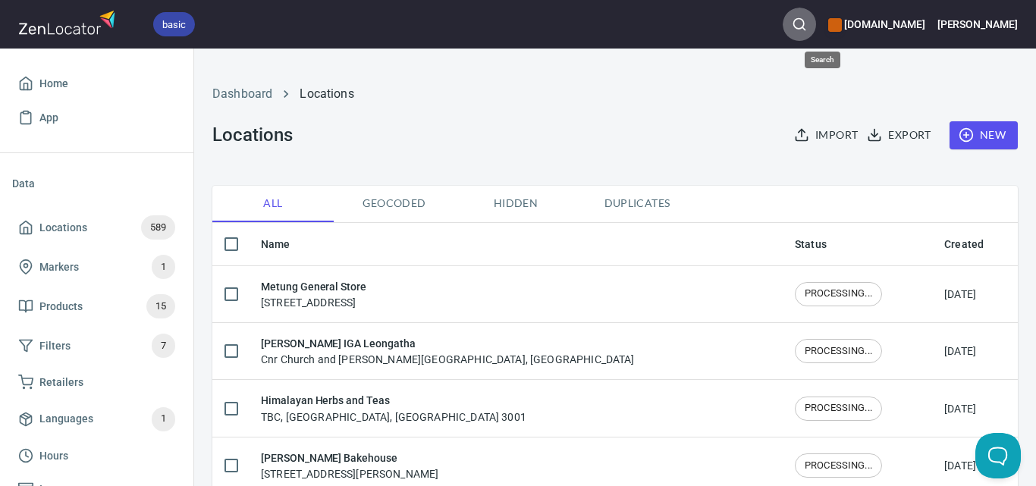
click at [812, 17] on button "button" at bounding box center [798, 24] width 33 height 33
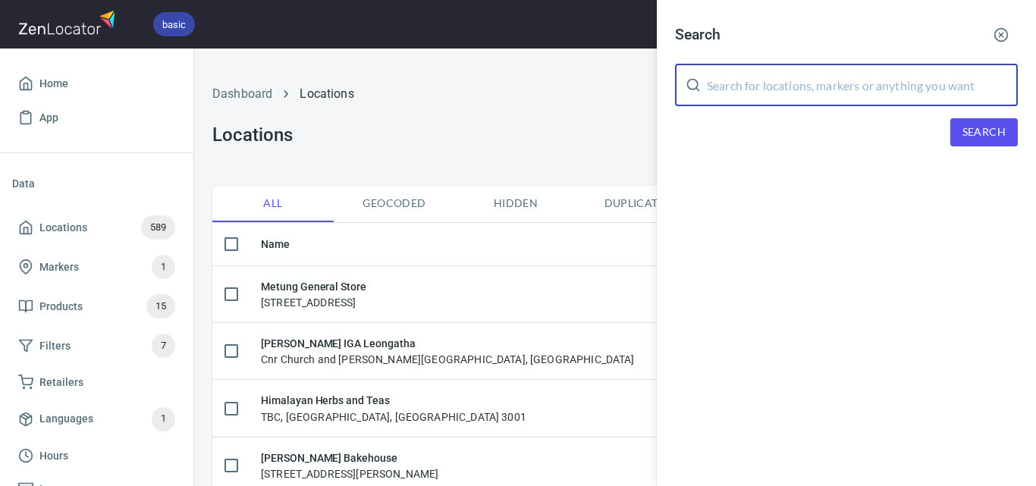
click at [833, 101] on input "text" at bounding box center [862, 85] width 311 height 42
paste input "Coffee at Bev’s"
type input "Coffee at Bev’s"
click at [968, 139] on span "Search" at bounding box center [983, 132] width 43 height 19
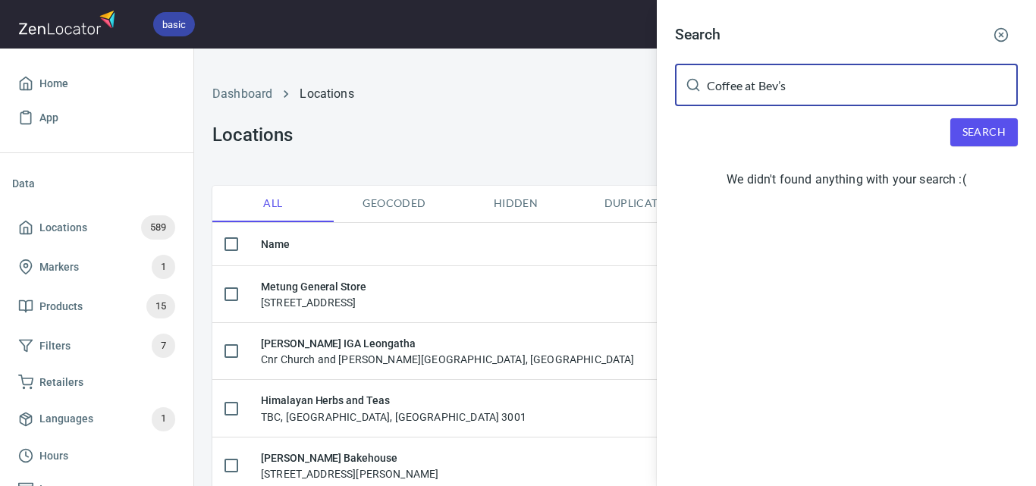
click at [826, 82] on input "Coffee at Bev’s" at bounding box center [862, 85] width 311 height 42
drag, startPoint x: 835, startPoint y: 83, endPoint x: 652, endPoint y: 105, distance: 183.9
click at [652, 105] on div "Search Coffee at Bev’s ​ Search We didn't found anything with your search :(" at bounding box center [518, 243] width 1036 height 486
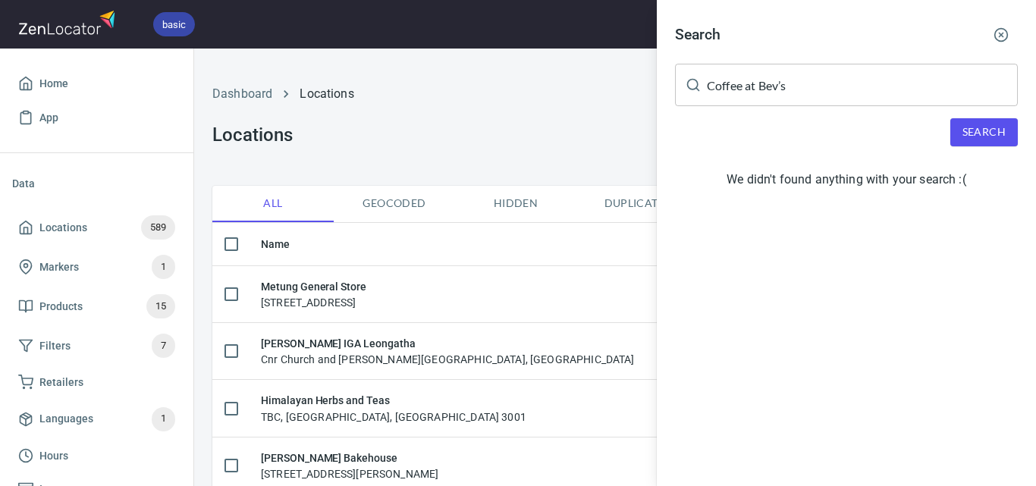
drag, startPoint x: 534, startPoint y: 99, endPoint x: 728, endPoint y: 123, distance: 195.6
click at [536, 99] on div at bounding box center [518, 243] width 1036 height 486
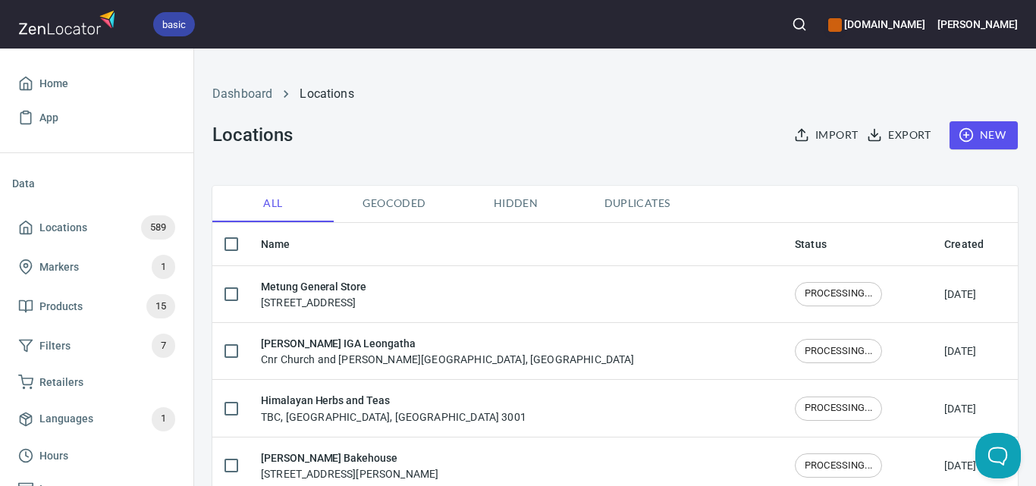
click at [965, 141] on span "New" at bounding box center [983, 135] width 44 height 19
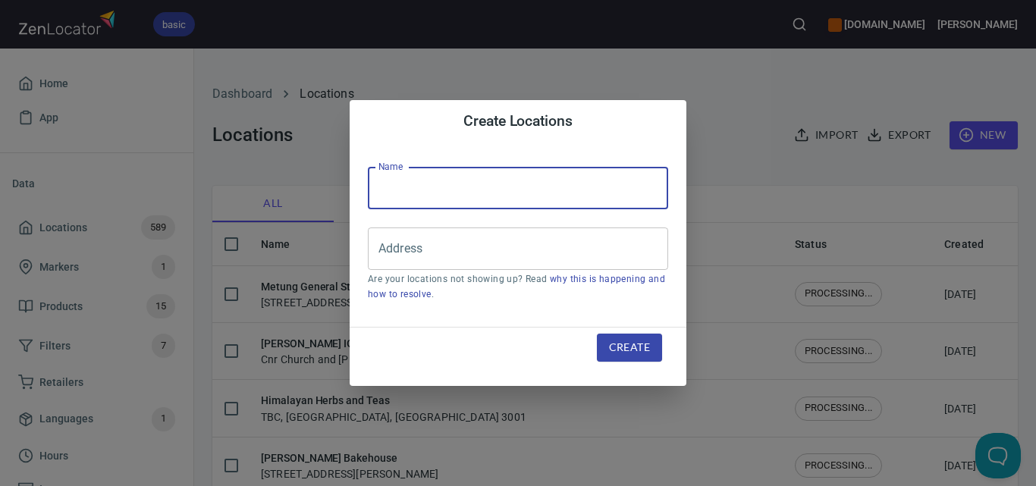
drag, startPoint x: 564, startPoint y: 194, endPoint x: 564, endPoint y: 180, distance: 13.6
click at [564, 194] on input "text" at bounding box center [518, 188] width 300 height 42
paste input "Coffee at Bev’s"
type input "Coffee at Bev’s"
click at [530, 253] on input "Address" at bounding box center [507, 248] width 264 height 29
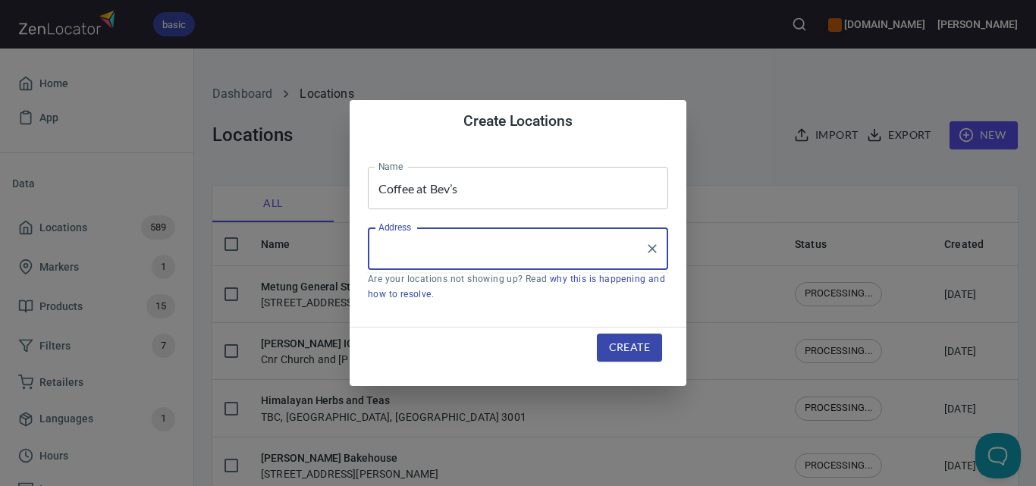
paste input "[STREET_ADDRESS]"
type input "[STREET_ADDRESS]"
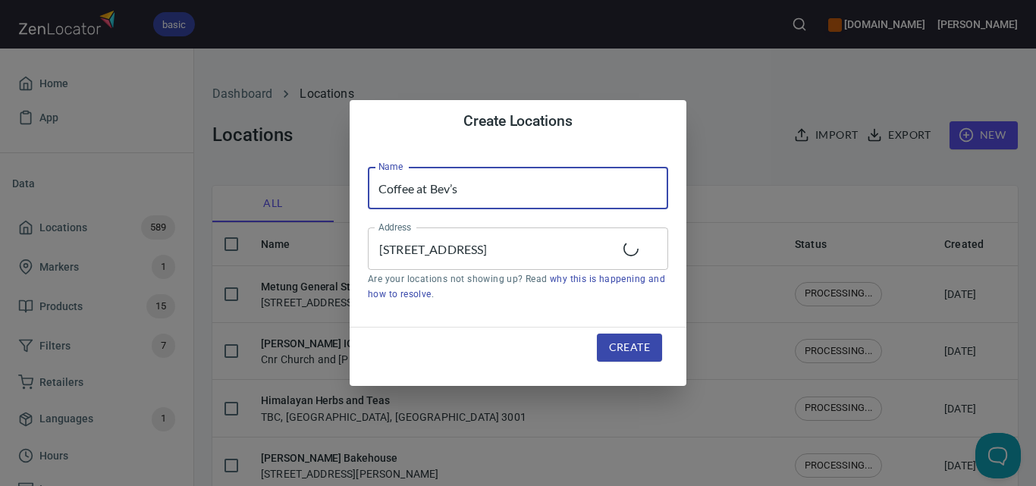
drag, startPoint x: 478, startPoint y: 185, endPoint x: 356, endPoint y: 187, distance: 121.3
click at [356, 187] on div "Name Coffee at Bev’s Name Address [STREET_ADDRESS] Address Are your locations n…" at bounding box center [518, 235] width 337 height 184
type input "Coffee at Bev’s"
click at [635, 351] on span "Create" at bounding box center [629, 347] width 41 height 19
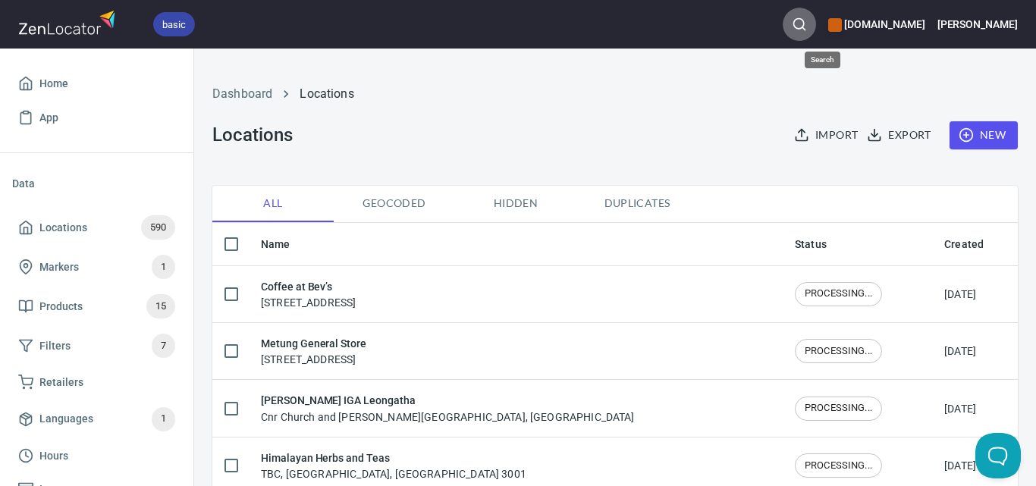
click at [807, 25] on icon "button" at bounding box center [799, 24] width 15 height 15
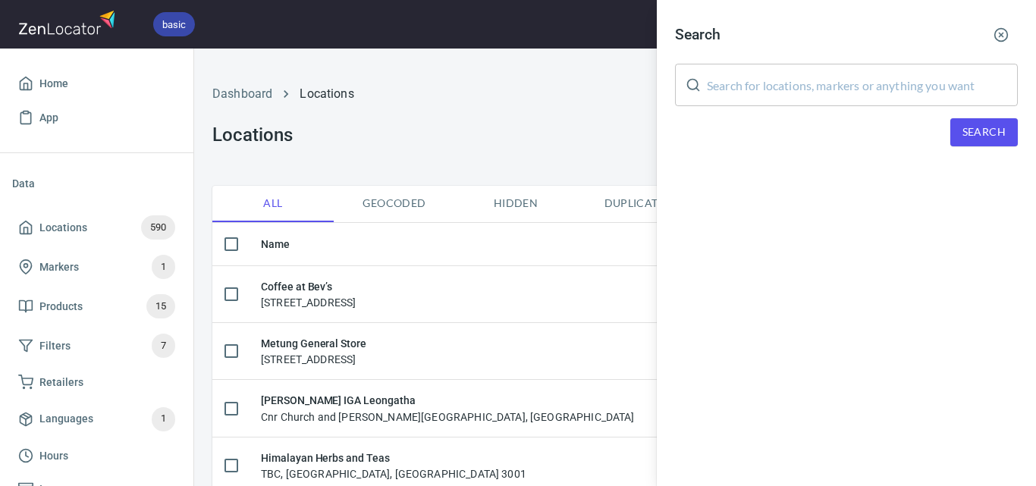
click at [837, 87] on input "text" at bounding box center [862, 85] width 311 height 42
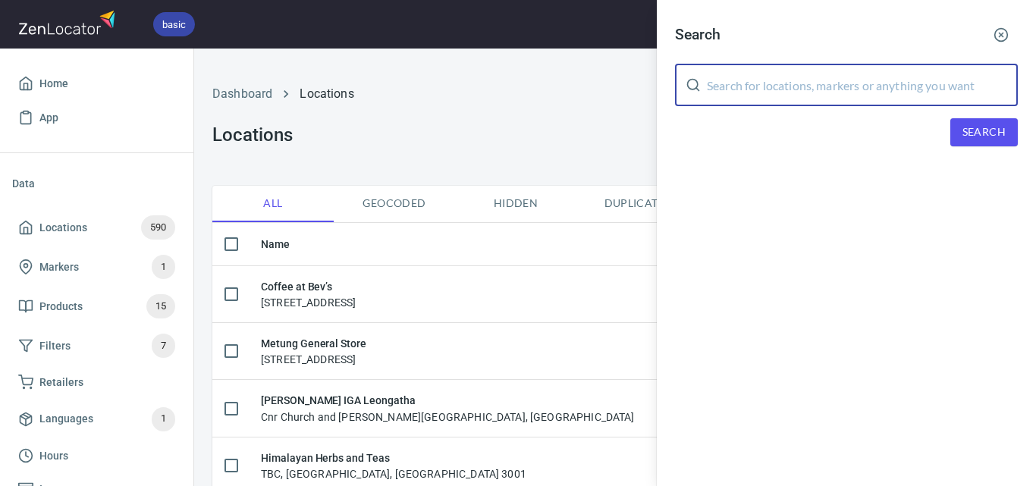
paste input "Bruthen General store"
type input "Bruthen General store"
click at [993, 138] on span "Search" at bounding box center [983, 132] width 43 height 19
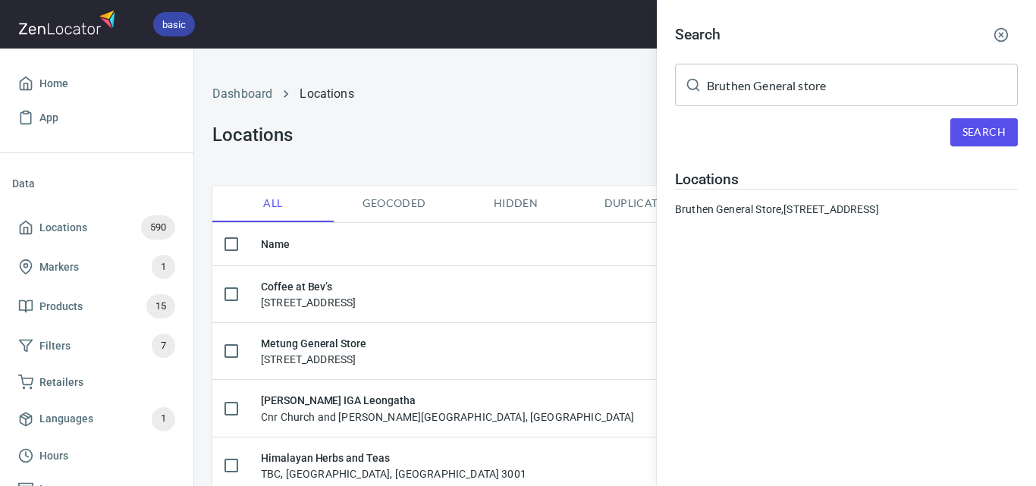
click at [457, 26] on div at bounding box center [518, 243] width 1036 height 486
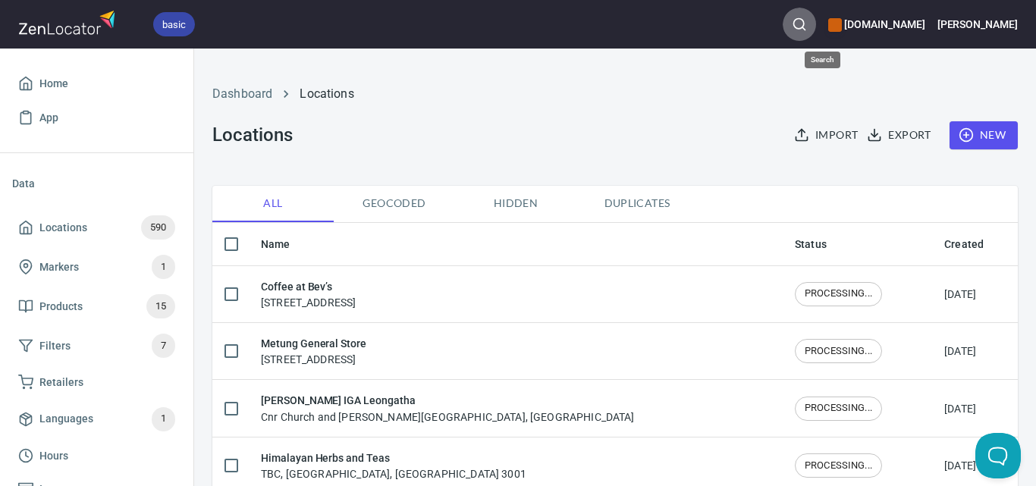
click at [807, 30] on icon "button" at bounding box center [799, 24] width 15 height 15
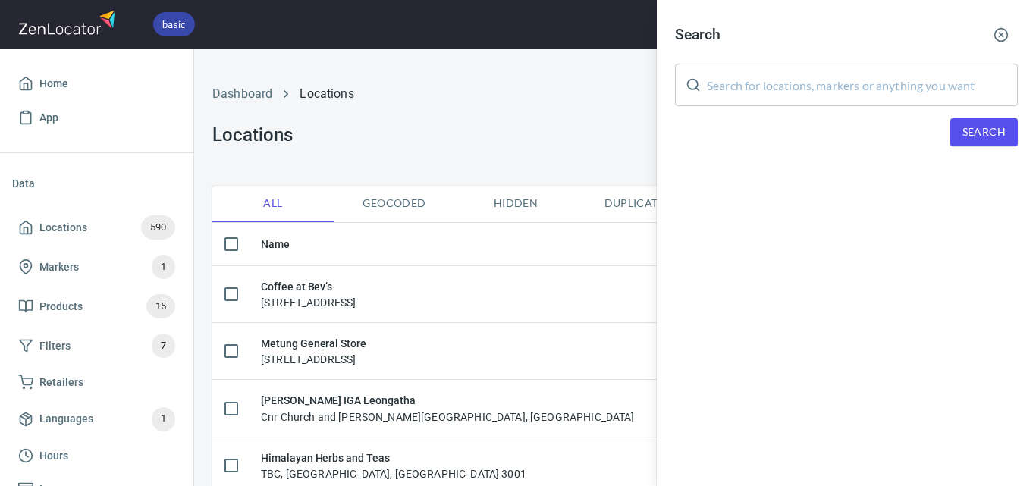
click at [884, 86] on input "text" at bounding box center [862, 85] width 311 height 42
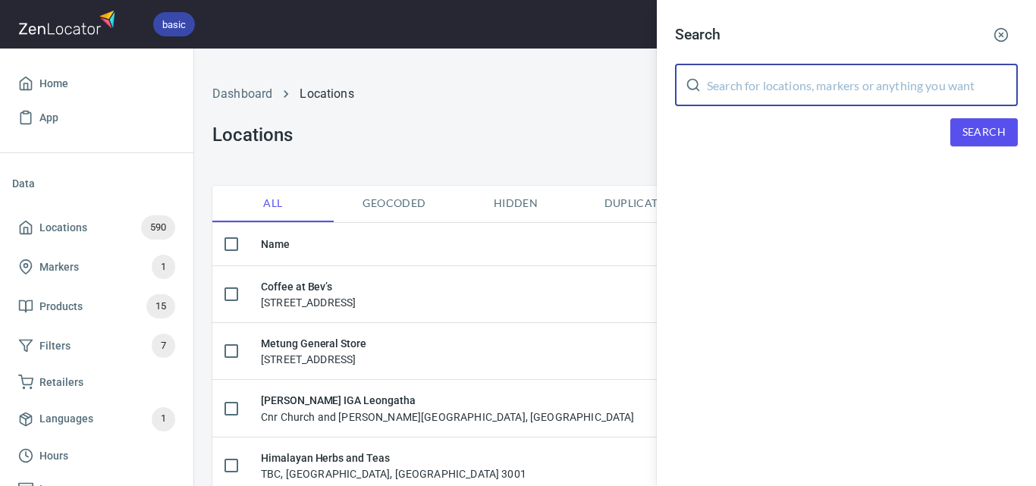
paste input "[PERSON_NAME] Brothers"
type input "[PERSON_NAME] Brothers"
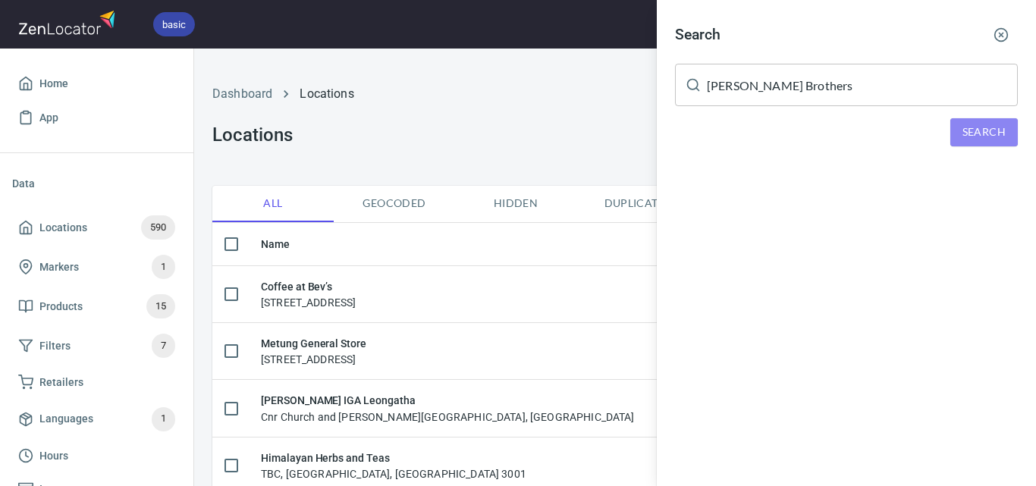
click at [977, 134] on span "Search" at bounding box center [983, 132] width 43 height 19
click at [556, 88] on div at bounding box center [518, 243] width 1036 height 486
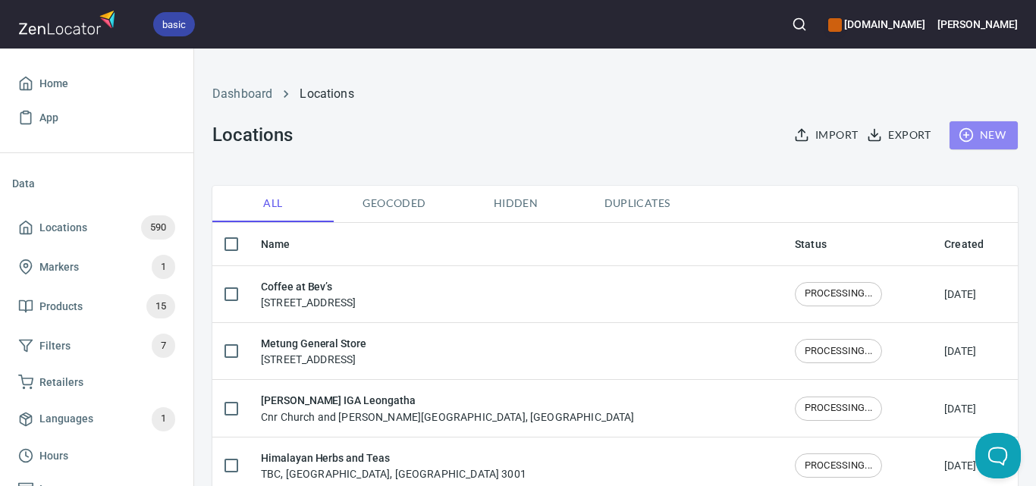
click at [978, 131] on span "New" at bounding box center [983, 135] width 44 height 19
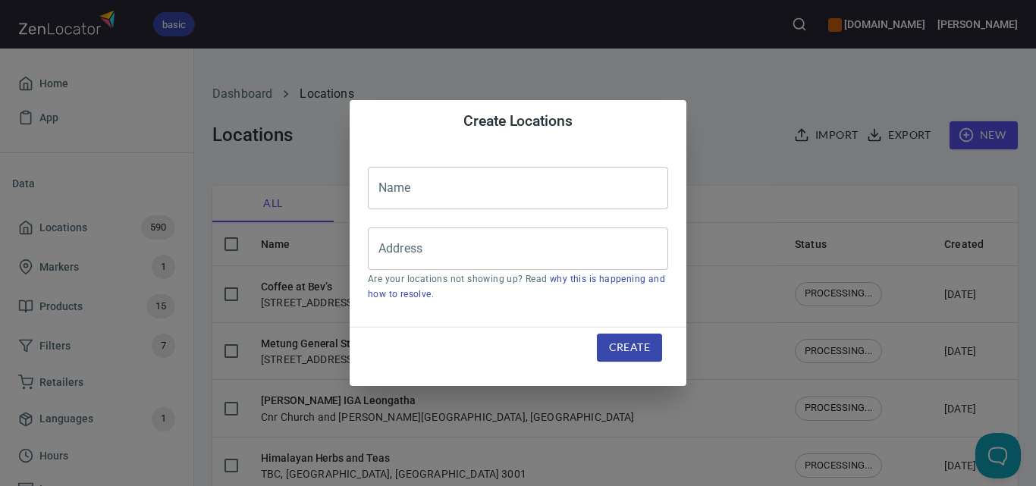
click at [610, 173] on input "text" at bounding box center [518, 188] width 300 height 42
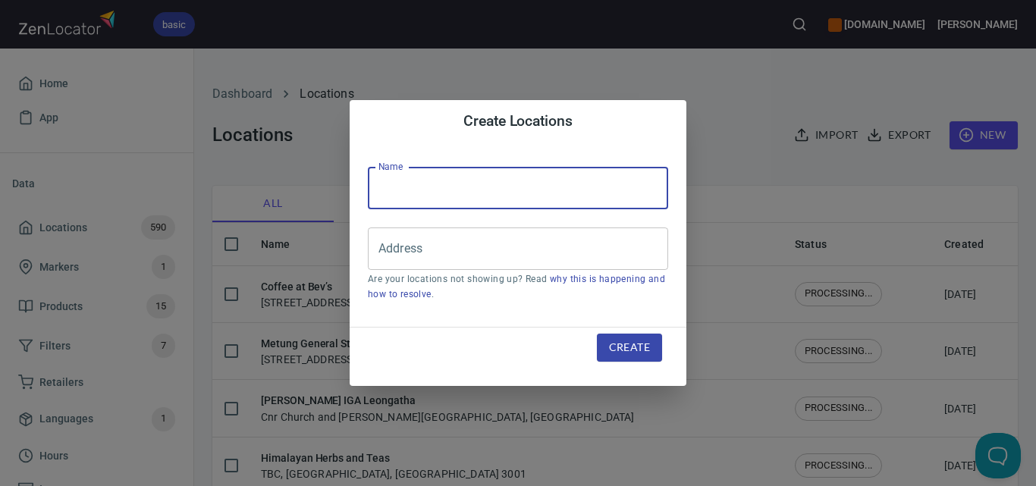
paste input "[PERSON_NAME] Brothers"
type input "[PERSON_NAME] Brothers"
click at [797, 81] on div "Create Locations Name [PERSON_NAME] Brothers Name Address Address Are your loca…" at bounding box center [518, 243] width 1036 height 486
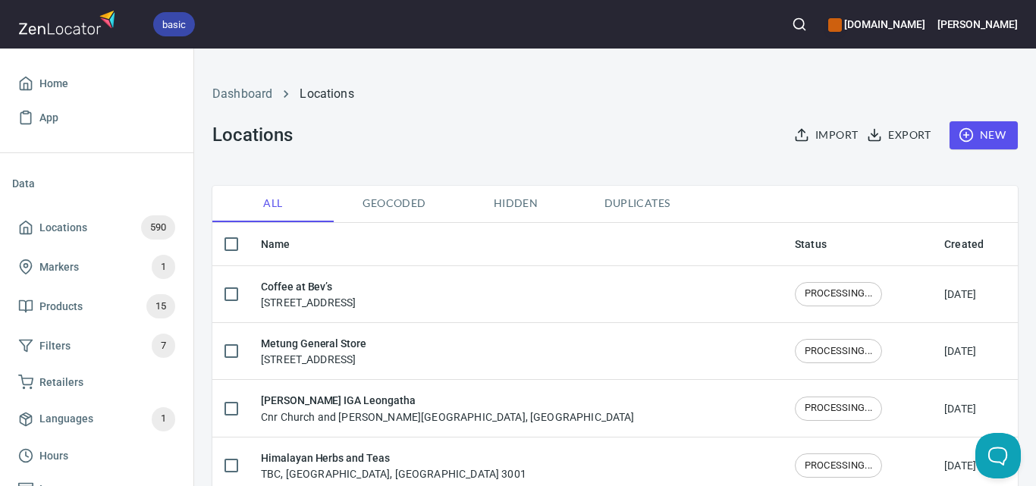
click at [813, 26] on button "button" at bounding box center [798, 24] width 33 height 33
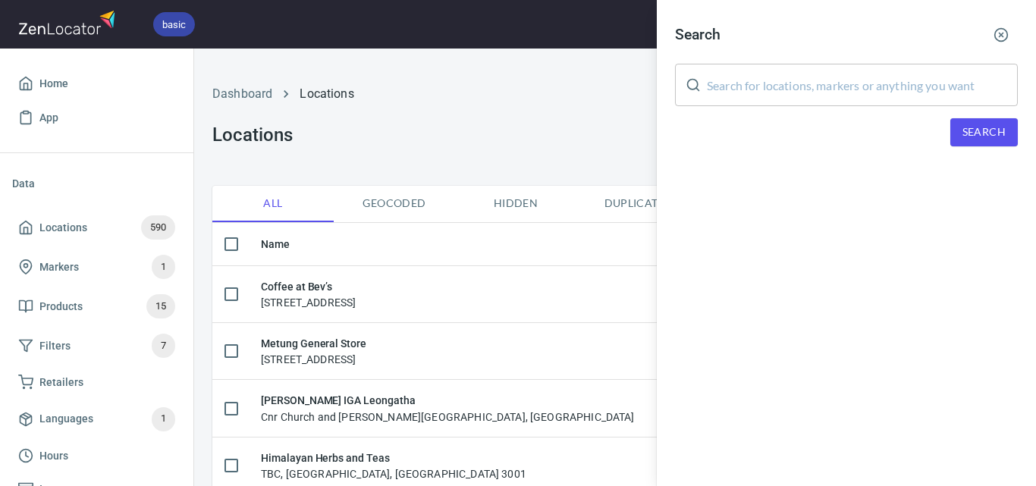
click at [872, 90] on input "text" at bounding box center [862, 85] width 311 height 42
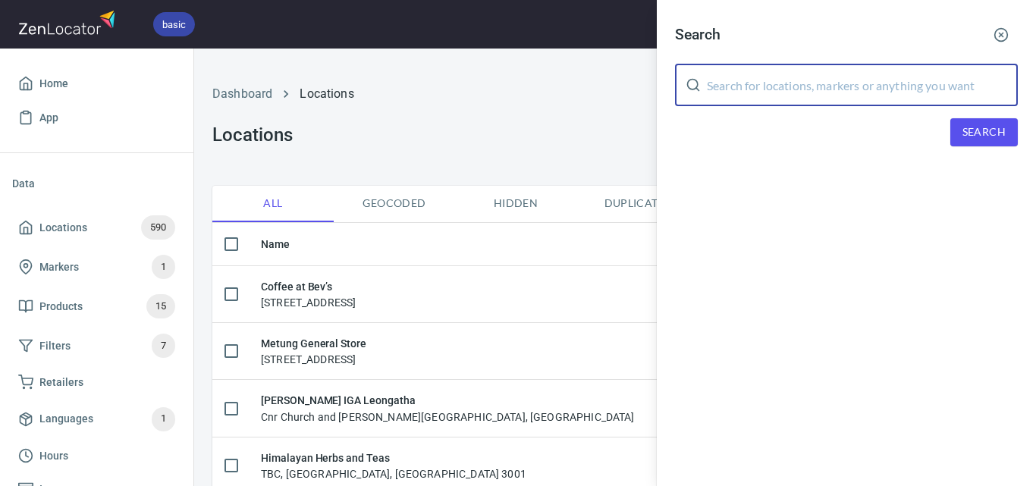
paste input "[PERSON_NAME] Brothers"
drag, startPoint x: 870, startPoint y: 96, endPoint x: 773, endPoint y: 97, distance: 97.8
click at [773, 97] on input "[PERSON_NAME] Brothers" at bounding box center [862, 85] width 311 height 42
type input "[PERSON_NAME]"
click at [975, 131] on span "Search" at bounding box center [983, 132] width 43 height 19
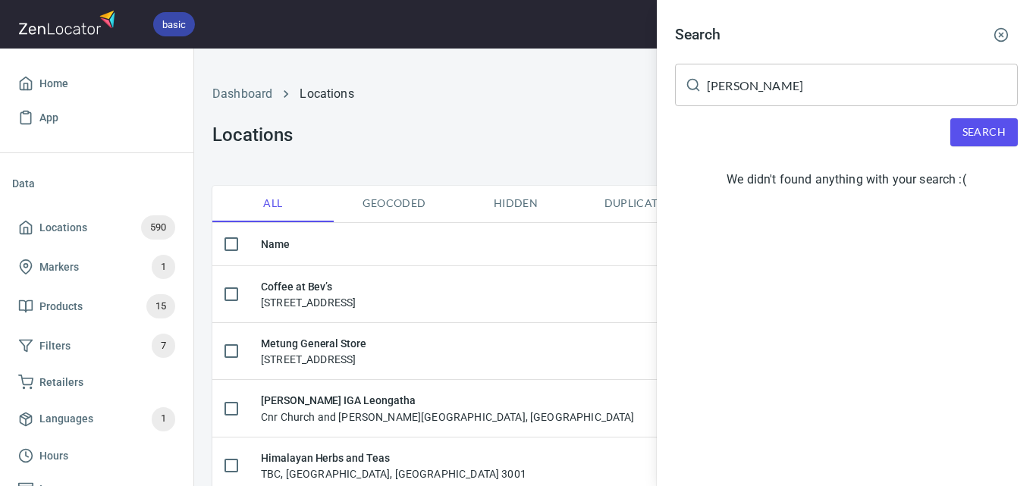
drag, startPoint x: 509, startPoint y: 123, endPoint x: 520, endPoint y: 123, distance: 10.6
click at [510, 123] on div at bounding box center [518, 243] width 1036 height 486
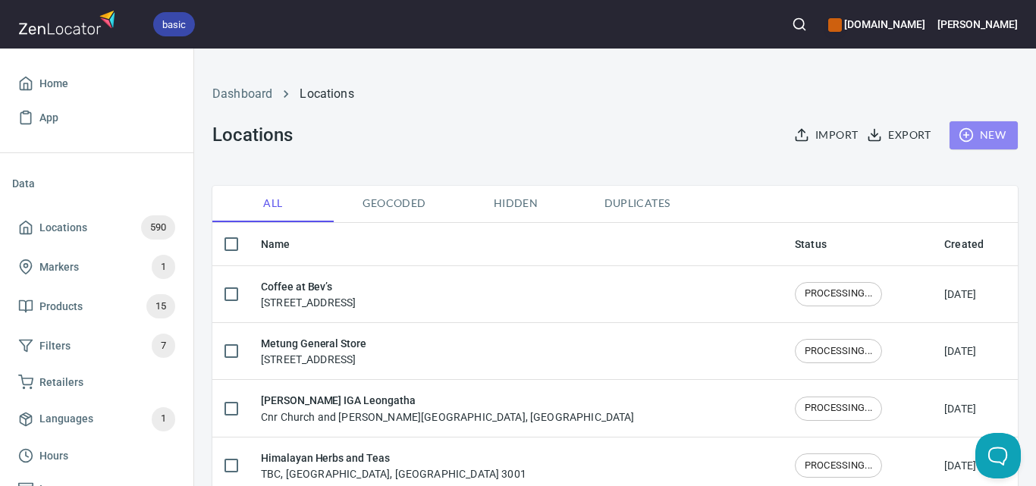
click at [958, 138] on icon "button" at bounding box center [965, 134] width 15 height 15
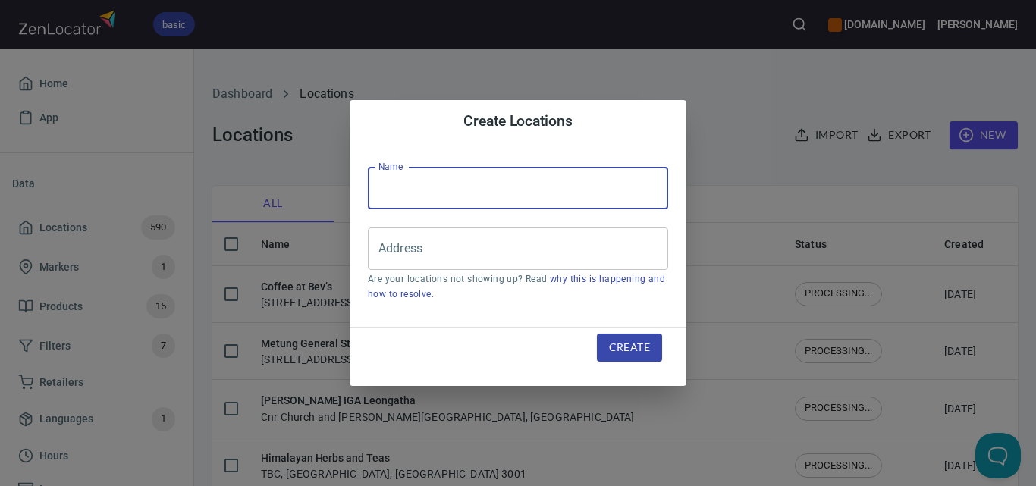
click at [449, 202] on input "text" at bounding box center [518, 188] width 300 height 42
paste input "[PERSON_NAME] Brothers"
type input "[PERSON_NAME] Brothers"
click at [437, 254] on input "Address" at bounding box center [507, 248] width 264 height 29
paste input "[STREET_ADDRESS]"
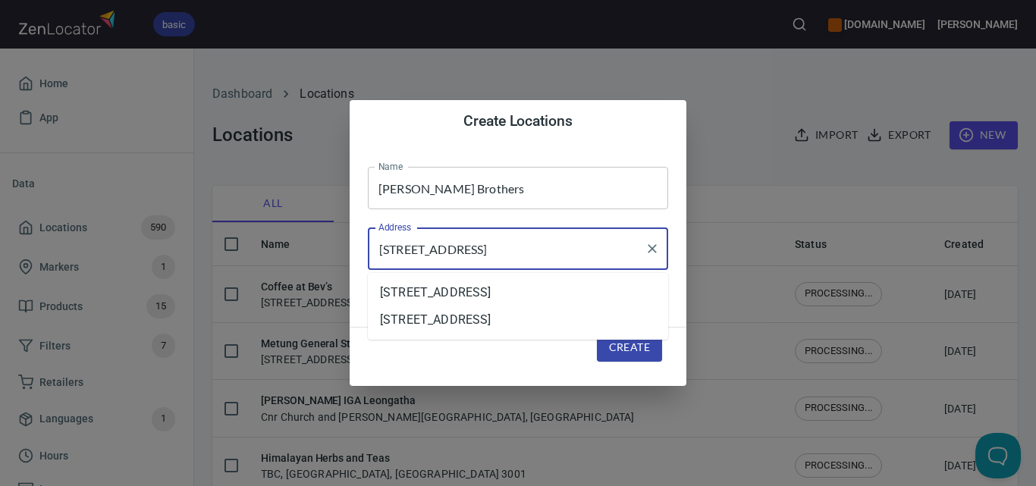
type input "[STREET_ADDRESS]"
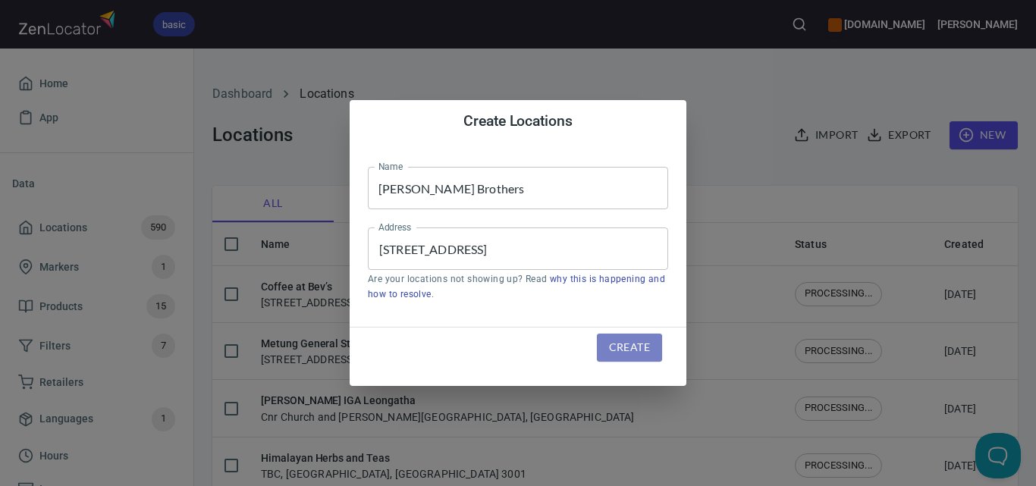
click at [610, 344] on span "Create" at bounding box center [629, 347] width 41 height 19
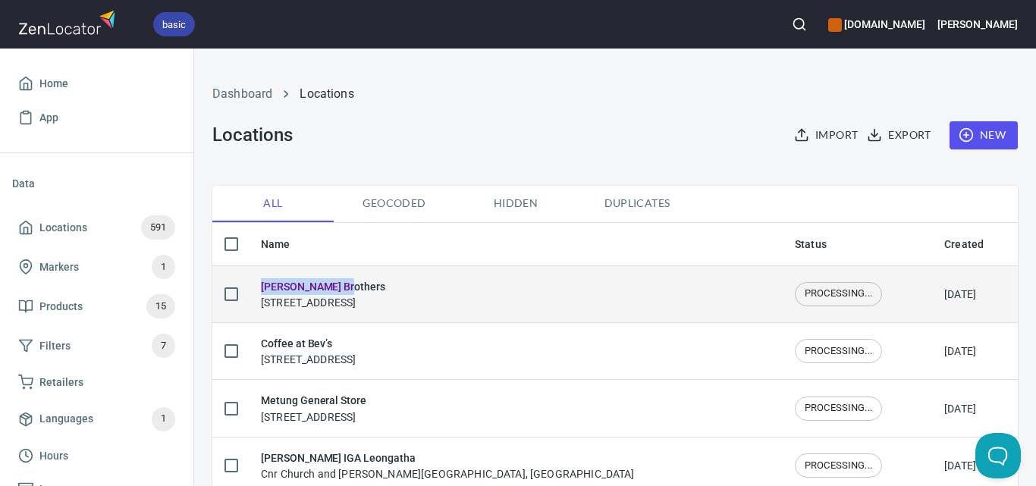
drag, startPoint x: 347, startPoint y: 283, endPoint x: 250, endPoint y: 289, distance: 97.2
click at [250, 289] on td "[PERSON_NAME] Brothers [STREET_ADDRESS]" at bounding box center [516, 293] width 534 height 57
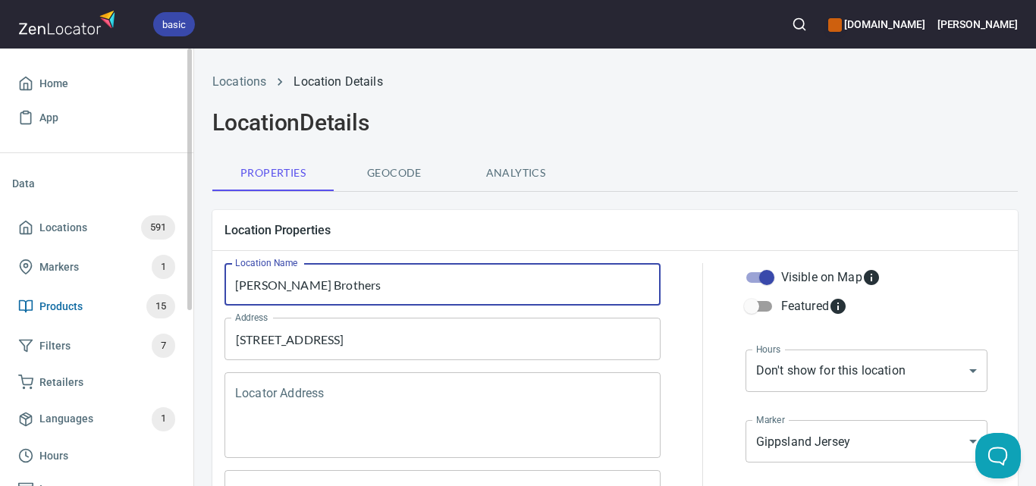
drag, startPoint x: 408, startPoint y: 296, endPoint x: 168, endPoint y: 300, distance: 239.6
click at [168, 300] on div "basic [DOMAIN_NAME] [PERSON_NAME] Home App Data Locations 591 Markers 1 Product…" at bounding box center [518, 243] width 1036 height 486
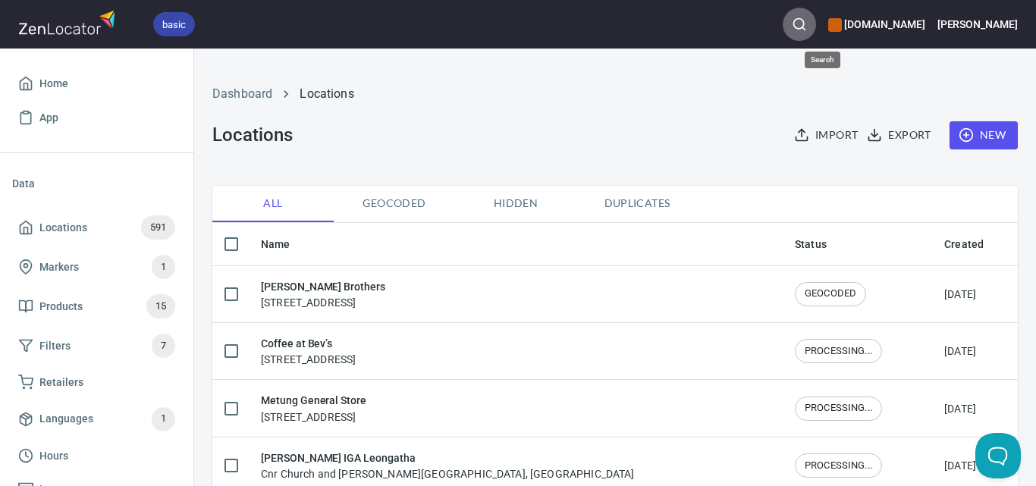
click at [807, 27] on icon "button" at bounding box center [799, 24] width 15 height 15
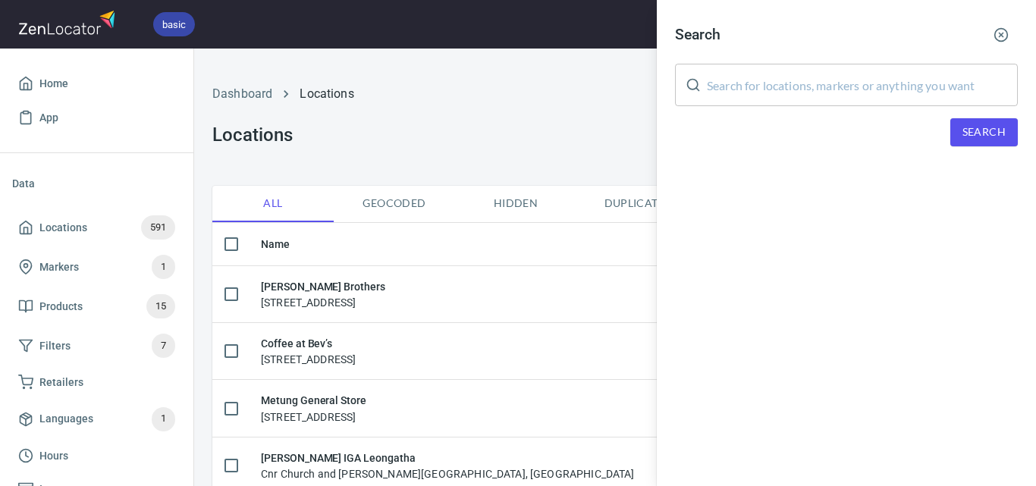
click at [873, 99] on input "text" at bounding box center [862, 85] width 311 height 42
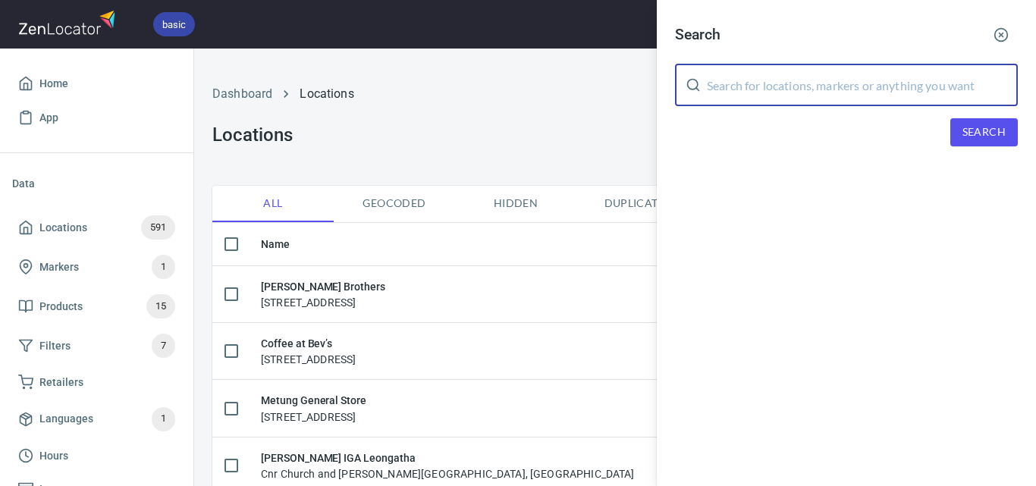
paste input "San Remo IGA"
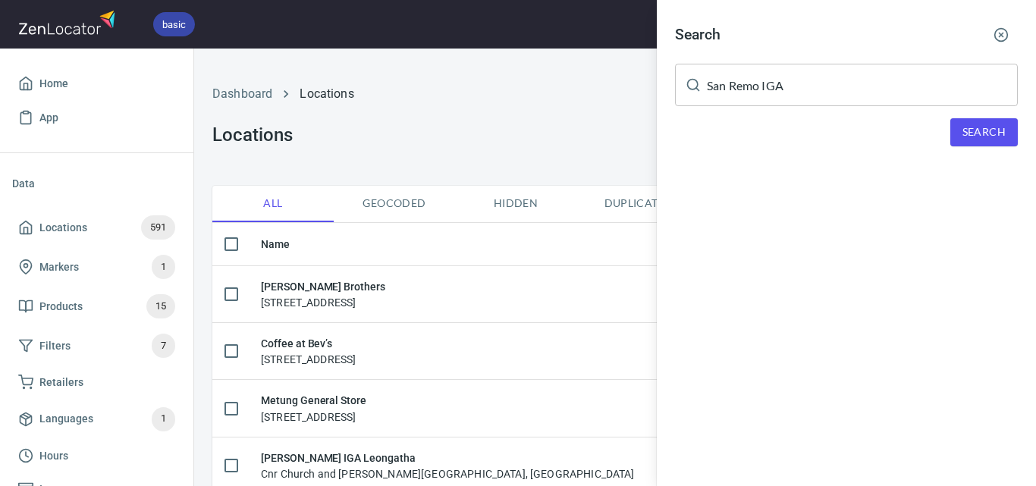
click at [973, 115] on div "Search San Remo IGA ​ Search" at bounding box center [846, 94] width 379 height 189
click at [973, 133] on span "Search" at bounding box center [983, 132] width 43 height 19
click at [729, 92] on input "San Remo IGA" at bounding box center [862, 85] width 311 height 42
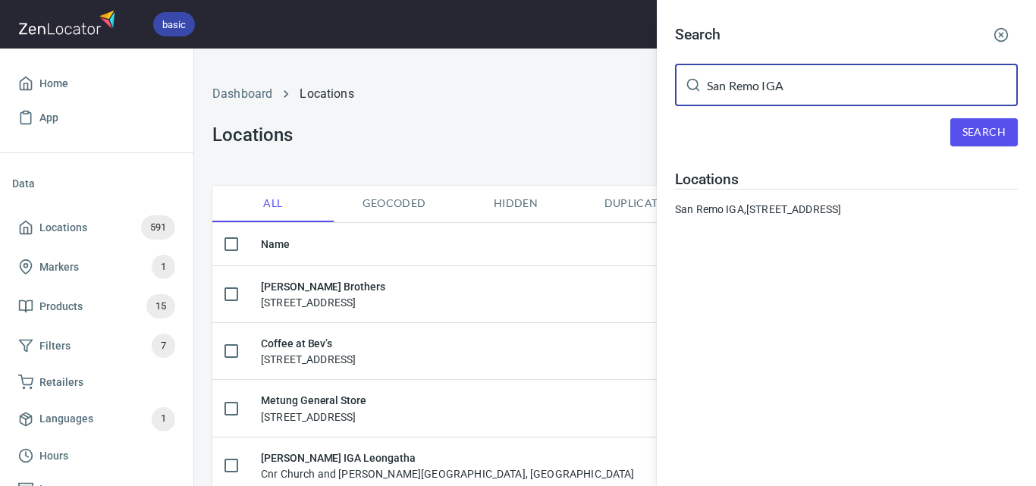
click at [729, 92] on input "San Remo IGA" at bounding box center [862, 85] width 311 height 42
paste input "[PERSON_NAME] IGA Pentridge - INV"
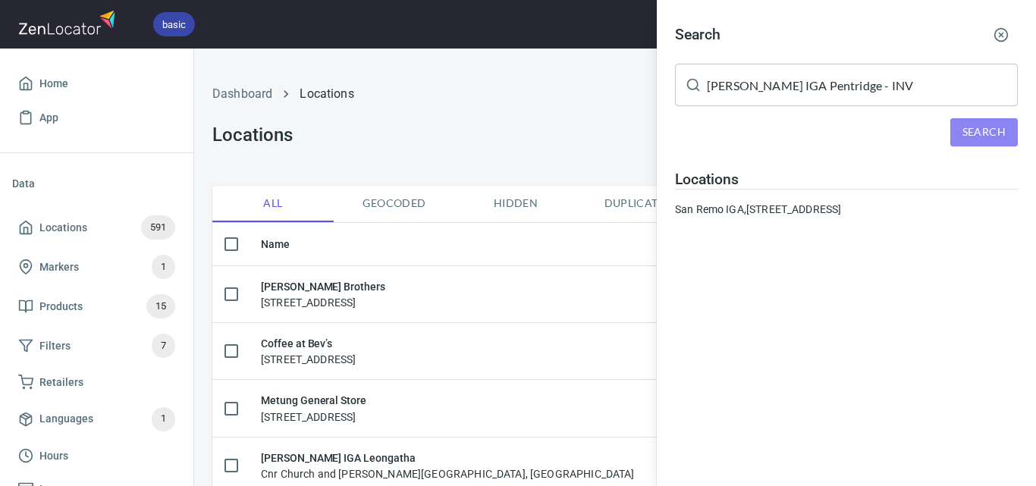
click at [982, 130] on span "Search" at bounding box center [983, 132] width 43 height 19
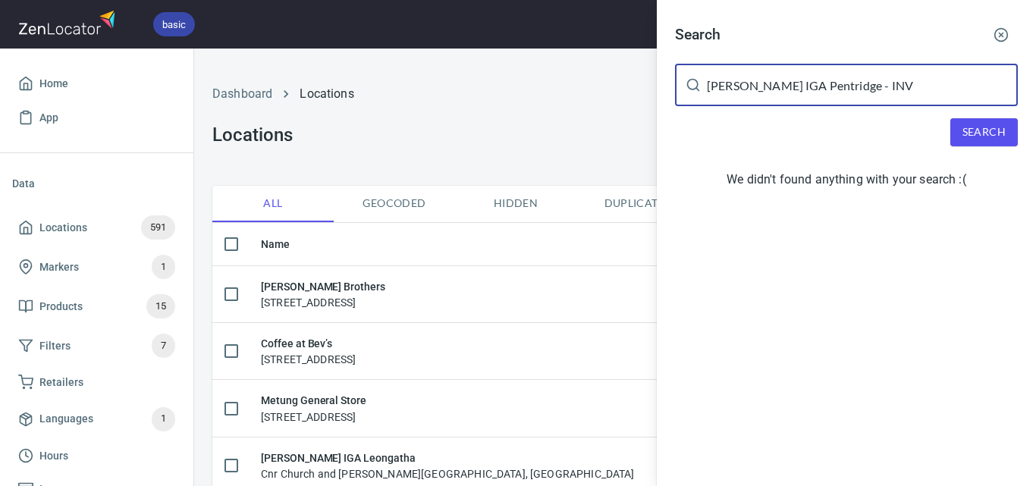
drag, startPoint x: 902, startPoint y: 89, endPoint x: 832, endPoint y: 89, distance: 69.8
click at [832, 89] on input "[PERSON_NAME] IGA Pentridge - INV" at bounding box center [862, 85] width 311 height 42
type input "[PERSON_NAME] IGA Pentridge"
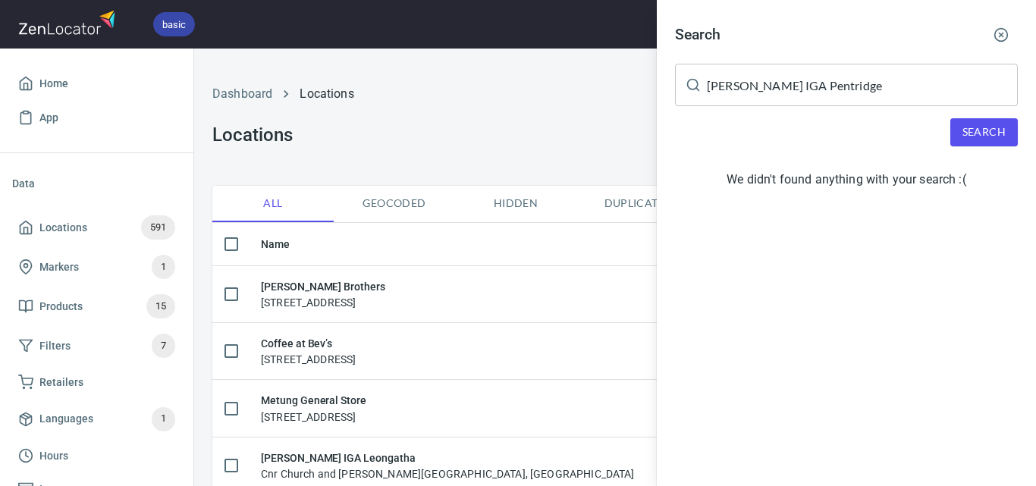
click at [977, 146] on div "Search [PERSON_NAME] IGA Pentridge ​ Search We didn't found anything with your …" at bounding box center [846, 109] width 379 height 219
click at [980, 143] on button "Search" at bounding box center [983, 132] width 67 height 28
click at [540, 142] on div at bounding box center [518, 243] width 1036 height 486
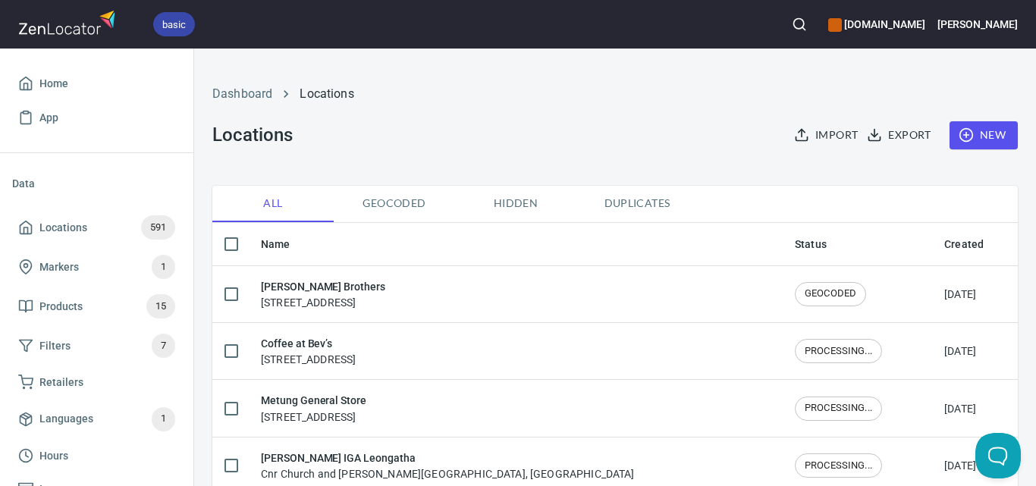
click at [970, 135] on span "New" at bounding box center [983, 135] width 44 height 19
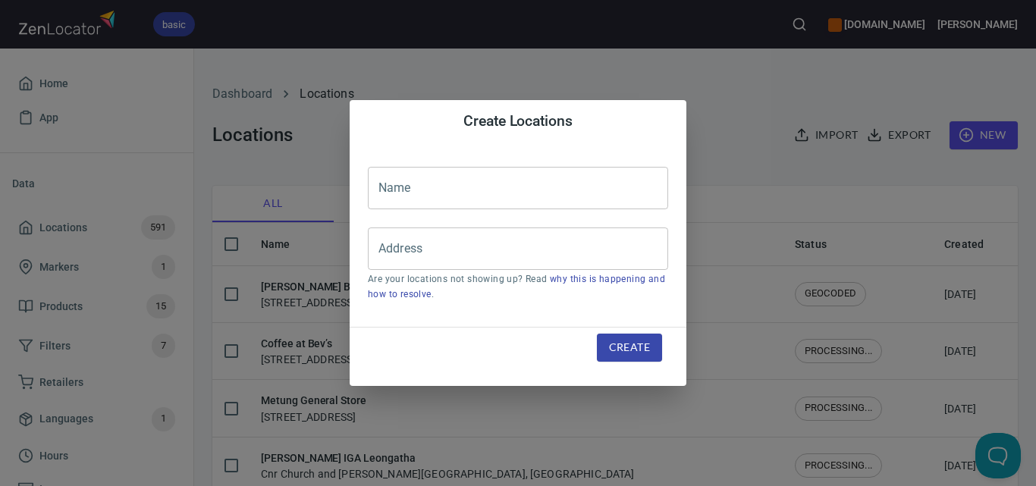
click at [491, 190] on input "text" at bounding box center [518, 188] width 300 height 42
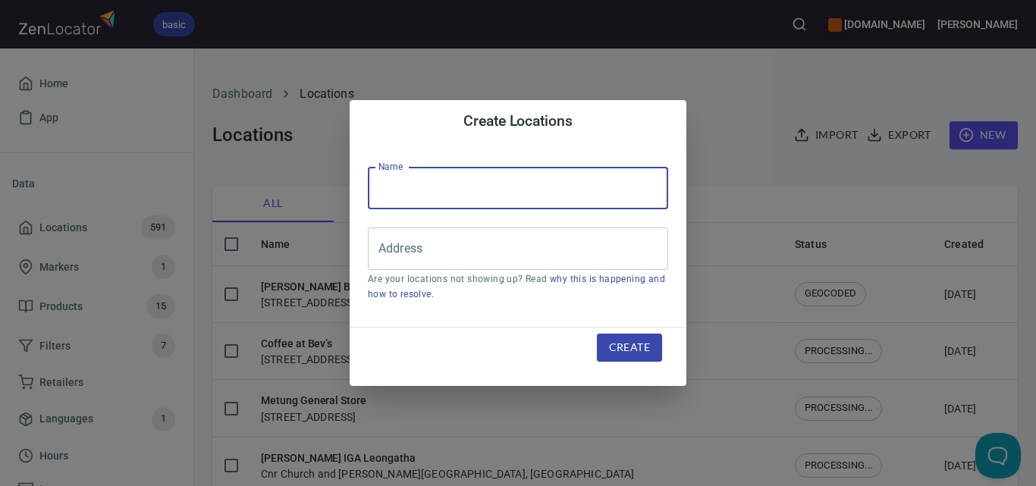
paste input "[PERSON_NAME] IGA Pentridge - INV"
type input "[PERSON_NAME] IGA Pentridge - INV"
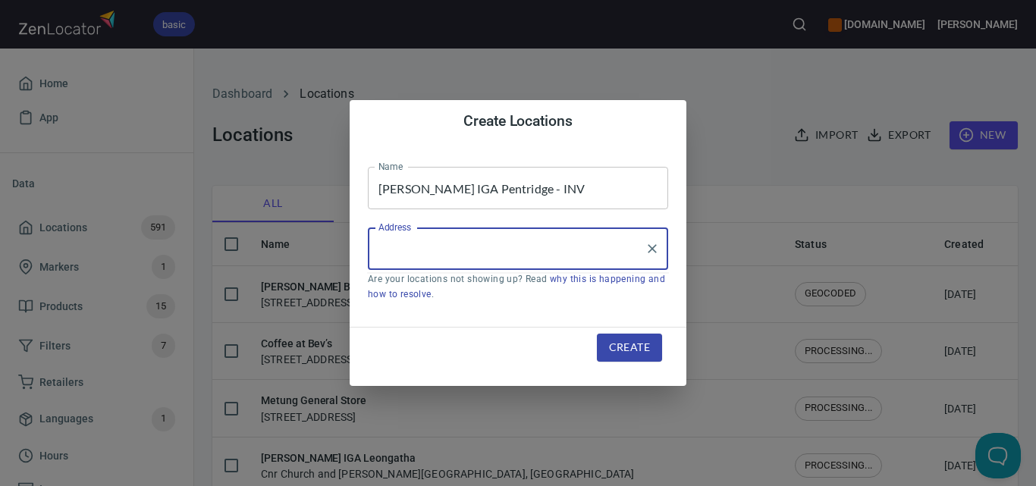
click at [483, 256] on input "Address" at bounding box center [507, 248] width 264 height 29
paste input "[STREET_ADDRESS]"
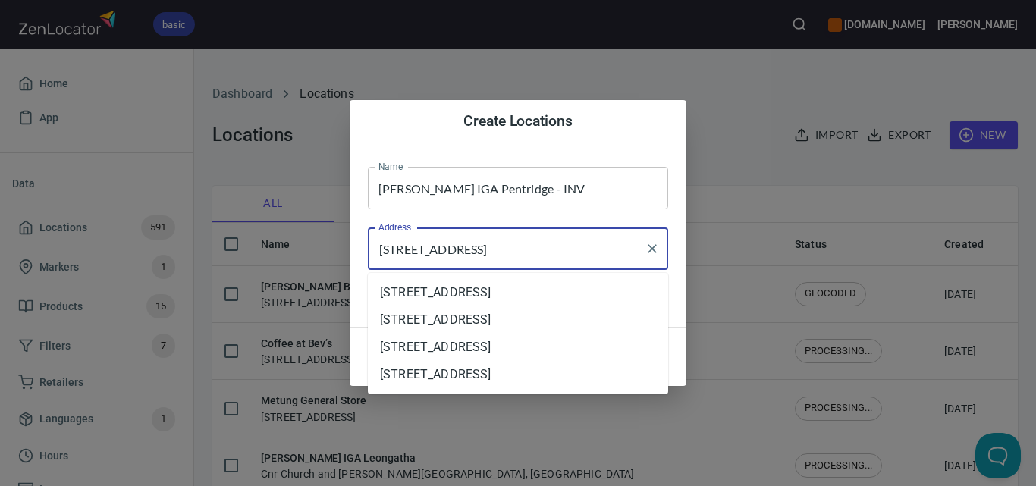
click at [607, 252] on input "[STREET_ADDRESS]" at bounding box center [507, 248] width 264 height 29
type input "[STREET_ADDRESS]"
click at [349, 288] on div "Create Locations Name [PERSON_NAME] IGA Pentridge - INV Name Address [STREET_AD…" at bounding box center [518, 243] width 1036 height 486
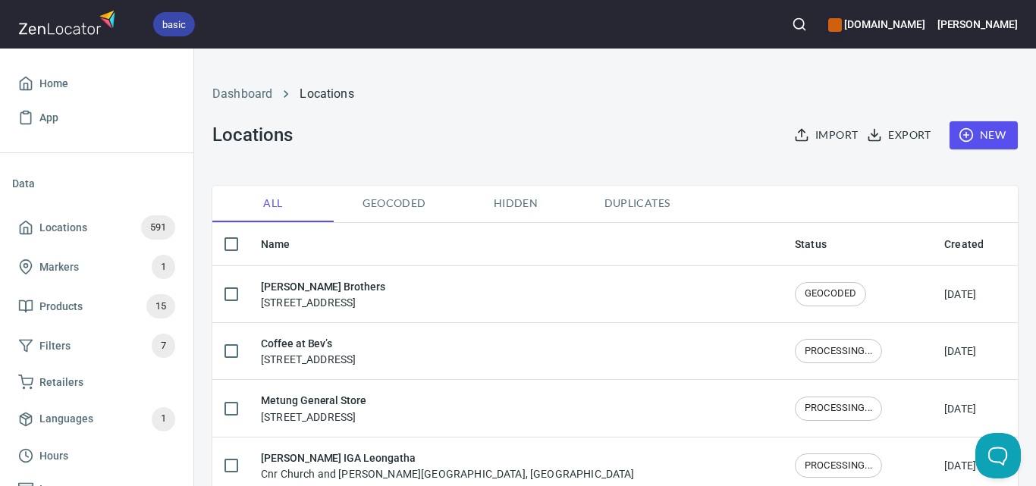
click at [980, 145] on button "New" at bounding box center [983, 135] width 68 height 28
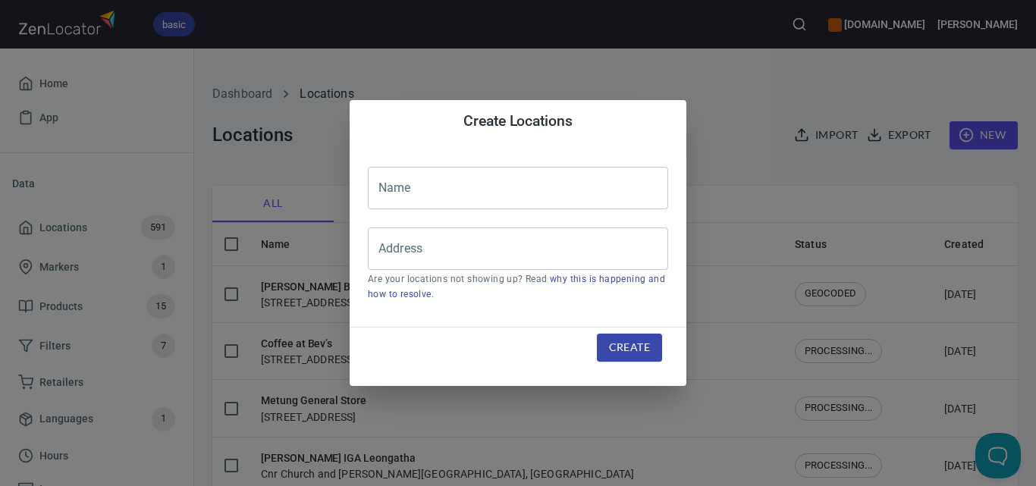
click at [466, 202] on input "text" at bounding box center [518, 188] width 300 height 42
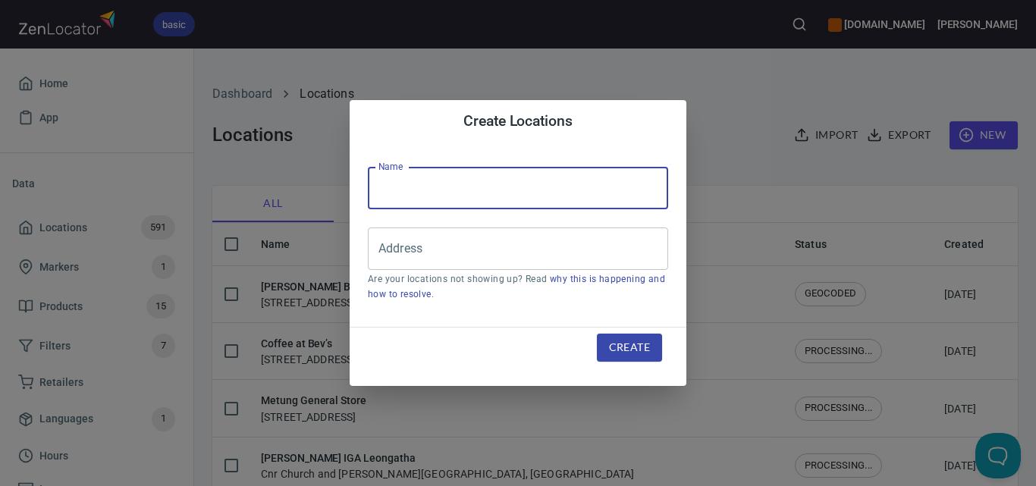
paste input "[STREET_ADDRESS]"
type input "[STREET_ADDRESS]"
click at [551, 254] on input "Address" at bounding box center [507, 248] width 264 height 29
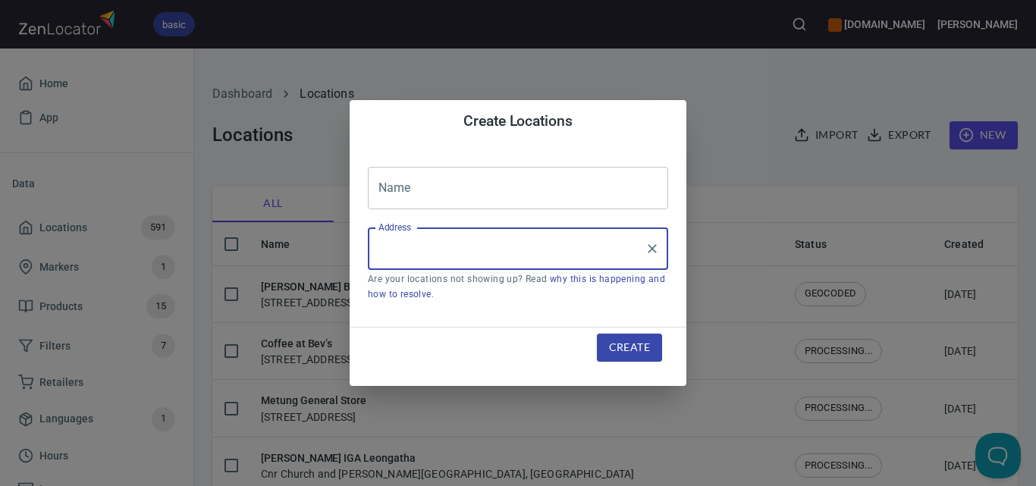
paste input "[STREET_ADDRESS]"
type input "[STREET_ADDRESS]"
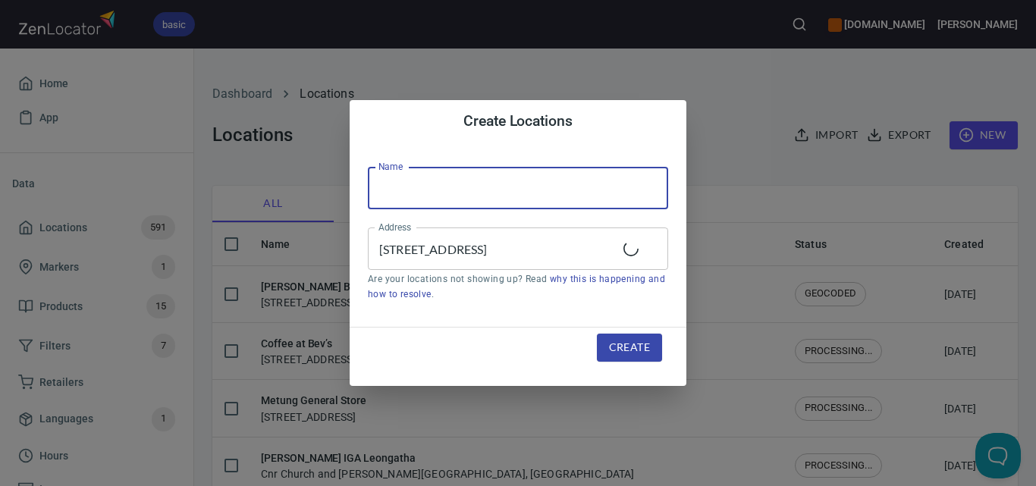
click at [507, 180] on input "text" at bounding box center [518, 188] width 300 height 42
paste input "[PERSON_NAME] IGA Pentridge - INV"
type input "[PERSON_NAME] IGA Pentridge - INV"
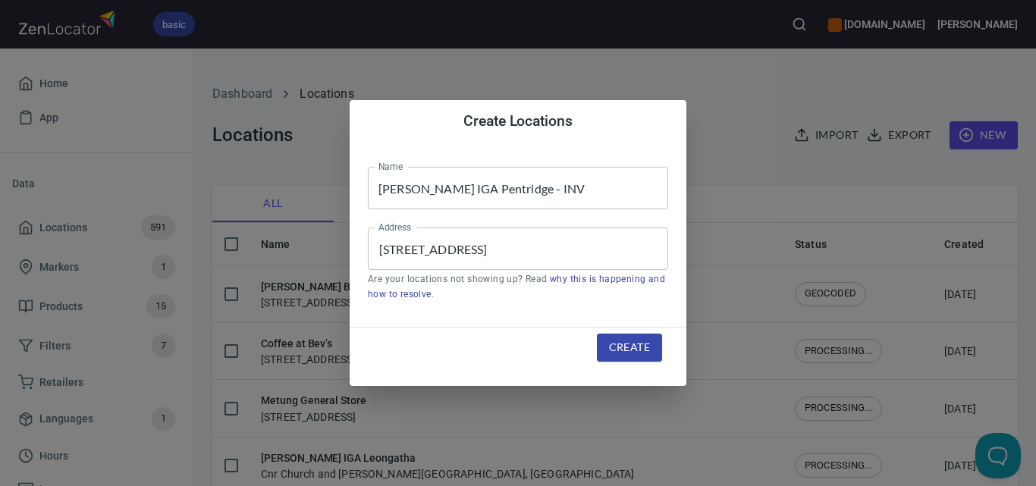
drag, startPoint x: 704, startPoint y: 100, endPoint x: 719, endPoint y: 88, distance: 20.0
click at [710, 96] on div "Create Locations Name [PERSON_NAME] IGA Pentridge - INV Name Address [STREET_AD…" at bounding box center [518, 243] width 1036 height 486
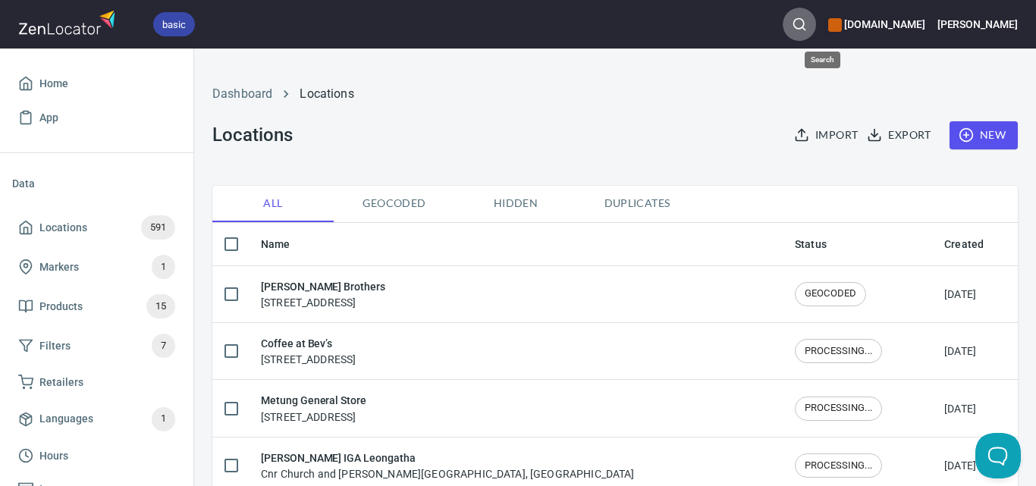
click at [814, 36] on button "button" at bounding box center [798, 24] width 33 height 33
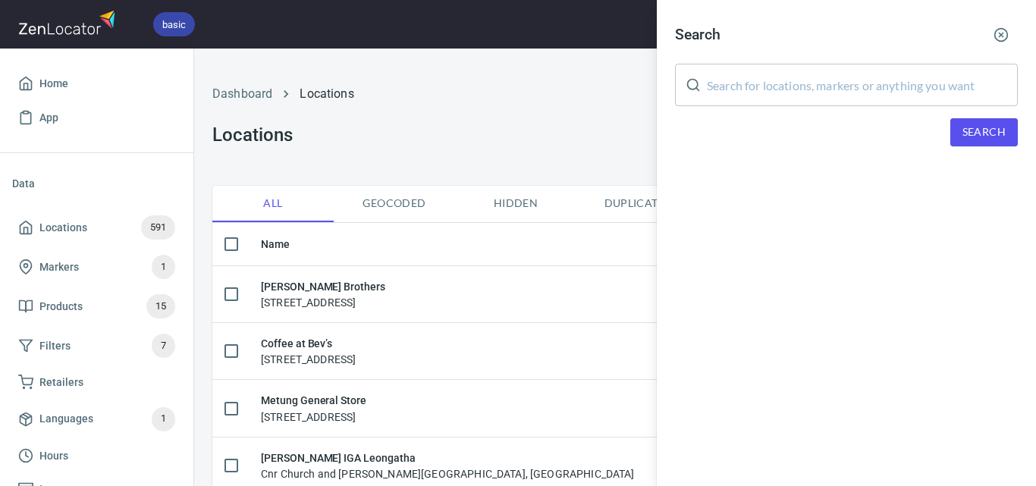
click at [807, 72] on input "text" at bounding box center [862, 85] width 311 height 42
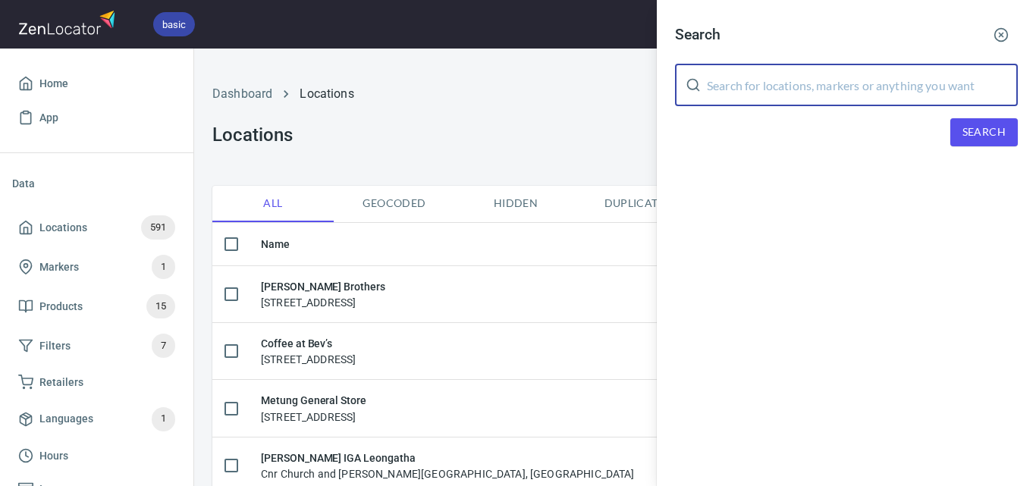
paste input "IGA Neerim South"
type input "IGA Neerim South"
click at [969, 125] on span "Search" at bounding box center [983, 132] width 43 height 19
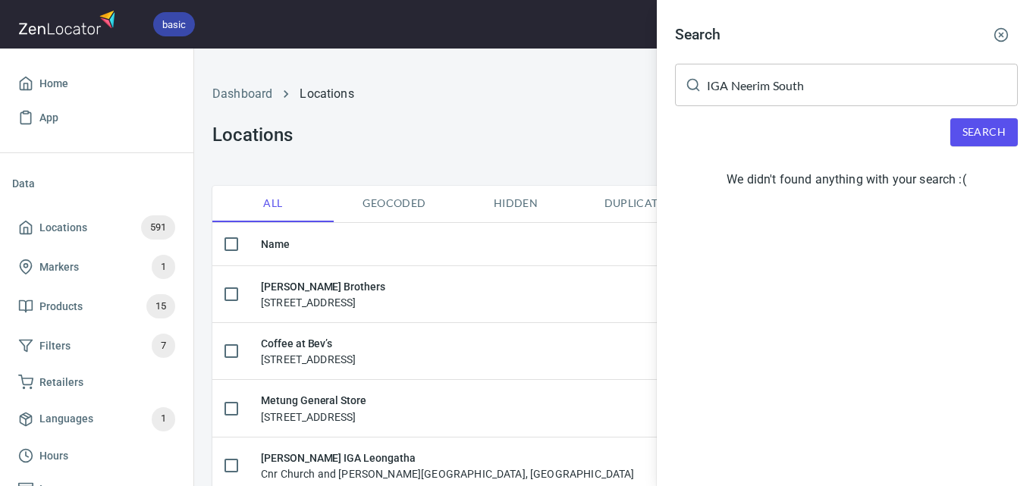
click at [996, 142] on button "Search" at bounding box center [983, 132] width 67 height 28
click at [598, 96] on div at bounding box center [518, 243] width 1036 height 486
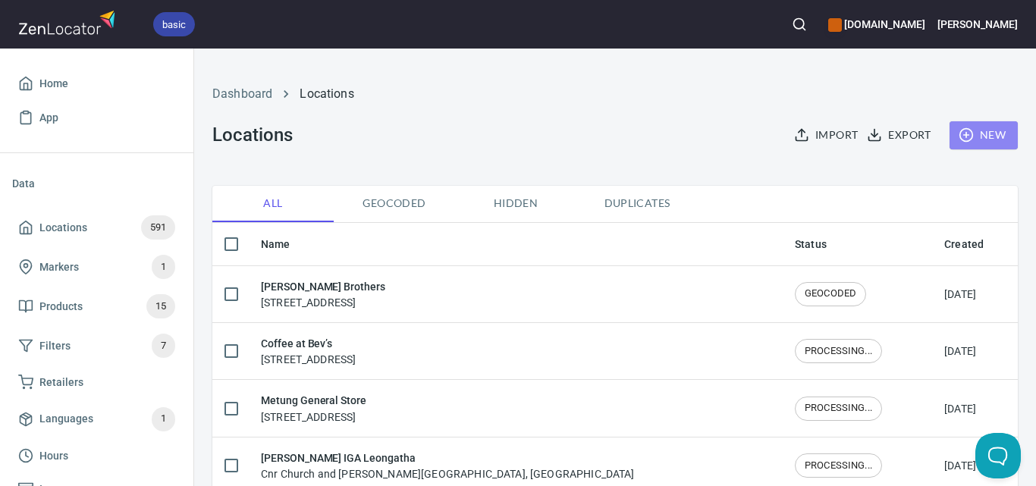
click at [969, 145] on button "New" at bounding box center [983, 135] width 68 height 28
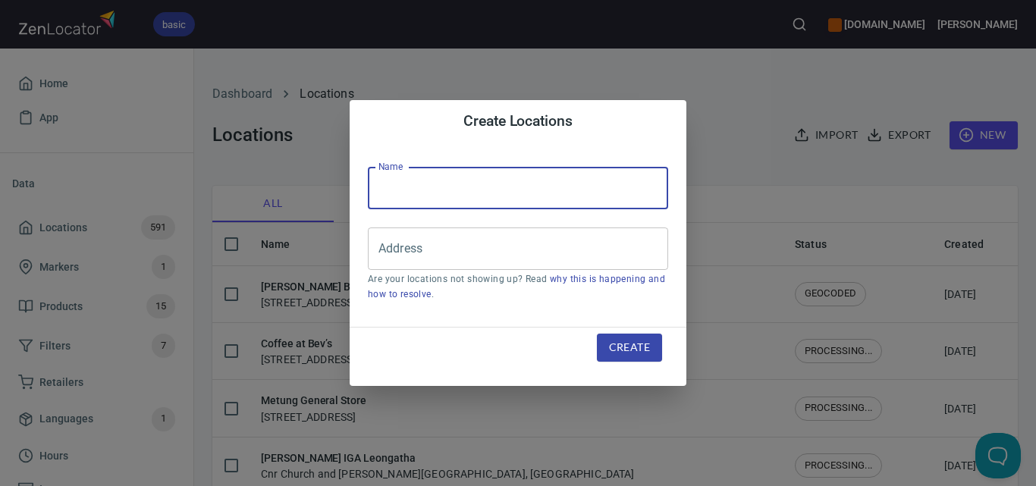
click at [507, 201] on input "text" at bounding box center [518, 188] width 300 height 42
paste input "IGA Neerim South"
type input "IGA Neerim South"
click at [434, 249] on input "Address" at bounding box center [507, 248] width 264 height 29
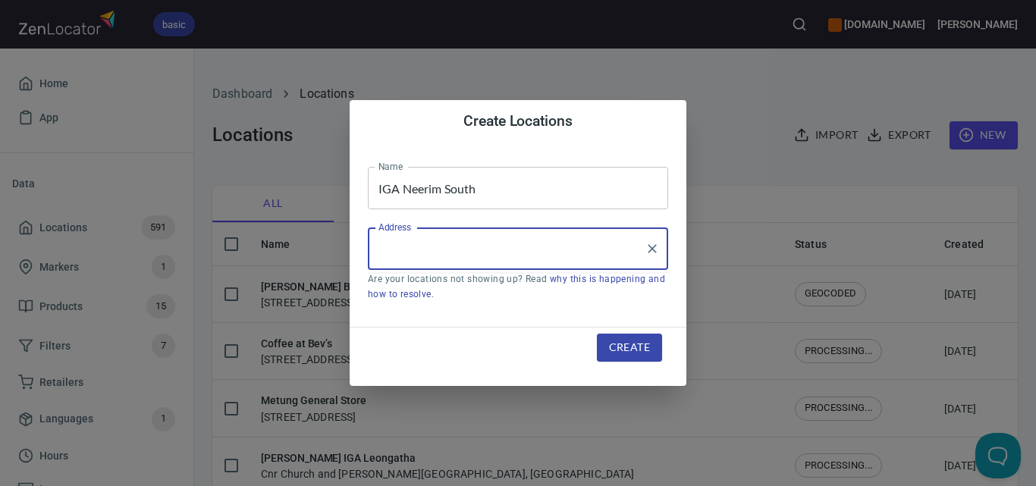
paste input "[STREET_ADDRESS]"
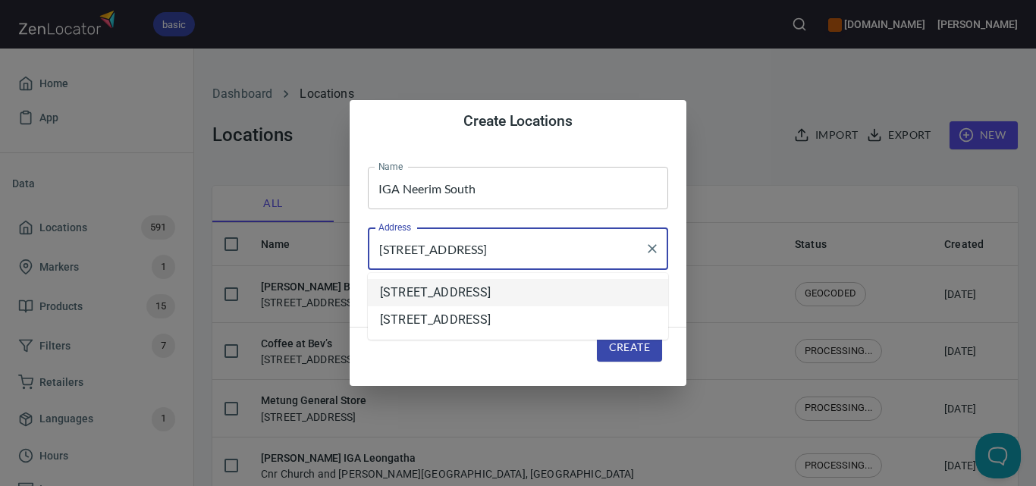
click at [409, 294] on li "[STREET_ADDRESS]" at bounding box center [518, 292] width 300 height 27
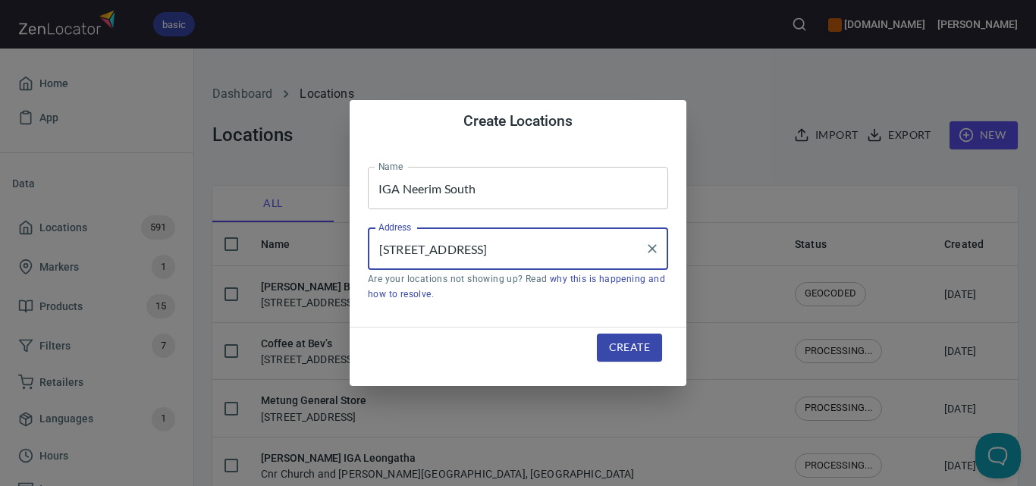
type input "[STREET_ADDRESS]"
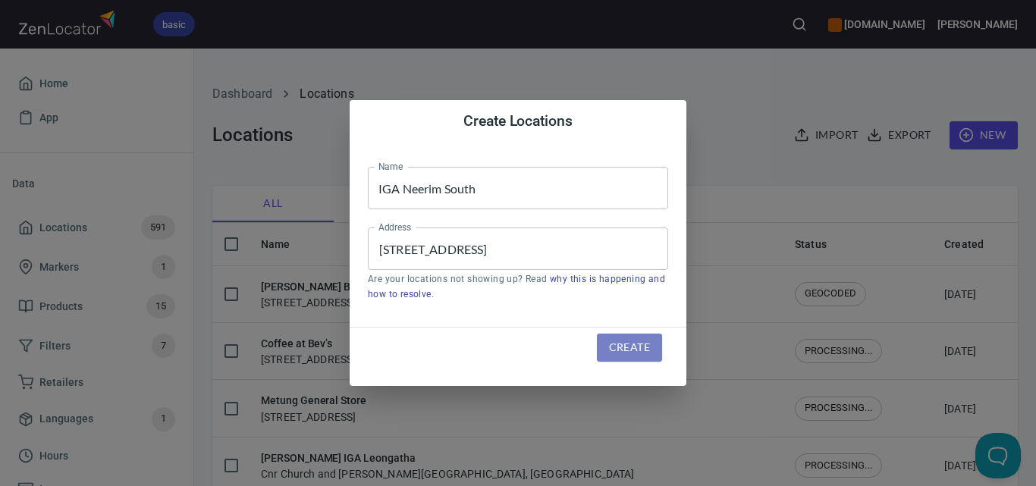
click at [647, 349] on span "Create" at bounding box center [629, 347] width 41 height 19
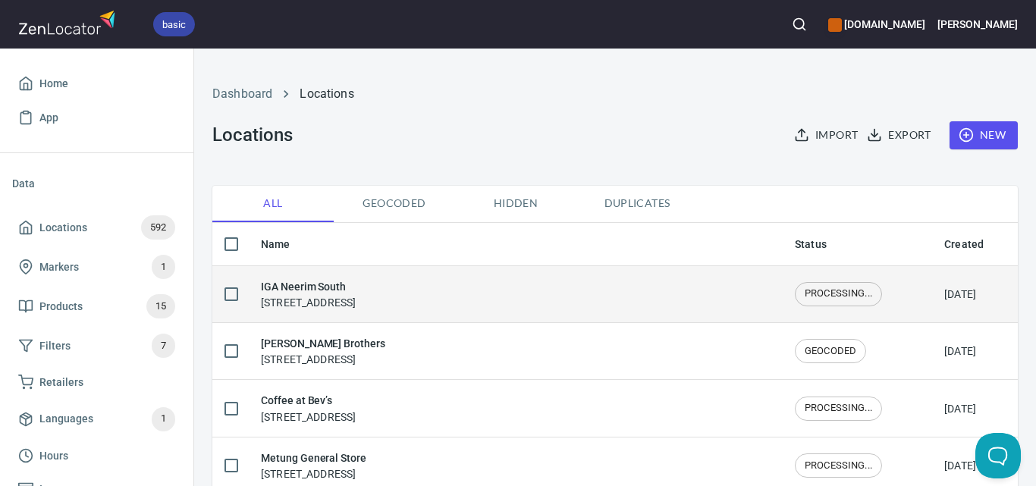
scroll to position [76, 0]
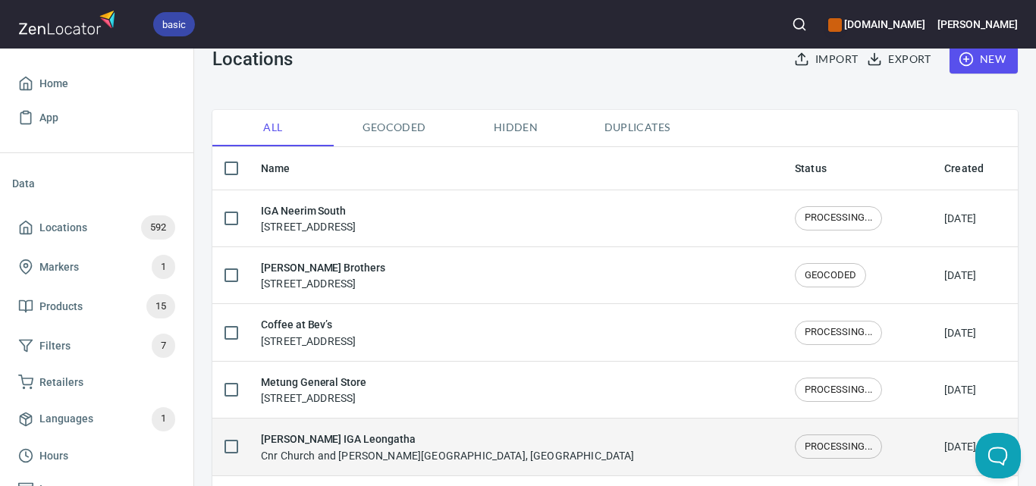
click at [226, 444] on input "checkbox" at bounding box center [231, 447] width 32 height 32
checkbox input "true"
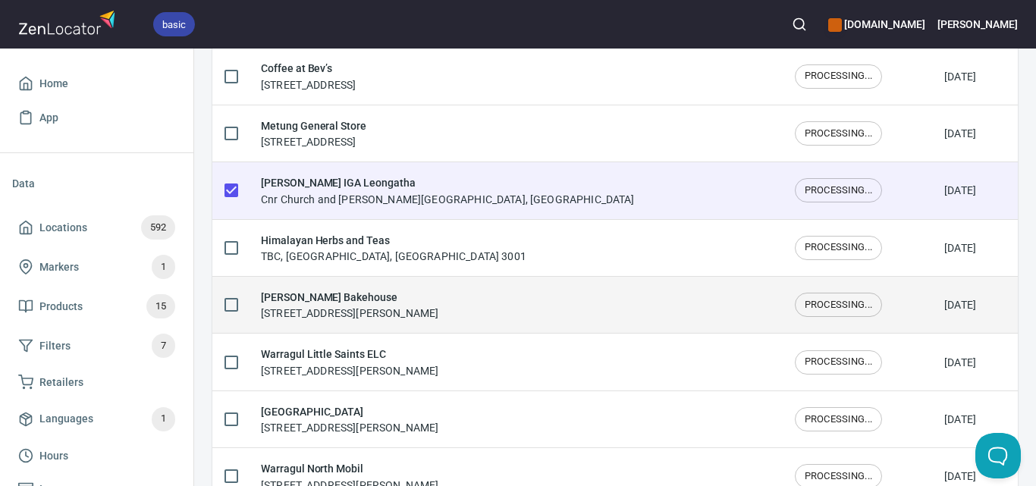
scroll to position [379, 0]
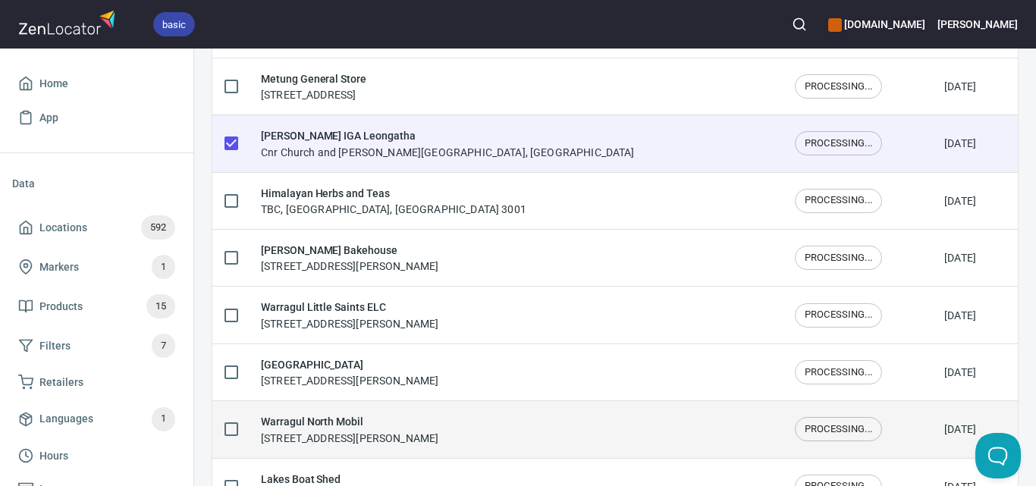
click at [227, 430] on input "checkbox" at bounding box center [231, 429] width 32 height 32
checkbox input "true"
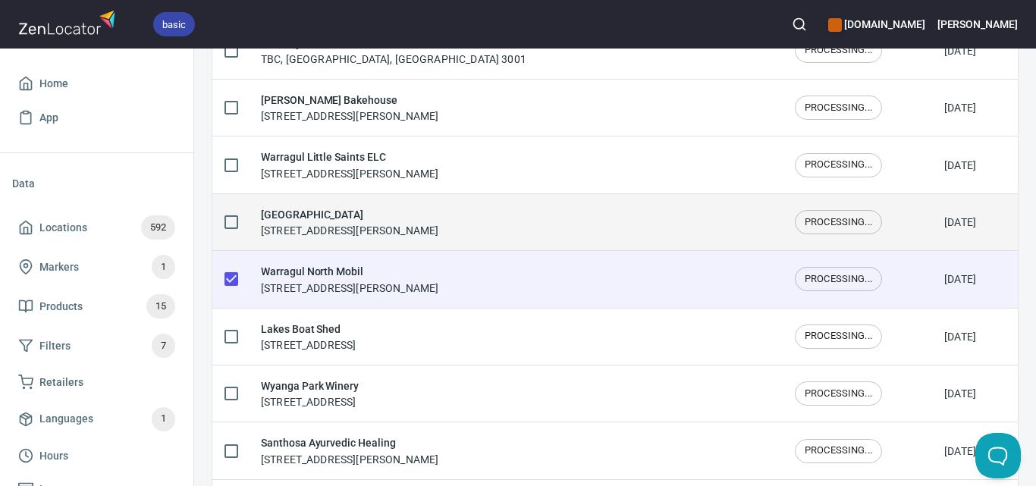
scroll to position [531, 0]
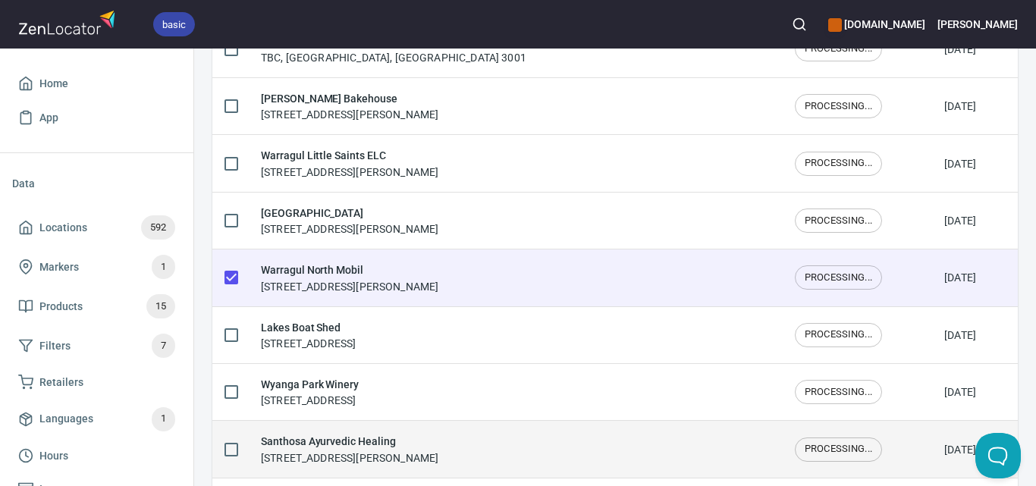
click at [230, 445] on input "checkbox" at bounding box center [231, 450] width 32 height 32
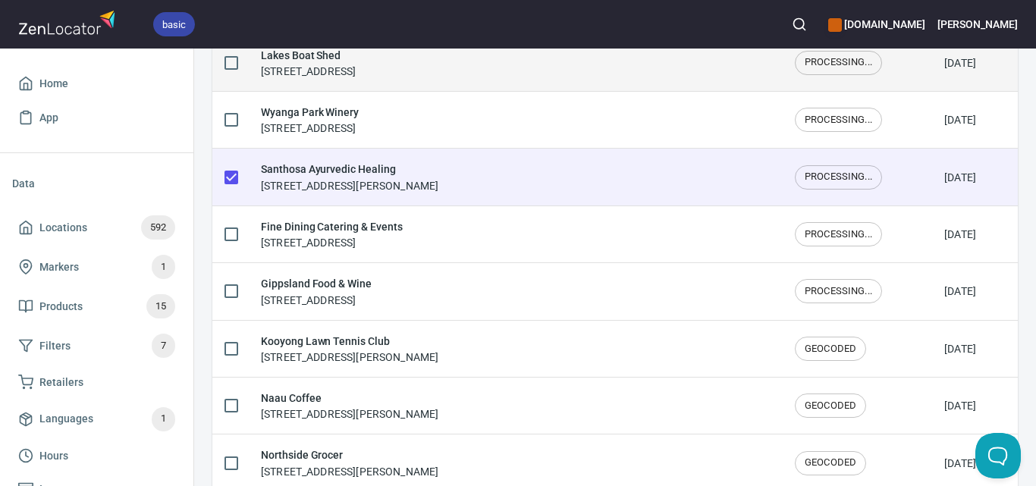
scroll to position [834, 0]
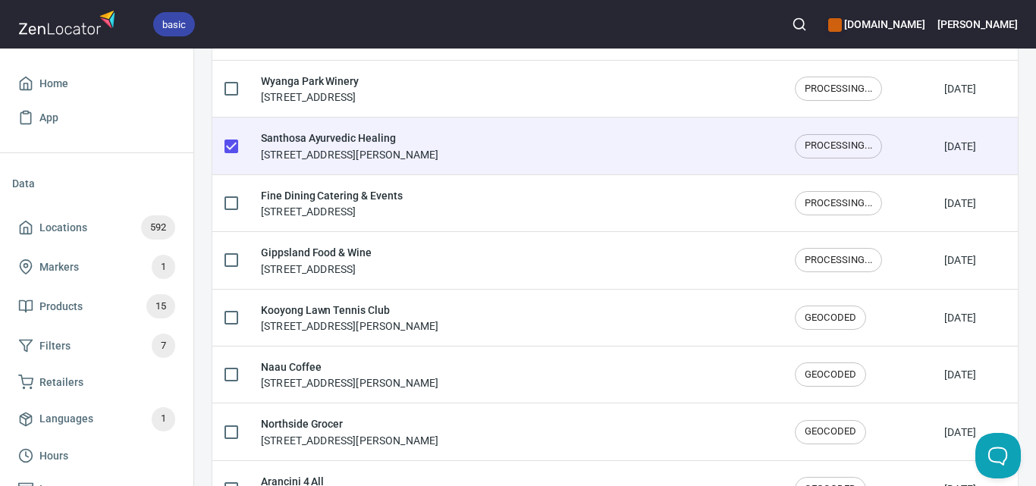
click at [230, 144] on input "checkbox" at bounding box center [231, 146] width 32 height 32
checkbox input "false"
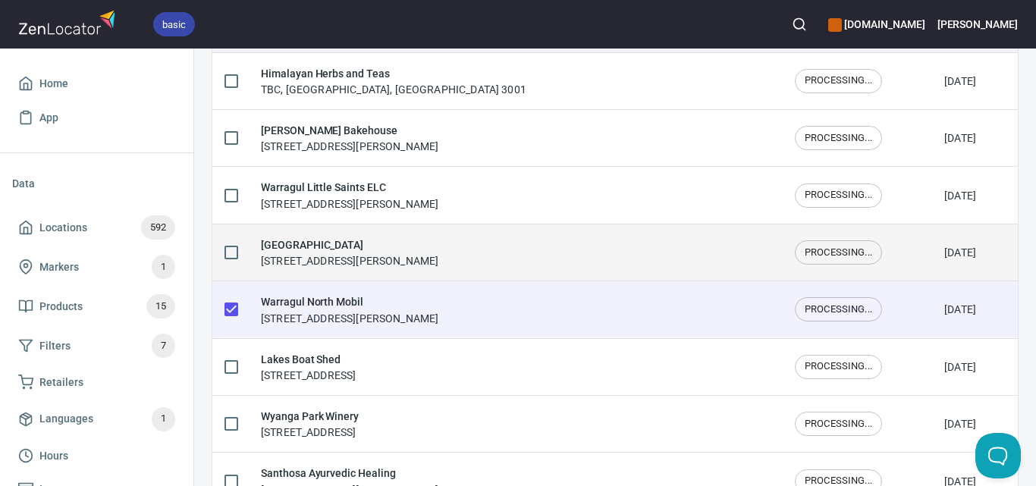
scroll to position [455, 0]
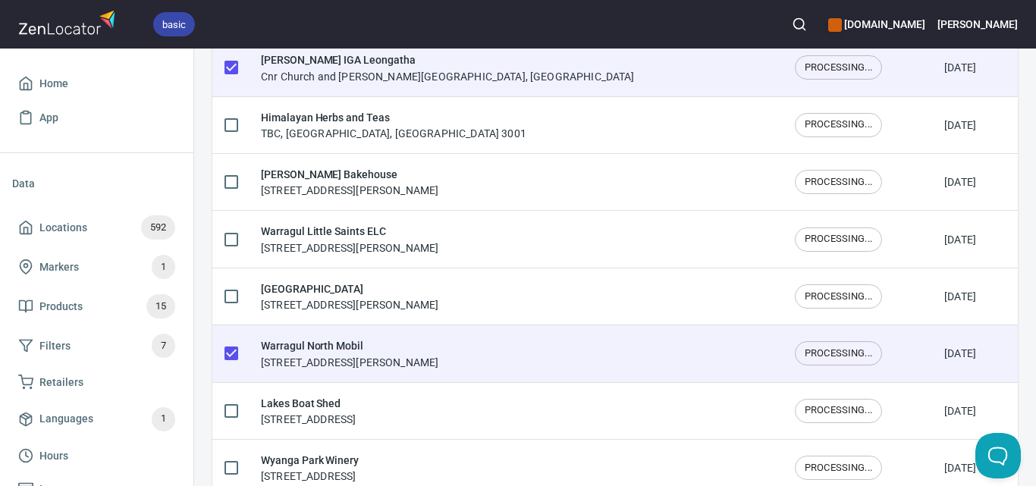
click at [227, 353] on input "checkbox" at bounding box center [231, 353] width 32 height 32
checkbox input "false"
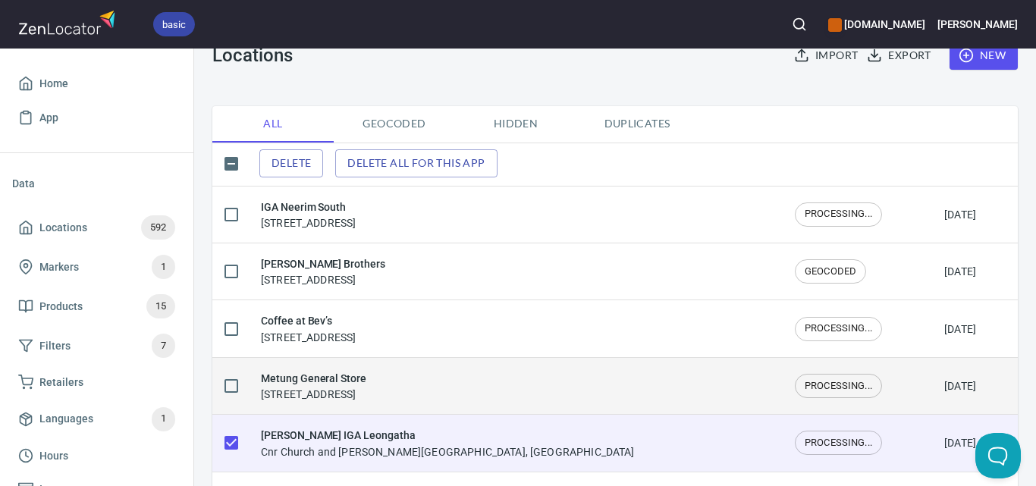
scroll to position [76, 0]
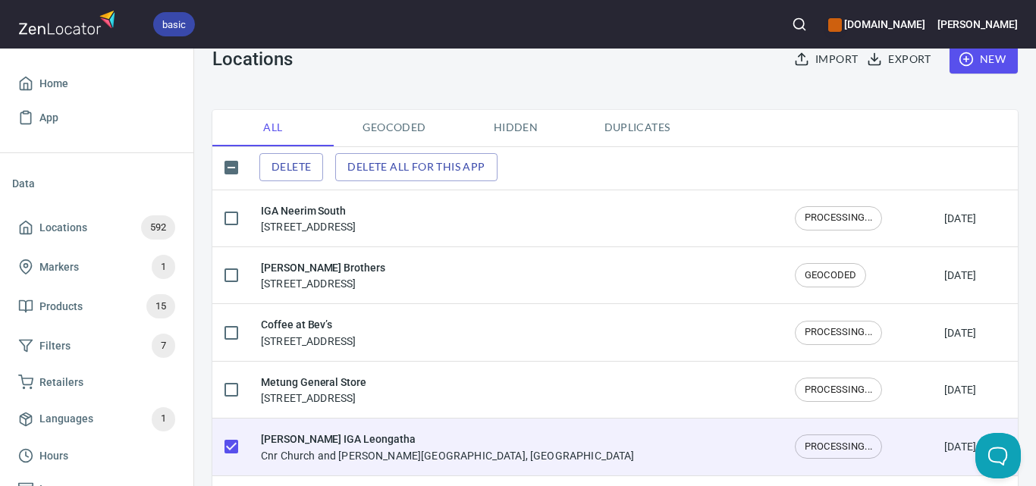
click at [234, 434] on input "checkbox" at bounding box center [231, 447] width 32 height 32
checkbox input "false"
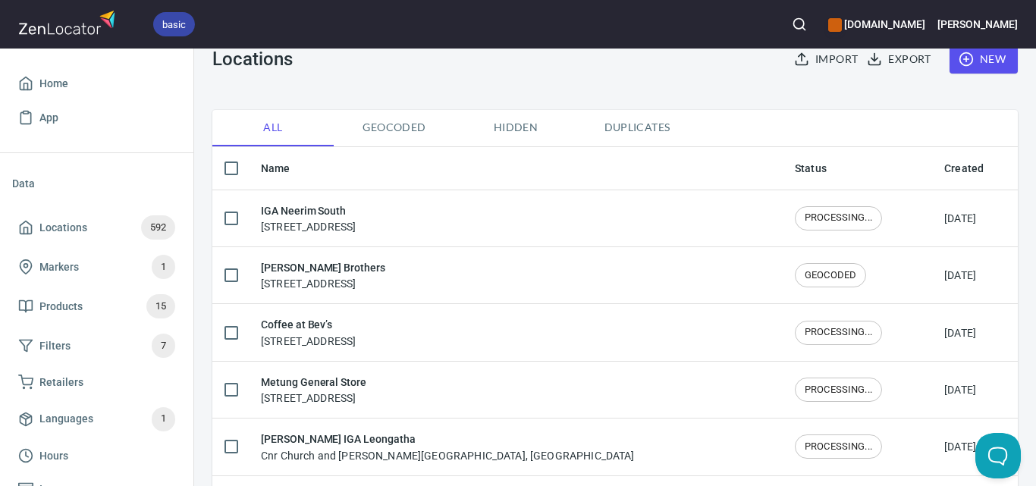
click at [538, 77] on div "Dashboard Locations Locations Import Export New" at bounding box center [614, 41] width 823 height 119
